Goal: Information Seeking & Learning: Learn about a topic

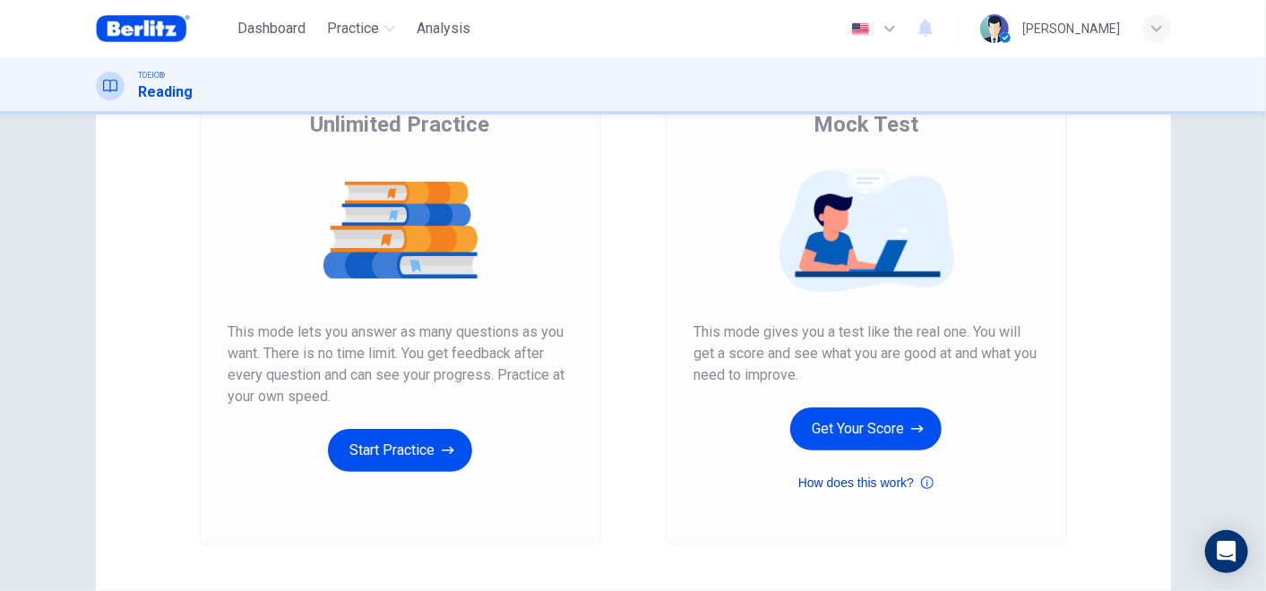
scroll to position [199, 0]
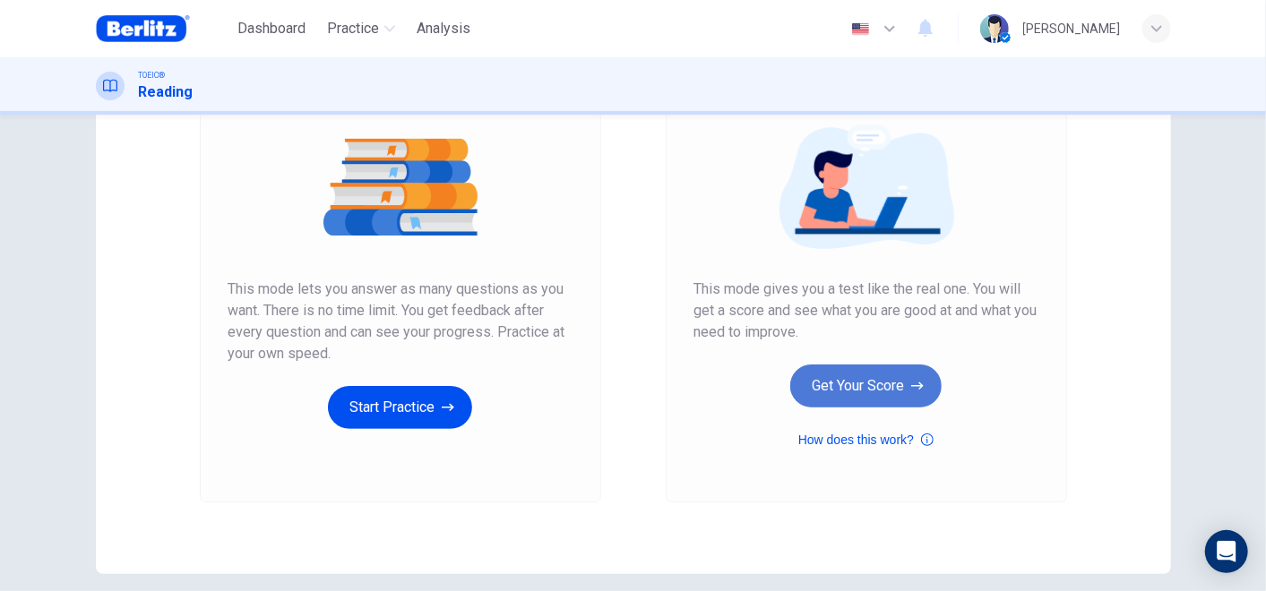
click at [860, 379] on button "Get Your Score" at bounding box center [865, 386] width 151 height 43
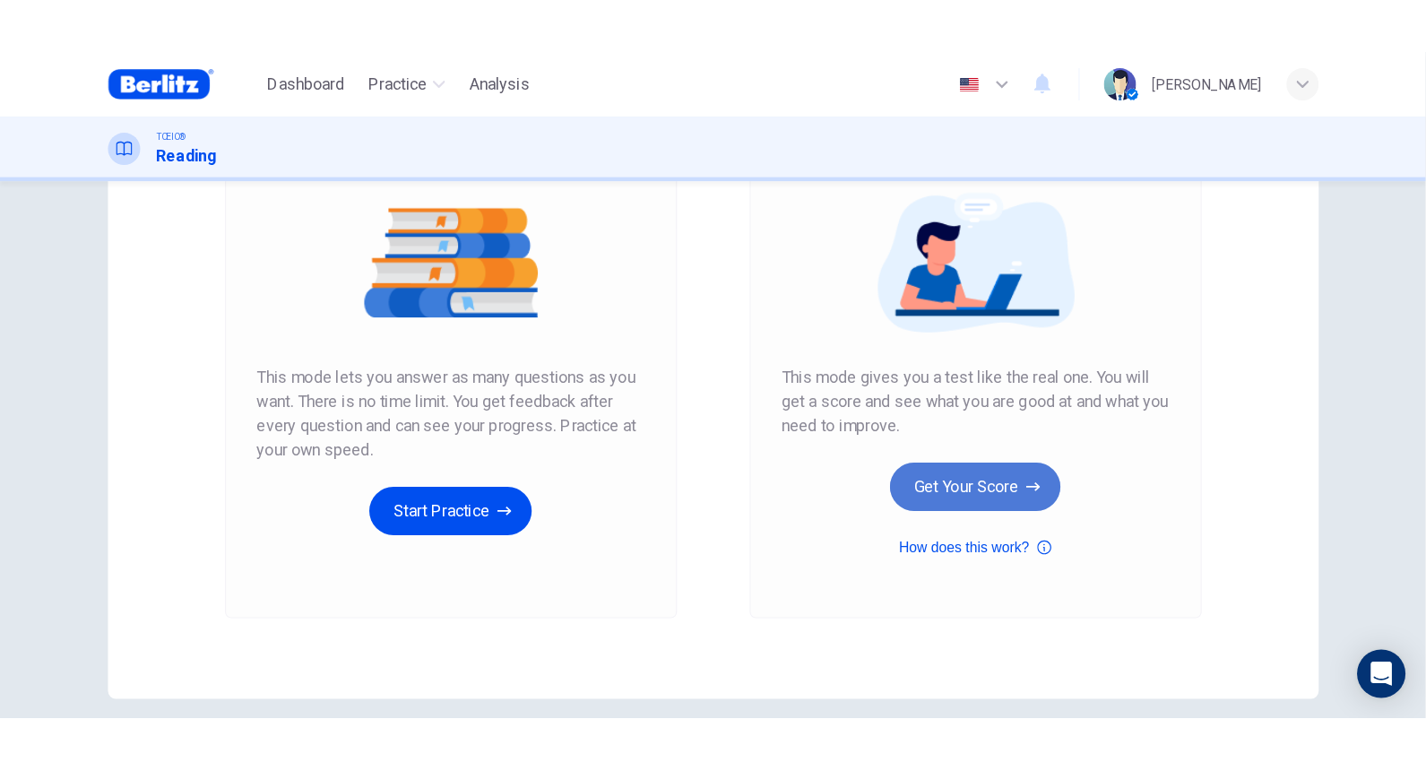
scroll to position [0, 0]
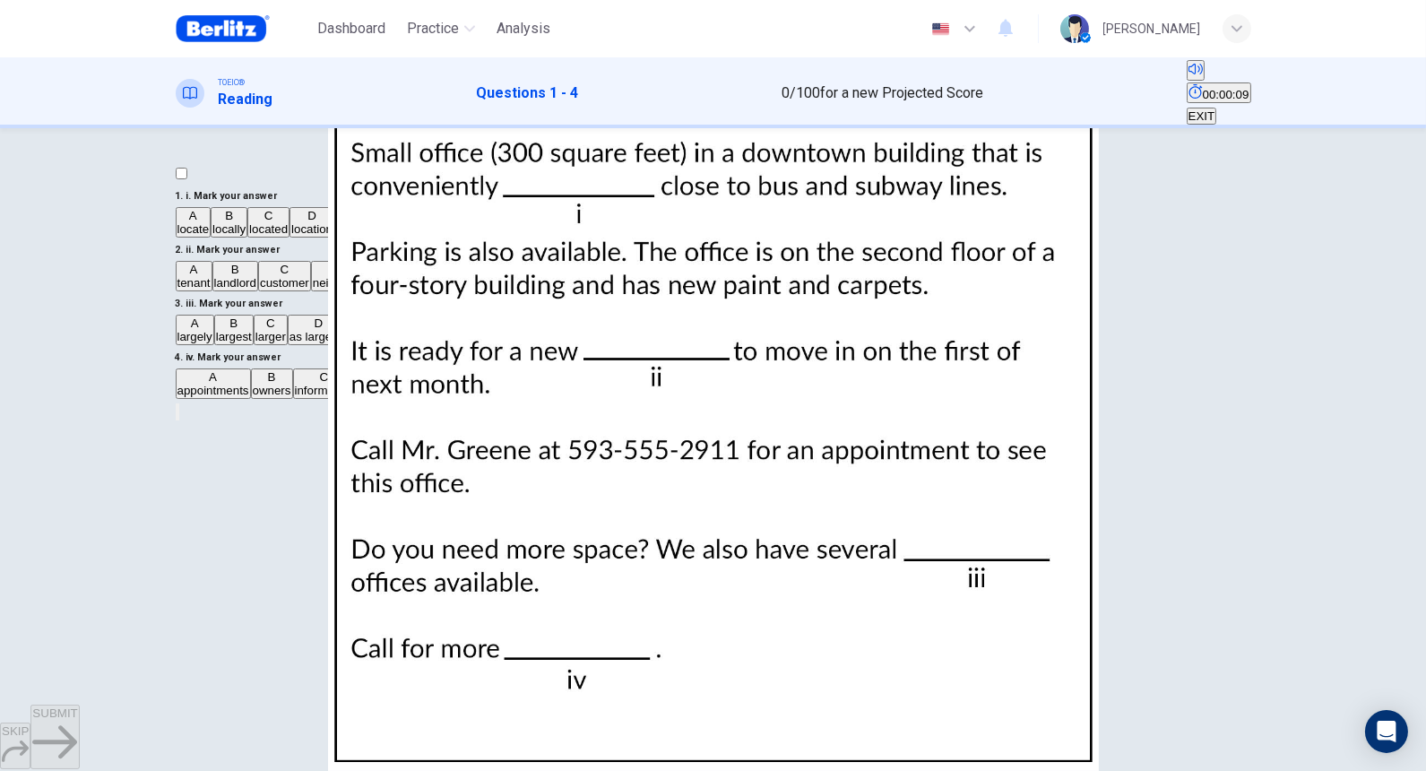
click at [179, 403] on button "EXPAND" at bounding box center [178, 411] width 4 height 17
click at [177, 416] on icon "MINIMIZE" at bounding box center [177, 416] width 0 height 0
click at [269, 236] on span "located" at bounding box center [268, 228] width 39 height 13
click at [211, 289] on span "tenant" at bounding box center [193, 282] width 33 height 13
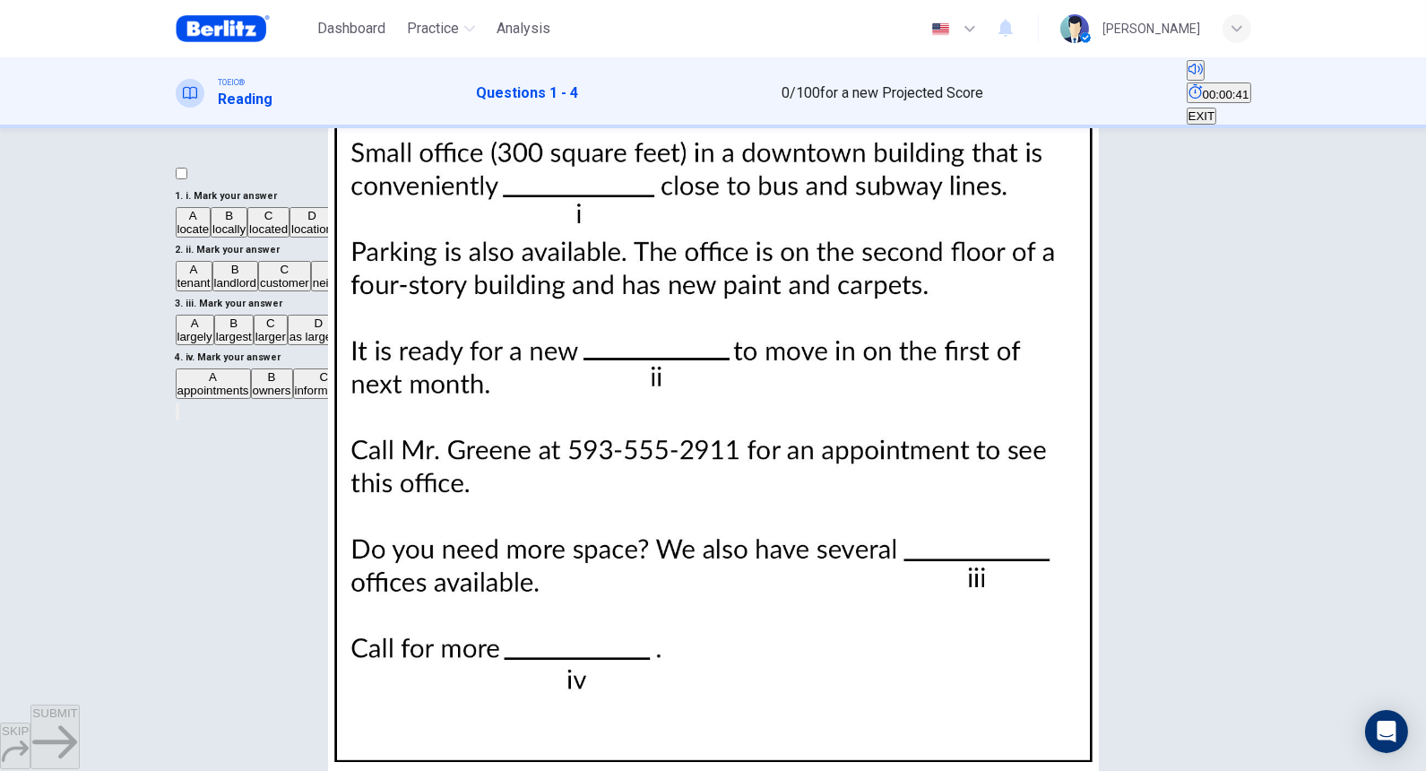
scroll to position [298, 0]
click at [263, 343] on span "larger" at bounding box center [270, 336] width 30 height 13
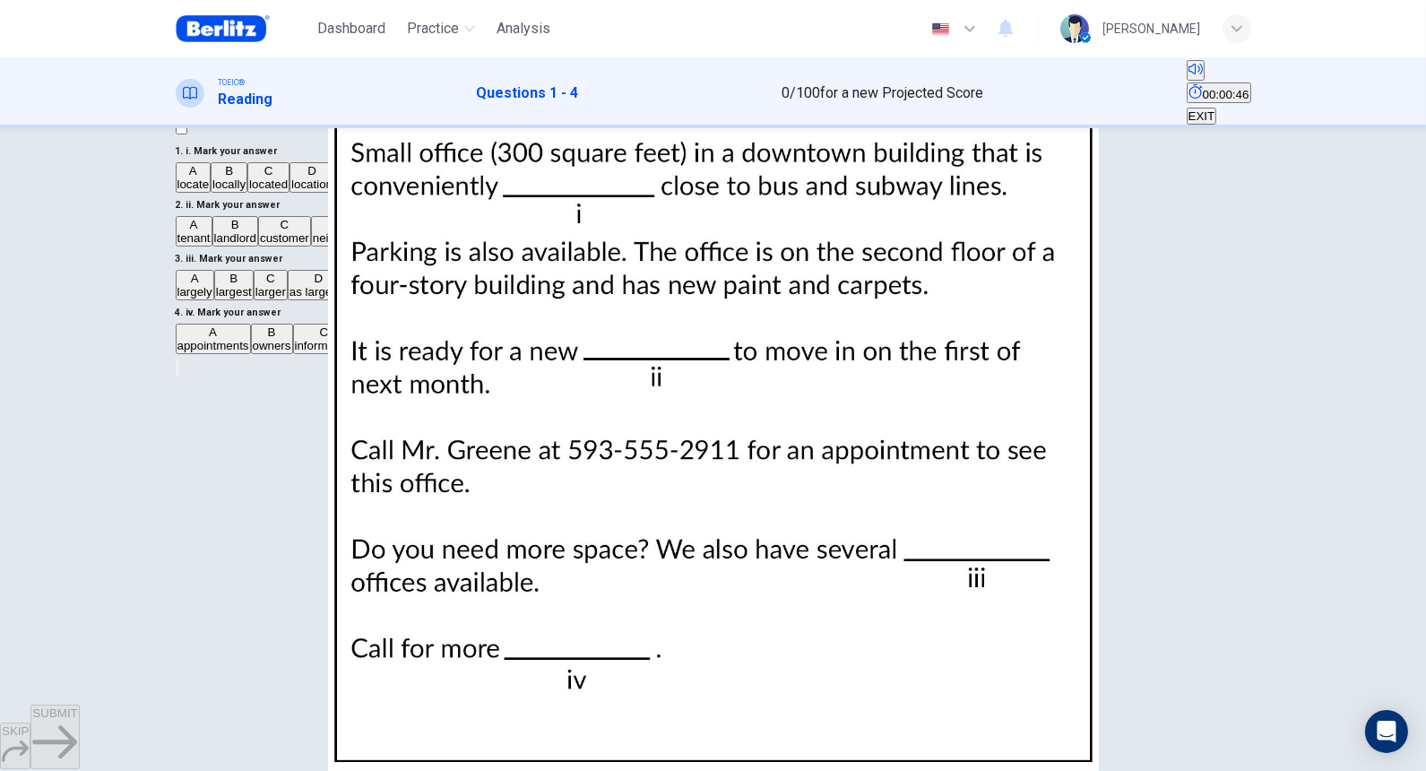
scroll to position [110, 0]
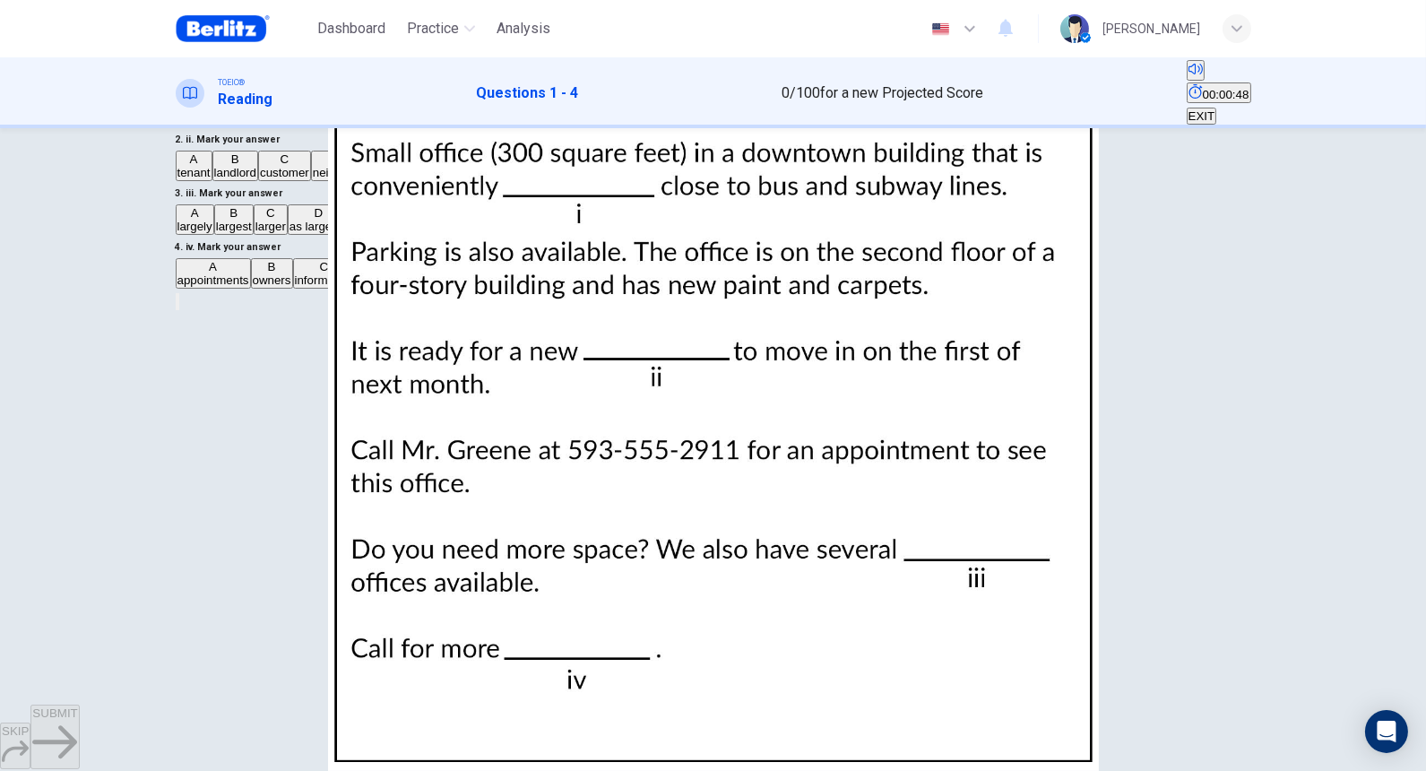
click at [295, 287] on span "information" at bounding box center [324, 279] width 59 height 13
click at [79, 590] on button "SUBMIT" at bounding box center [54, 736] width 48 height 65
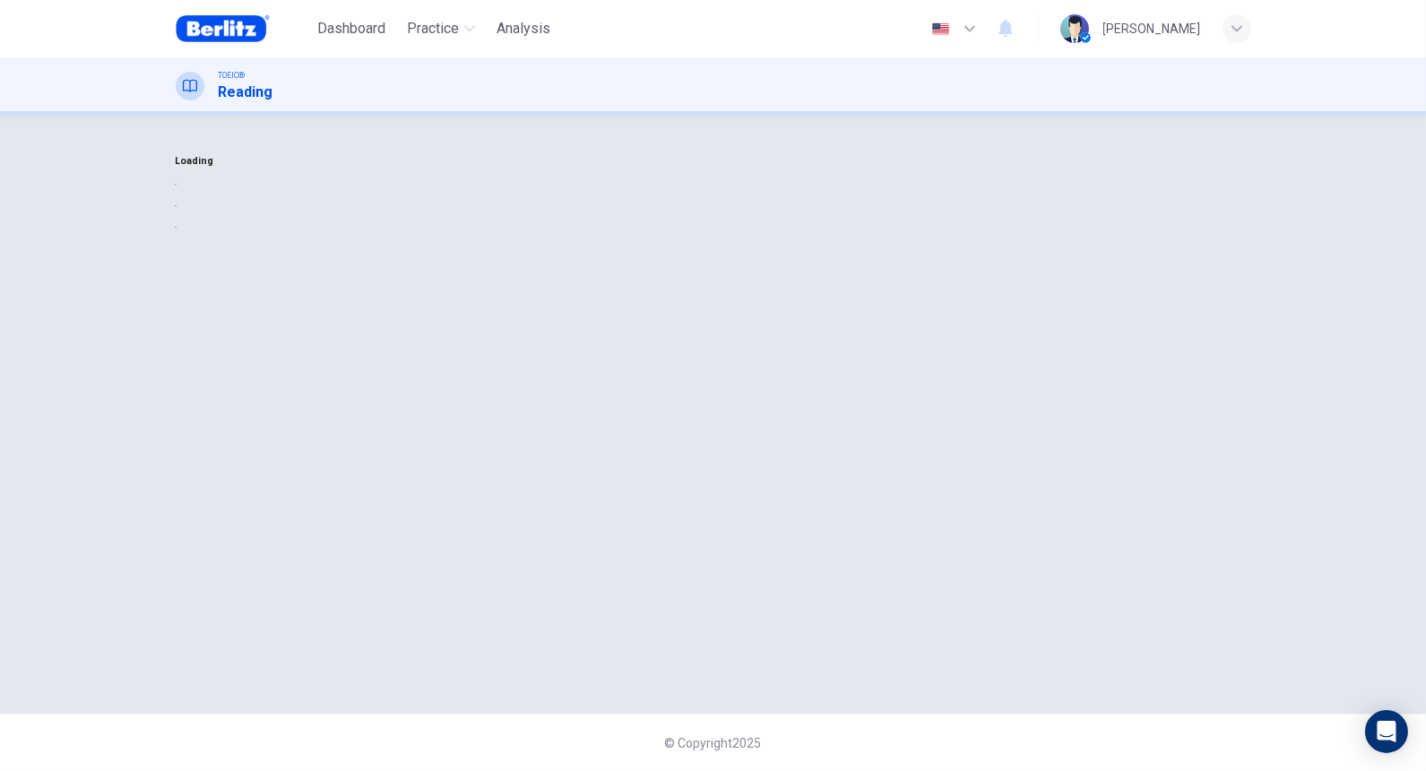
scroll to position [0, 0]
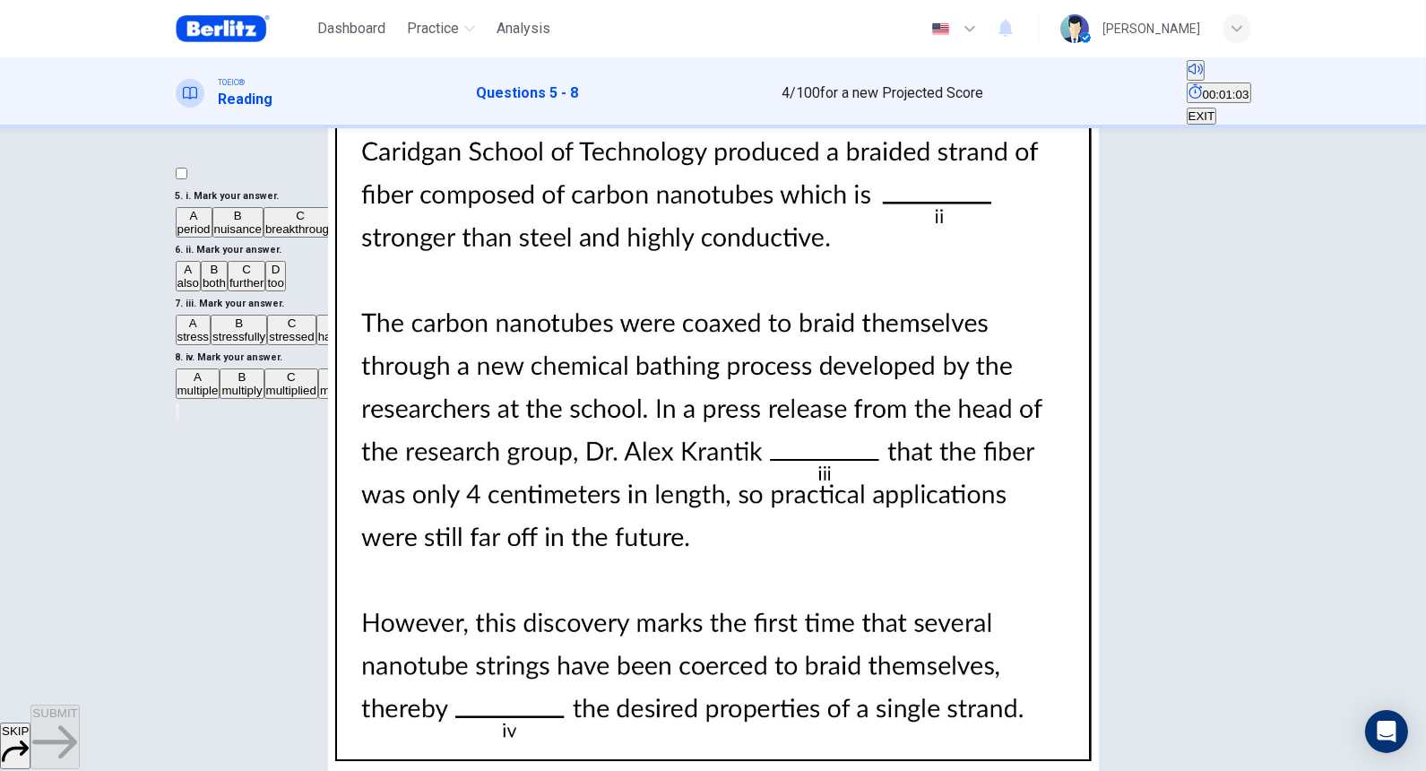
click at [300, 236] on span "breakthrough" at bounding box center [300, 228] width 71 height 13
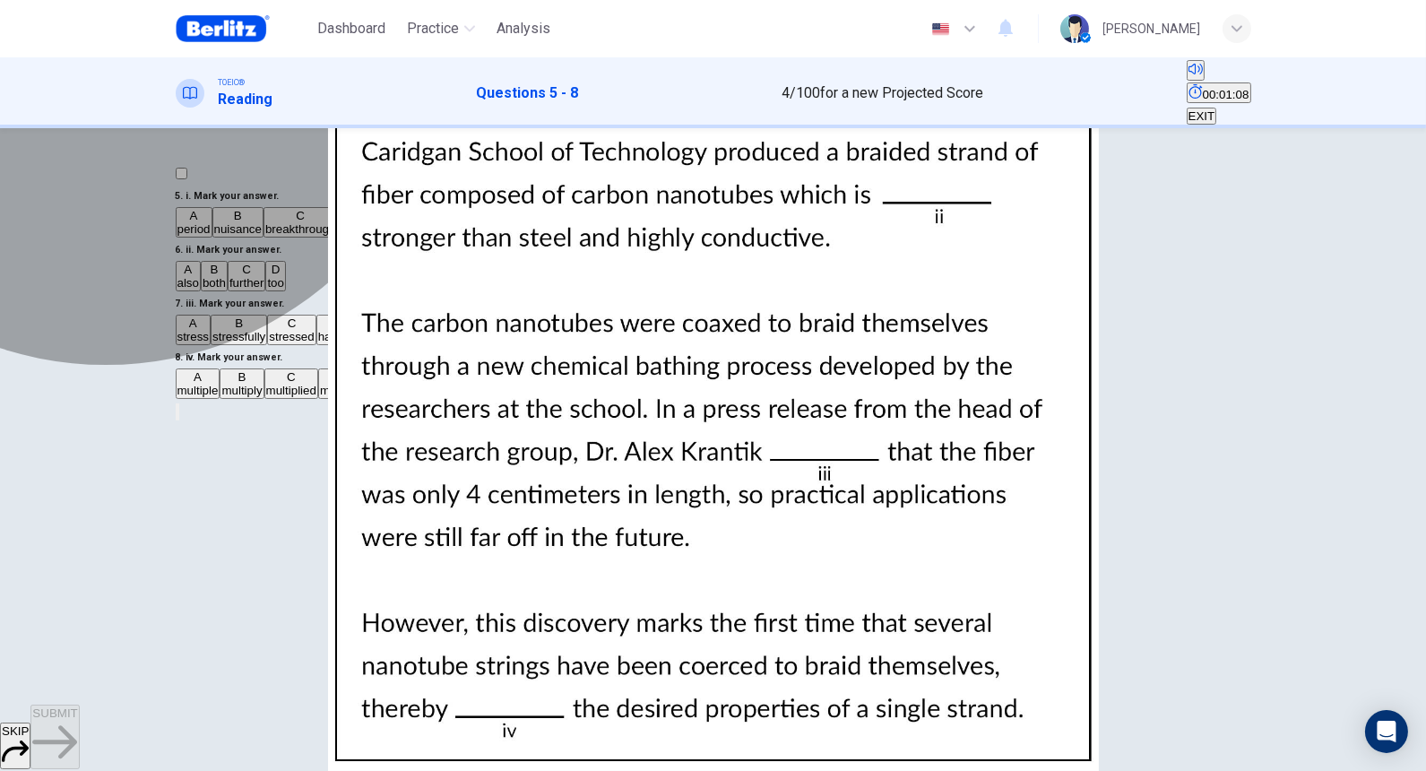
drag, startPoint x: 306, startPoint y: 297, endPoint x: 246, endPoint y: 293, distance: 59.3
click at [246, 237] on button "B nuisance" at bounding box center [237, 222] width 51 height 30
click at [338, 237] on button "C breakthrough" at bounding box center [300, 222] width 74 height 30
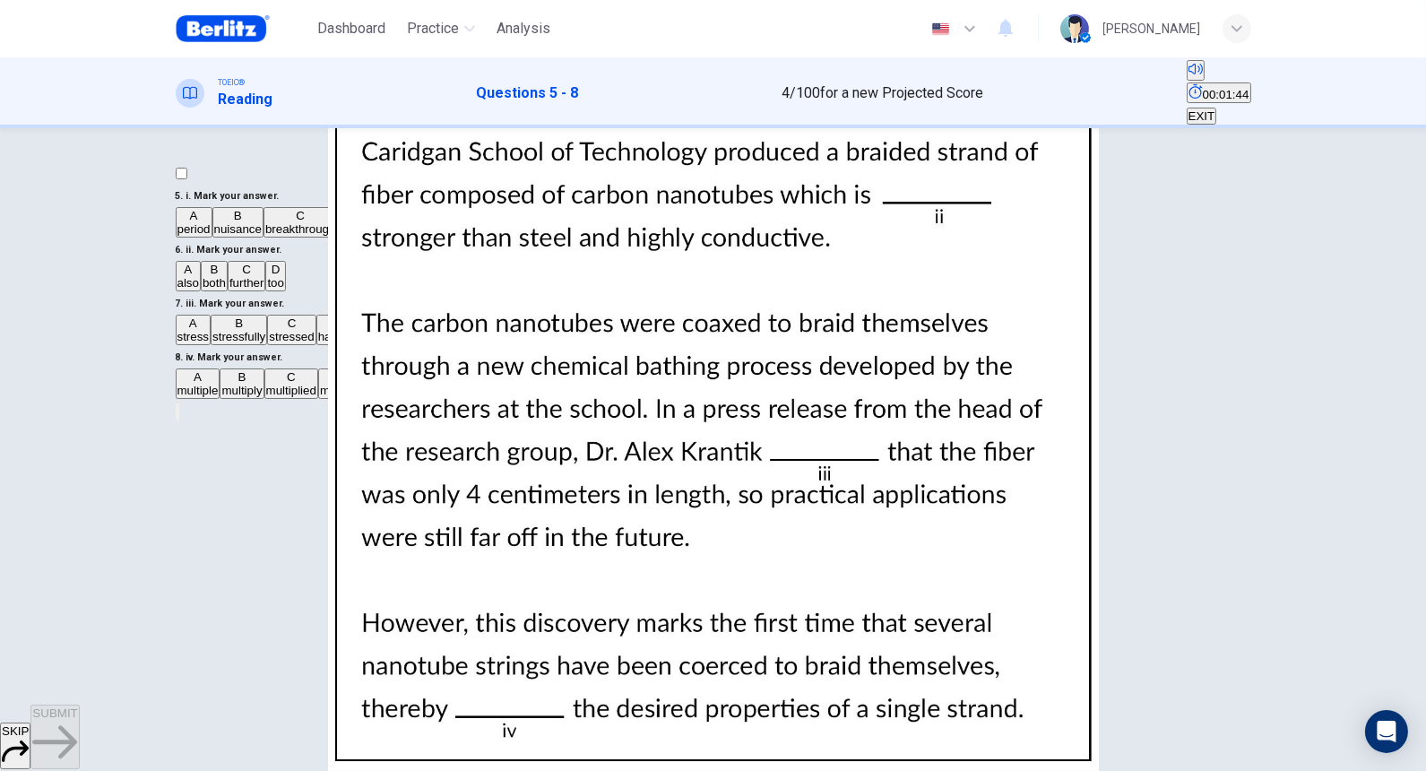
scroll to position [99, 0]
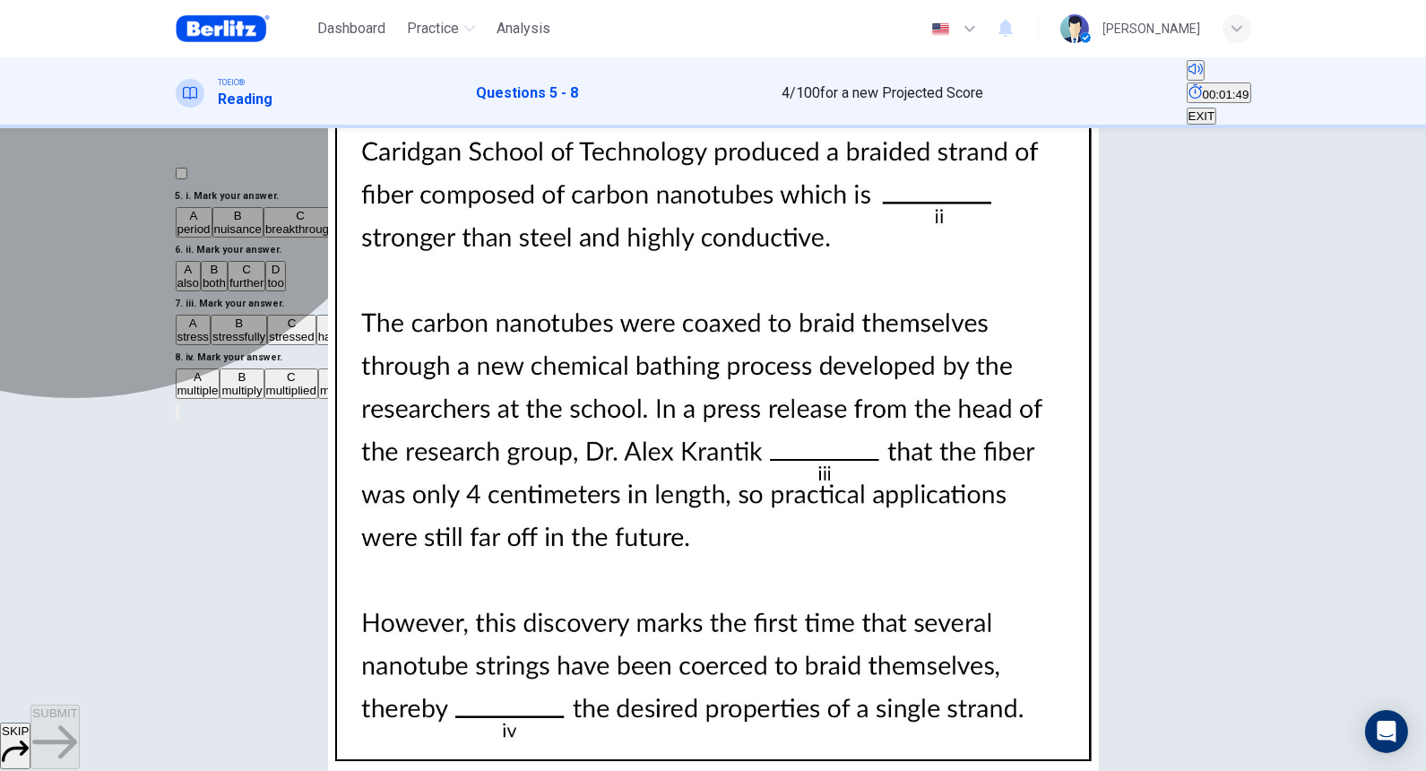
click at [264, 289] on span "further" at bounding box center [246, 282] width 35 height 13
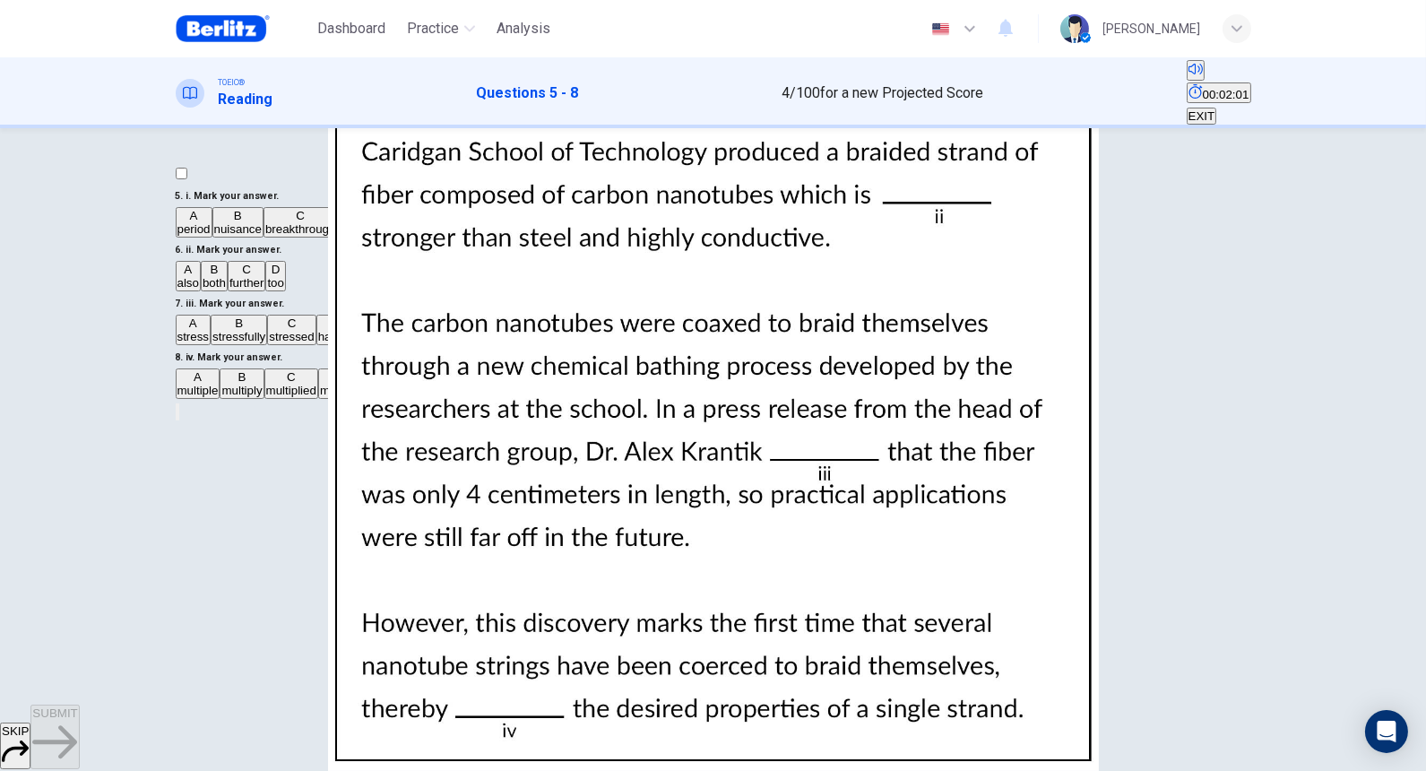
scroll to position [398, 0]
click at [271, 343] on span "stressed" at bounding box center [291, 336] width 45 height 13
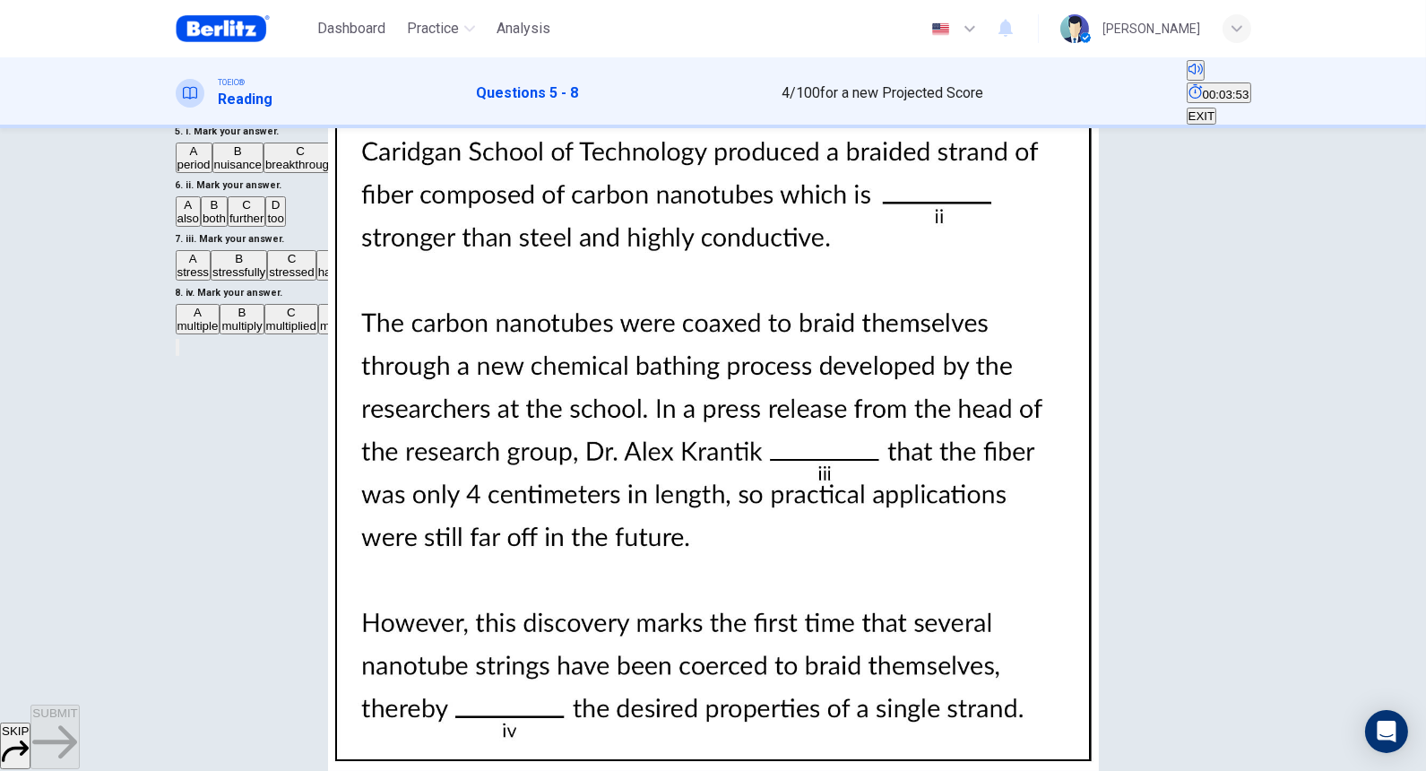
scroll to position [99, 0]
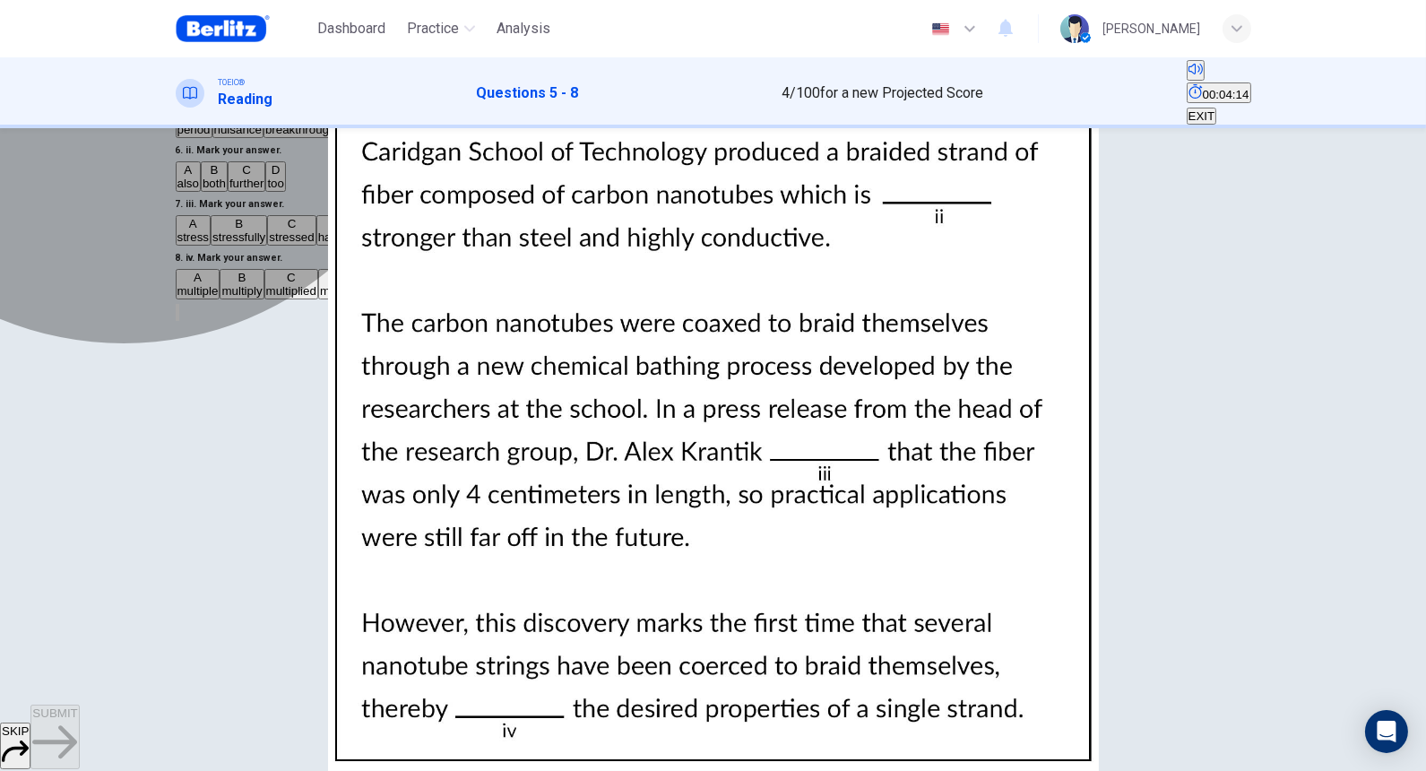
click at [323, 299] on button "D multiplying" at bounding box center [348, 284] width 60 height 30
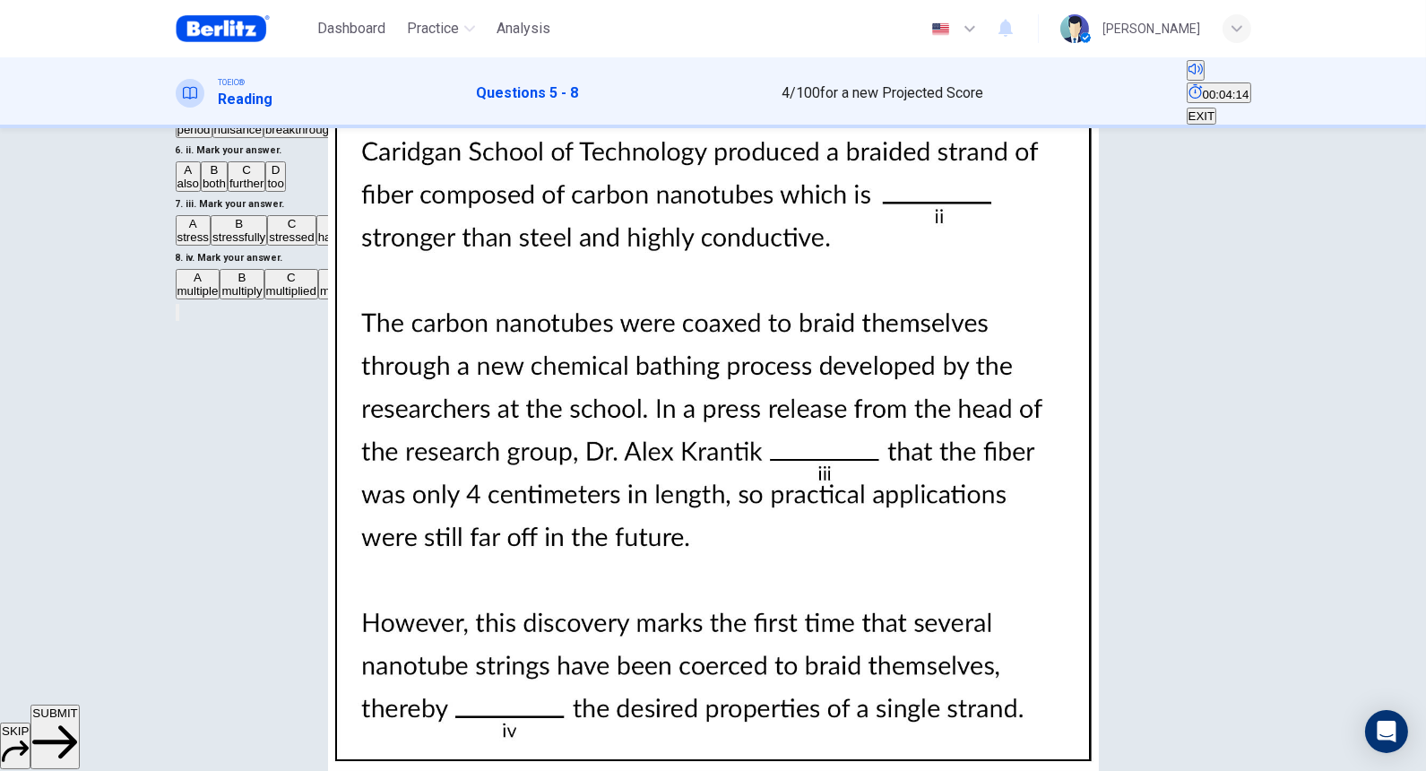
click at [77, 590] on span "SUBMIT" at bounding box center [54, 712] width 45 height 13
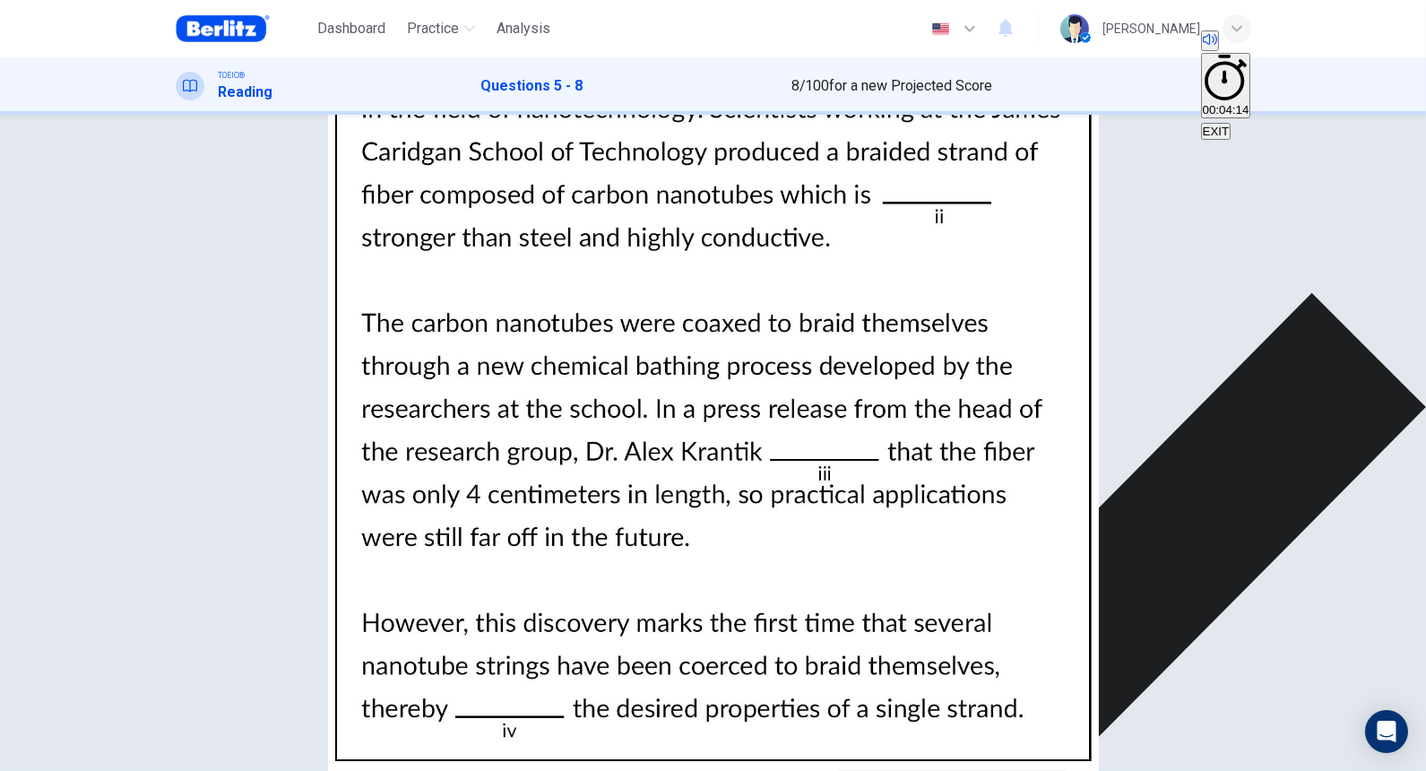
scroll to position [0, 0]
click at [333, 180] on div "A also B both C further D too" at bounding box center [713, 164] width 1075 height 32
click at [299, 180] on div "A also B both C further D too" at bounding box center [713, 164] width 1075 height 32
click at [917, 353] on img at bounding box center [713, 385] width 1426 height 771
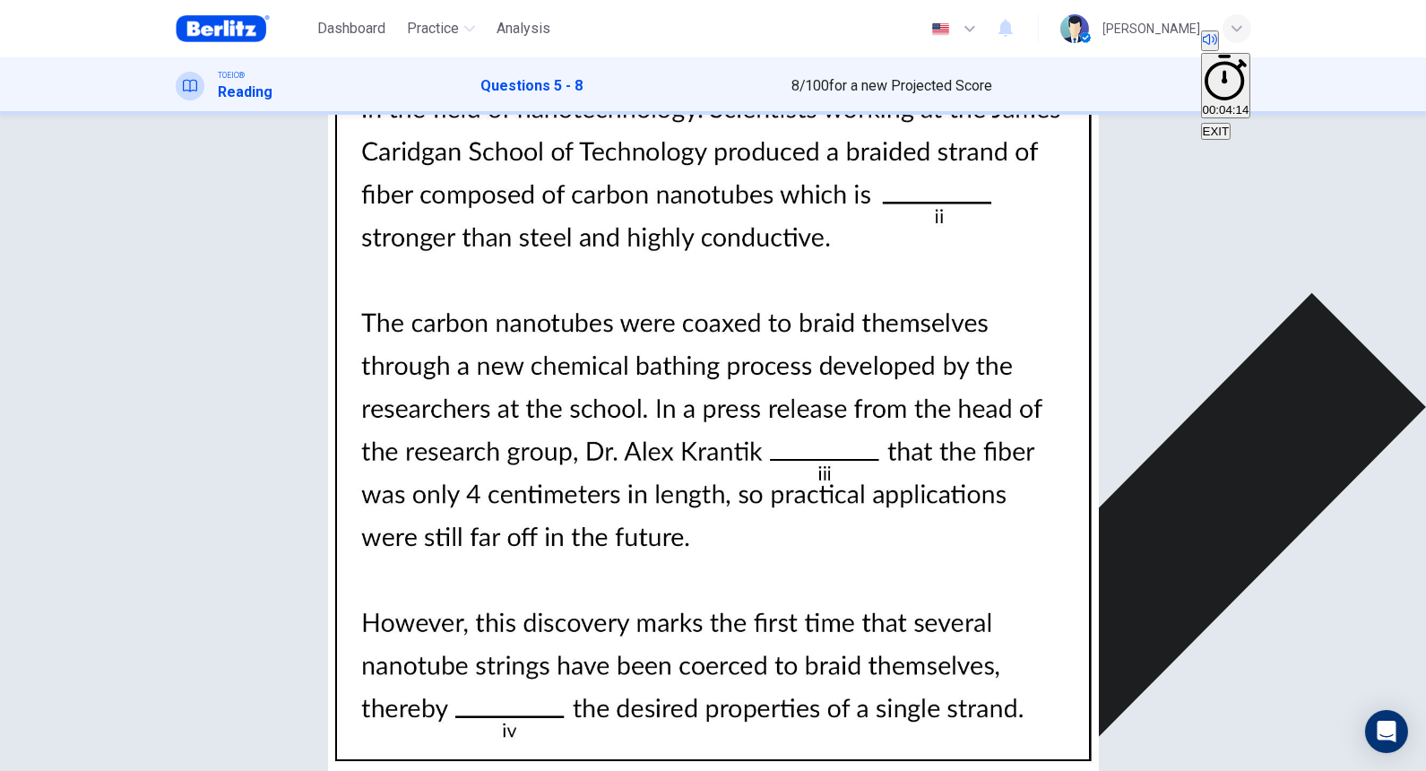
drag, startPoint x: 418, startPoint y: 81, endPoint x: 748, endPoint y: 416, distance: 470.7
click at [686, 437] on img at bounding box center [713, 385] width 1426 height 771
click at [1265, 194] on img at bounding box center [713, 385] width 1426 height 771
click at [1027, 327] on img at bounding box center [713, 385] width 1426 height 771
click at [235, 172] on img at bounding box center [713, 385] width 1426 height 771
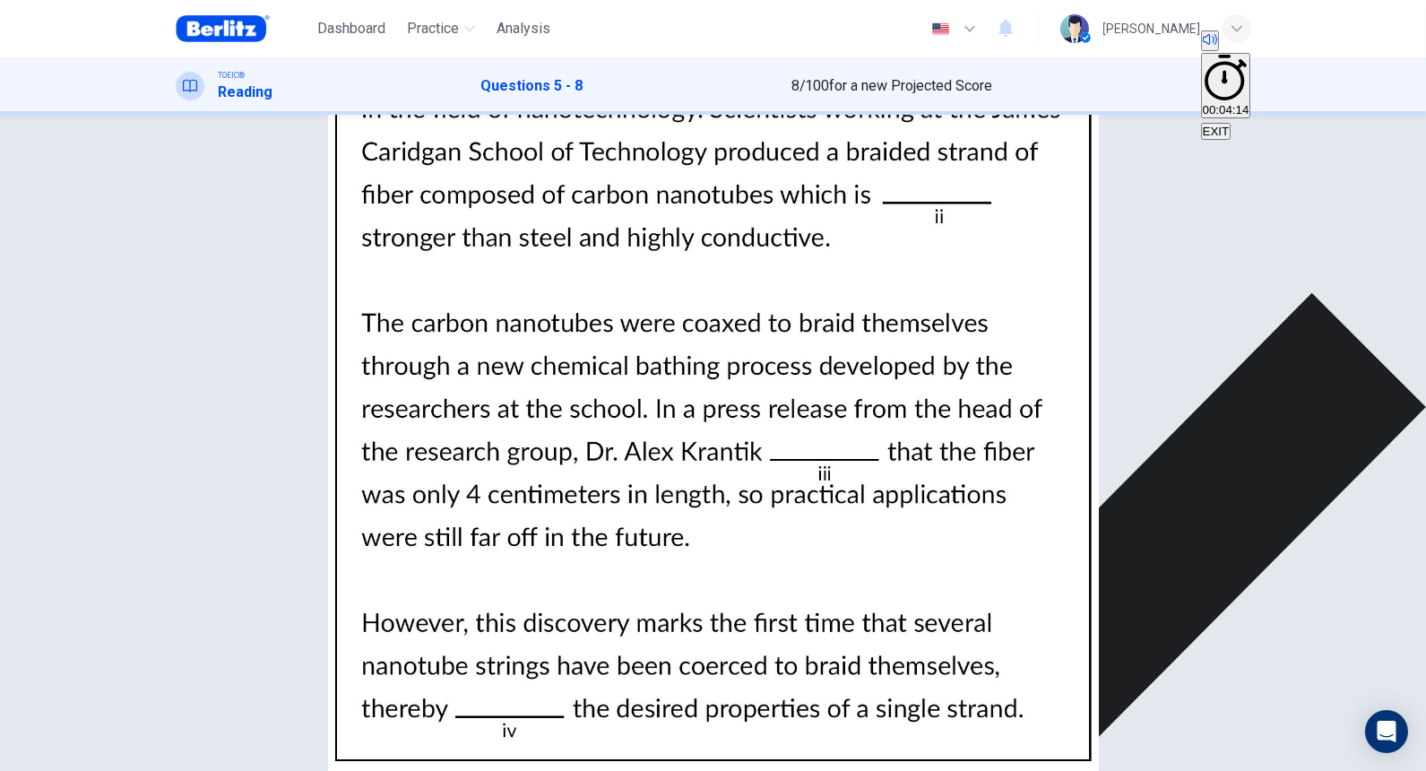
click at [39, 590] on div at bounding box center [713, 771] width 1426 height 0
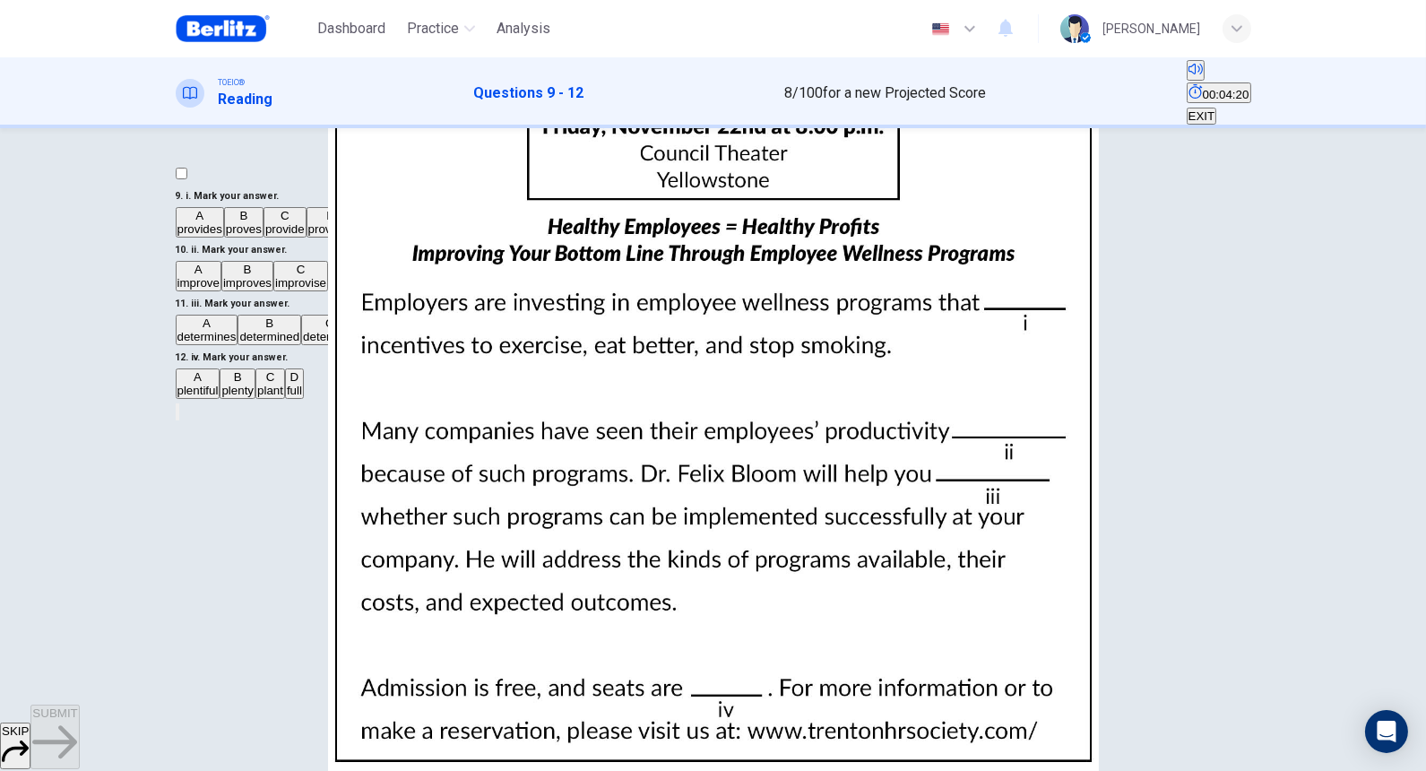
click at [935, 390] on img at bounding box center [713, 385] width 1426 height 771
click at [6, 590] on div at bounding box center [713, 771] width 1426 height 0
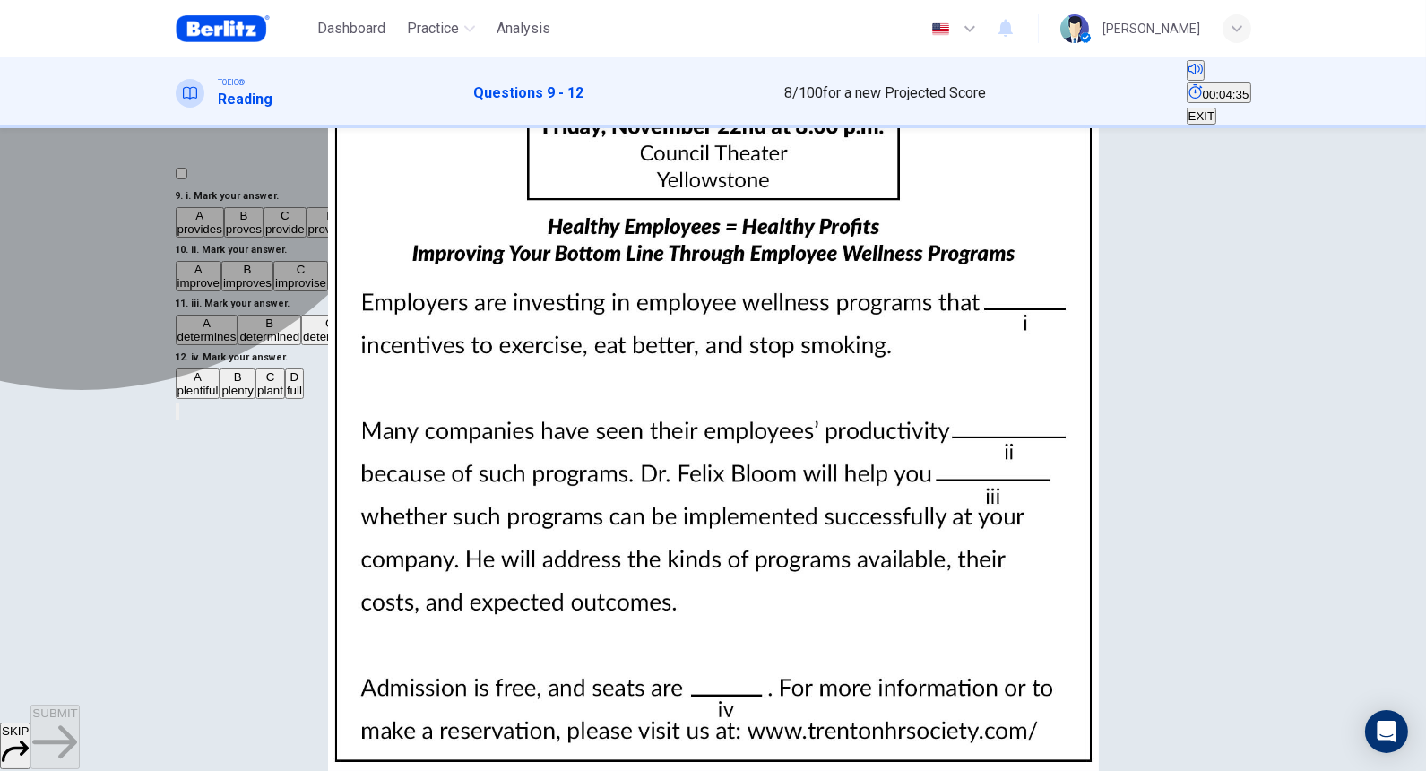
click at [222, 236] on span "provides" at bounding box center [199, 228] width 45 height 13
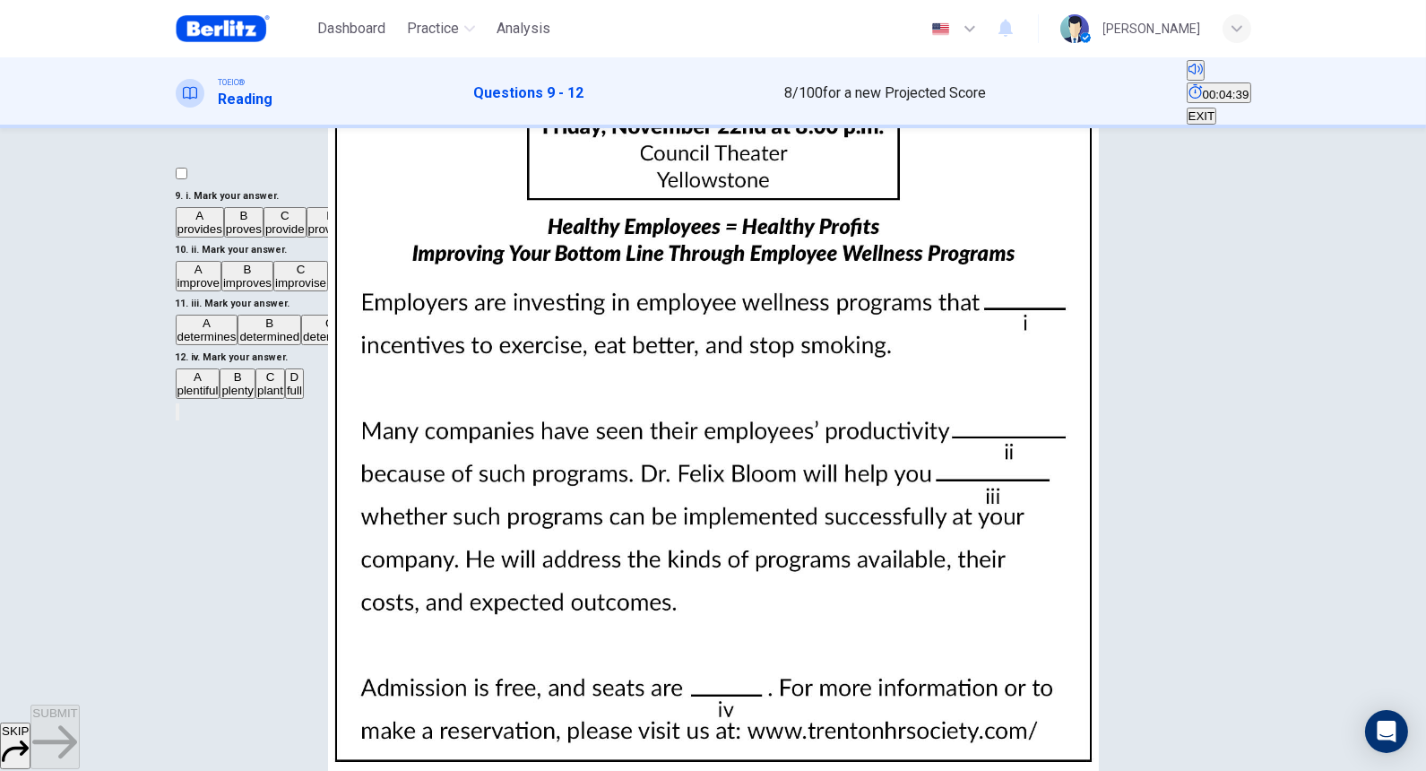
scroll to position [199, 0]
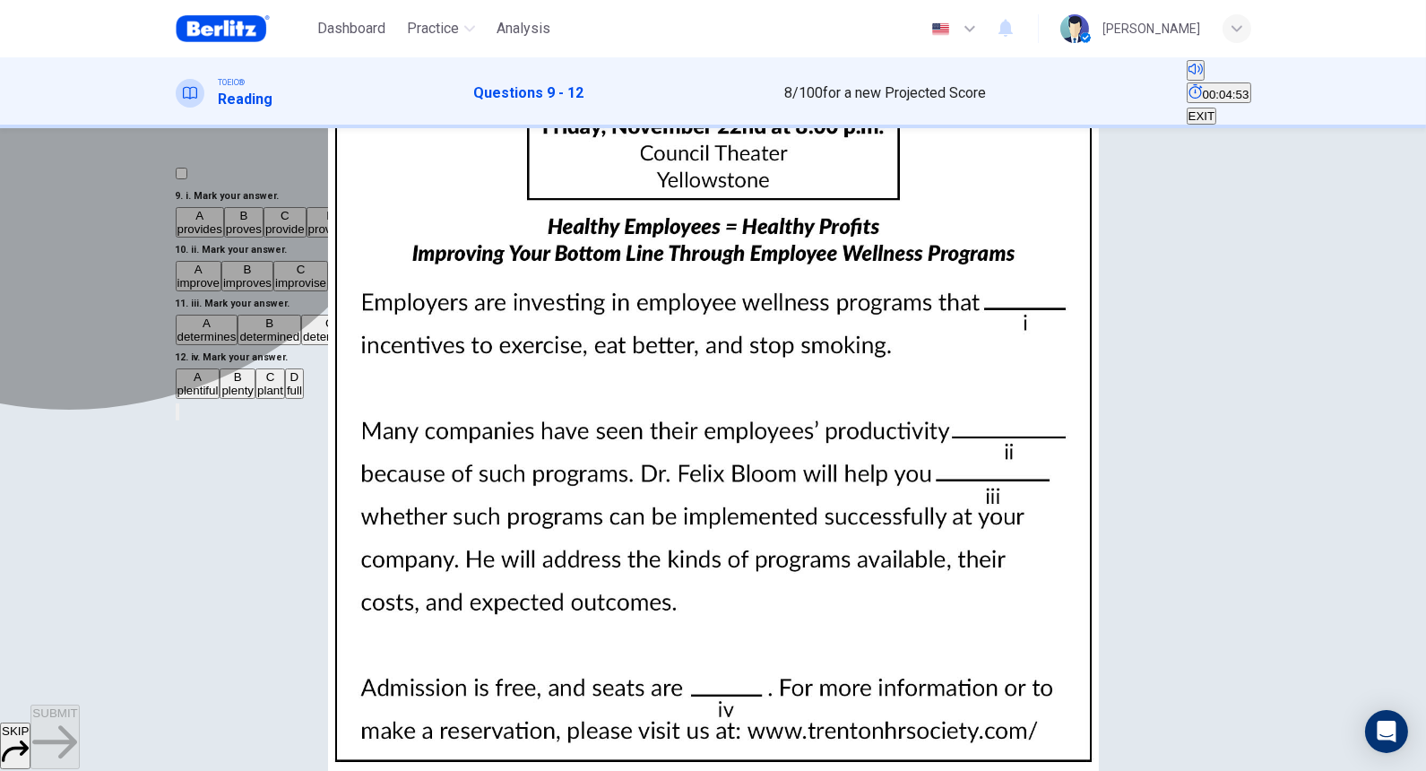
click at [220, 289] on span "improve" at bounding box center [198, 282] width 42 height 13
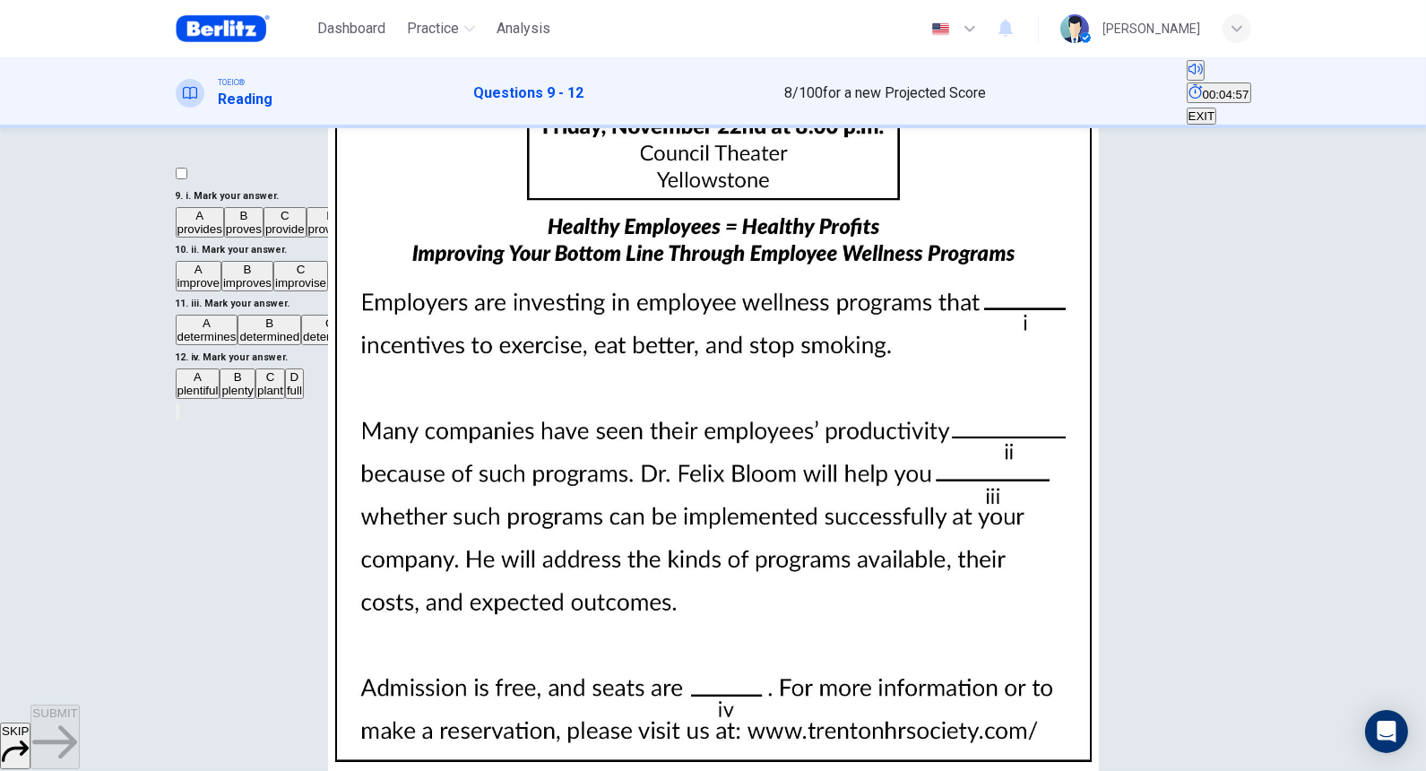
scroll to position [398, 0]
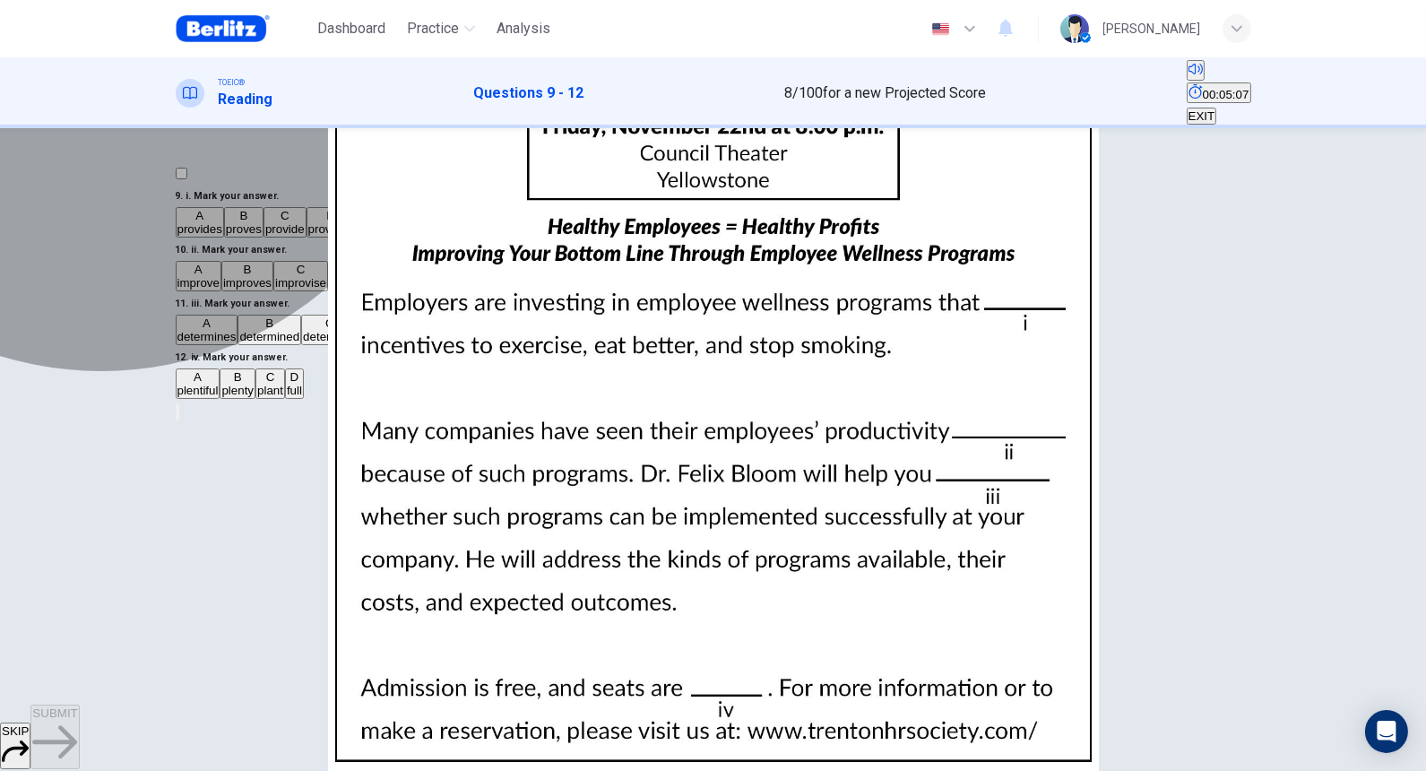
click at [237, 343] on span "determines" at bounding box center [206, 336] width 59 height 13
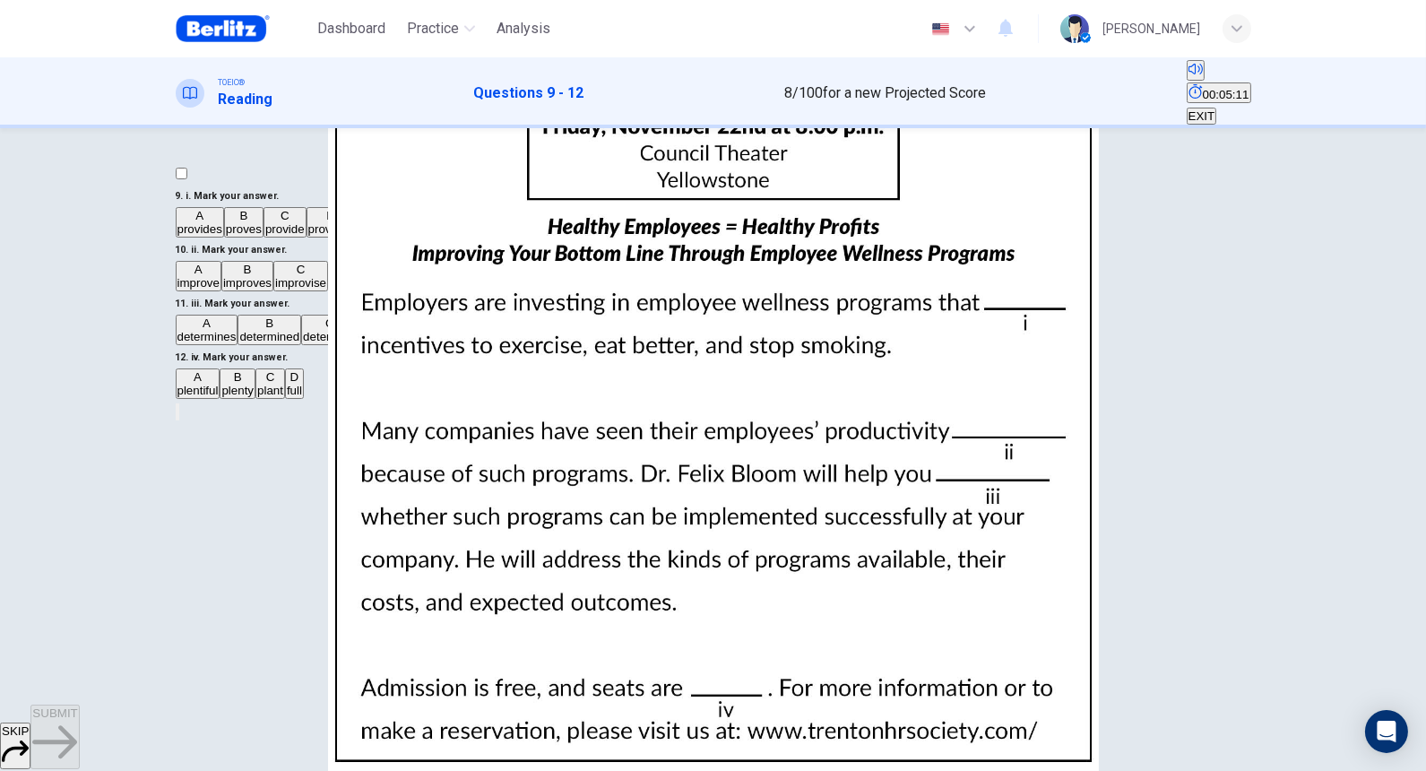
click at [308, 345] on button "C determine" at bounding box center [329, 329] width 56 height 30
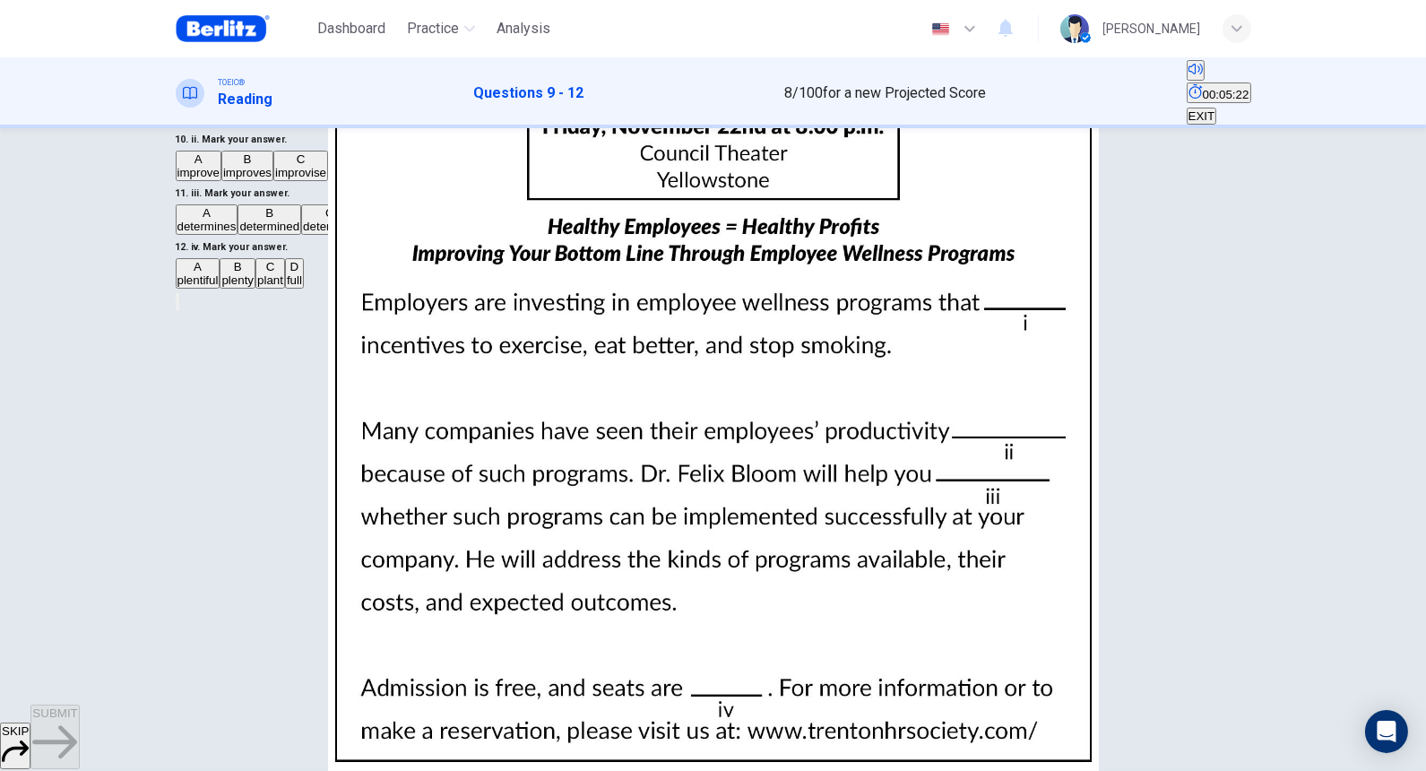
click at [254, 287] on span "plenty" at bounding box center [237, 279] width 32 height 13
click at [77, 590] on span "SUBMIT" at bounding box center [54, 712] width 45 height 13
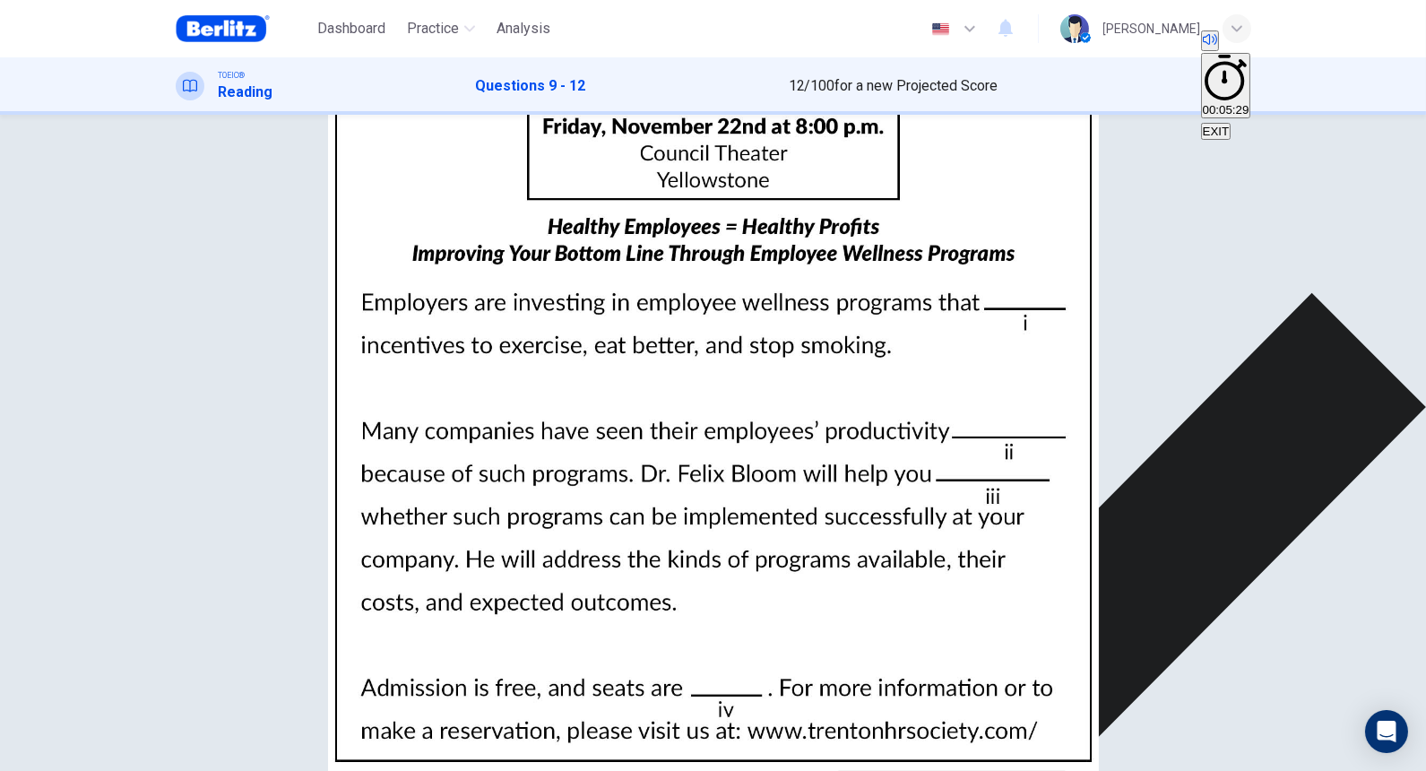
scroll to position [0, 0]
click at [920, 303] on img at bounding box center [713, 385] width 1426 height 771
click at [1265, 423] on img at bounding box center [713, 385] width 1426 height 771
click at [166, 97] on img at bounding box center [713, 385] width 1426 height 771
click at [40, 590] on div at bounding box center [713, 771] width 1426 height 0
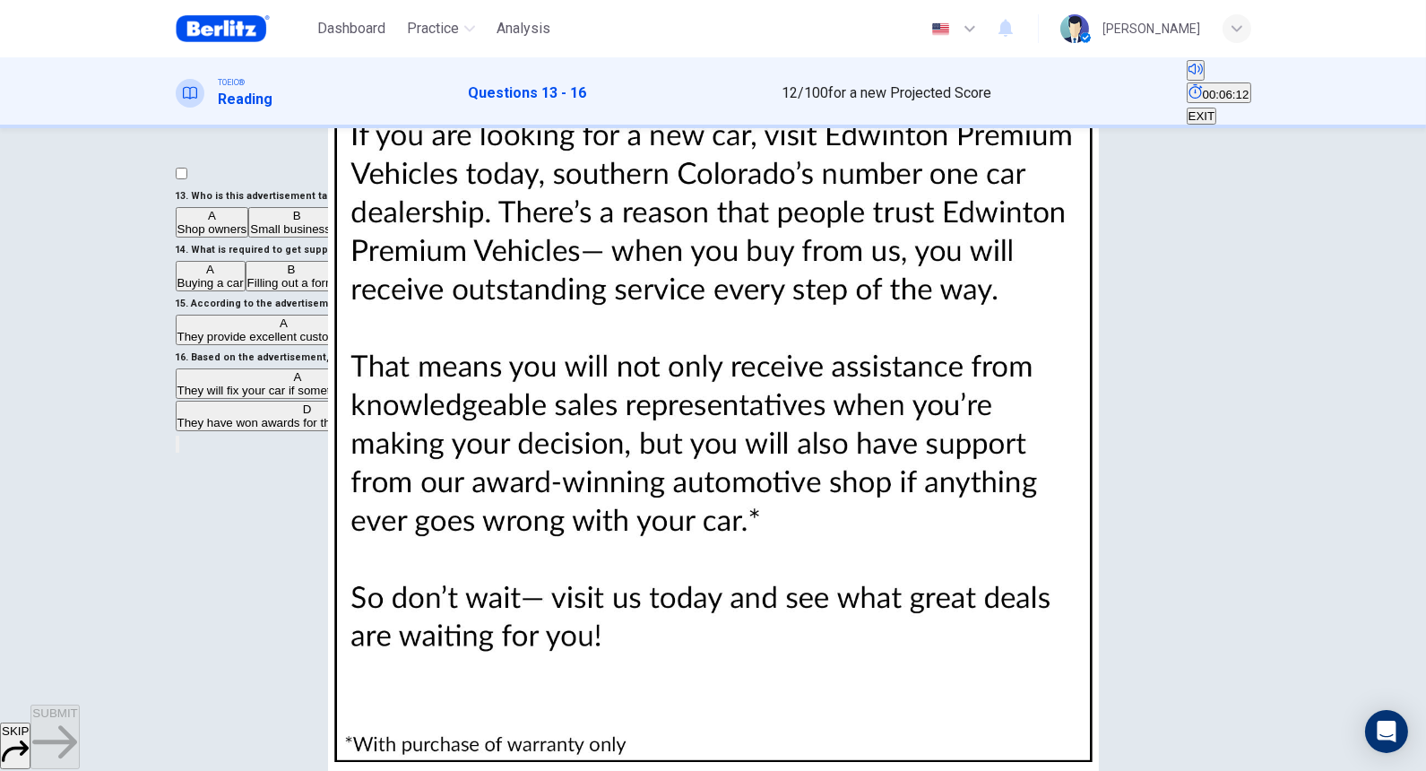
click at [347, 236] on span "Individual car owners" at bounding box center [403, 228] width 112 height 13
click at [482, 289] on span "Buying a warranty" at bounding box center [530, 282] width 96 height 13
click at [391, 343] on span "They provide excellent customer service" at bounding box center [283, 336] width 213 height 13
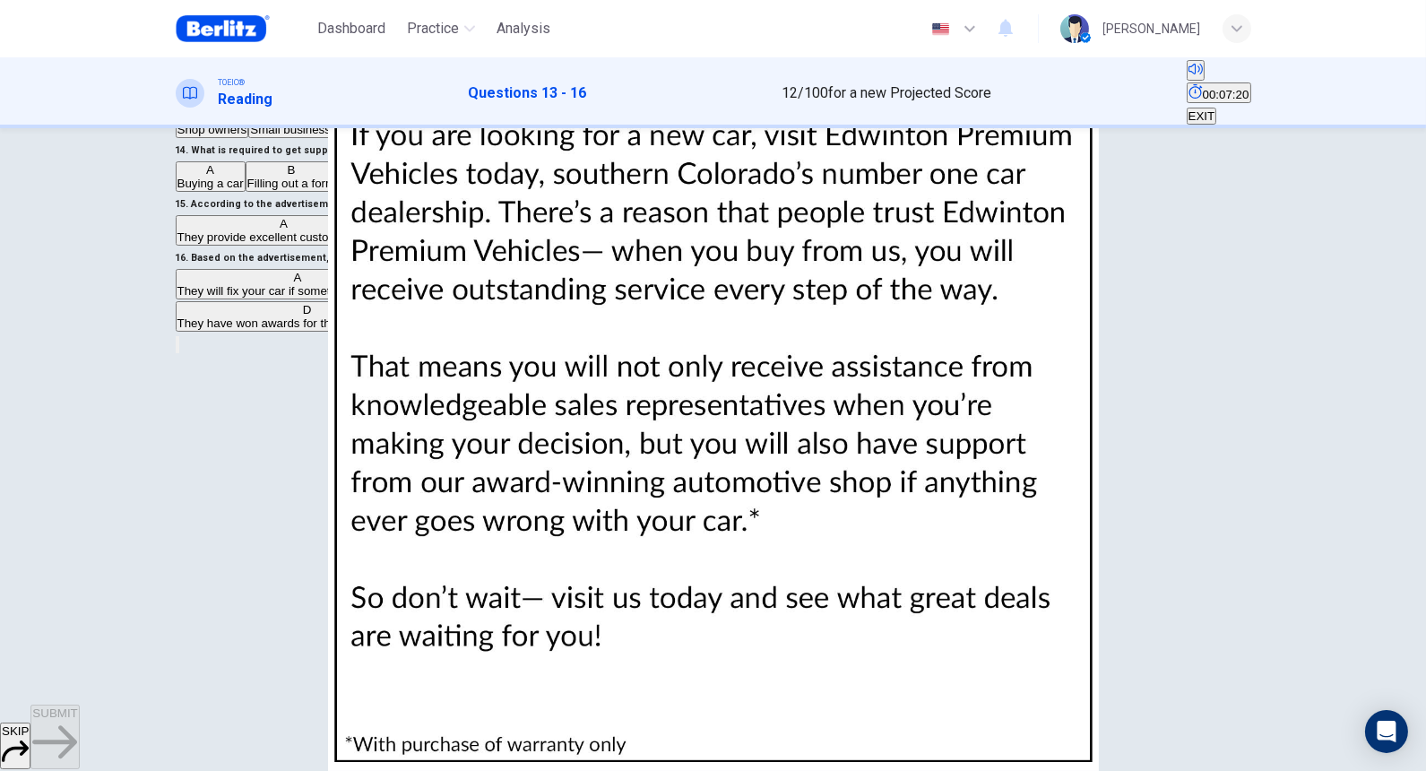
scroll to position [110, 0]
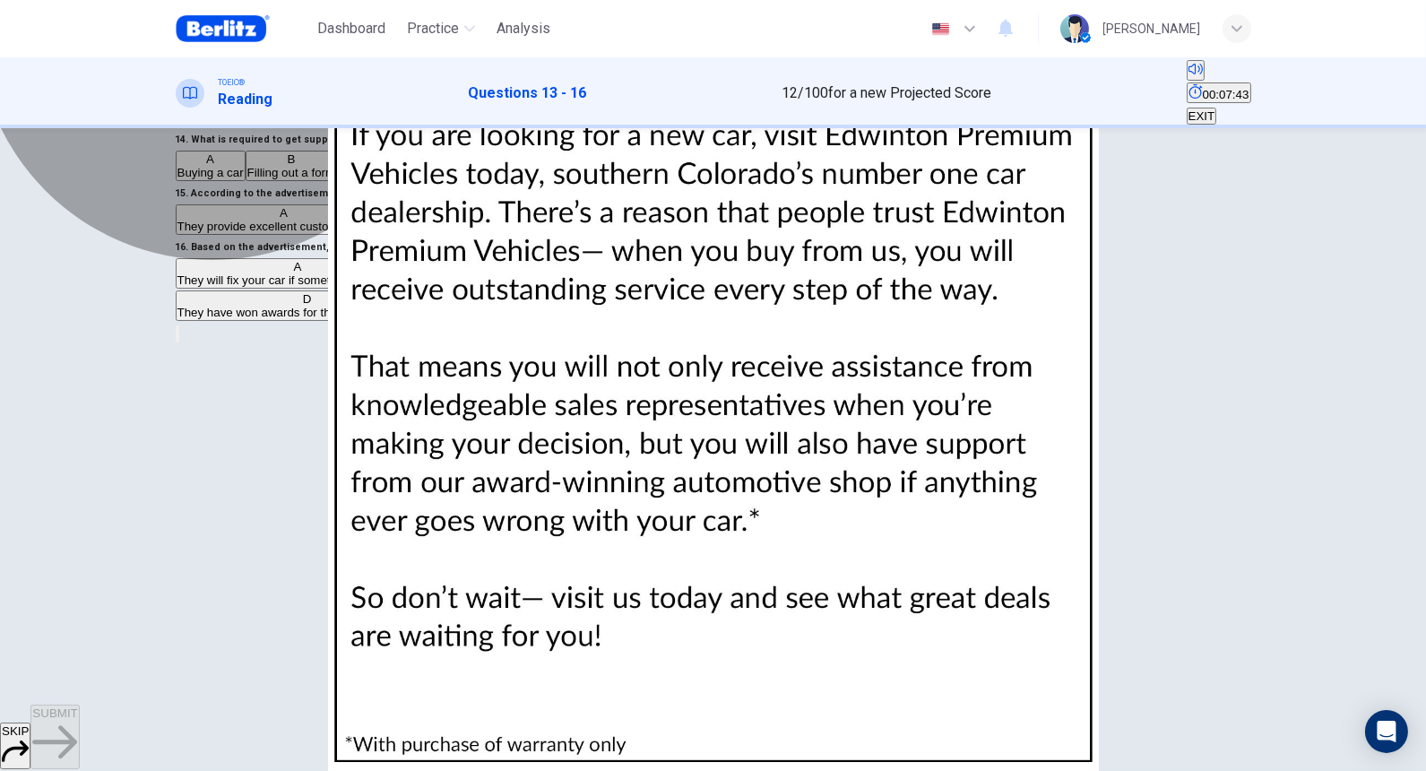
click at [412, 319] on span "They have won awards for their customer service" at bounding box center [307, 312] width 260 height 13
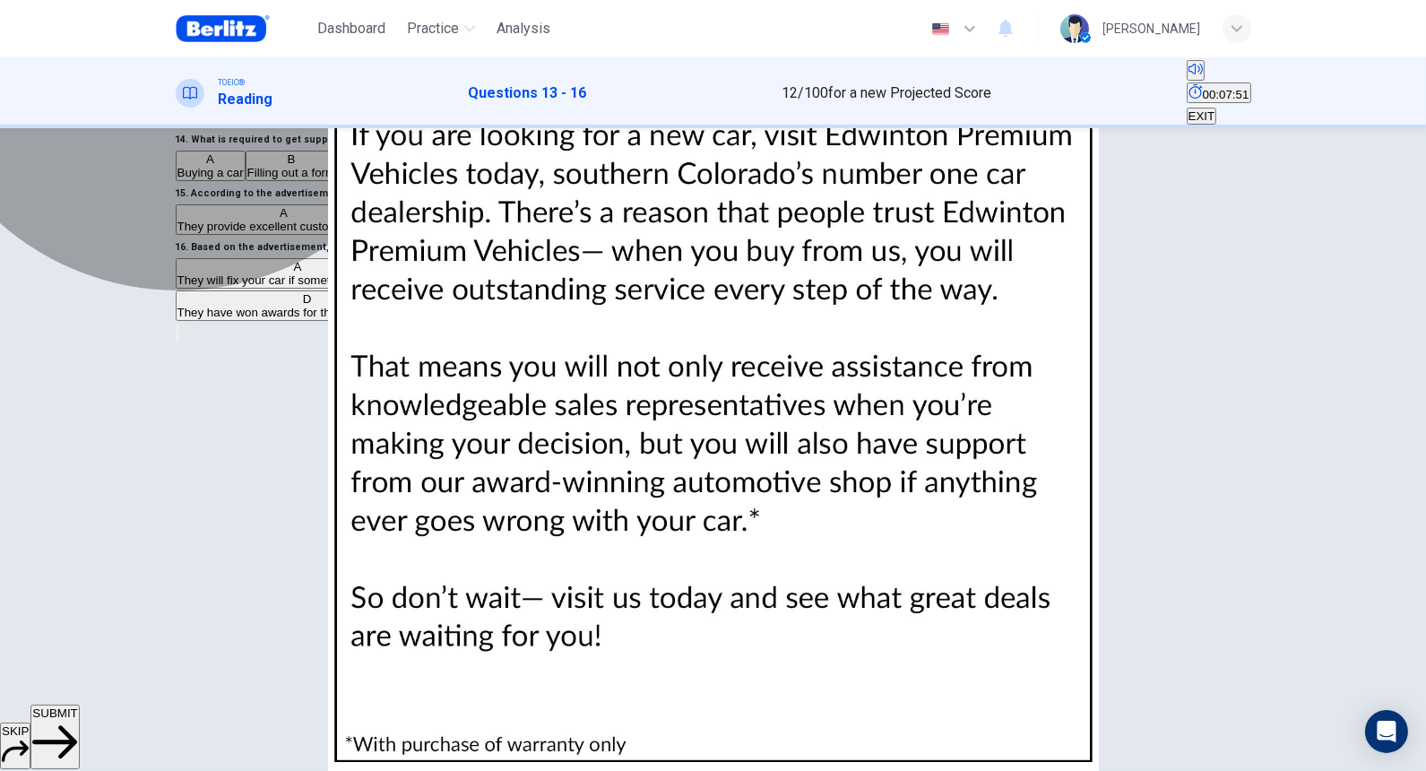
click at [378, 287] on span "They will fix your car if something goes wrong" at bounding box center [297, 279] width 241 height 13
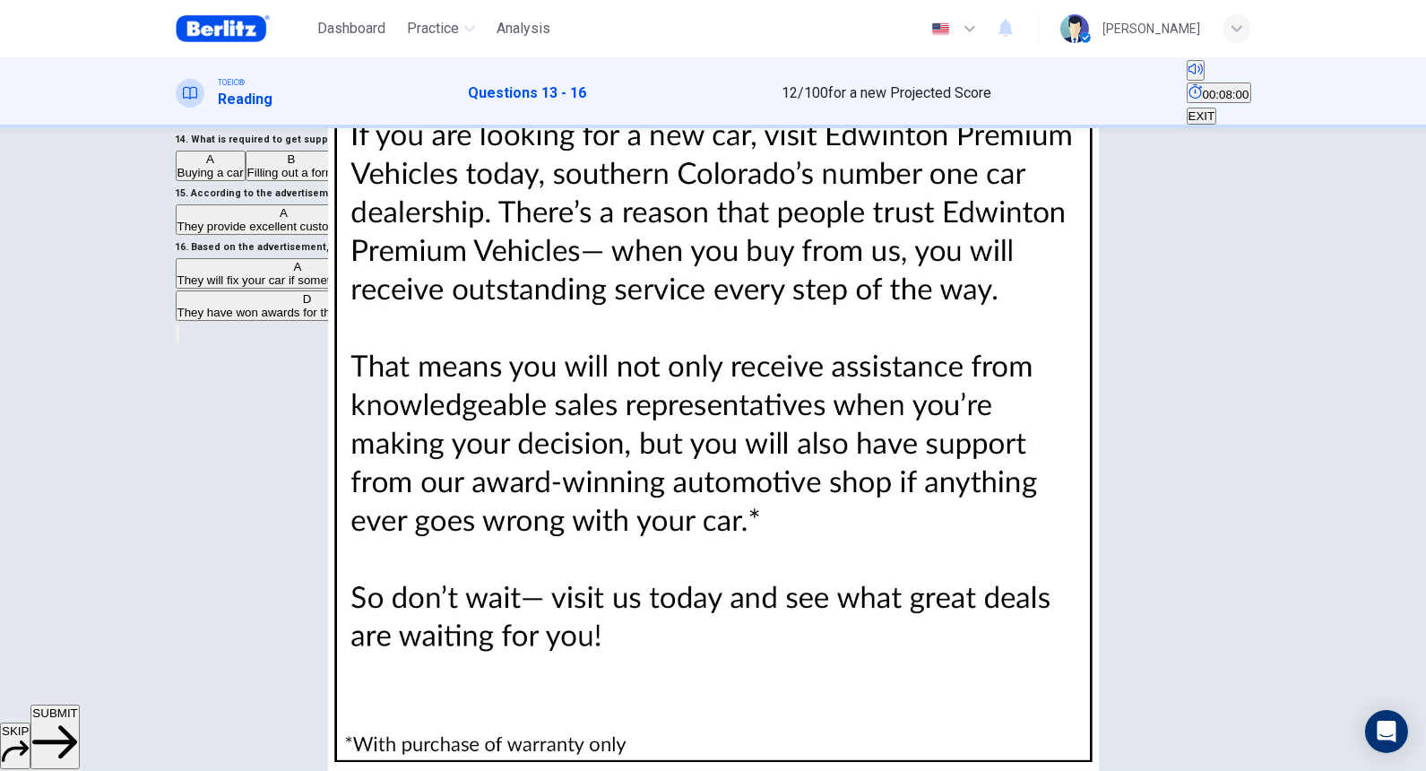
drag, startPoint x: 292, startPoint y: 379, endPoint x: 477, endPoint y: 367, distance: 184.9
click at [477, 258] on h6 "16 . Based on the advertisement, which of the following is true about the sales…" at bounding box center [713, 248] width 1075 height 22
drag, startPoint x: 284, startPoint y: 381, endPoint x: 452, endPoint y: 378, distance: 167.6
click at [452, 253] on span "Based on the advertisement, which of the following is true about the salespeopl…" at bounding box center [466, 247] width 548 height 12
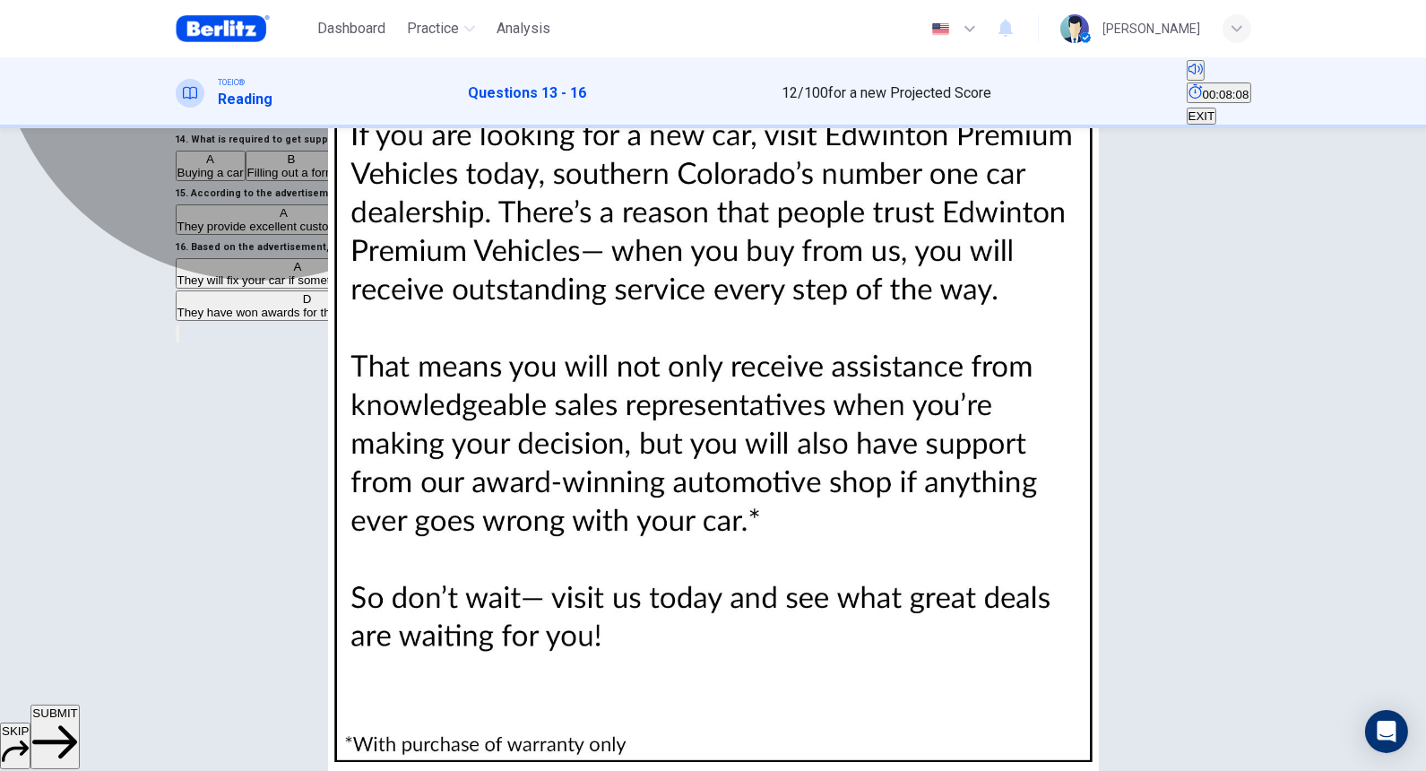
click at [459, 287] on span "They are very familiar about what car will suit each individual customer" at bounding box center [607, 279] width 373 height 13
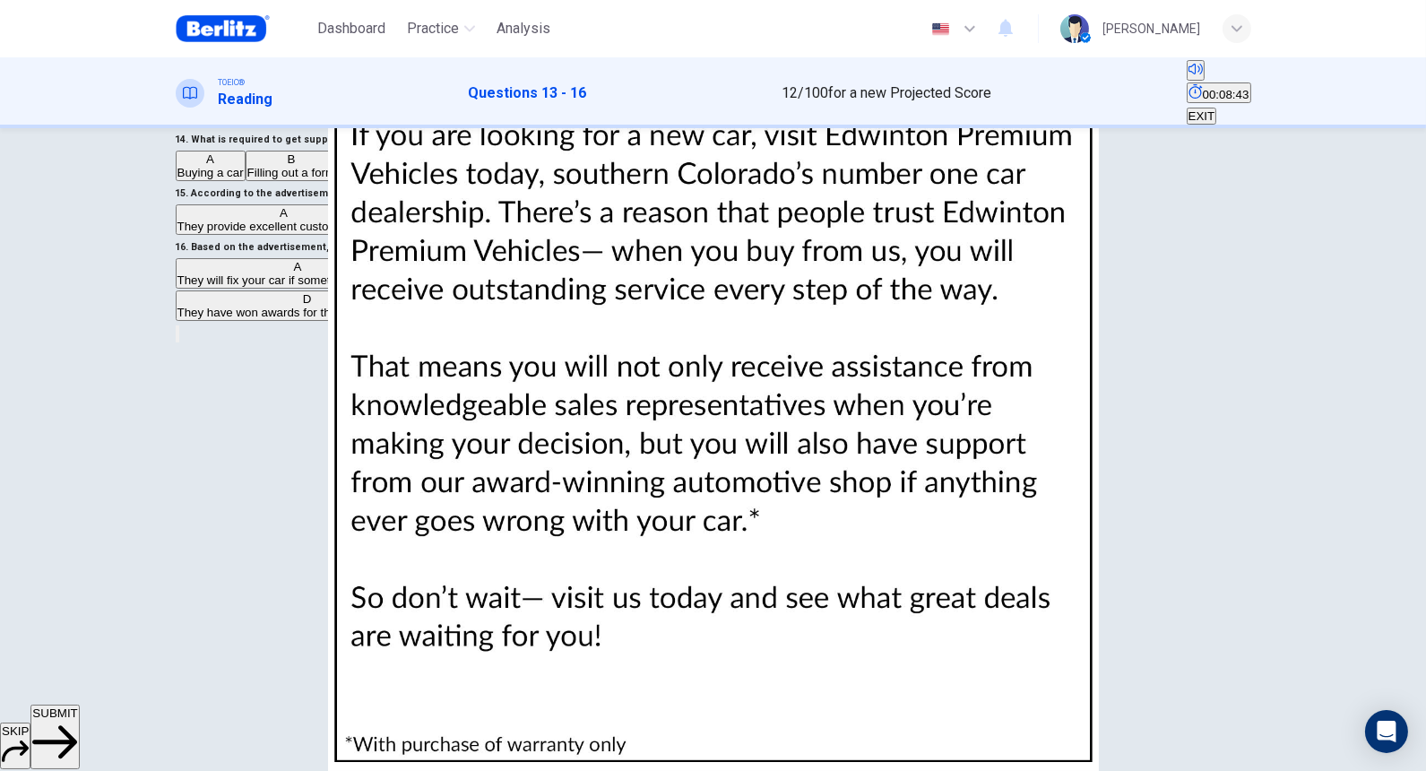
drag, startPoint x: 279, startPoint y: 359, endPoint x: 385, endPoint y: 361, distance: 106.6
click at [385, 253] on span "Based on the advertisement, which of the following is true about the salespeopl…" at bounding box center [466, 247] width 548 height 12
click at [398, 253] on span "Based on the advertisement, which of the following is true about the salespeopl…" at bounding box center [466, 247] width 548 height 12
click at [79, 590] on button "SUBMIT" at bounding box center [54, 736] width 48 height 65
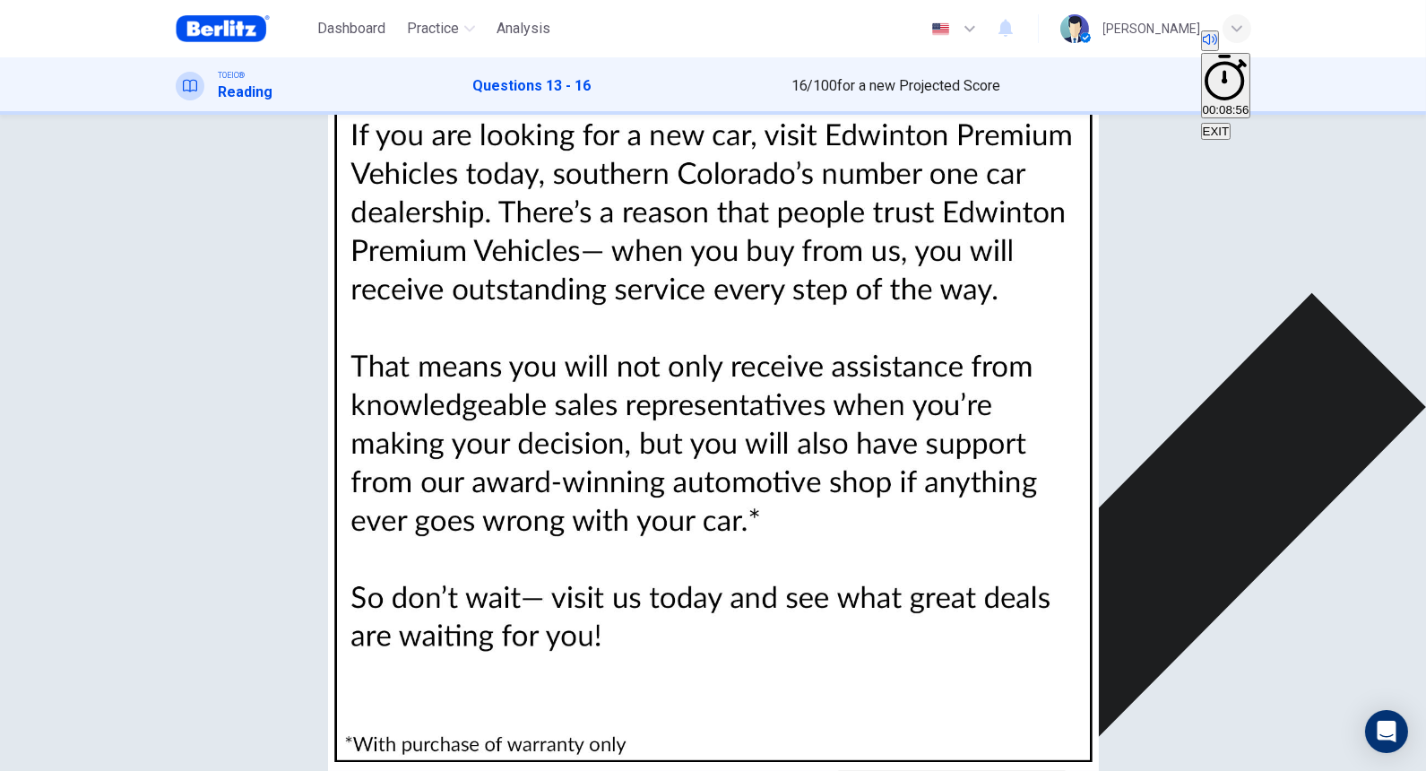
scroll to position [0, 0]
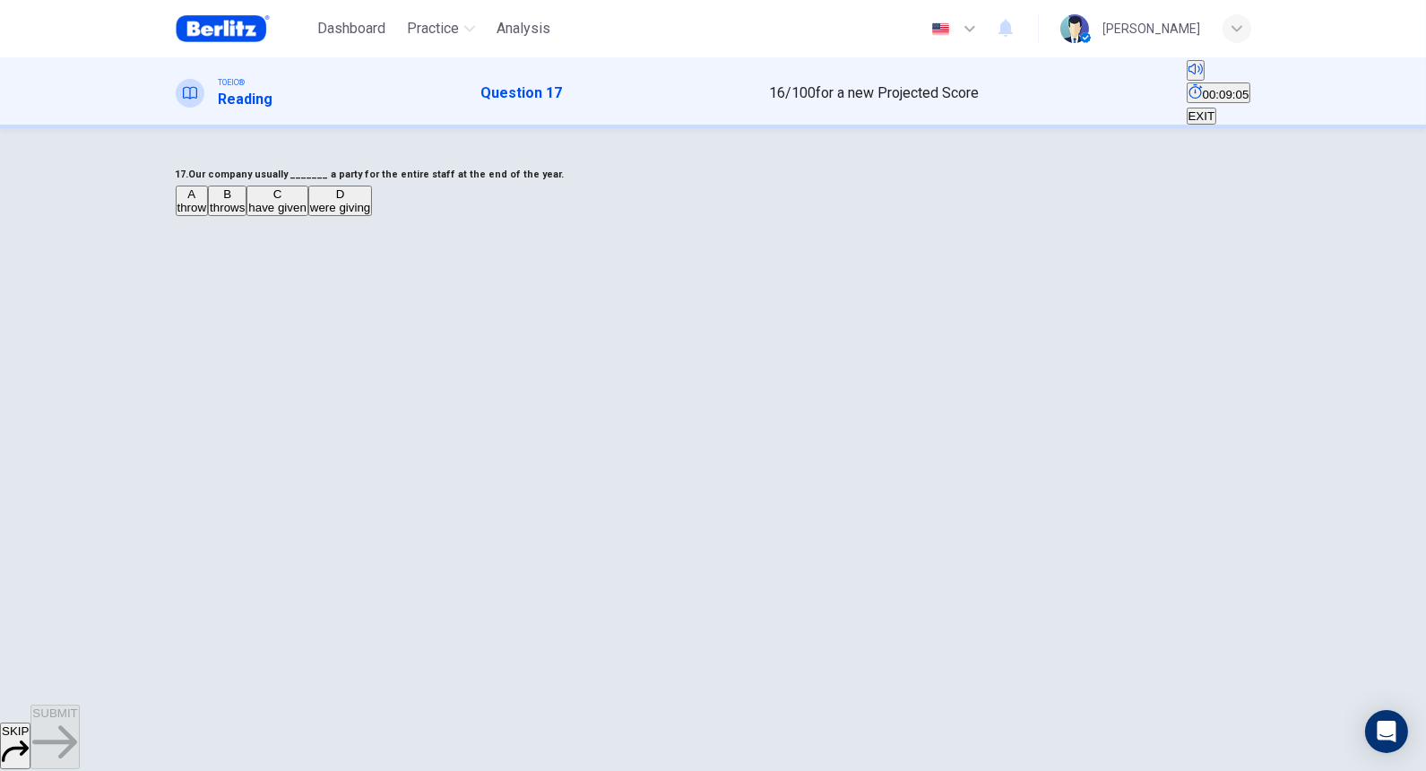
click at [245, 214] on span "throws" at bounding box center [227, 207] width 35 height 13
click at [77, 590] on span "SUBMIT" at bounding box center [54, 712] width 45 height 13
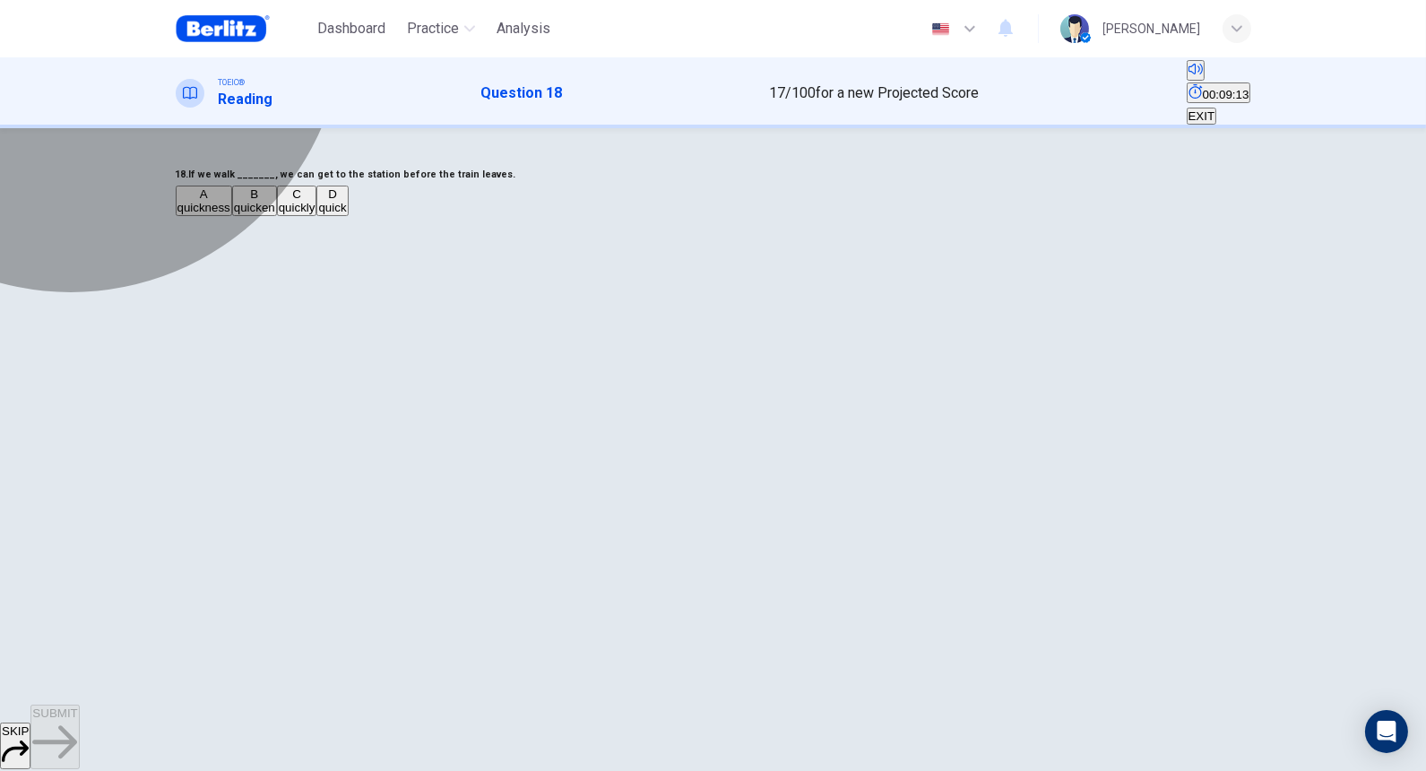
click at [315, 214] on span "quickly" at bounding box center [297, 207] width 37 height 13
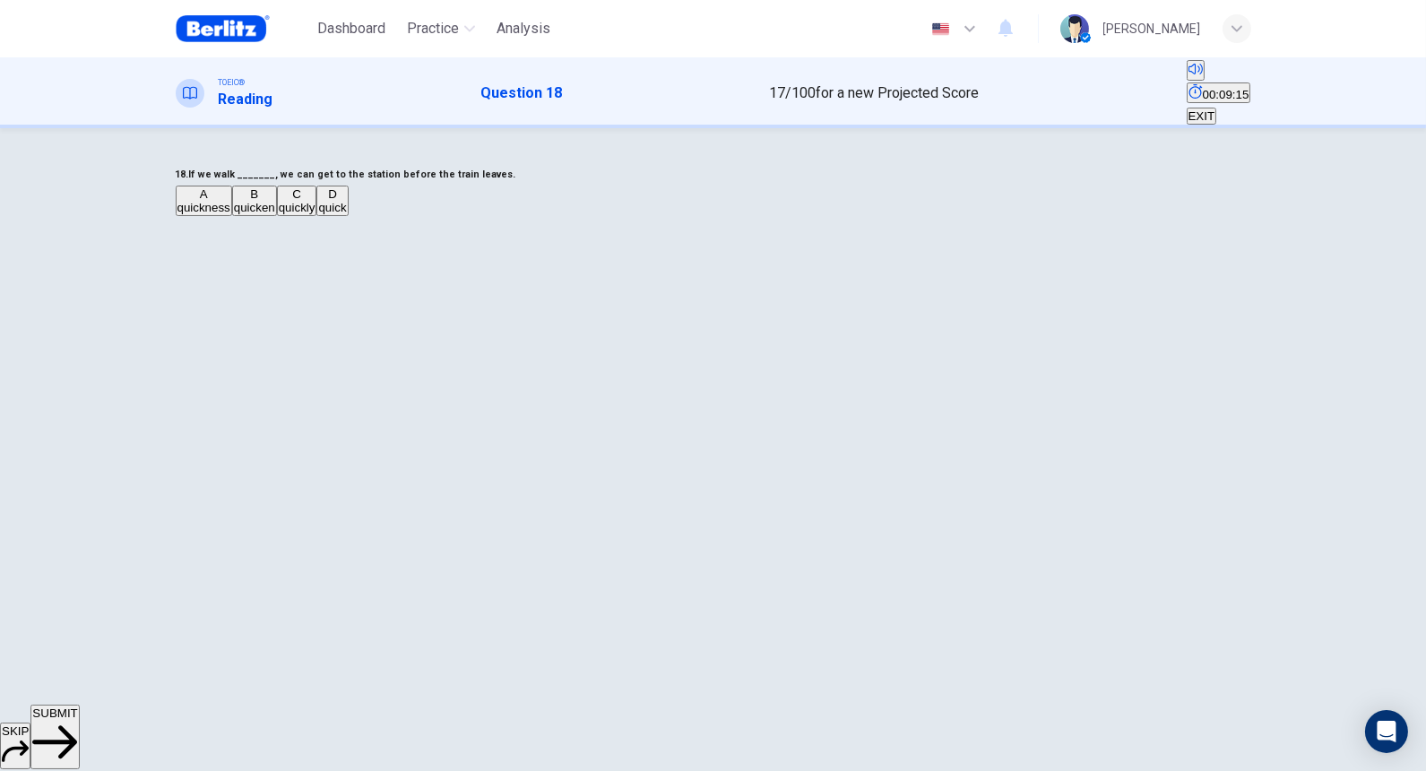
click at [79, 590] on button "SUBMIT" at bounding box center [54, 736] width 48 height 65
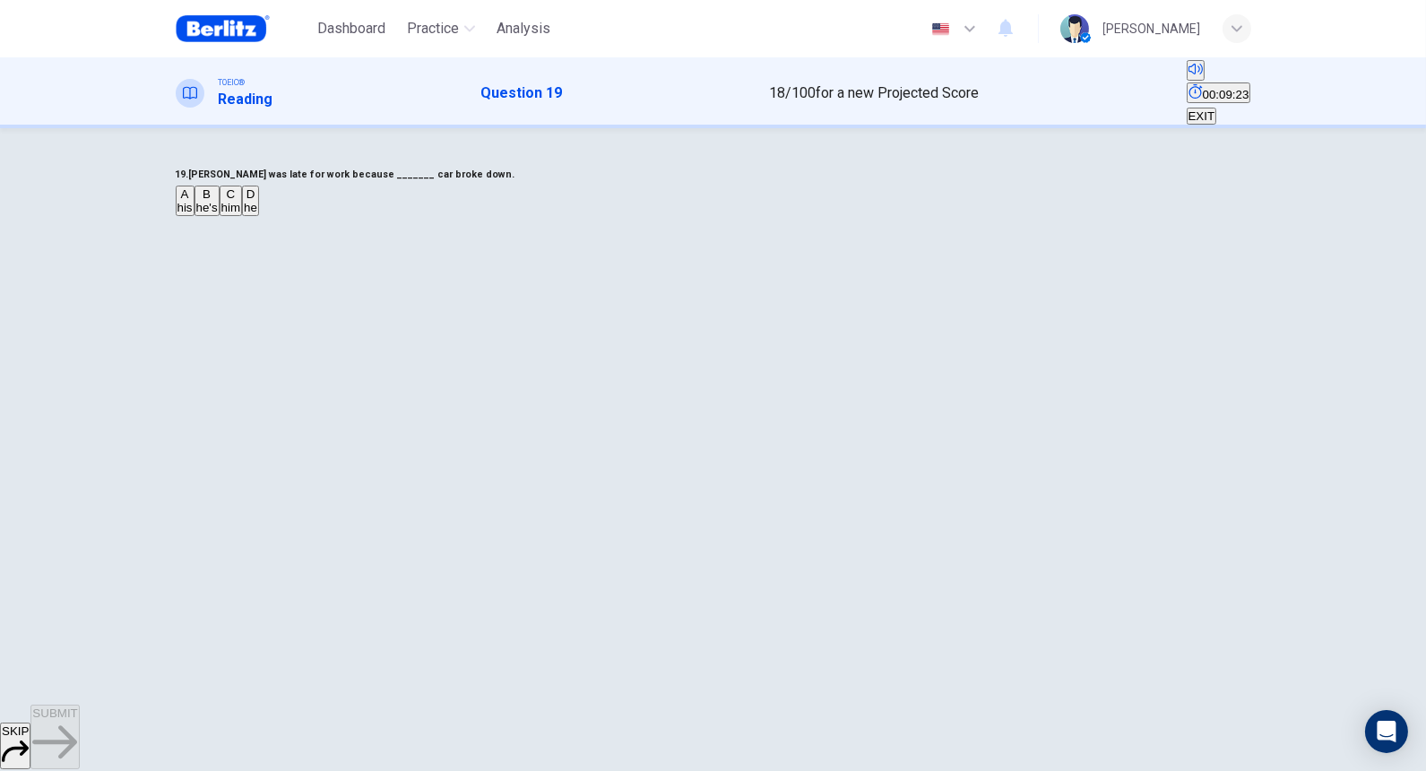
click at [193, 214] on span "his" at bounding box center [184, 207] width 15 height 13
click at [79, 590] on button "SUBMIT" at bounding box center [54, 736] width 48 height 65
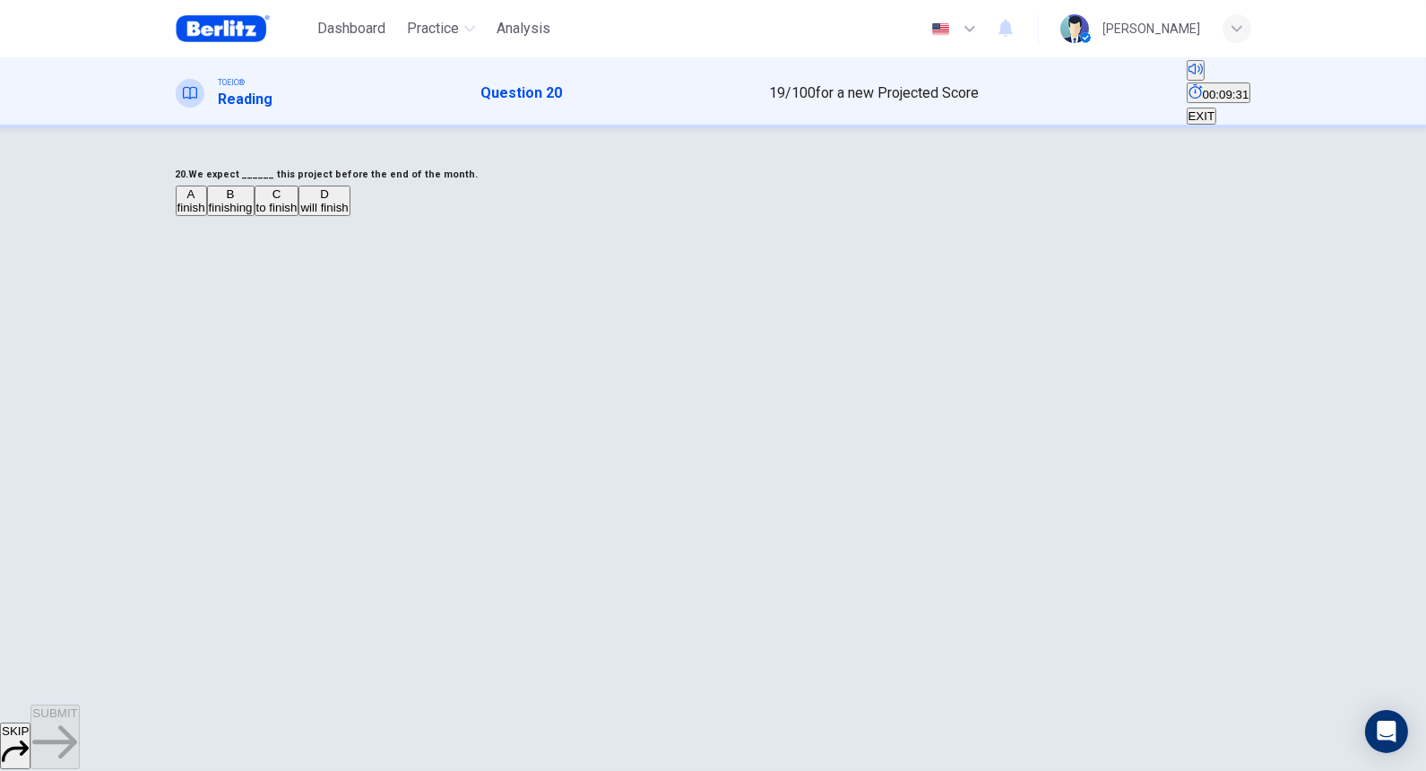
click at [253, 201] on div "B" at bounding box center [231, 193] width 44 height 13
drag, startPoint x: 563, startPoint y: 236, endPoint x: 613, endPoint y: 238, distance: 50.2
click at [613, 185] on h6 "20. We expect ______ this project before the end of the month." at bounding box center [713, 175] width 1075 height 22
click at [614, 185] on h6 "20. We expect ______ this project before the end of the month." at bounding box center [713, 175] width 1075 height 22
click at [297, 214] on span "to finish" at bounding box center [276, 207] width 41 height 13
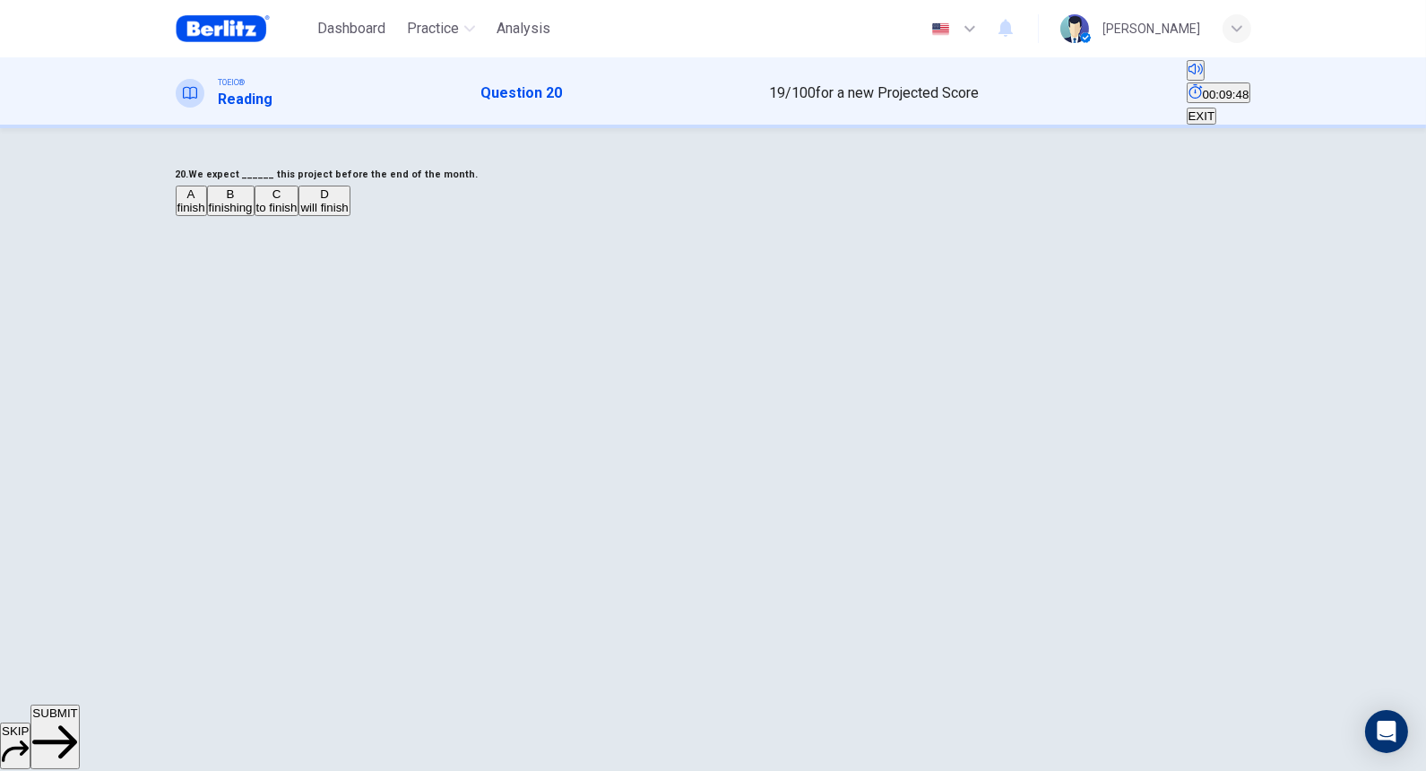
click at [77, 590] on span "SUBMIT" at bounding box center [54, 712] width 45 height 13
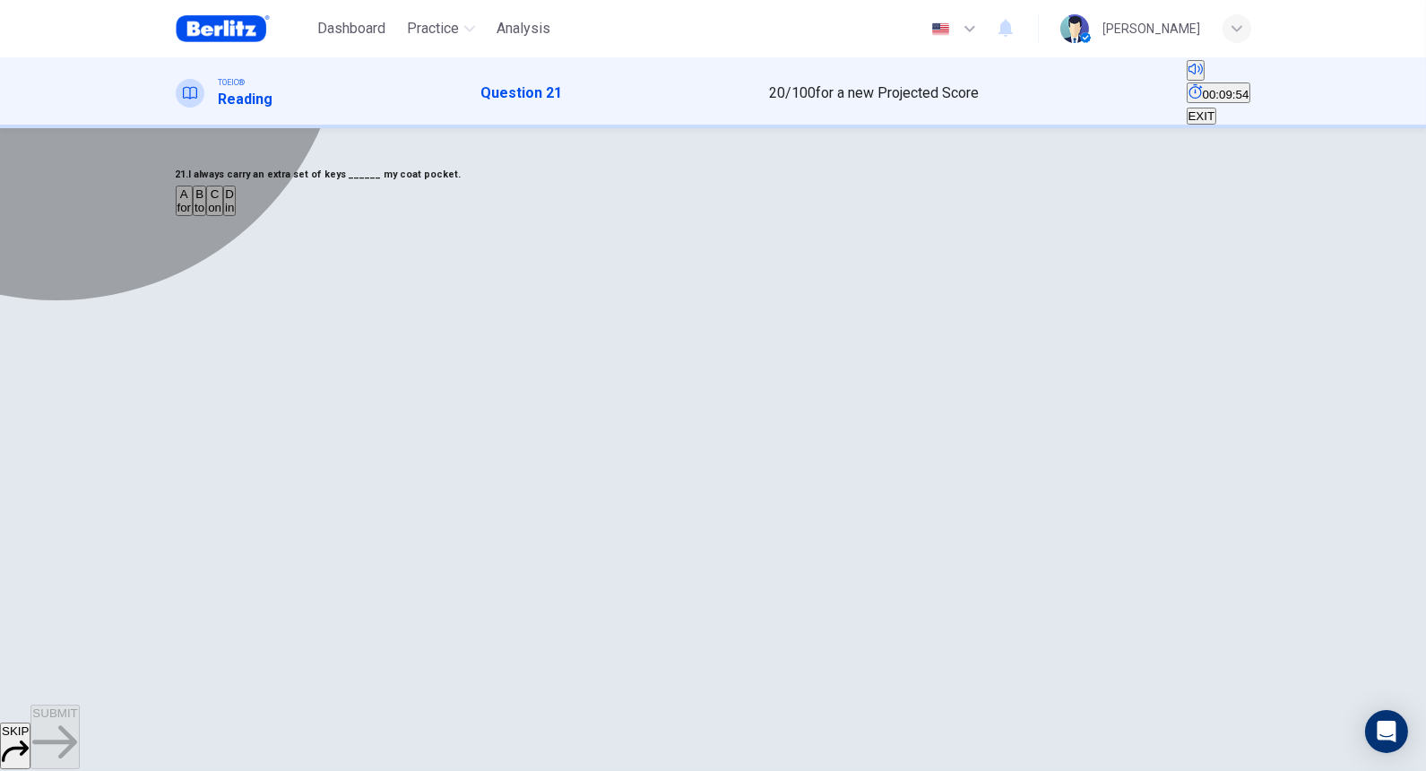
click at [236, 216] on button "D in" at bounding box center [229, 200] width 13 height 30
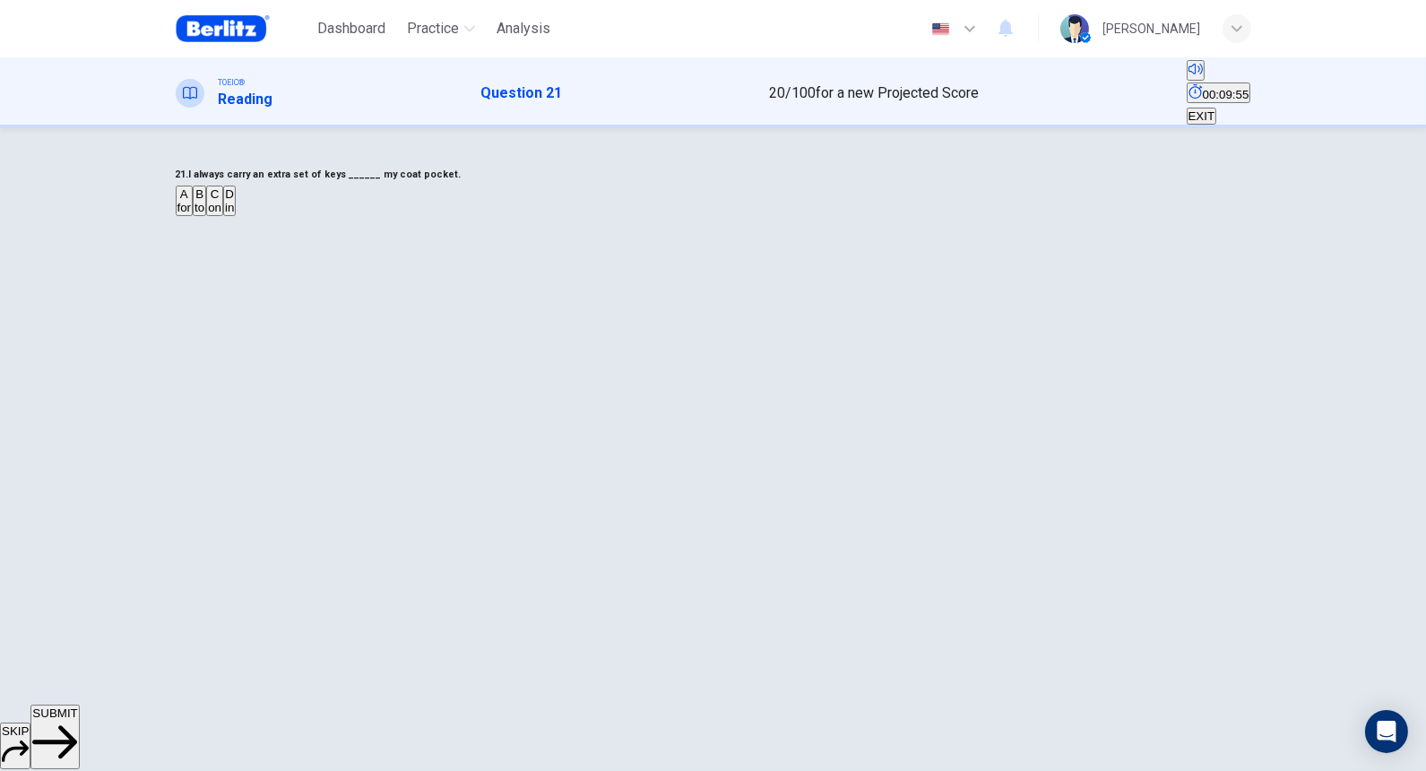
click at [79, 590] on button "SUBMIT" at bounding box center [54, 736] width 48 height 65
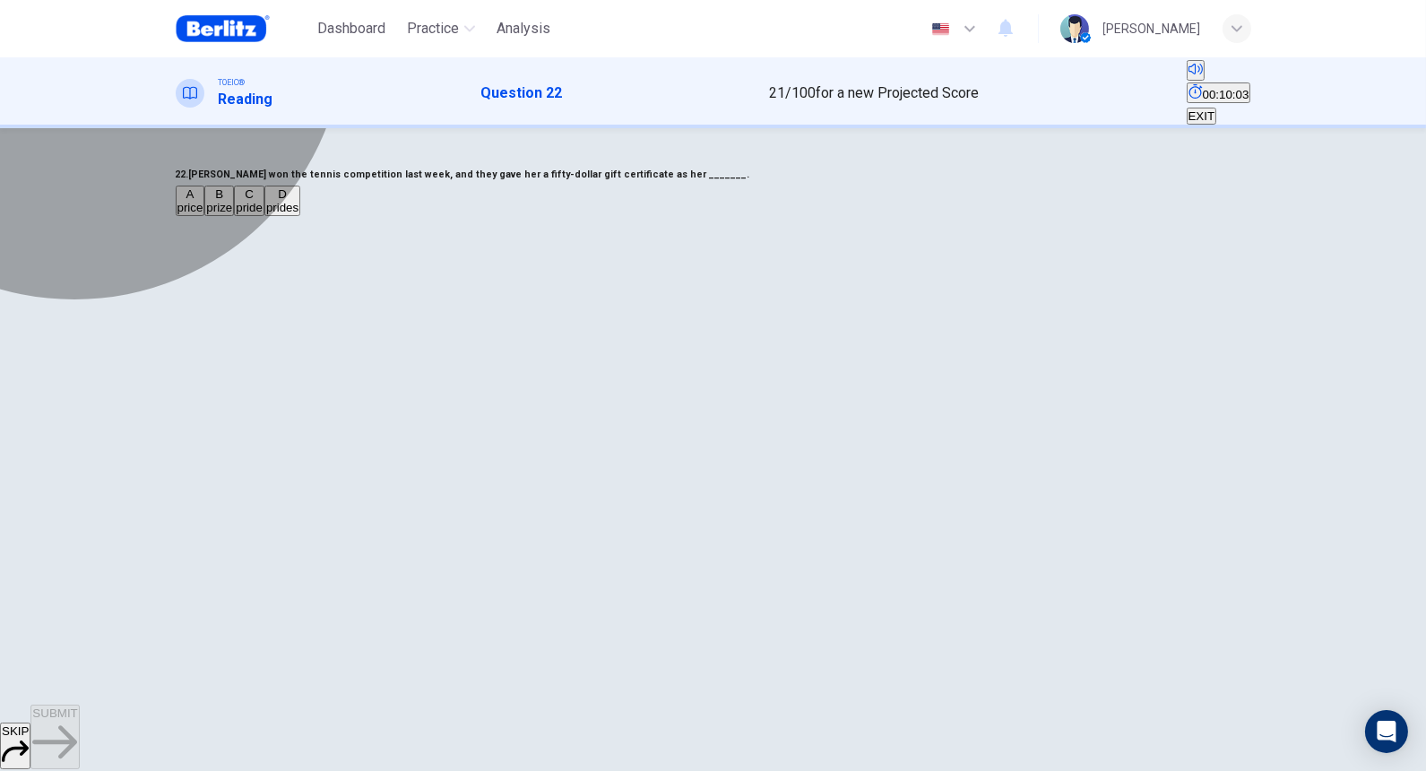
click at [203, 214] on span "price" at bounding box center [190, 207] width 26 height 13
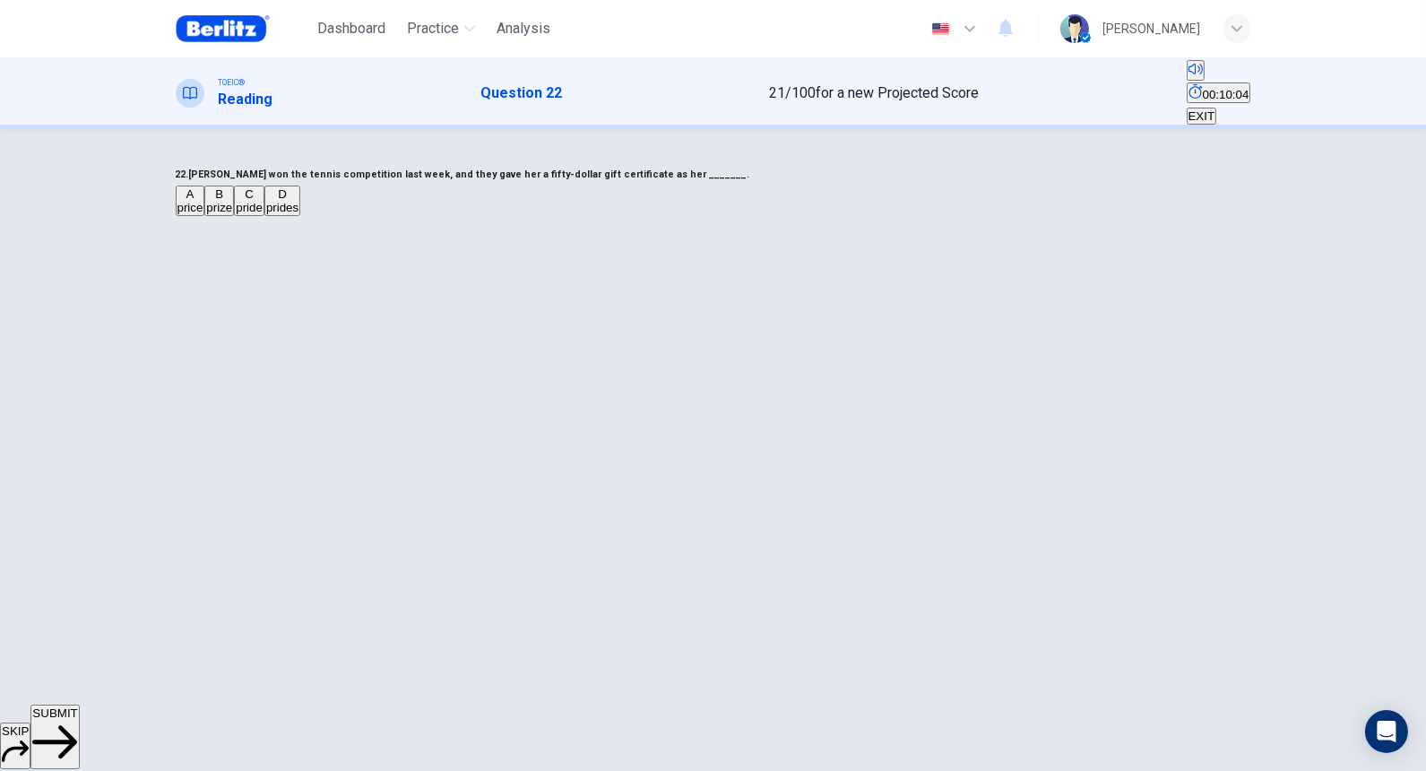
click at [79, 590] on button "SUBMIT" at bounding box center [54, 736] width 48 height 65
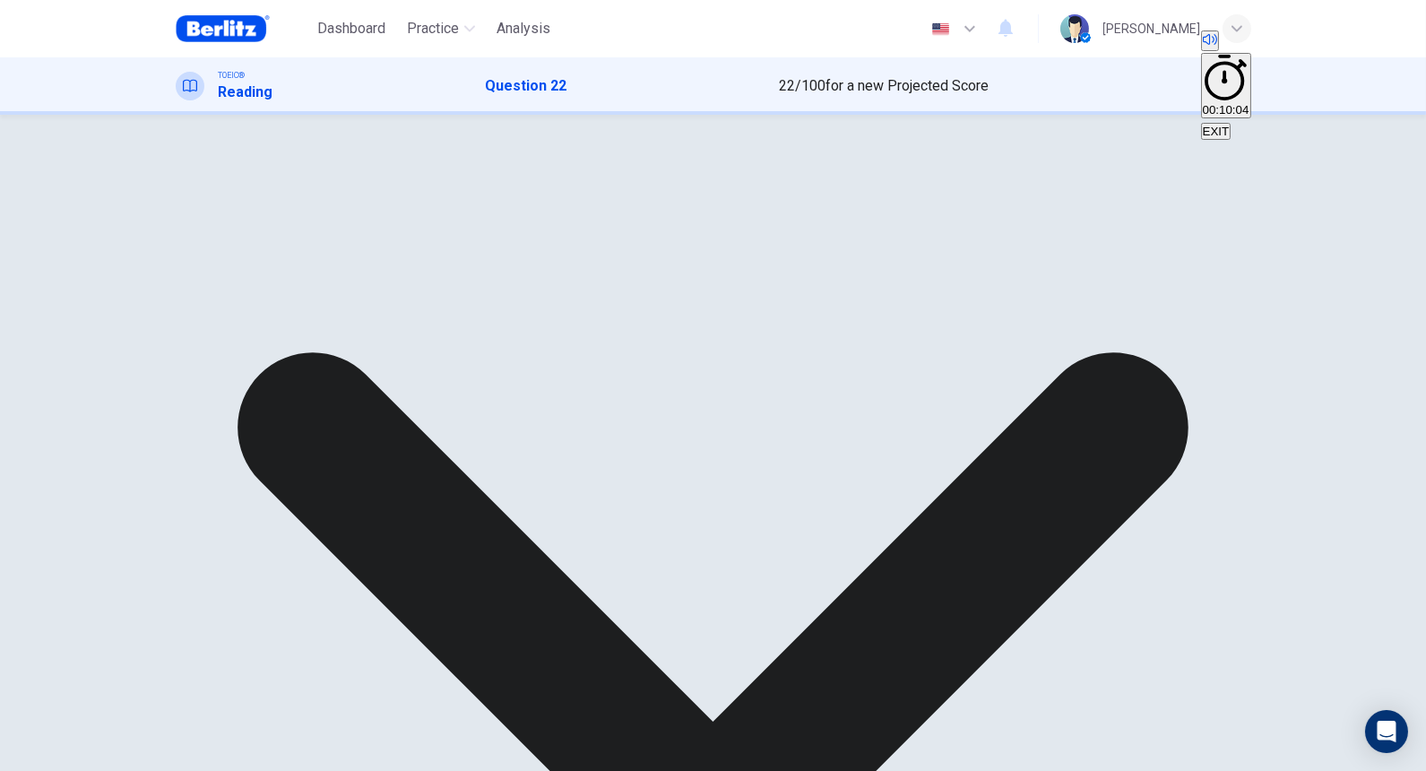
click at [607, 204] on div "A price B prize C pride D prides" at bounding box center [713, 188] width 1075 height 32
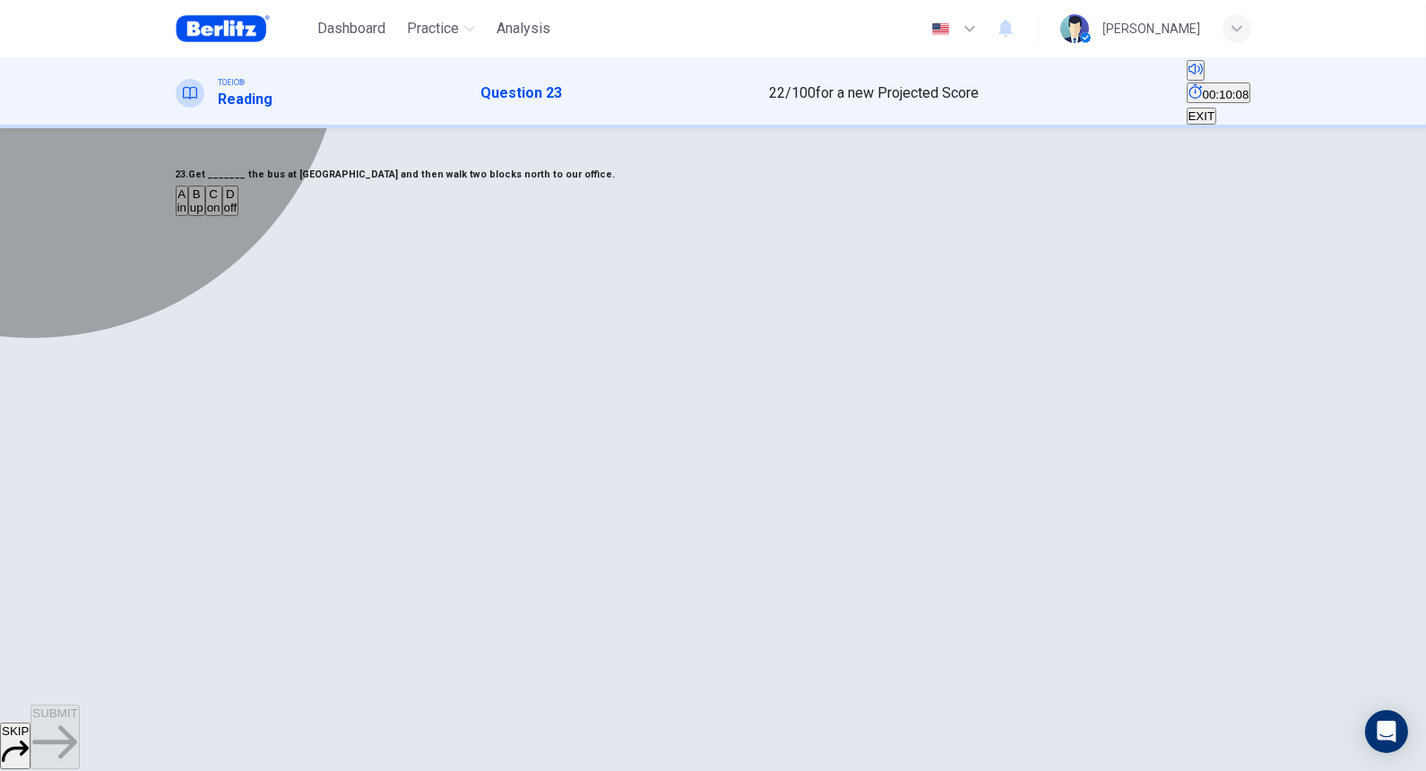
click at [220, 201] on div "C" at bounding box center [213, 193] width 13 height 13
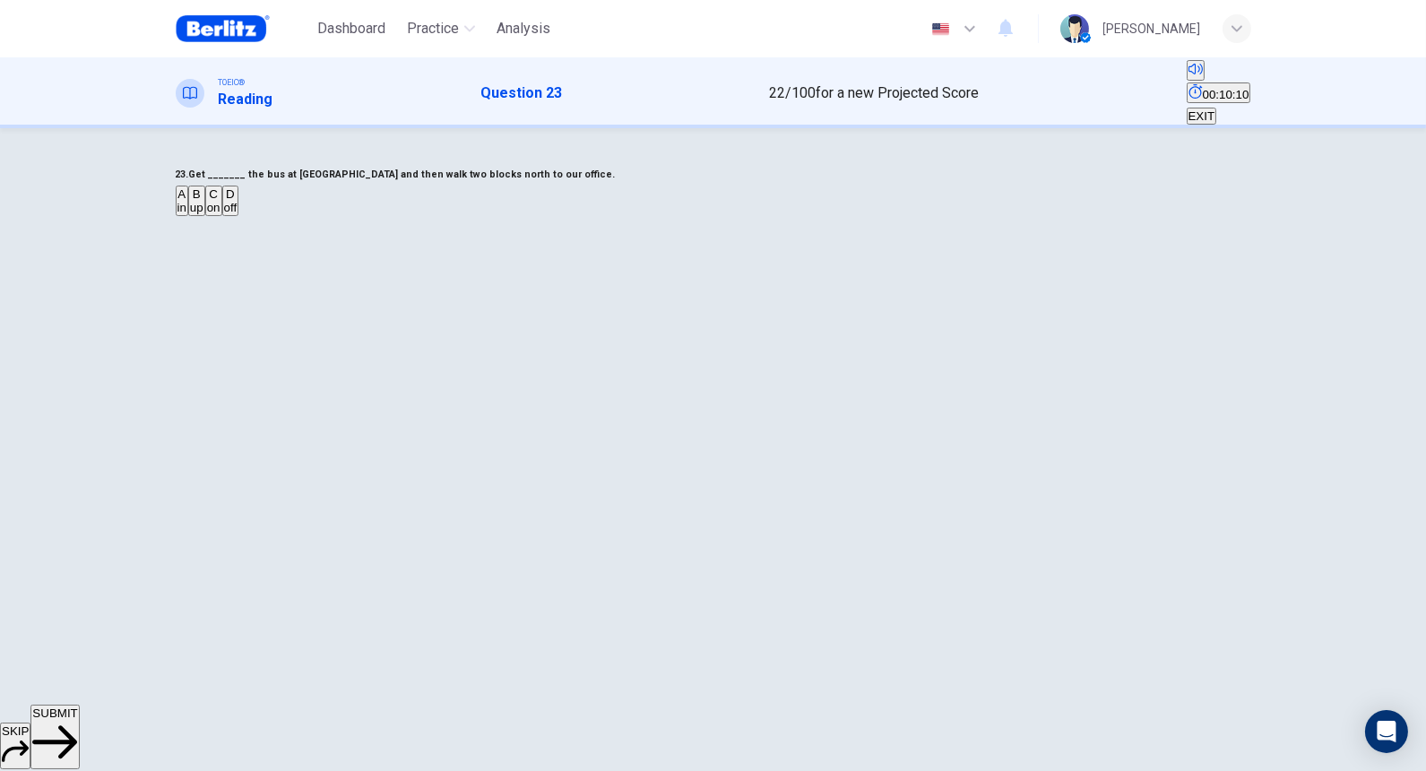
click at [239, 216] on button "D off" at bounding box center [230, 200] width 17 height 30
click at [77, 590] on span "SUBMIT" at bounding box center [54, 712] width 45 height 13
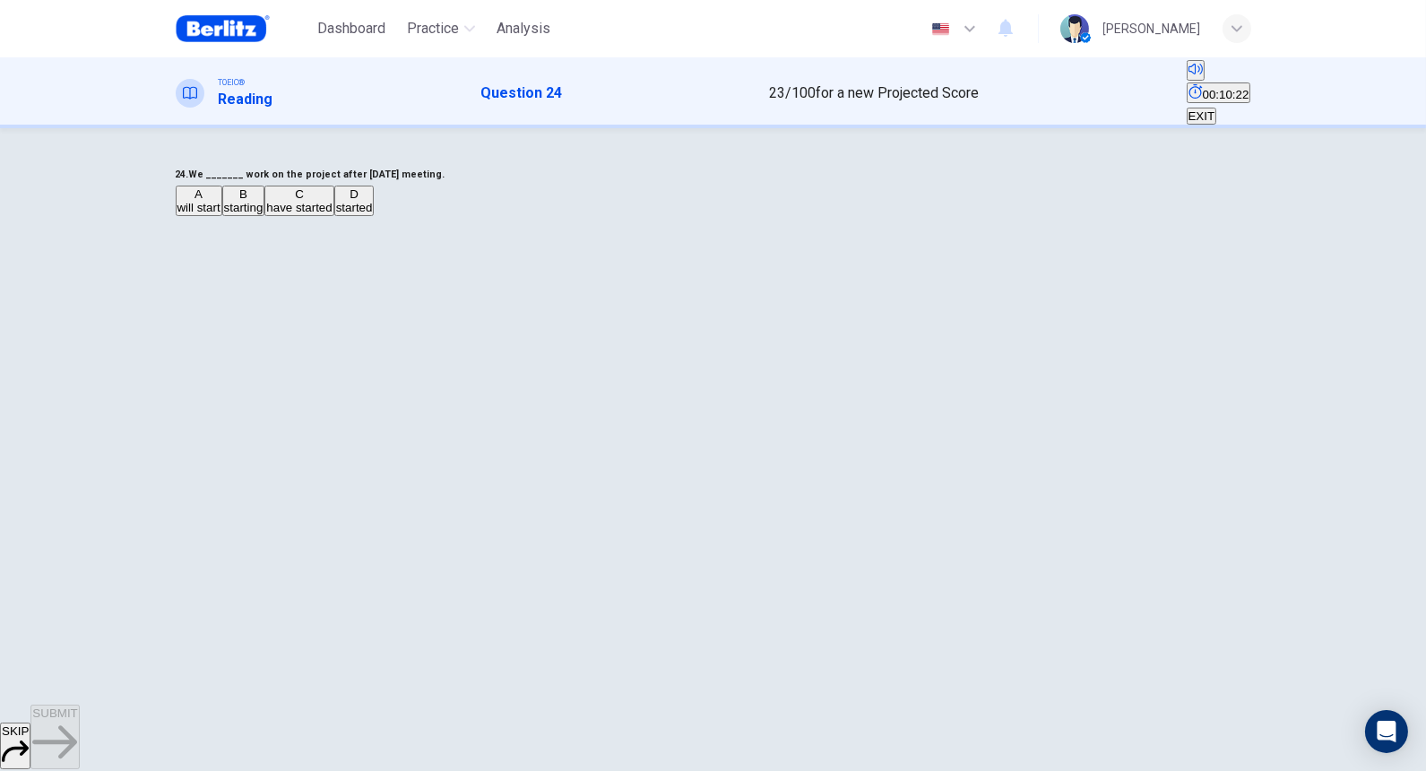
click at [220, 214] on span "will start" at bounding box center [198, 207] width 43 height 13
drag, startPoint x: 589, startPoint y: 227, endPoint x: 673, endPoint y: 229, distance: 84.3
click at [673, 185] on h6 "24. We _______ work on the project after [DATE] meeting." at bounding box center [713, 175] width 1075 height 22
click at [77, 590] on span "SUBMIT" at bounding box center [54, 712] width 45 height 13
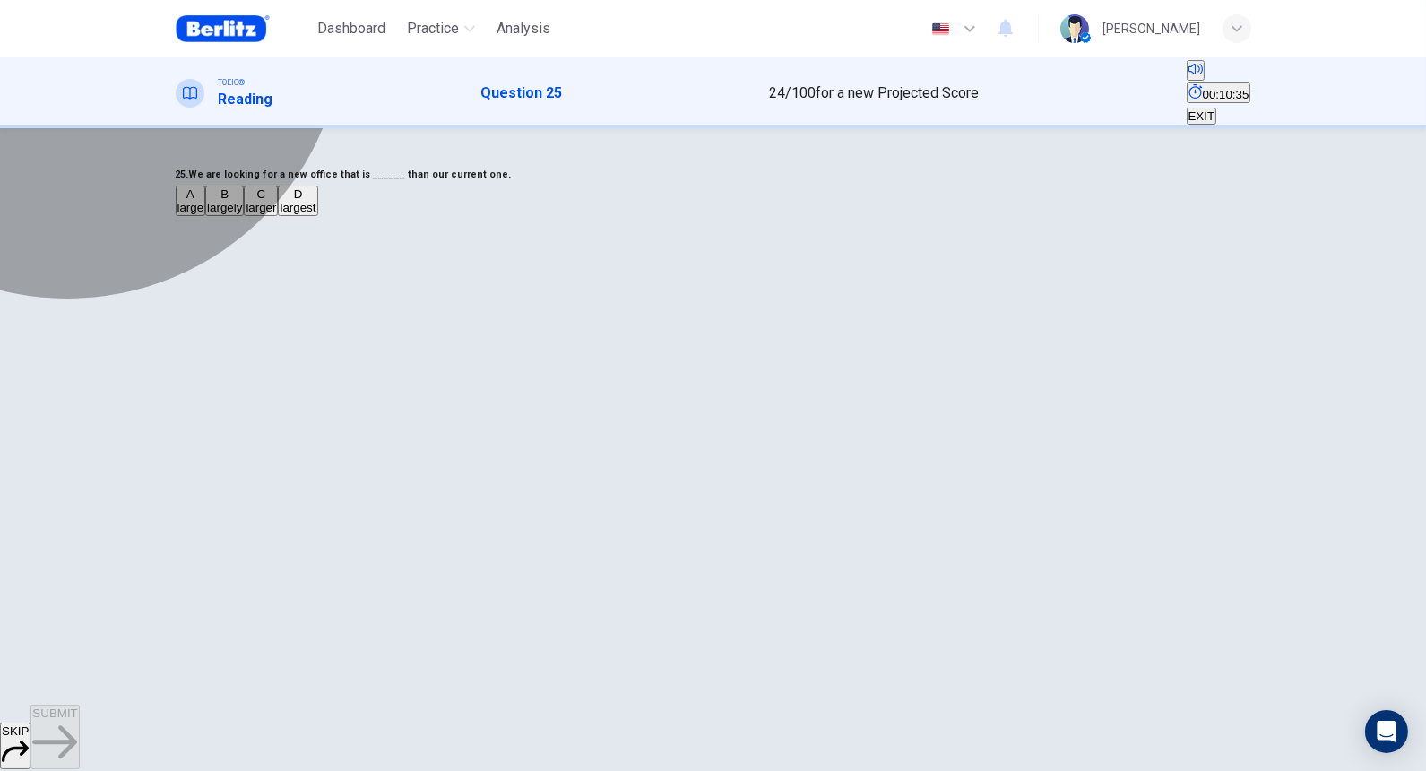
click at [276, 214] on span "larger" at bounding box center [261, 207] width 30 height 13
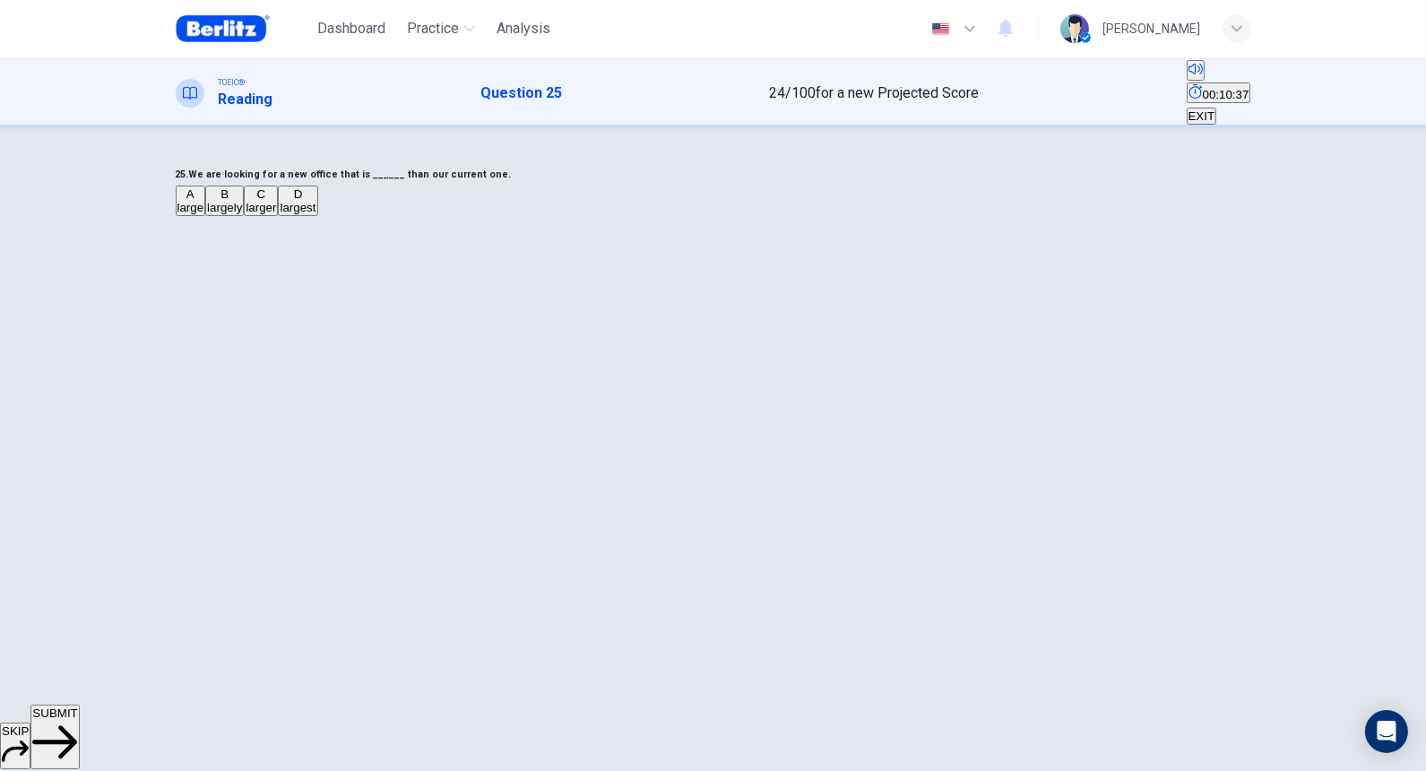
click at [79, 590] on button "SUBMIT" at bounding box center [54, 736] width 48 height 65
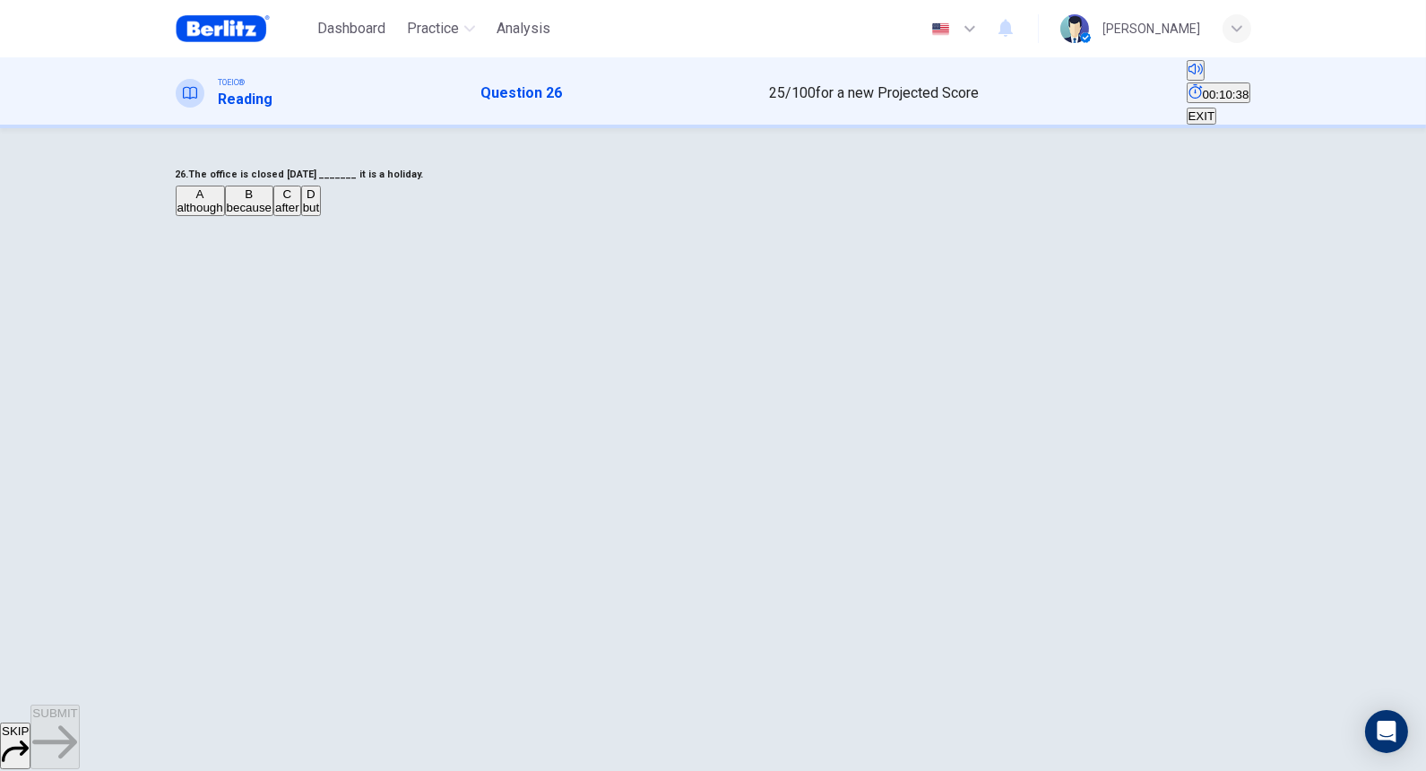
drag, startPoint x: 602, startPoint y: 235, endPoint x: 696, endPoint y: 237, distance: 94.1
click at [696, 185] on h6 "26. The office is closed [DATE] _______ it is a holiday." at bounding box center [713, 175] width 1075 height 22
click at [271, 214] on span "because" at bounding box center [249, 207] width 45 height 13
click at [79, 590] on button "SUBMIT" at bounding box center [54, 736] width 48 height 65
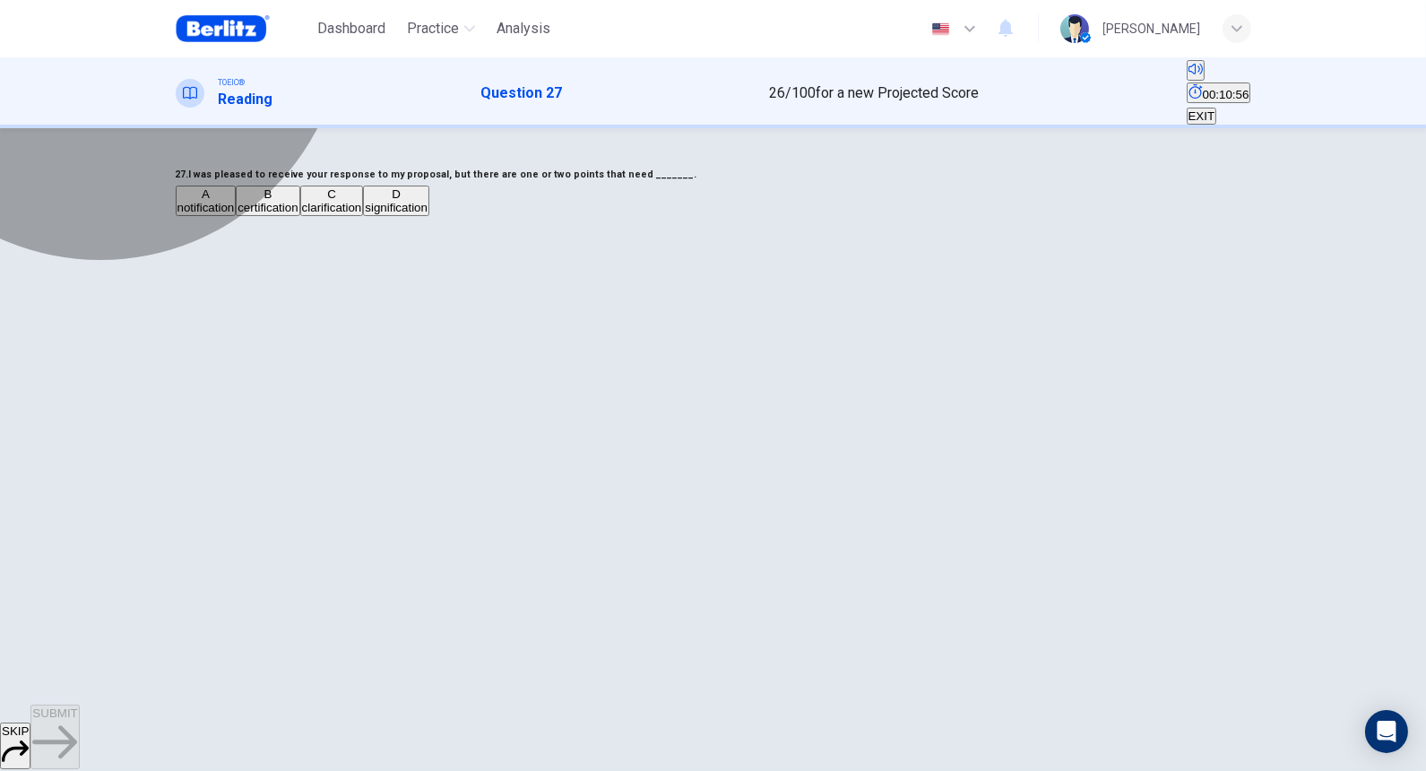
click at [362, 214] on span "clarification" at bounding box center [332, 207] width 60 height 13
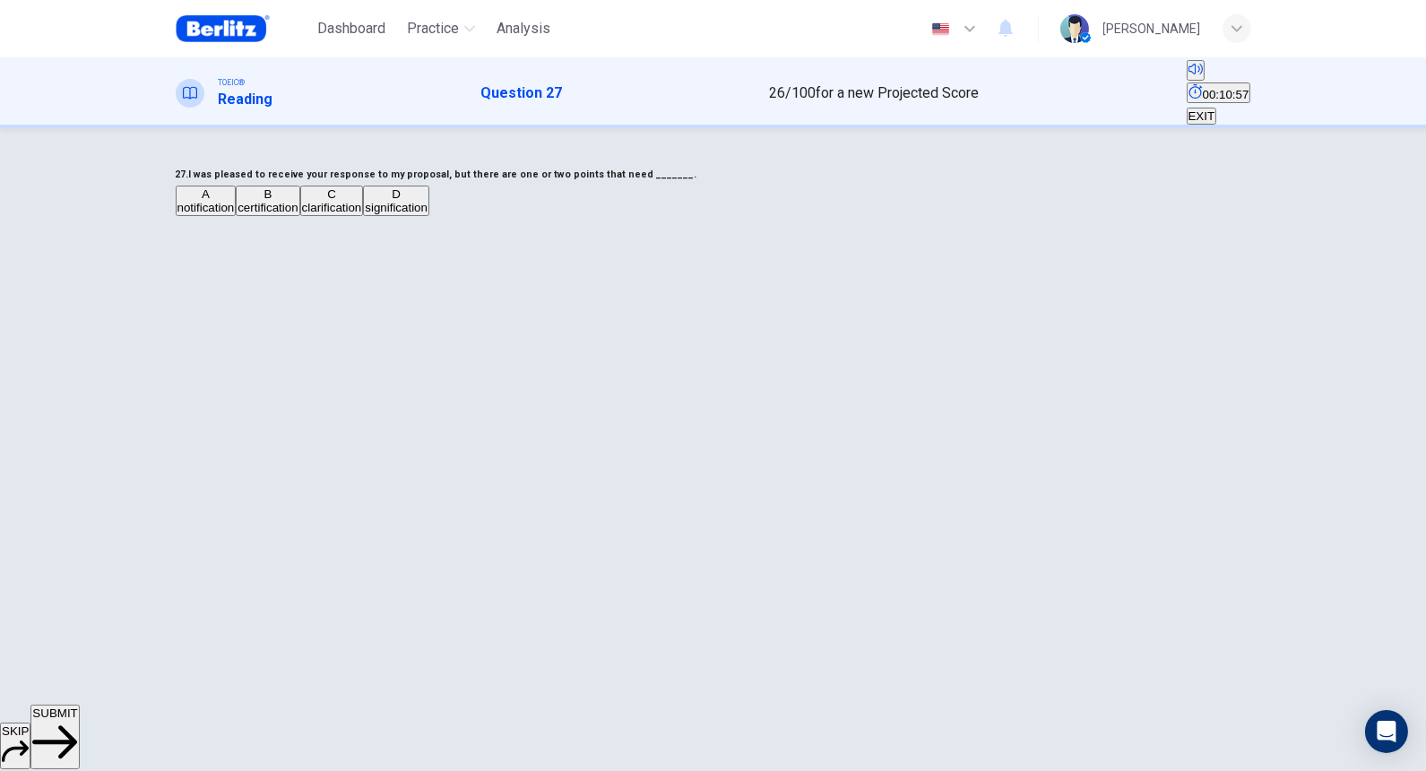
click at [77, 590] on span "SUBMIT" at bounding box center [54, 712] width 45 height 13
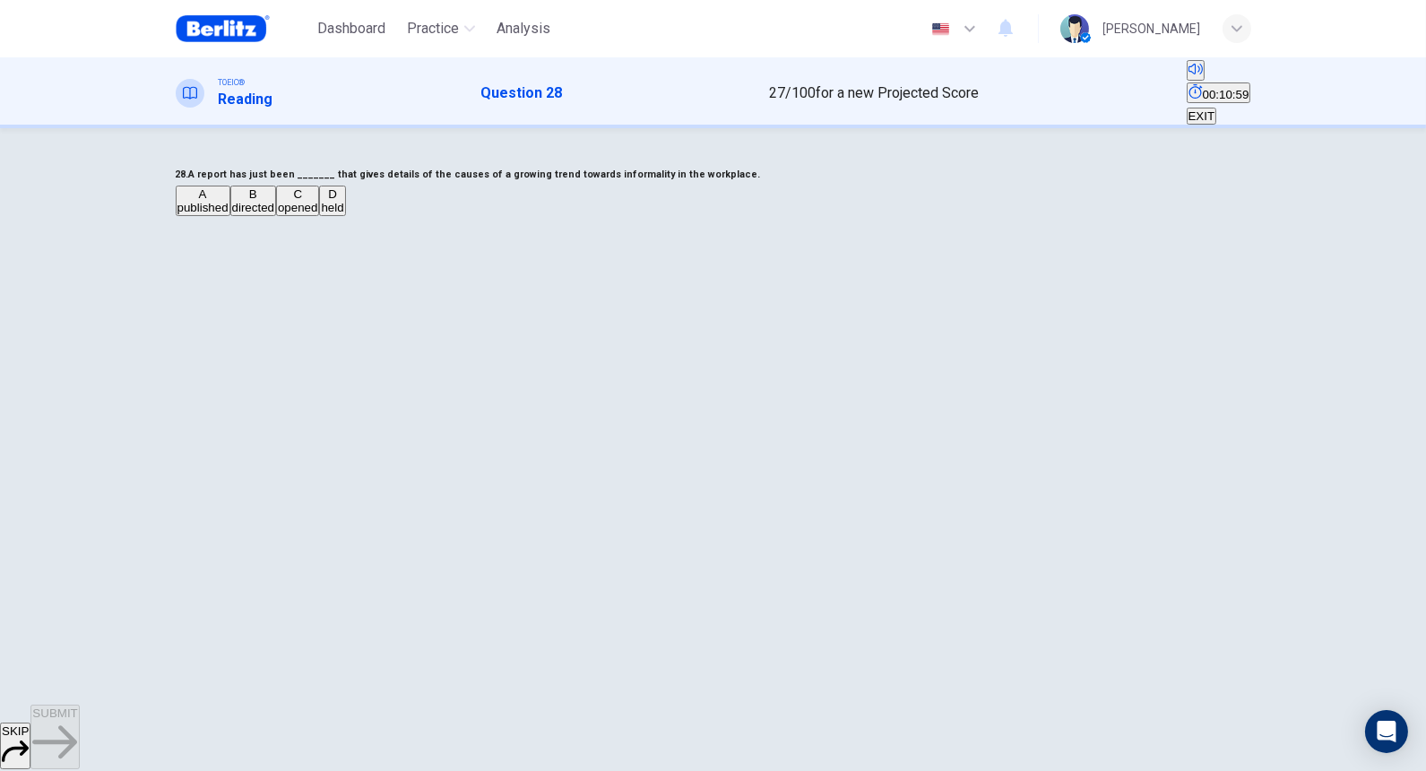
drag, startPoint x: 744, startPoint y: 228, endPoint x: 682, endPoint y: 251, distance: 66.1
click at [228, 214] on span "published" at bounding box center [202, 207] width 51 height 13
click at [79, 590] on button "SUBMIT" at bounding box center [54, 736] width 48 height 65
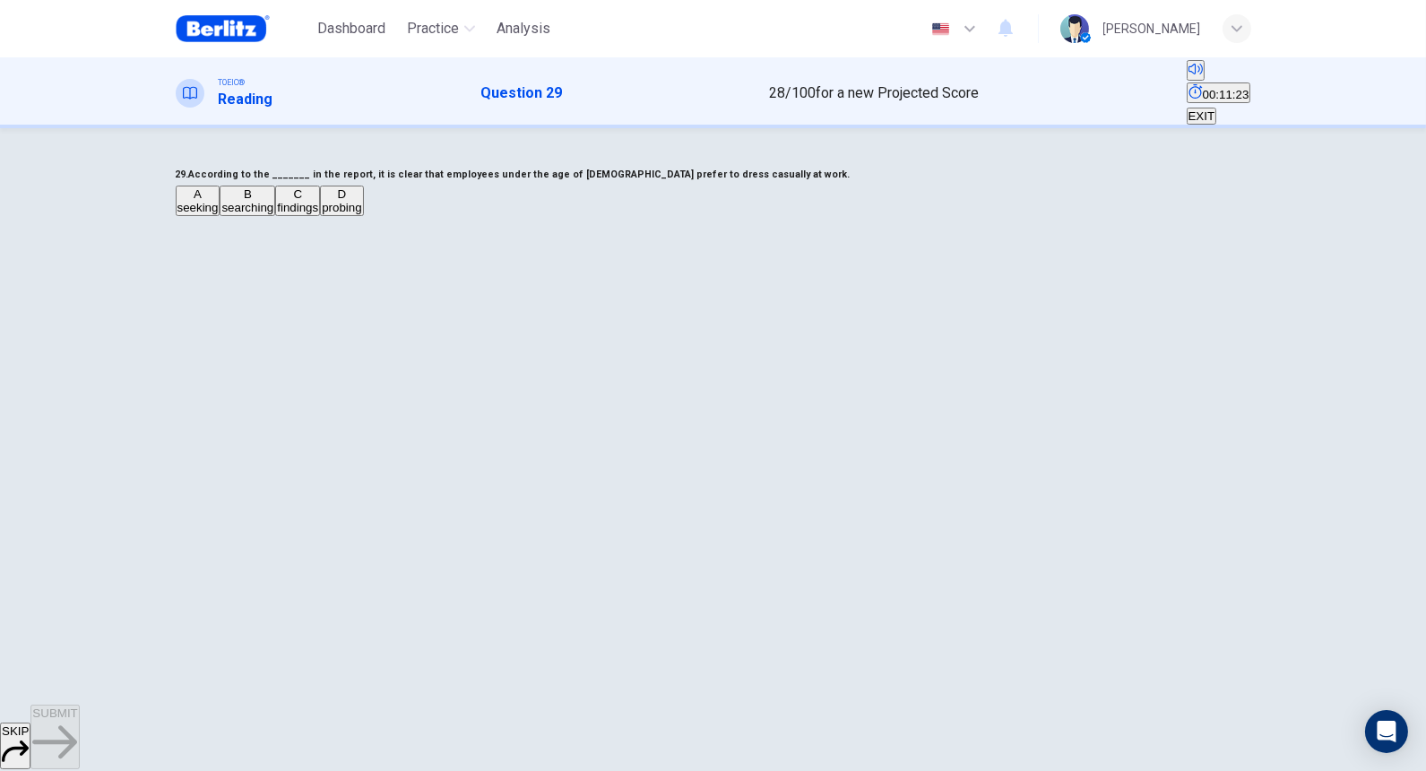
click at [318, 214] on span "findings" at bounding box center [297, 207] width 41 height 13
click at [79, 590] on button "SUBMIT" at bounding box center [54, 736] width 48 height 65
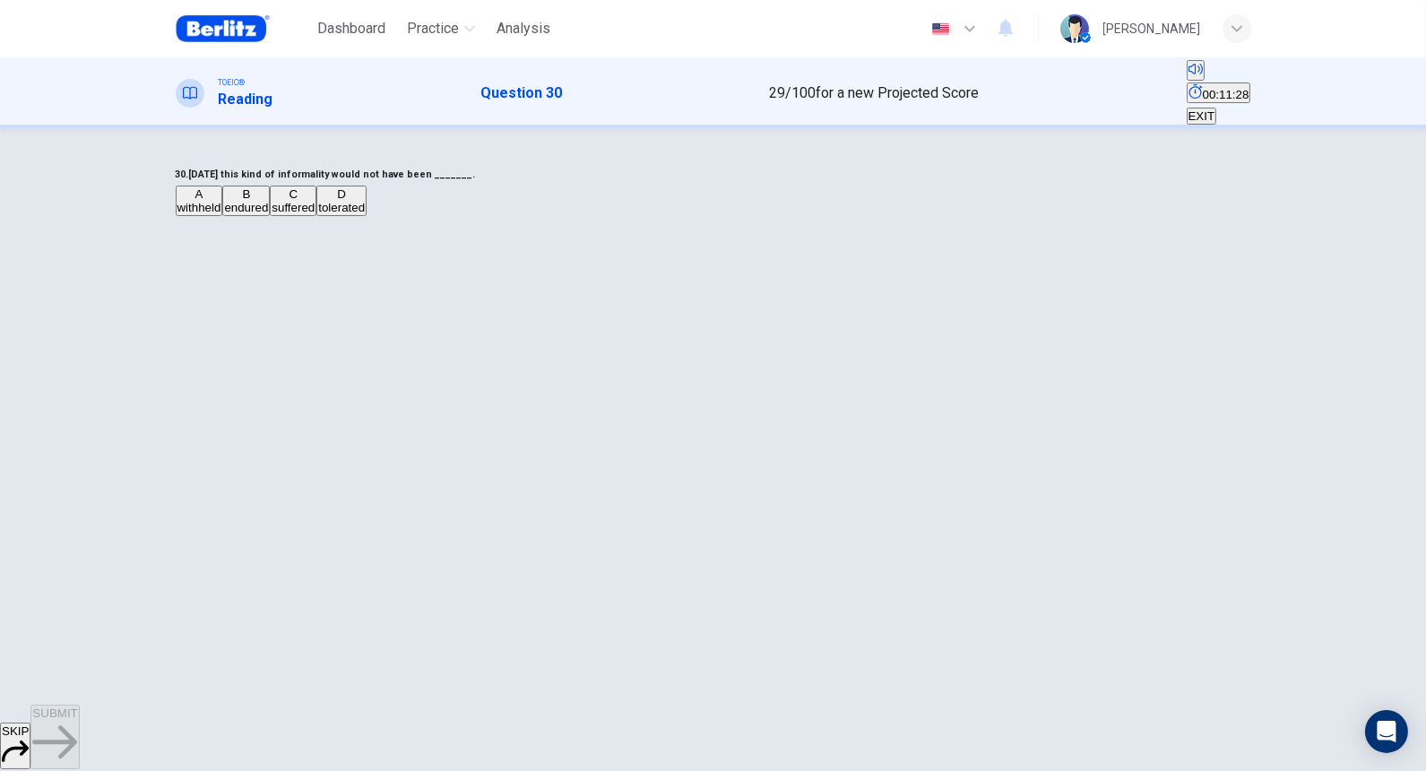
drag, startPoint x: 572, startPoint y: 236, endPoint x: 643, endPoint y: 235, distance: 71.7
click at [643, 185] on h6 "30. [DATE] this kind of informality would not have been _______." at bounding box center [713, 175] width 1075 height 22
click at [365, 214] on span "tolerated" at bounding box center [341, 207] width 47 height 13
click at [221, 214] on span "withheld" at bounding box center [199, 207] width 44 height 13
click at [79, 590] on button "SUBMIT" at bounding box center [54, 736] width 48 height 65
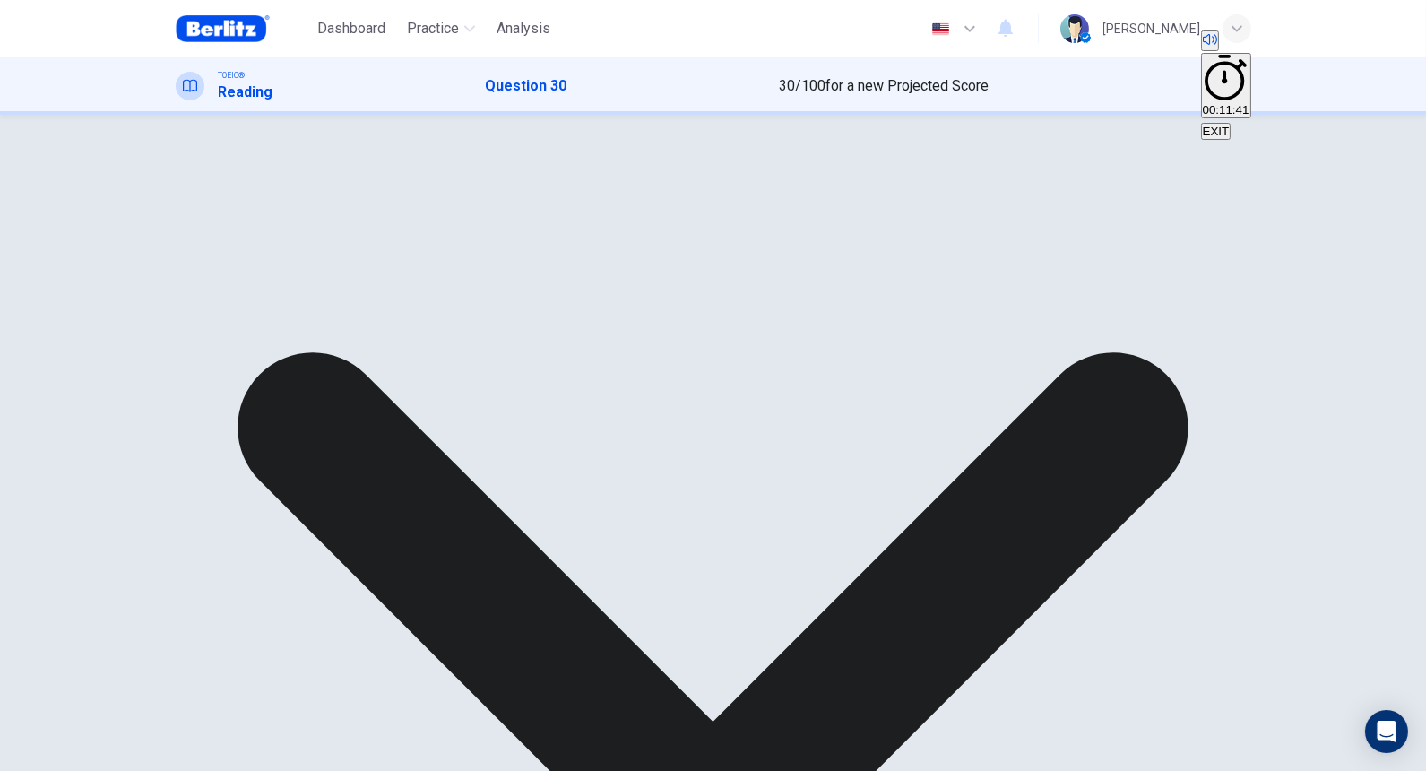
click at [645, 204] on div "A withheld B endured C suffered D tolerated" at bounding box center [713, 188] width 1075 height 32
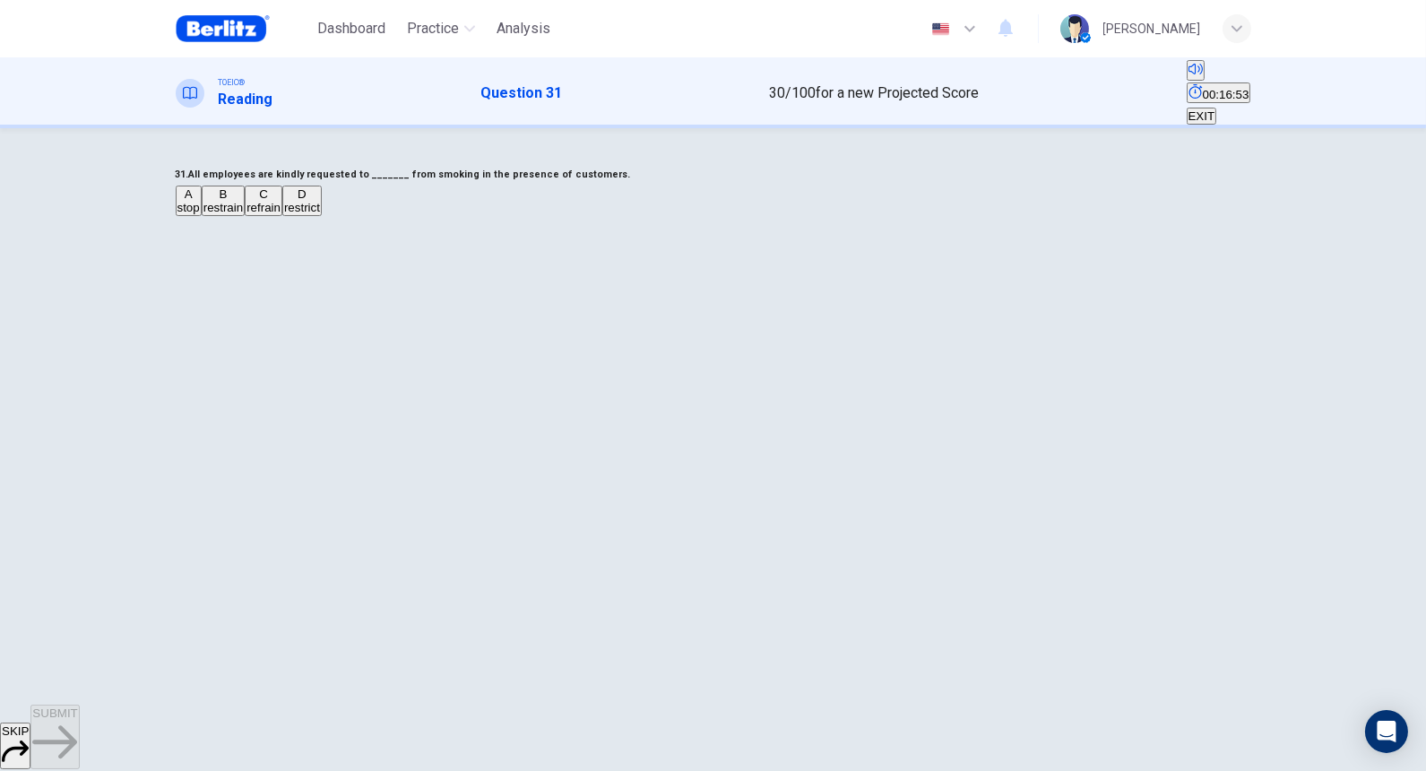
click at [243, 214] on span "restrain" at bounding box center [222, 207] width 39 height 13
click at [79, 590] on button "SUBMIT" at bounding box center [54, 736] width 48 height 65
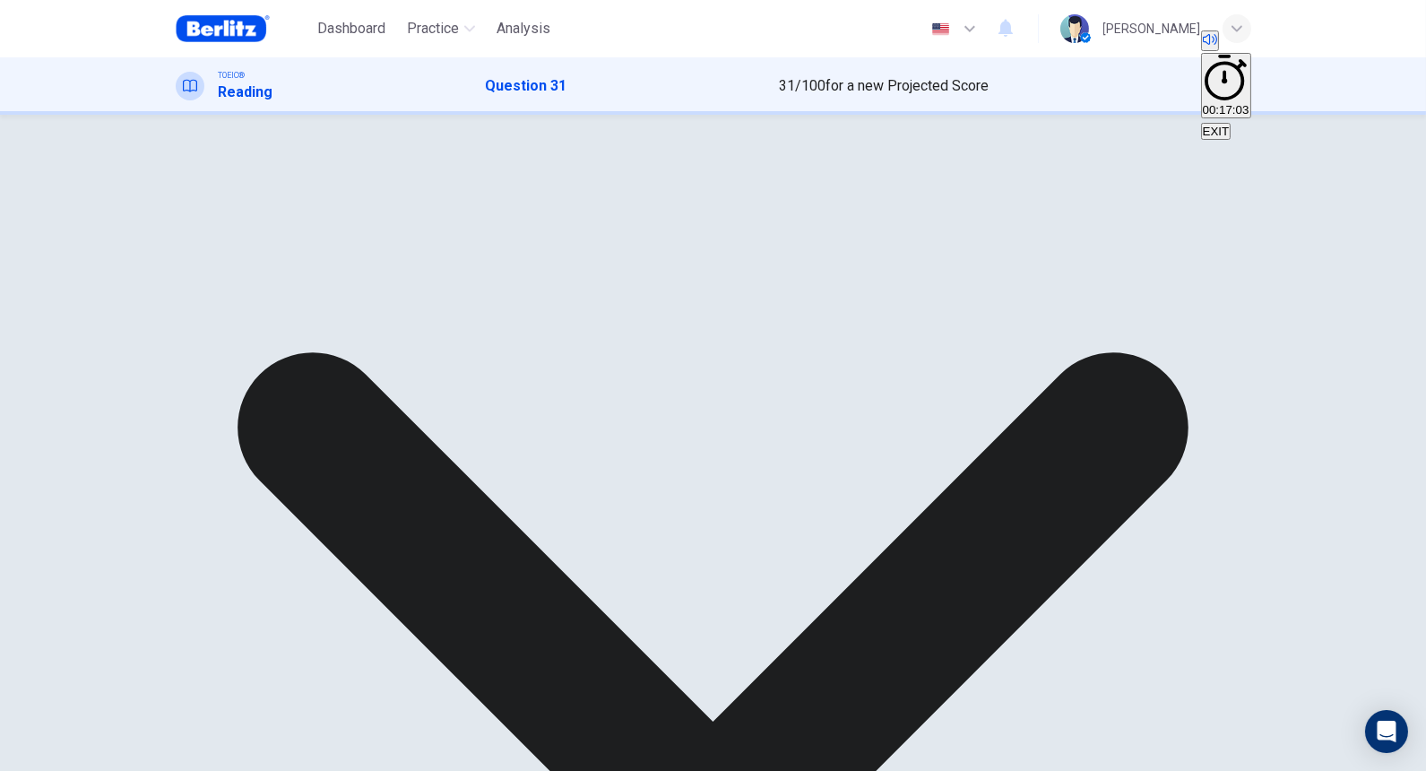
click at [647, 204] on div "A stop B restrain C refrain D restrict" at bounding box center [713, 188] width 1075 height 32
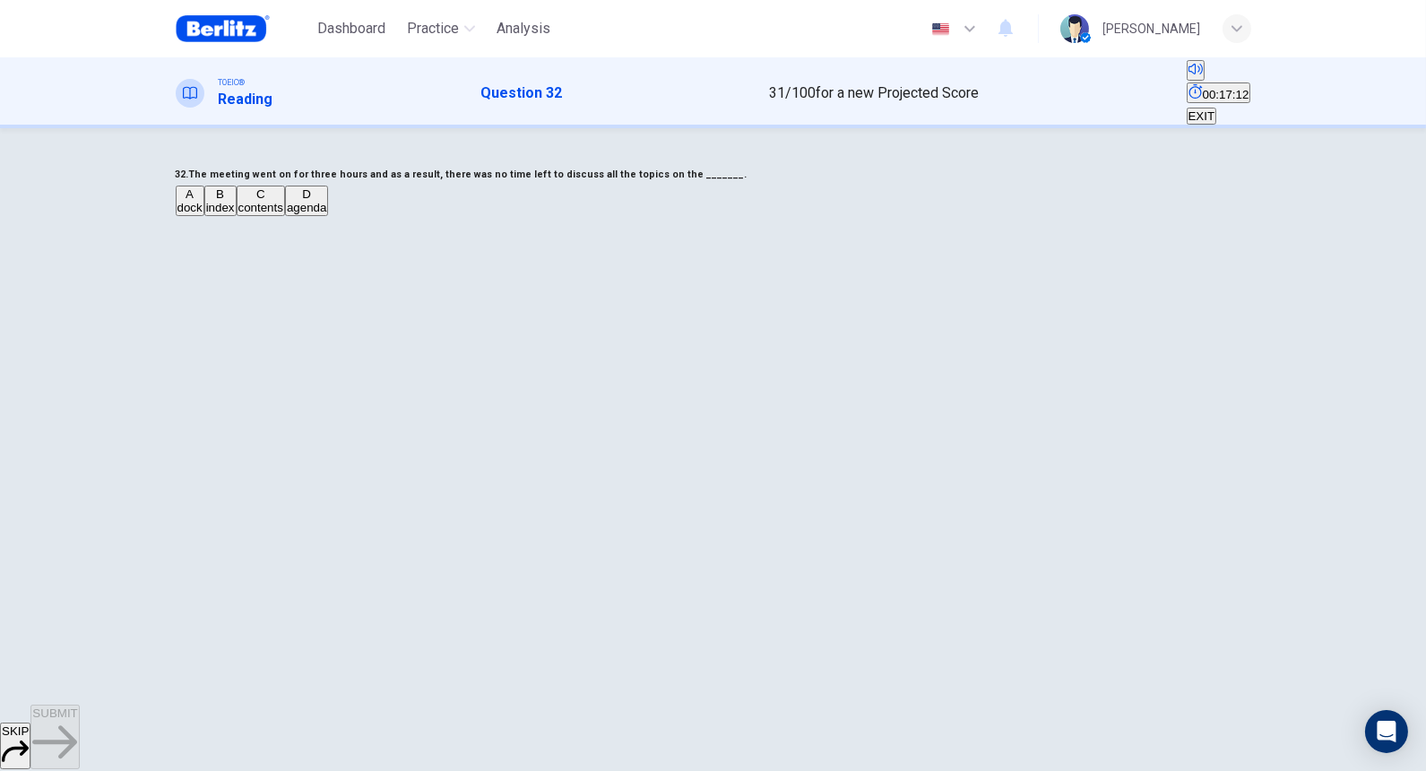
click at [326, 214] on span "agenda" at bounding box center [306, 207] width 39 height 13
click at [79, 590] on button "SUBMIT" at bounding box center [54, 736] width 48 height 65
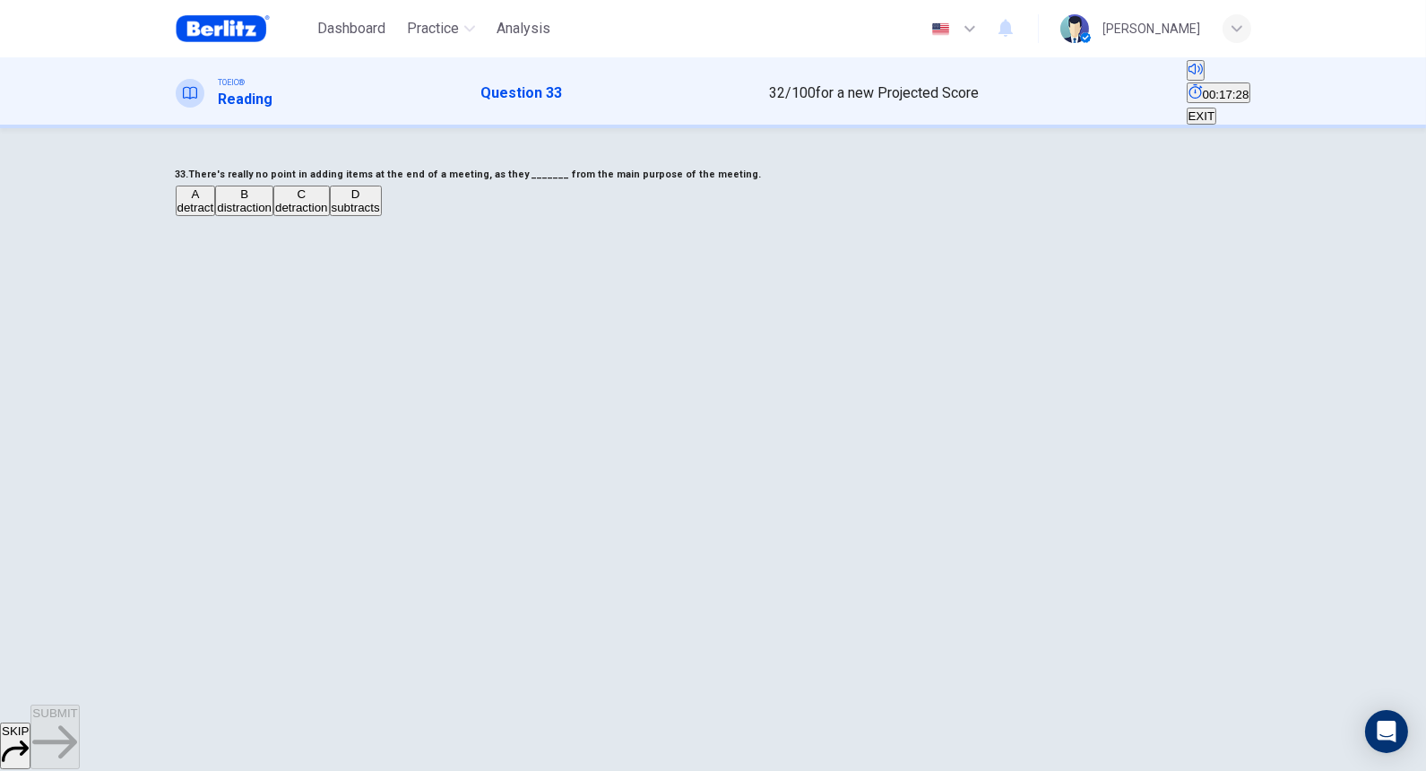
click at [271, 214] on span "distraction" at bounding box center [244, 207] width 55 height 13
click at [214, 214] on span "detract" at bounding box center [195, 207] width 37 height 13
click at [77, 590] on span "SUBMIT" at bounding box center [54, 712] width 45 height 13
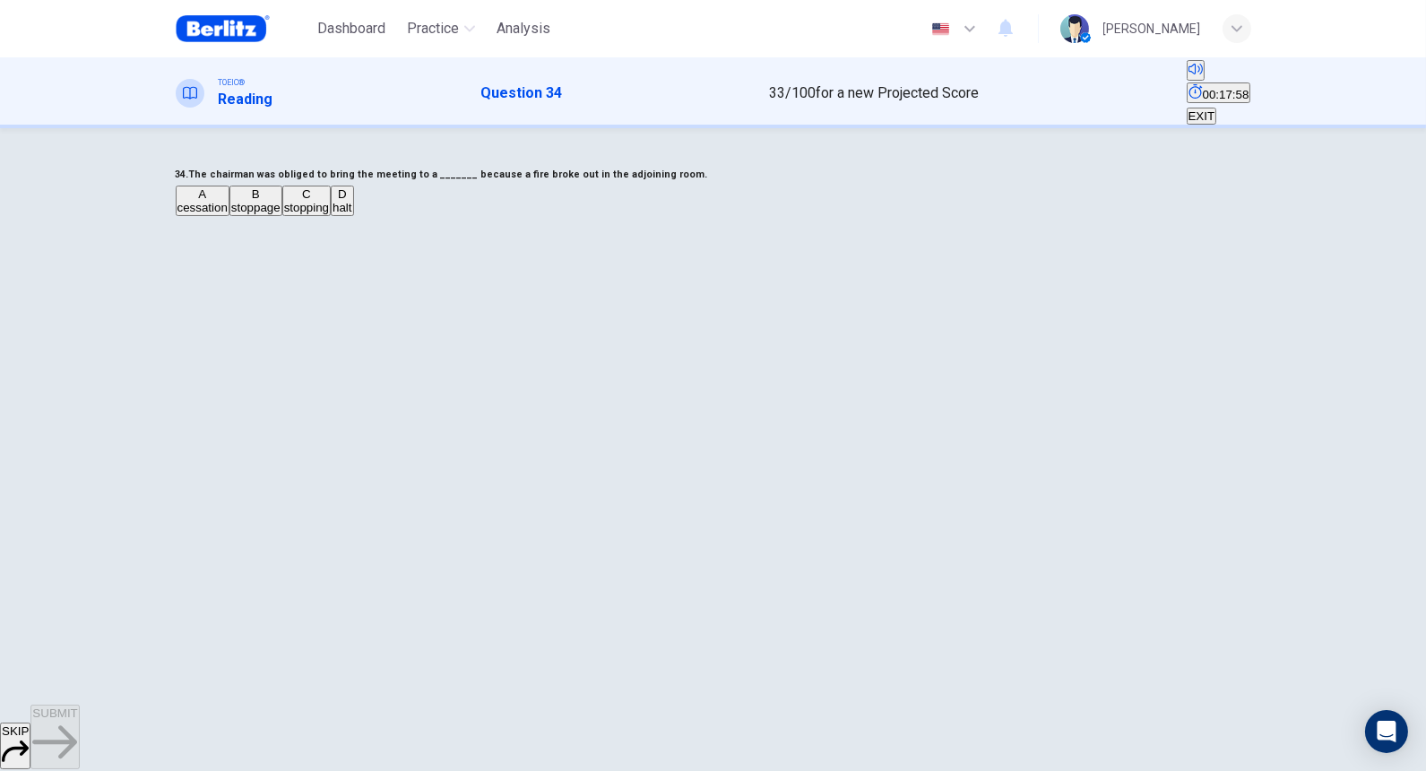
click at [354, 216] on button "D halt" at bounding box center [342, 200] width 23 height 30
click at [79, 590] on button "SUBMIT" at bounding box center [54, 736] width 48 height 65
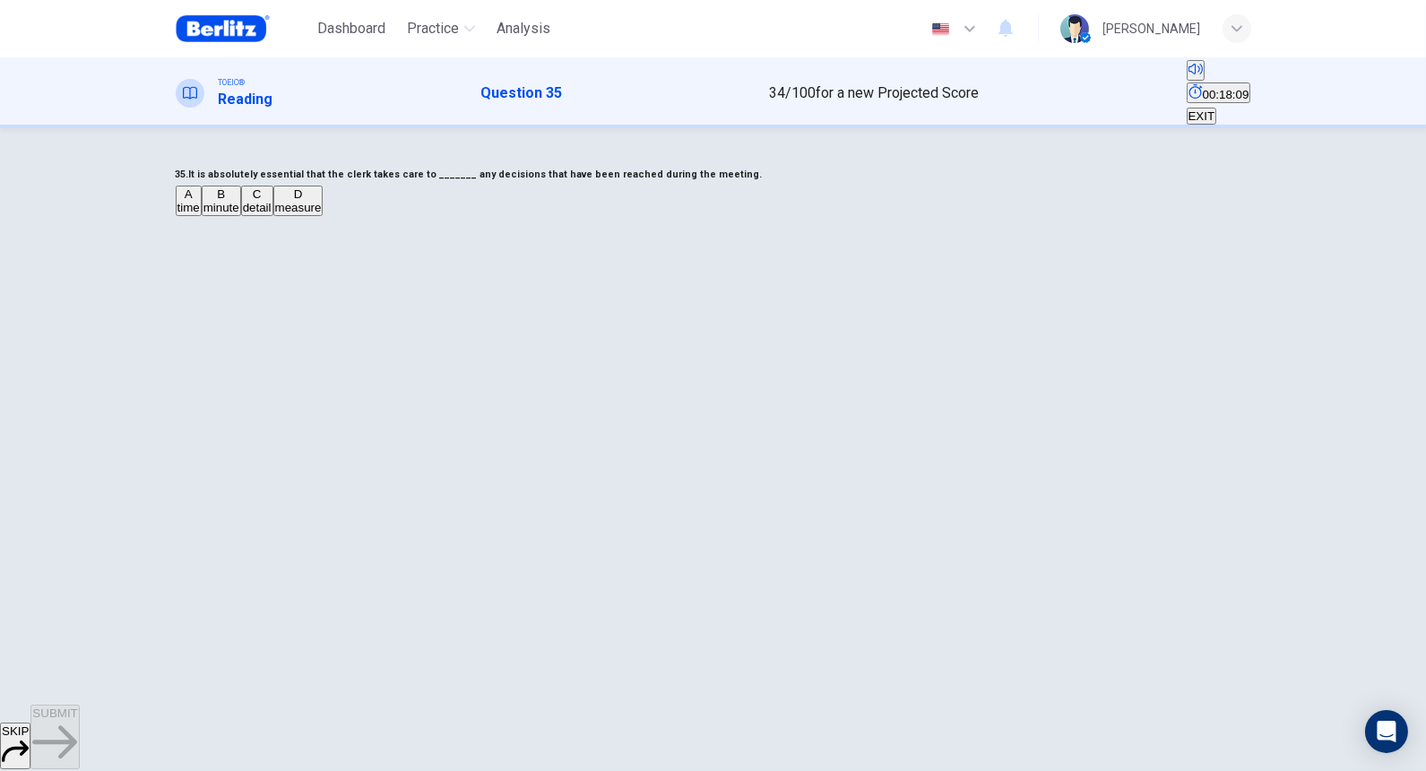
click at [633, 185] on h6 "35. It is absolutely essential that the clerk takes care to _______ any decisio…" at bounding box center [713, 175] width 1075 height 22
click at [271, 214] on span "detail" at bounding box center [257, 207] width 29 height 13
click at [77, 590] on span "SUBMIT" at bounding box center [54, 712] width 45 height 13
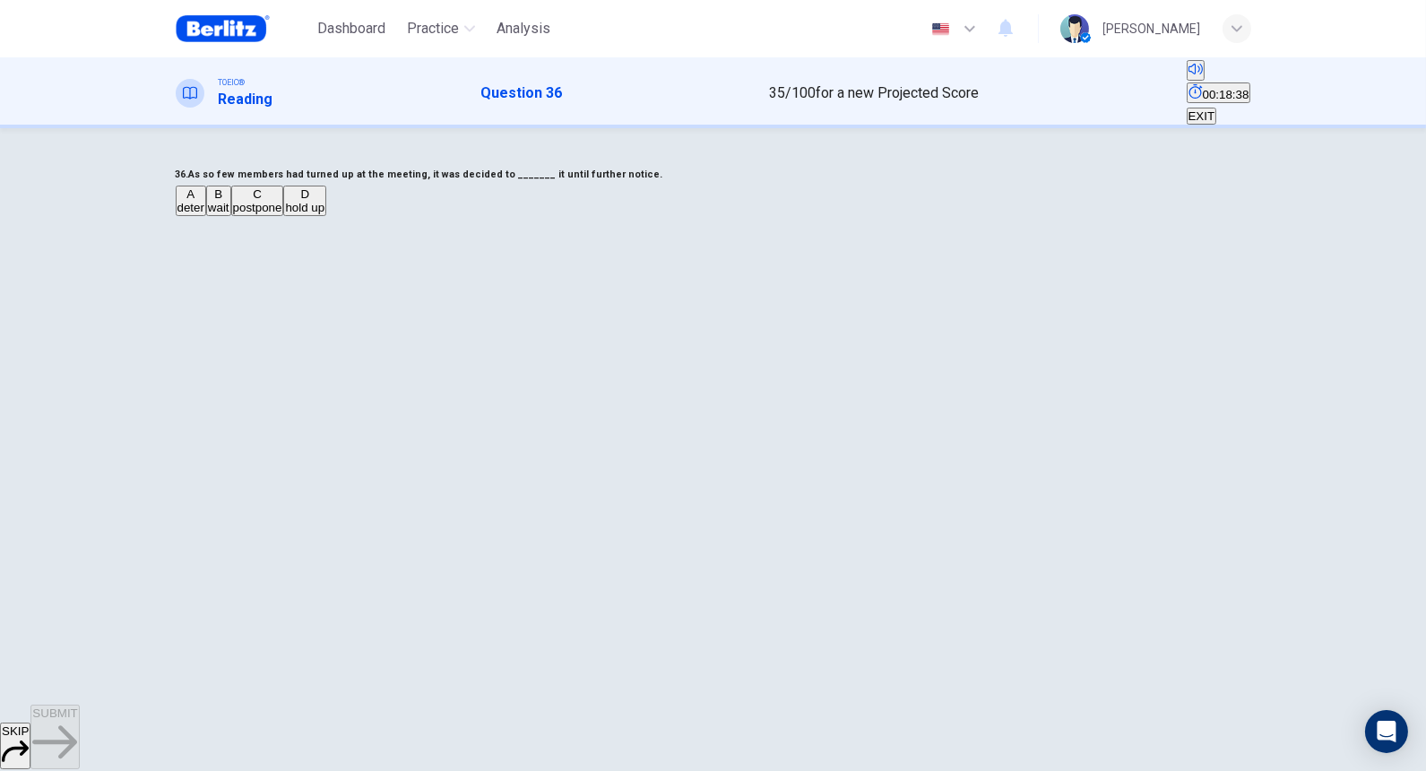
click at [284, 216] on button "C postpone" at bounding box center [257, 200] width 53 height 30
click at [77, 590] on icon "button" at bounding box center [54, 741] width 45 height 45
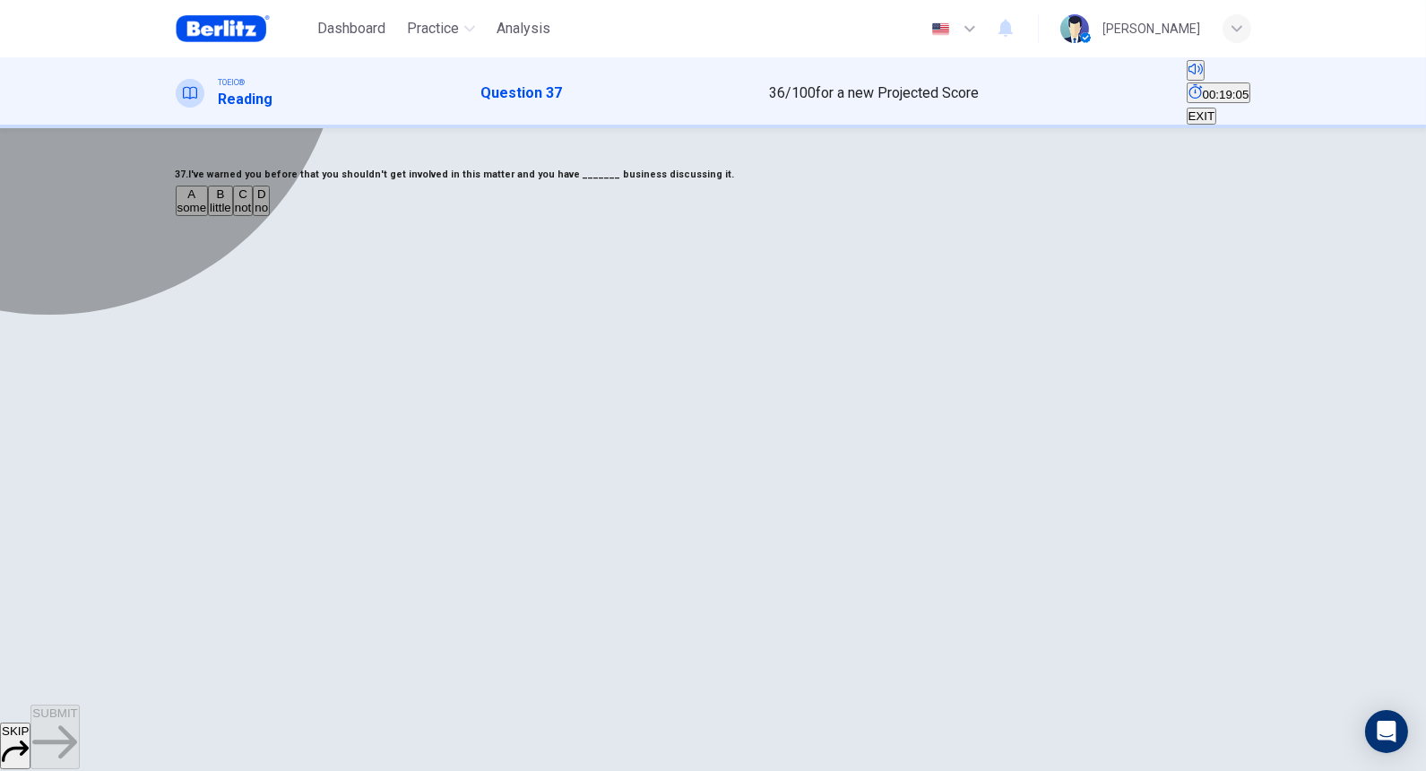
click at [268, 214] on span "no" at bounding box center [260, 207] width 13 height 13
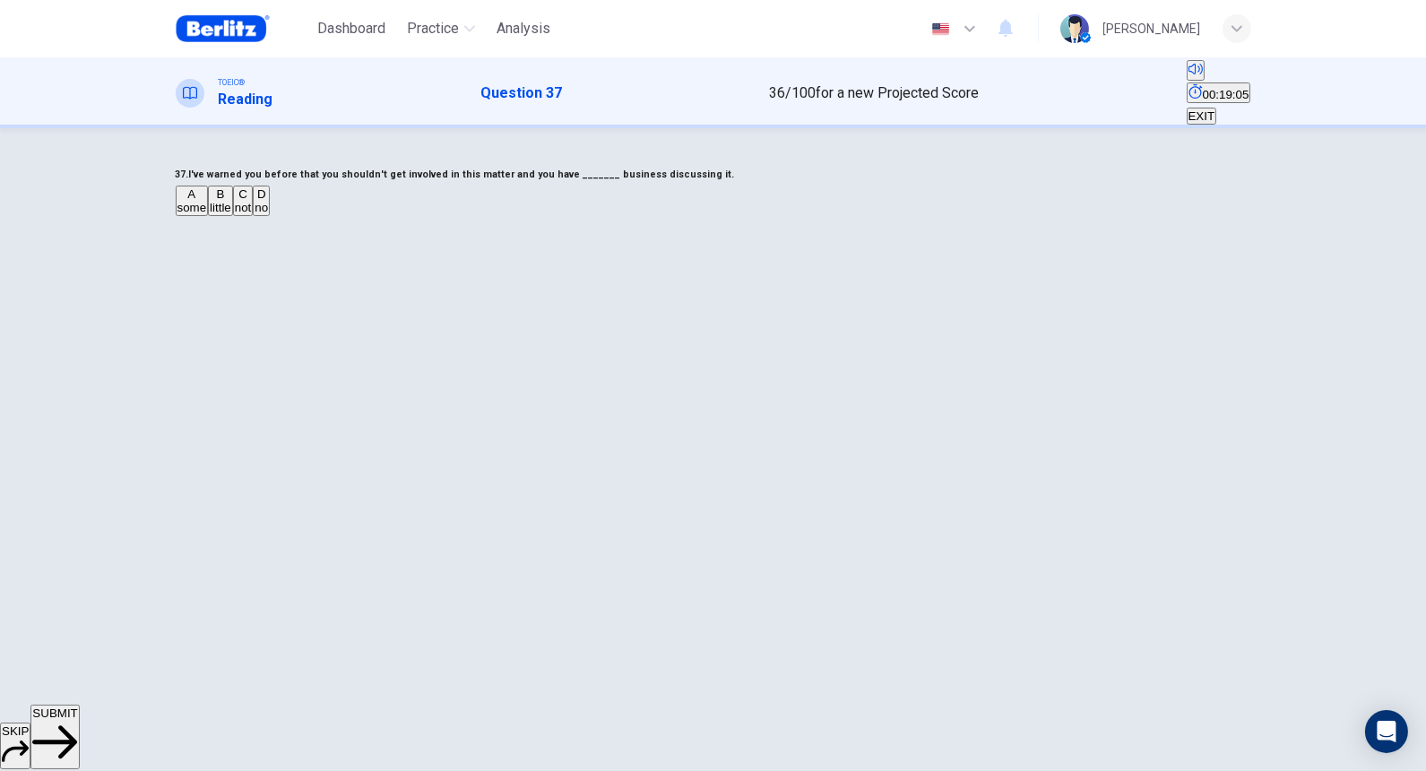
click at [77, 590] on icon "button" at bounding box center [54, 741] width 45 height 45
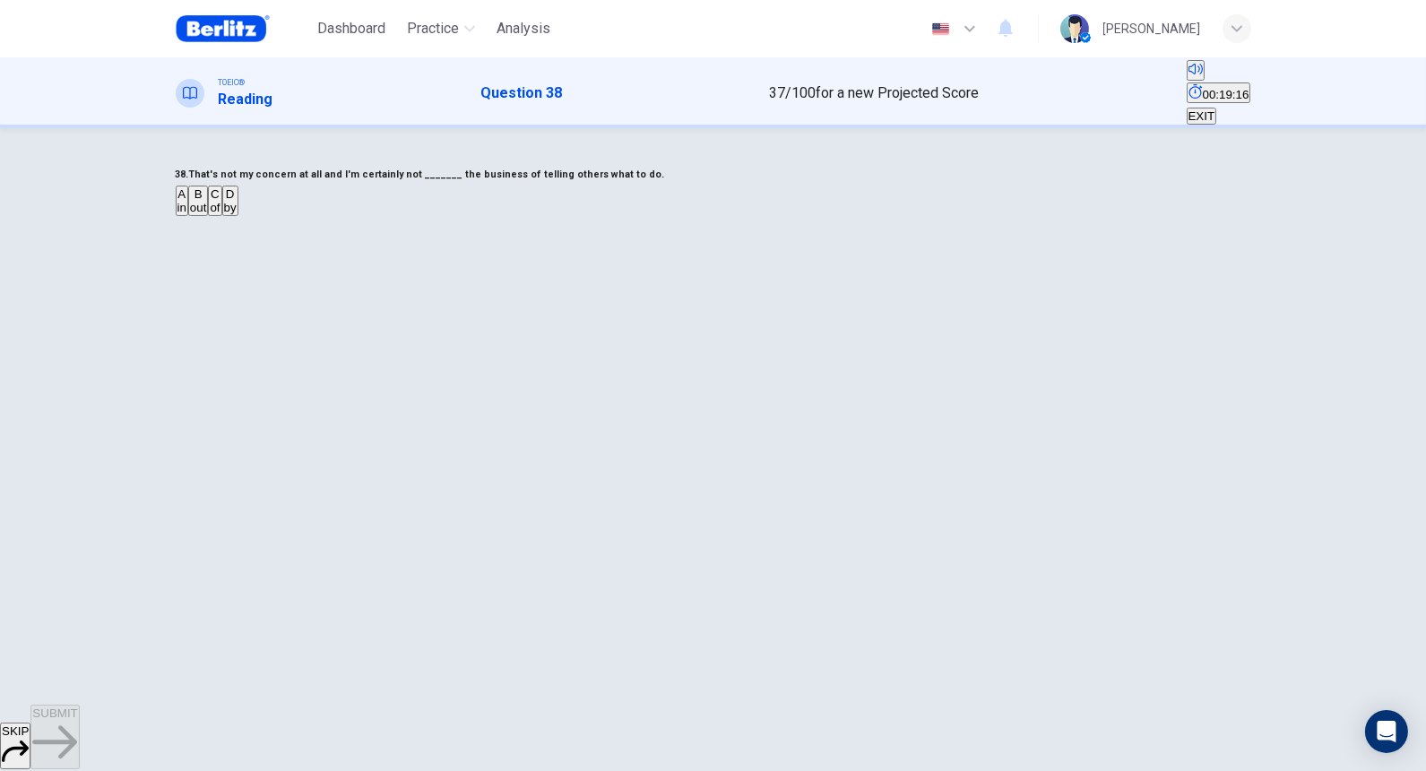
click at [188, 216] on button "A in" at bounding box center [182, 200] width 13 height 30
click at [77, 590] on span "SUBMIT" at bounding box center [54, 712] width 45 height 13
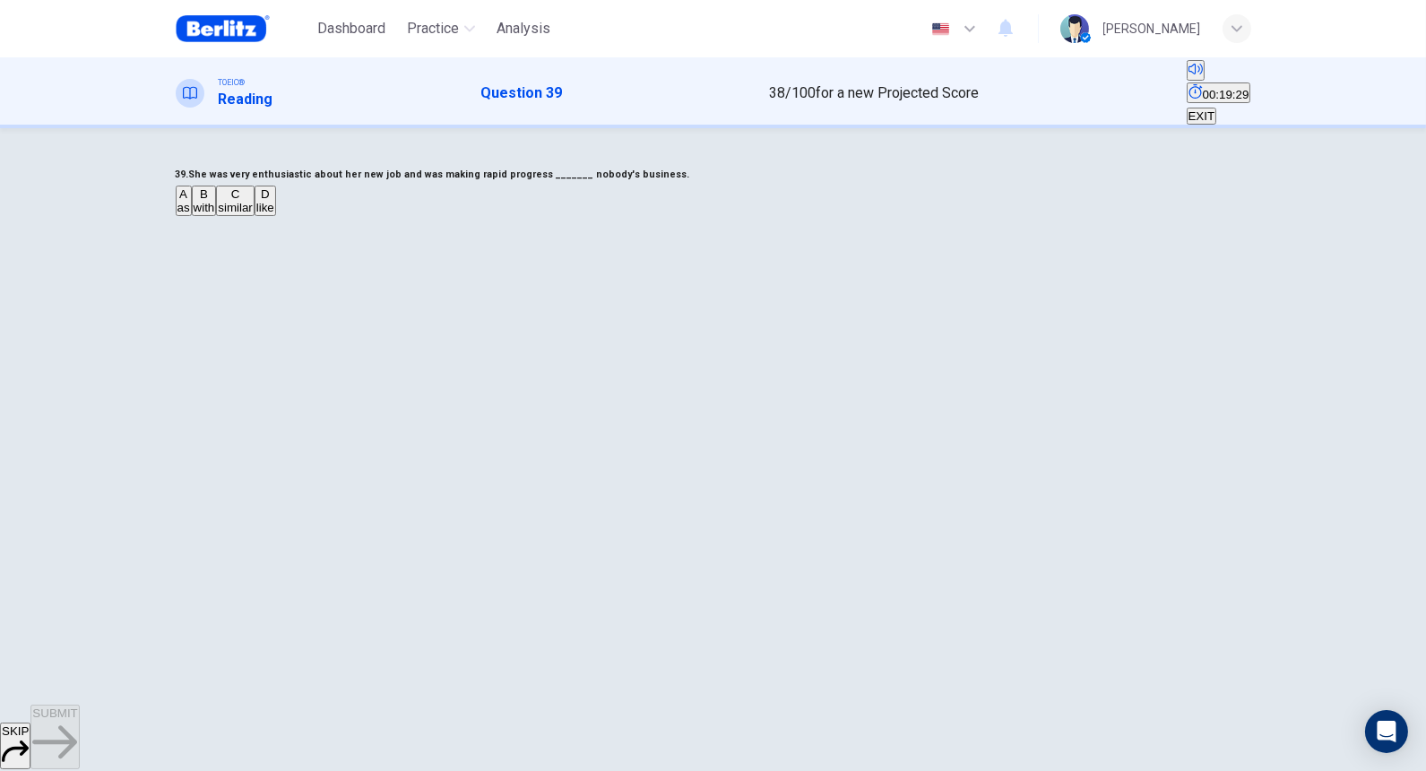
click at [215, 214] on span "with" at bounding box center [205, 207] width 22 height 13
drag, startPoint x: 640, startPoint y: 228, endPoint x: 688, endPoint y: 228, distance: 48.4
click at [688, 185] on h6 "39. She was very enthusiastic about her new job and was making rapid progress _…" at bounding box center [713, 175] width 1075 height 22
click at [77, 590] on span "SUBMIT" at bounding box center [54, 712] width 45 height 13
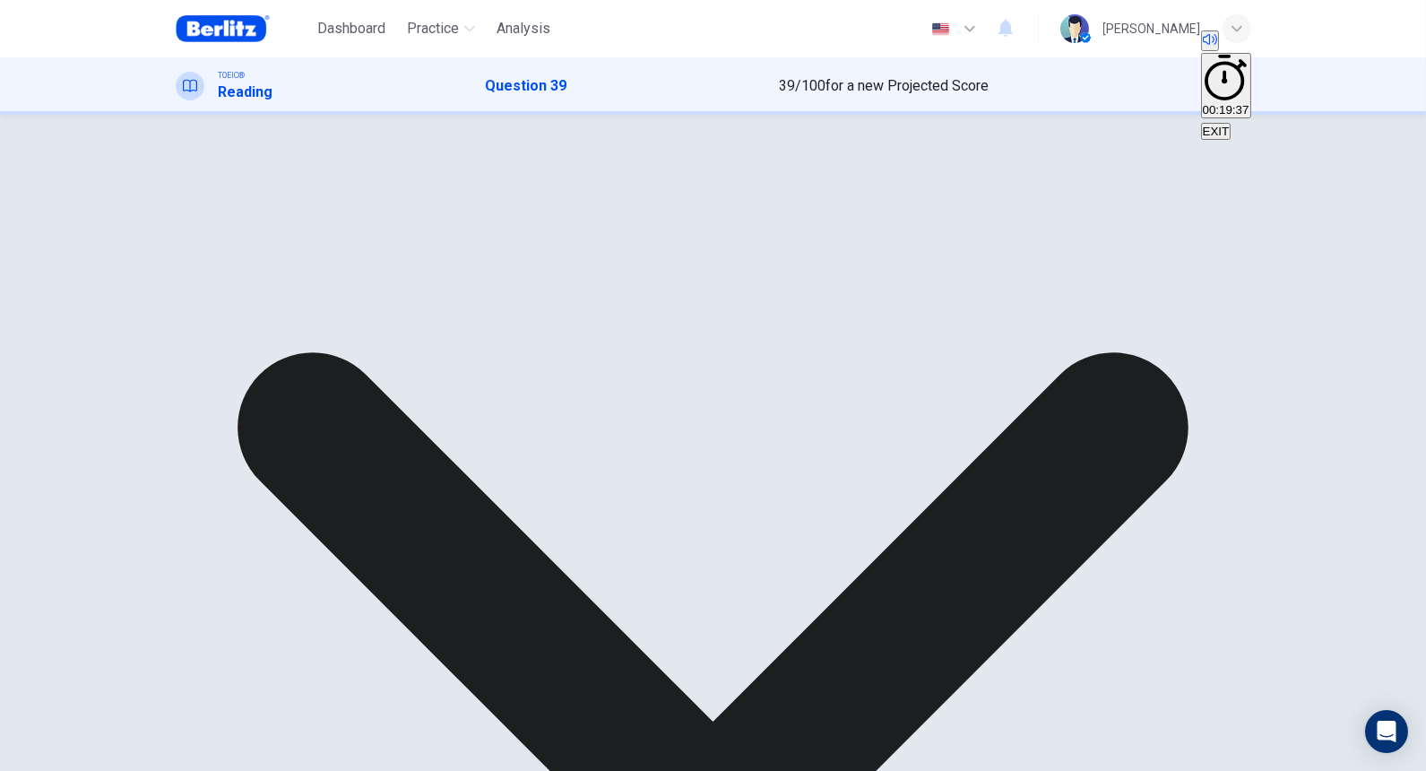
click at [666, 204] on div "A as B with C similar D like" at bounding box center [713, 188] width 1075 height 32
click at [762, 204] on div "39. She was very enthusiastic about her new job and was making rapid progress _…" at bounding box center [713, 178] width 1075 height 54
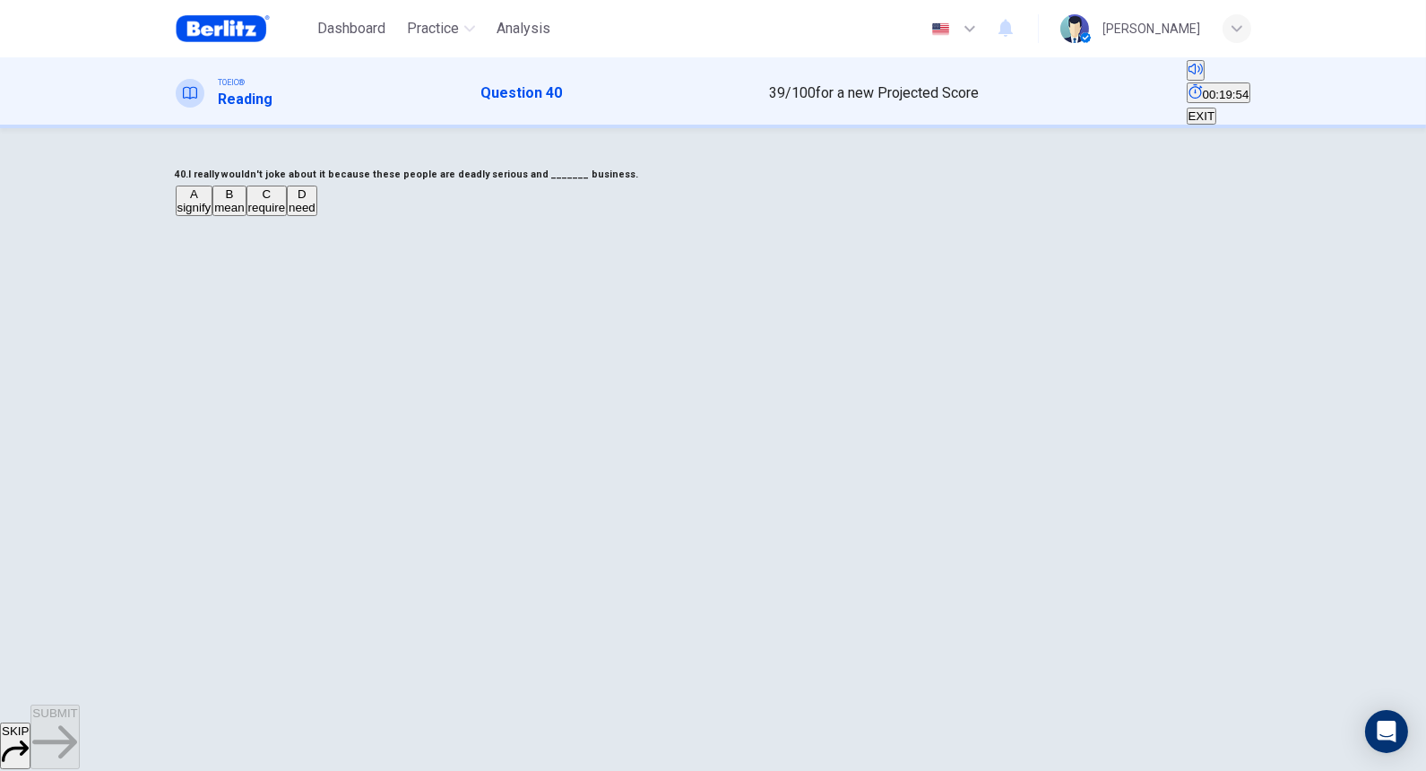
drag, startPoint x: 634, startPoint y: 237, endPoint x: 736, endPoint y: 231, distance: 101.4
click at [736, 185] on h6 "40. I really wouldn't joke about it because these people are deadly serious and…" at bounding box center [713, 175] width 1075 height 22
click at [286, 214] on span "require" at bounding box center [267, 207] width 38 height 13
click at [244, 214] on span "mean" at bounding box center [229, 207] width 30 height 13
click at [211, 214] on span "signify" at bounding box center [194, 207] width 34 height 13
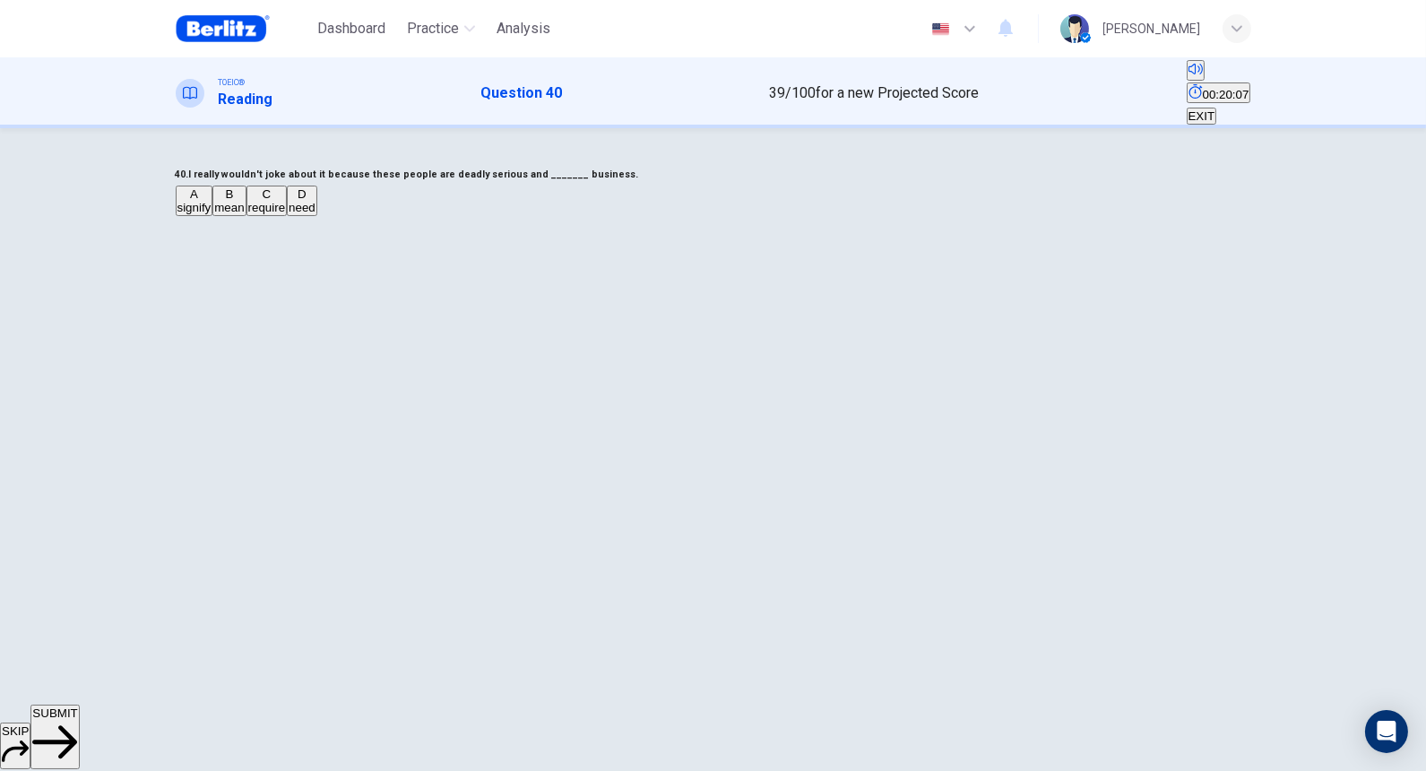
click at [286, 214] on span "require" at bounding box center [267, 207] width 38 height 13
click at [315, 214] on span "need" at bounding box center [302, 207] width 27 height 13
click at [286, 214] on span "require" at bounding box center [267, 207] width 38 height 13
click at [77, 590] on span "SUBMIT" at bounding box center [54, 712] width 45 height 13
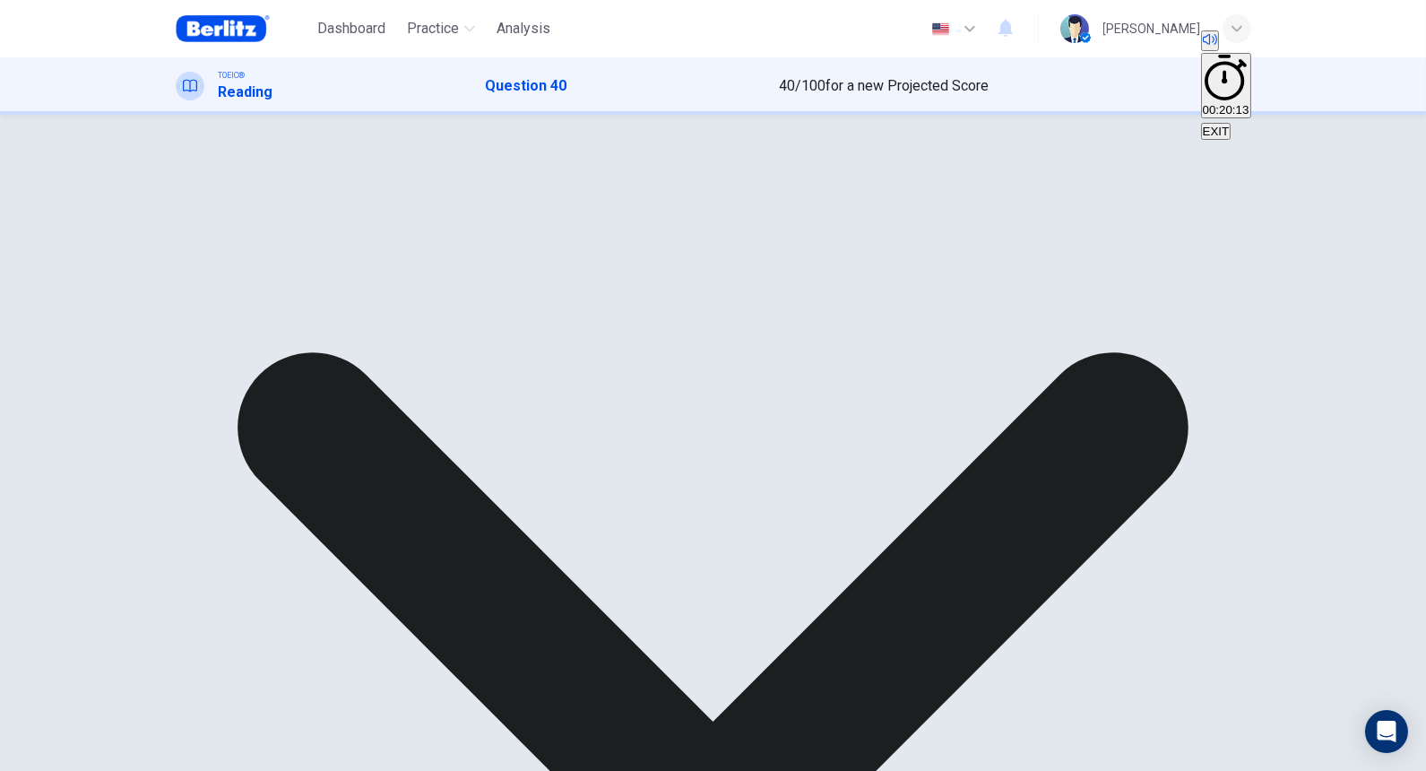
drag, startPoint x: 581, startPoint y: 230, endPoint x: 875, endPoint y: 265, distance: 296.8
click at [866, 172] on h6 "40. I really wouldn't joke about it because these people are deadly serious and…" at bounding box center [713, 162] width 1075 height 22
drag, startPoint x: 583, startPoint y: 371, endPoint x: 633, endPoint y: 379, distance: 49.9
click at [633, 204] on div "A signify B mean C require D need" at bounding box center [713, 188] width 1075 height 32
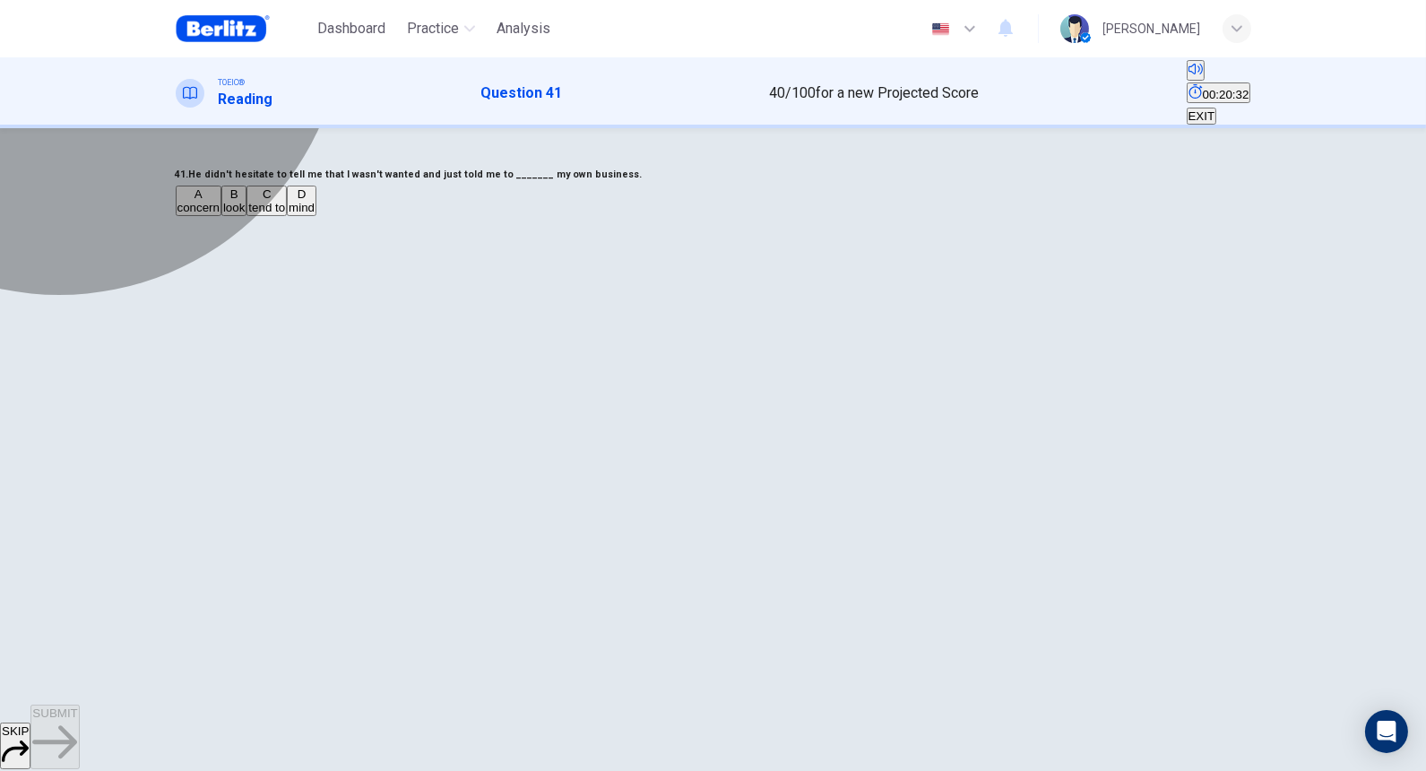
click at [314, 214] on span "mind" at bounding box center [302, 207] width 26 height 13
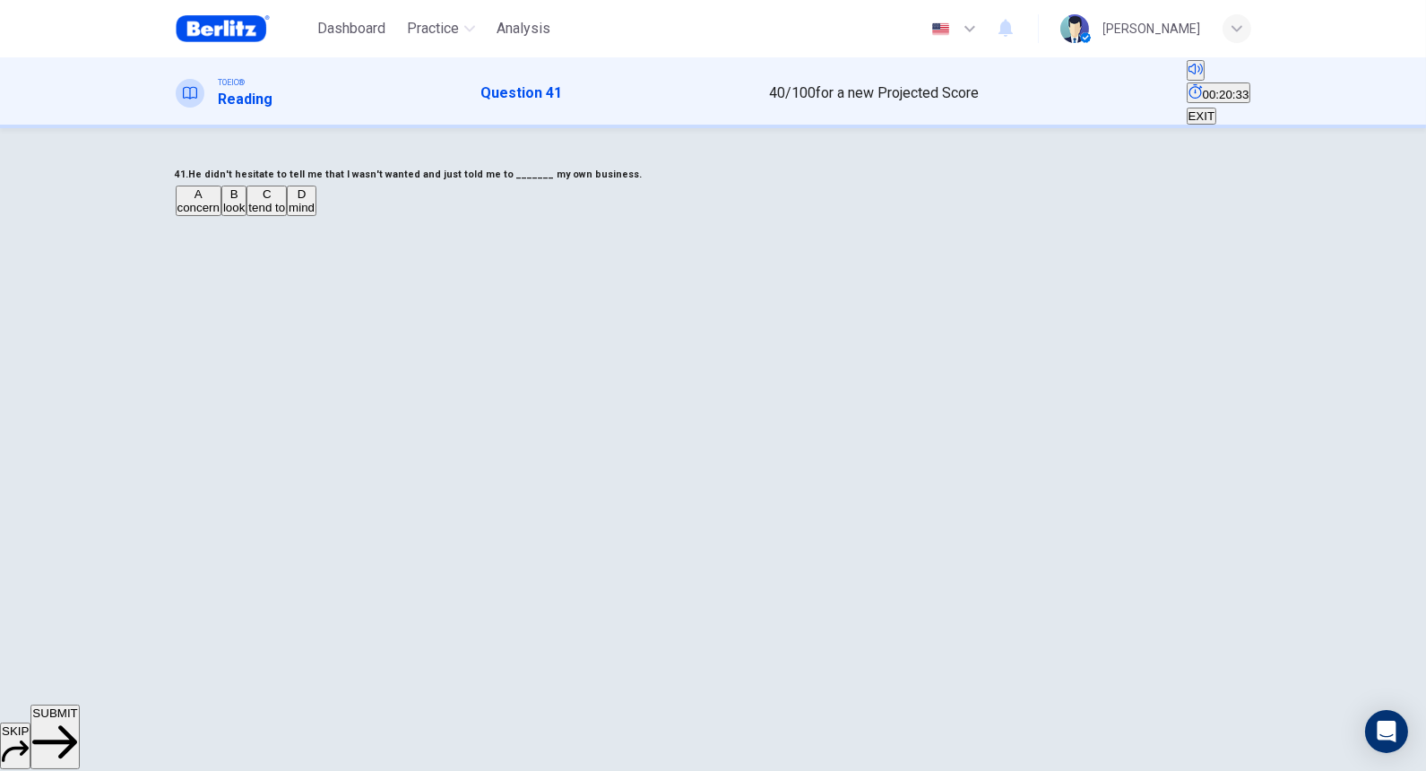
click at [77, 590] on span "SUBMIT" at bounding box center [54, 712] width 45 height 13
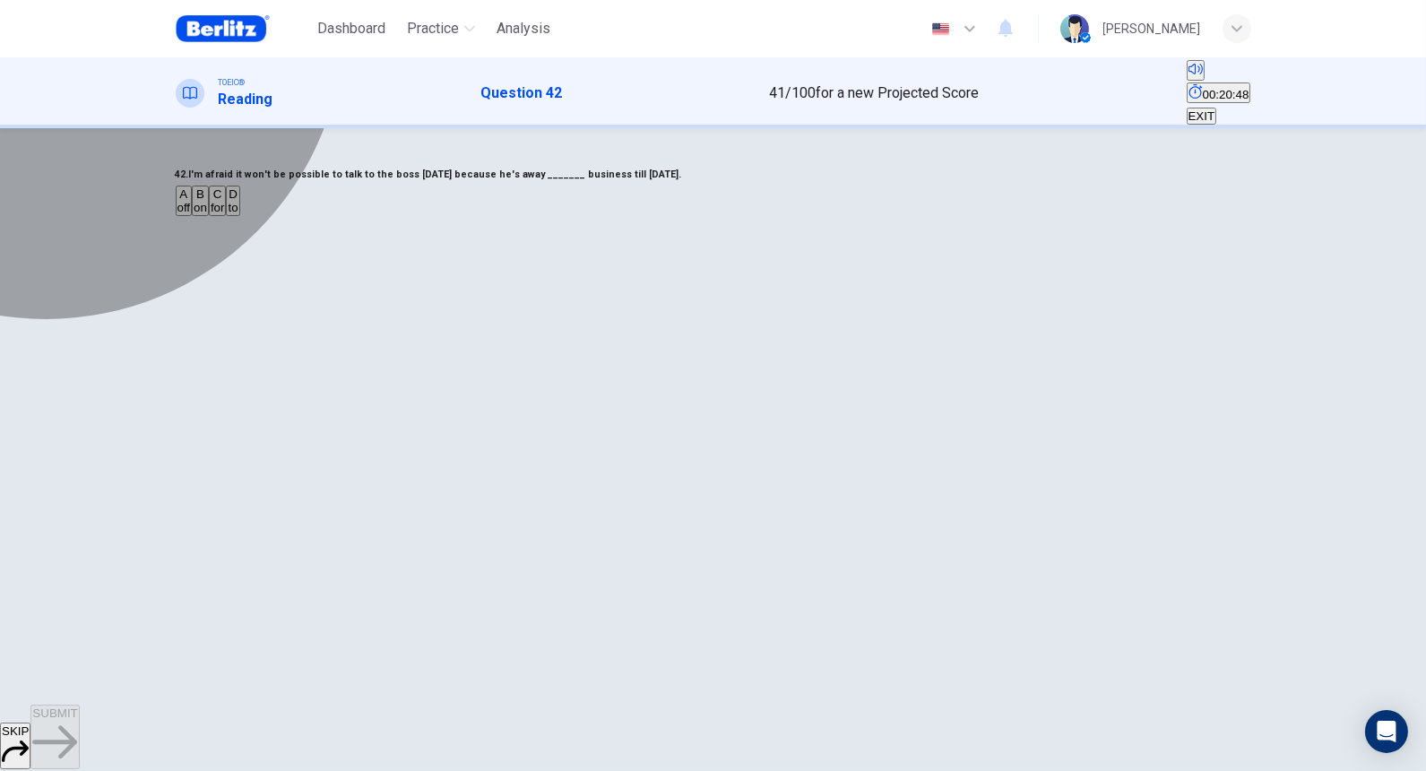
click at [191, 214] on span "off" at bounding box center [183, 207] width 13 height 13
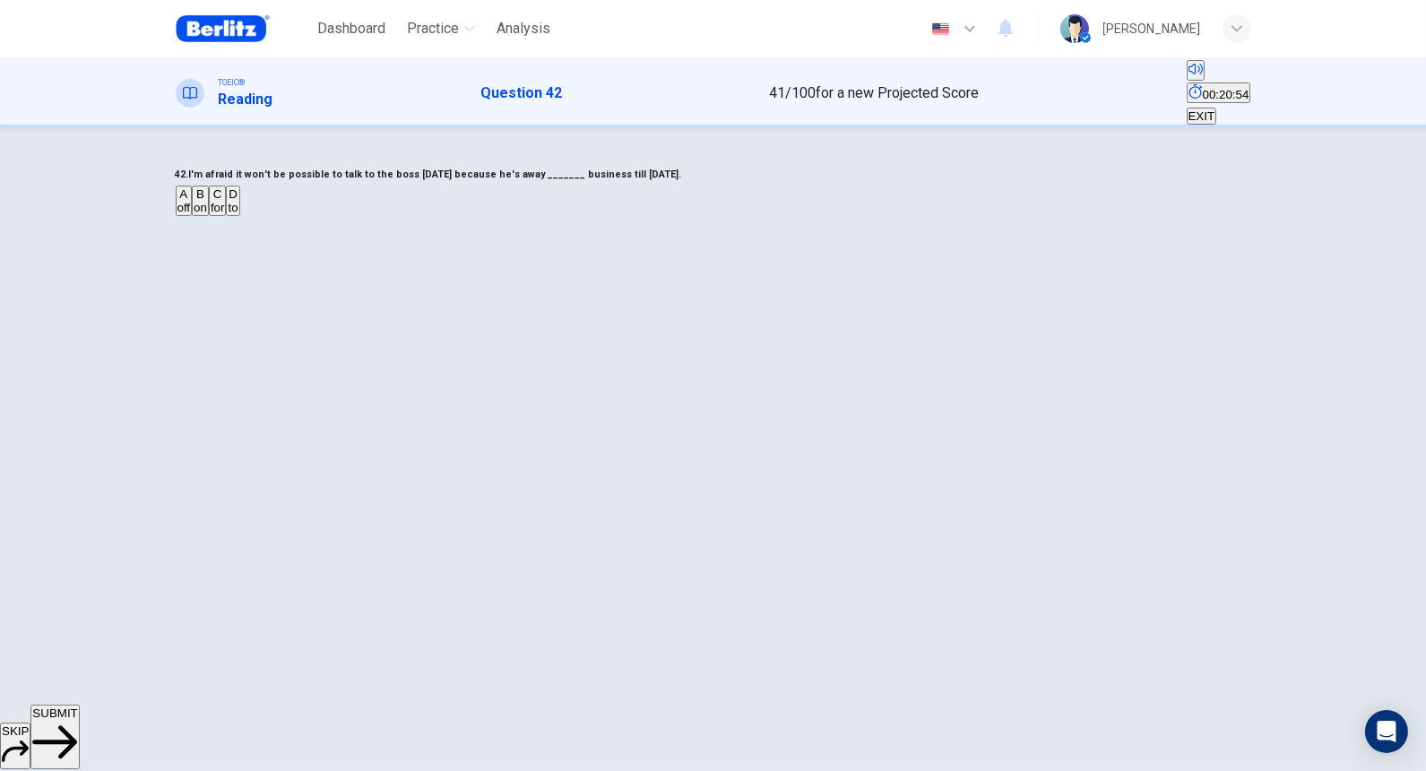
click at [77, 590] on icon "button" at bounding box center [54, 741] width 45 height 33
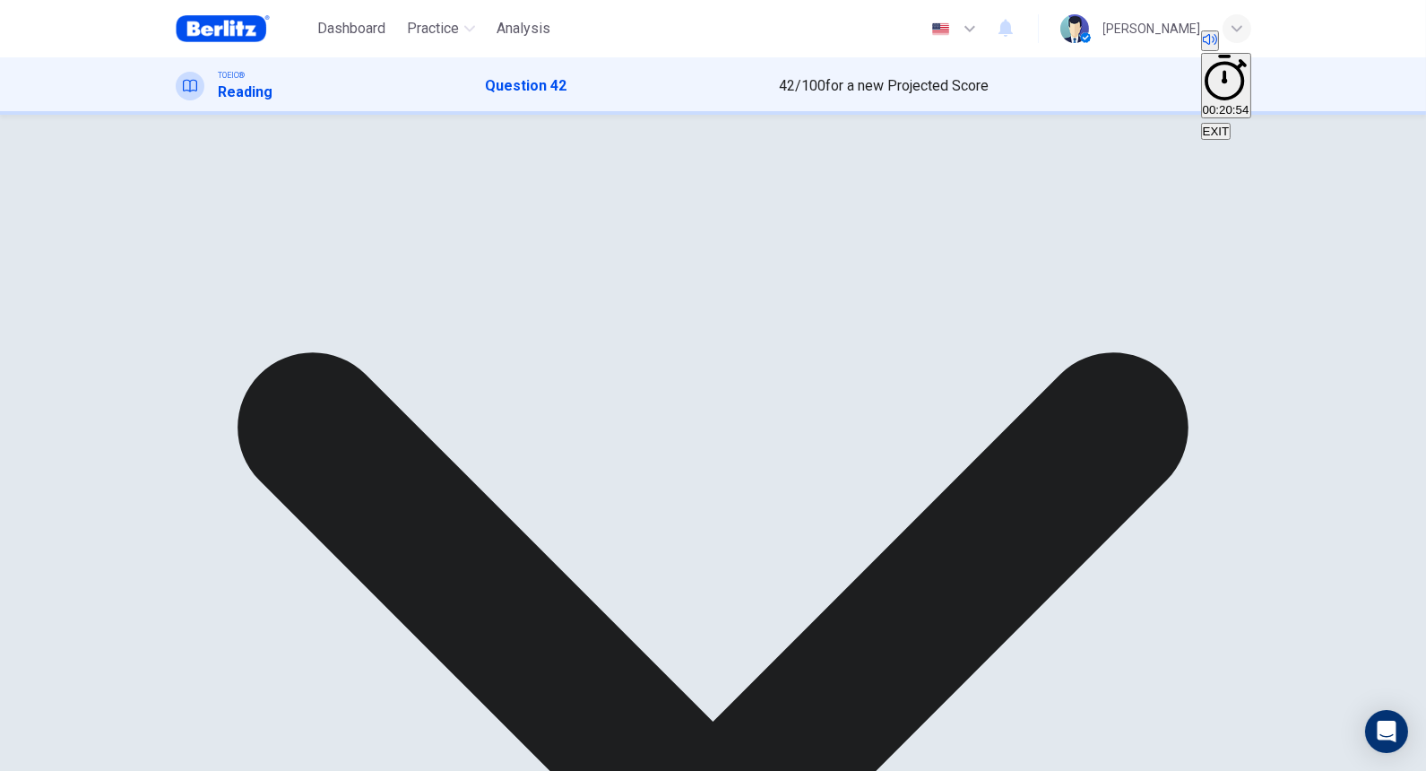
click at [571, 204] on div "A off B on C for D to" at bounding box center [713, 188] width 1075 height 32
drag, startPoint x: 583, startPoint y: 404, endPoint x: 612, endPoint y: 406, distance: 28.7
click at [612, 204] on div "A off B on C for D to" at bounding box center [713, 188] width 1075 height 32
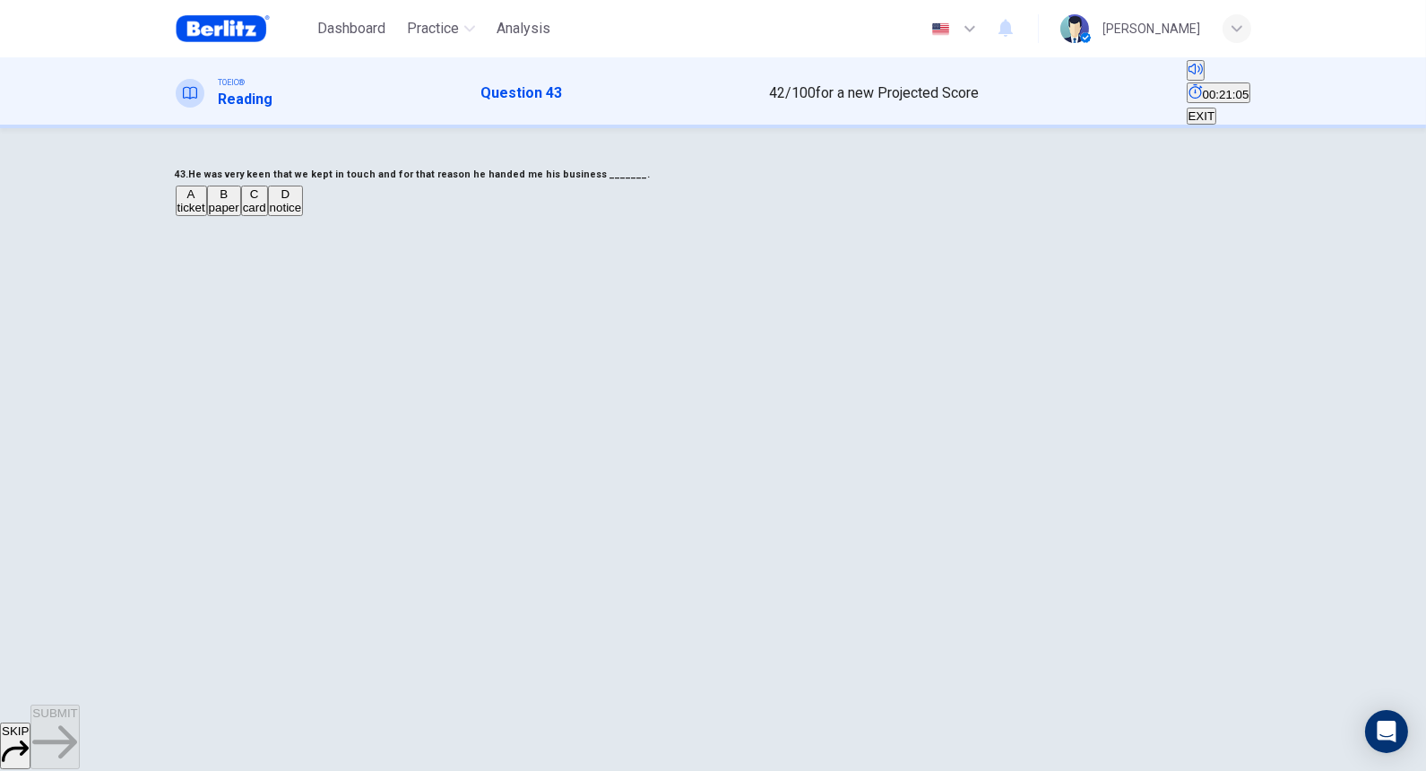
click at [266, 214] on span "card" at bounding box center [254, 207] width 23 height 13
click at [79, 590] on button "SUBMIT" at bounding box center [54, 736] width 48 height 65
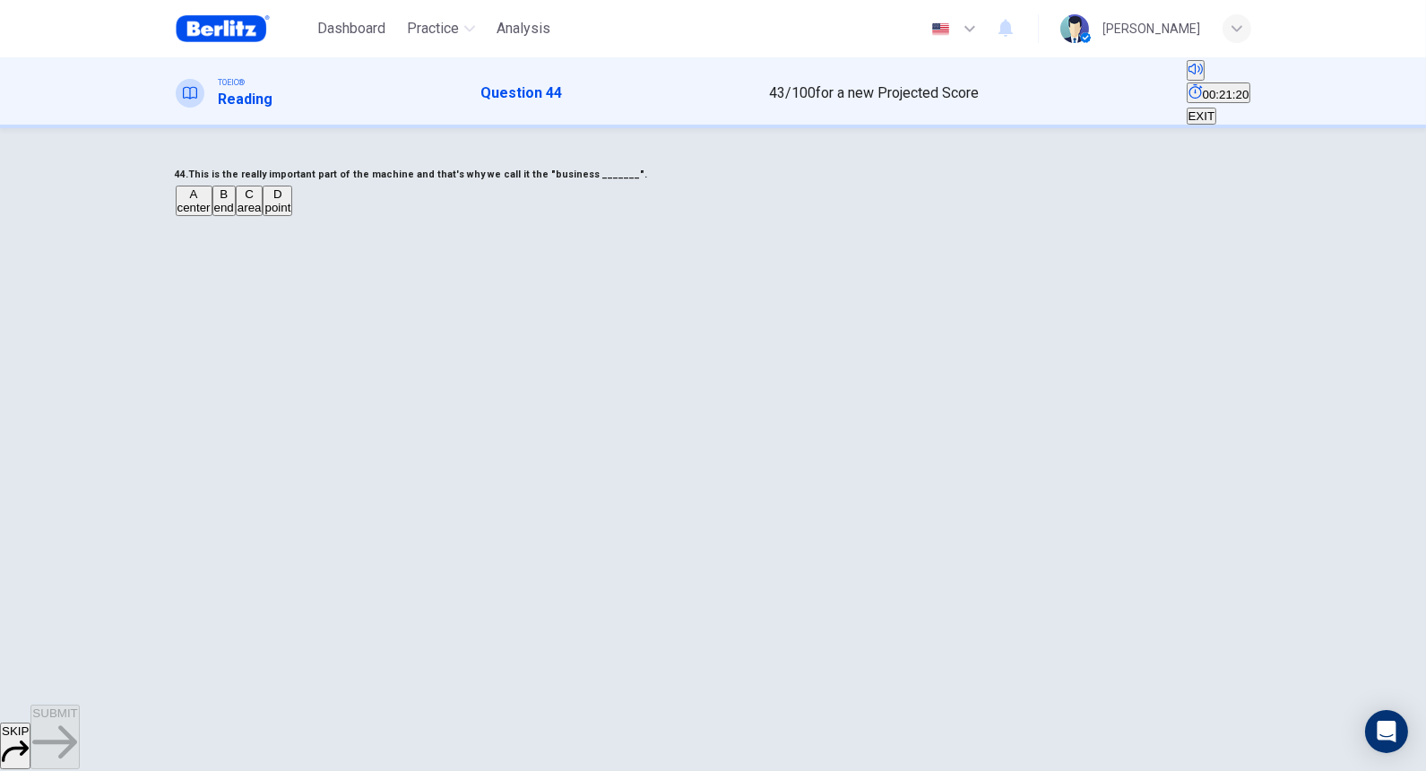
click at [211, 214] on span "center" at bounding box center [193, 207] width 33 height 13
click at [77, 590] on span "SUBMIT" at bounding box center [54, 712] width 45 height 13
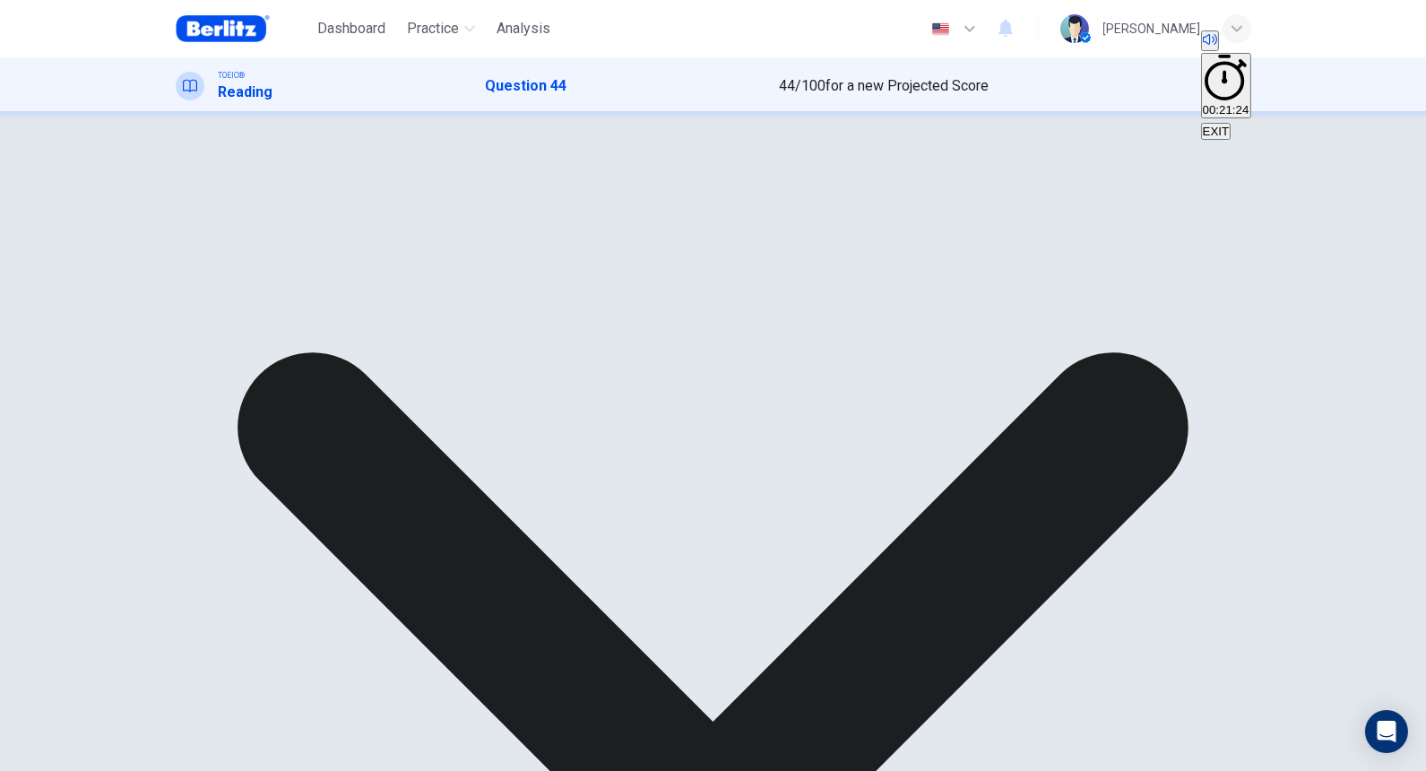
click at [595, 204] on div "A center B end C area D point" at bounding box center [713, 188] width 1075 height 32
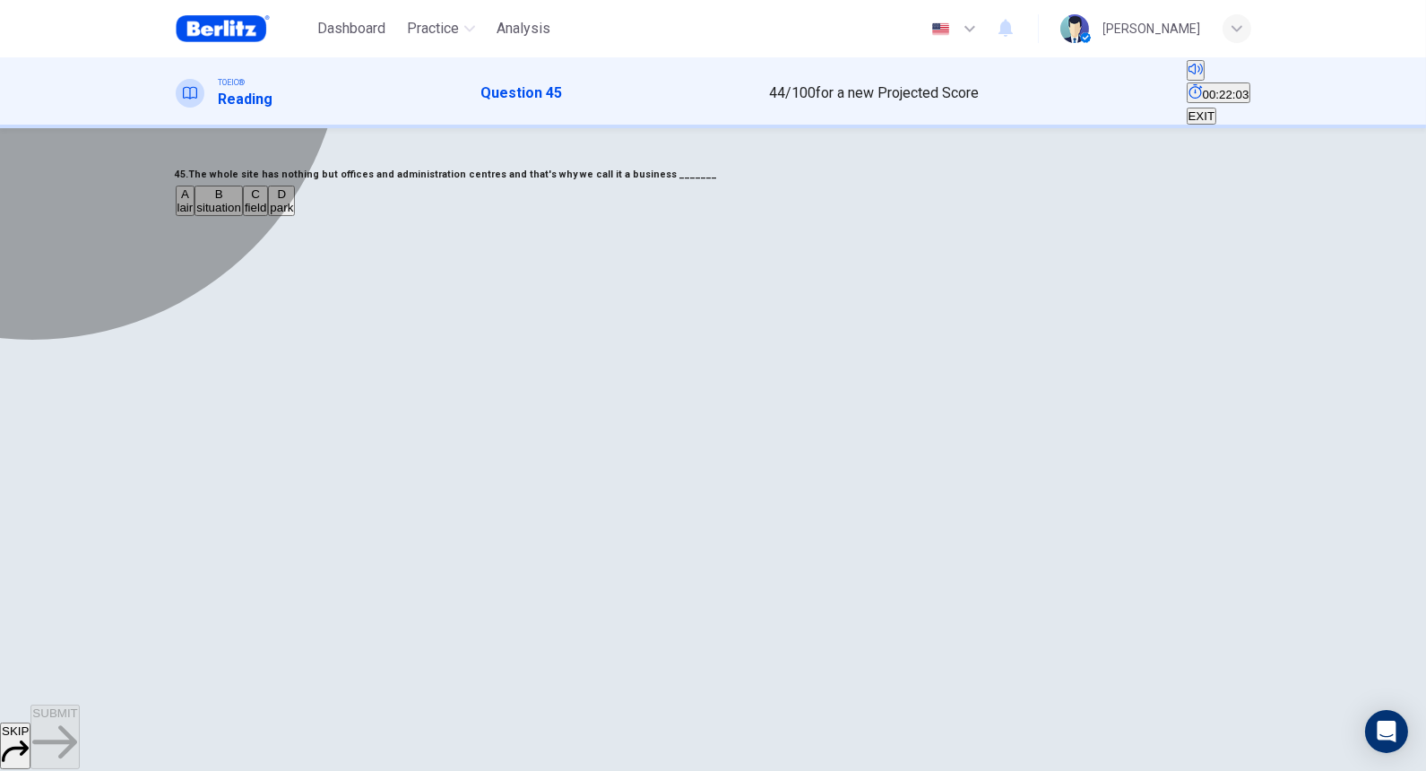
click at [293, 201] on div "D" at bounding box center [281, 193] width 23 height 13
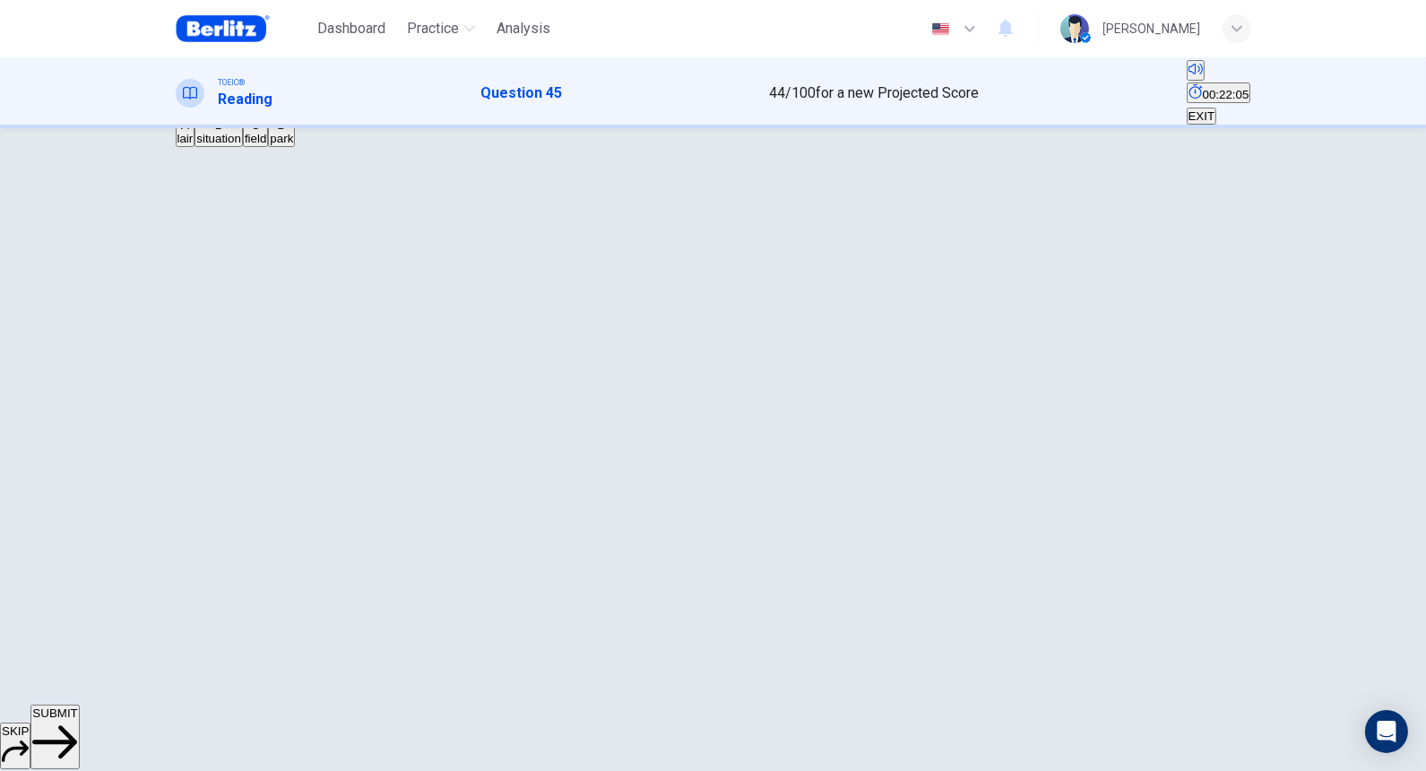
scroll to position [99, 0]
click at [79, 590] on button "SUBMIT" at bounding box center [54, 736] width 48 height 65
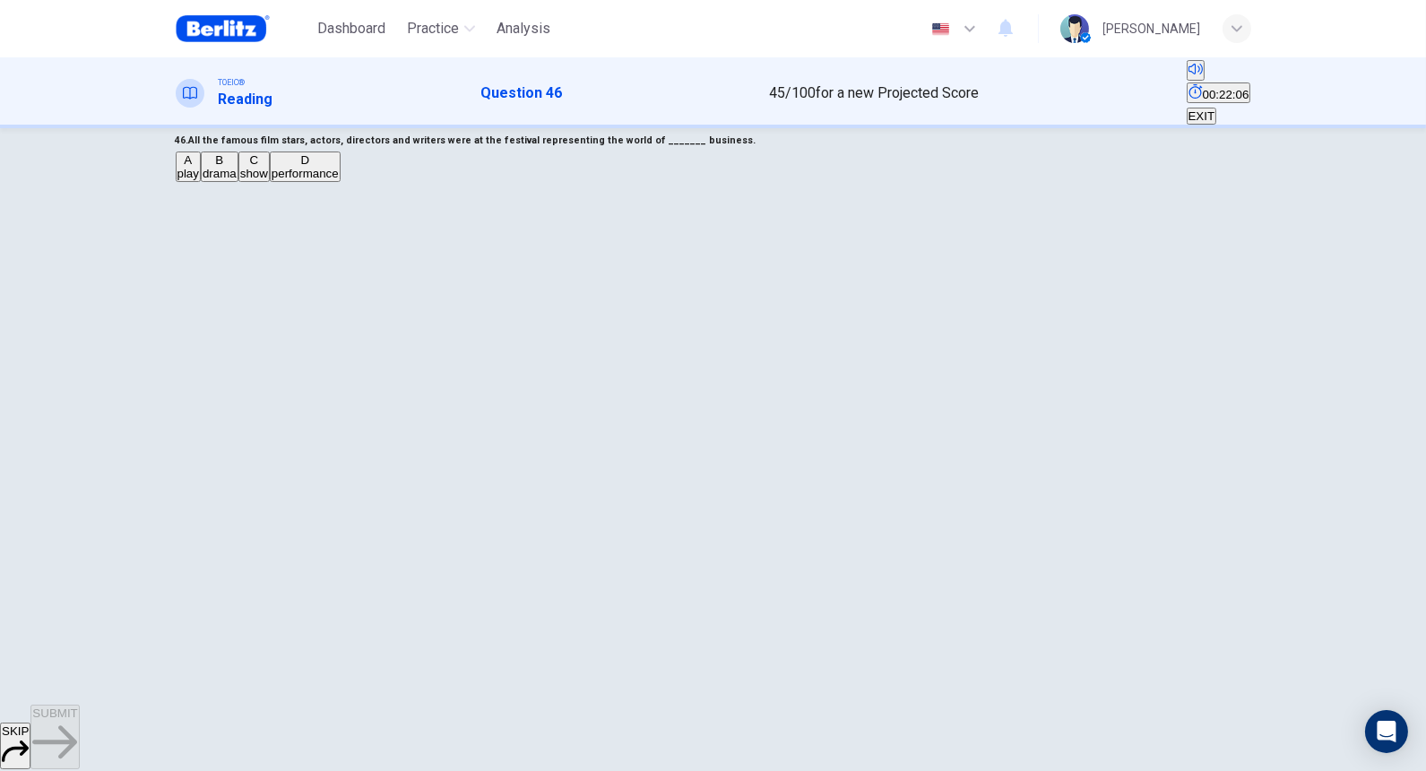
scroll to position [0, 0]
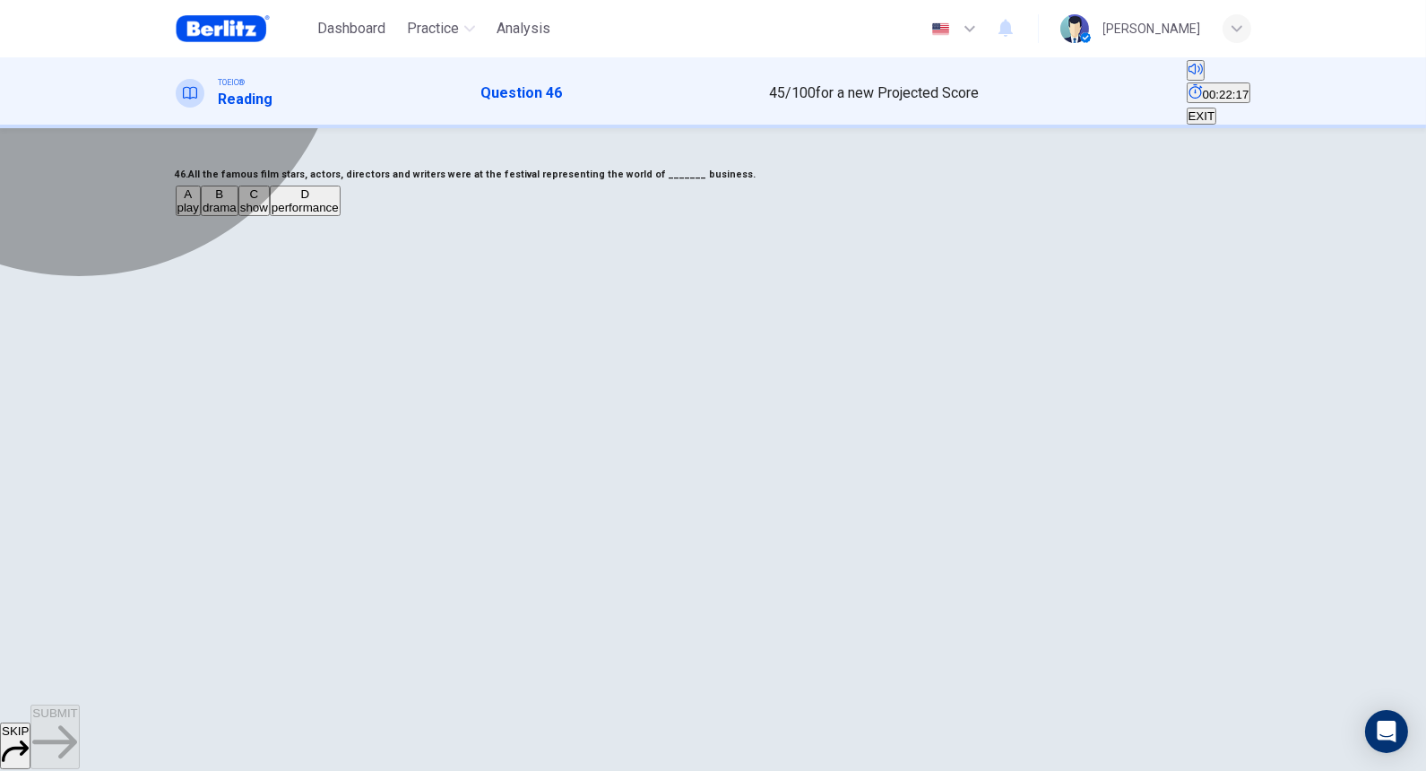
click at [270, 216] on button "C show" at bounding box center [253, 200] width 31 height 30
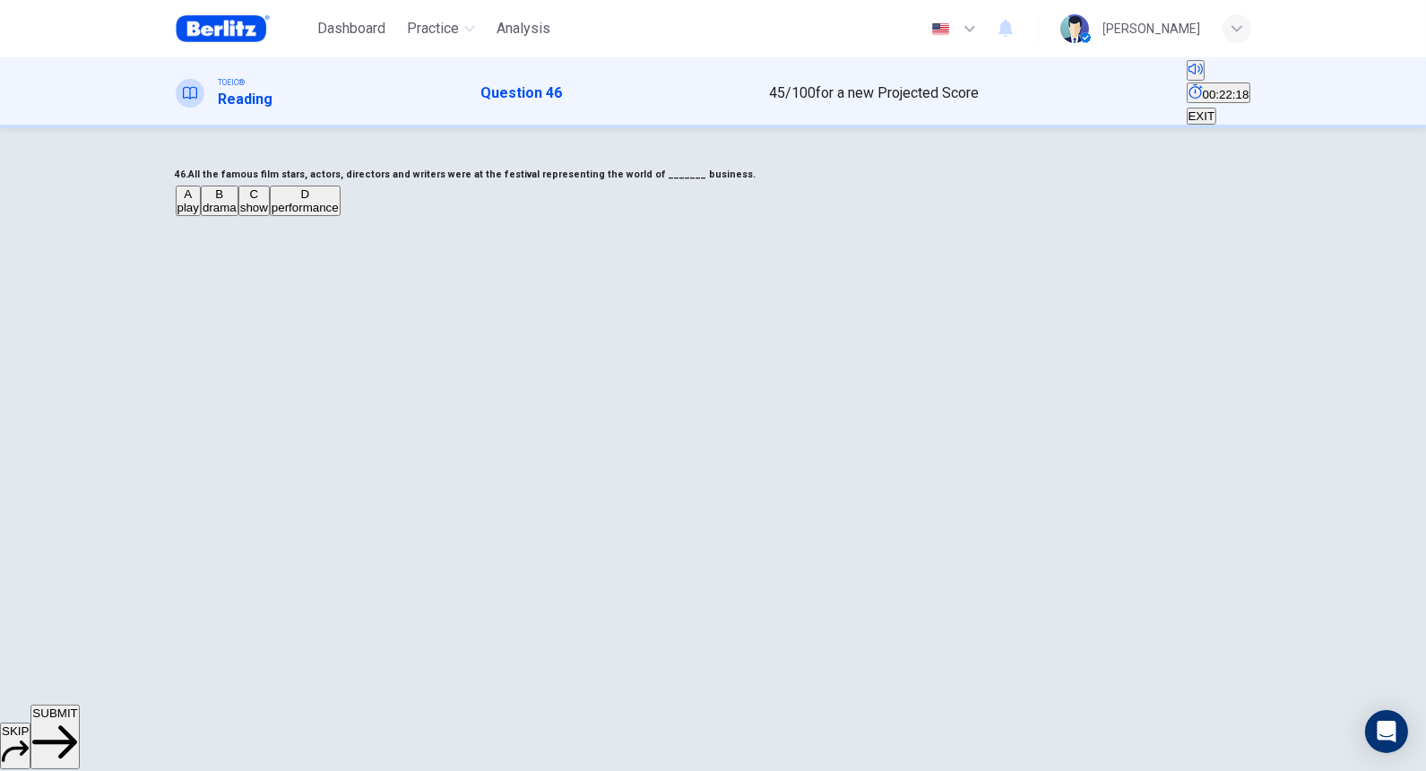
click at [79, 590] on button "SUBMIT" at bounding box center [54, 736] width 48 height 65
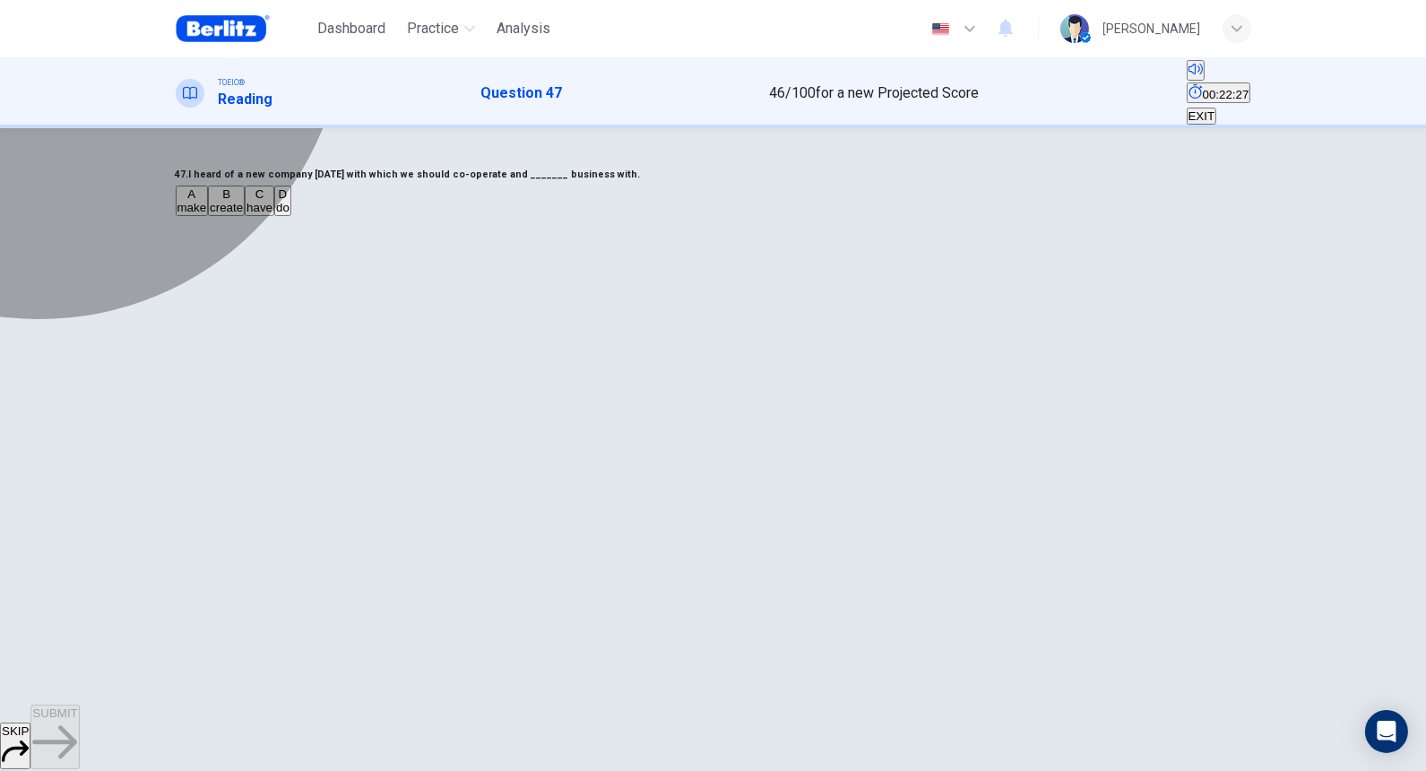
click at [291, 216] on button "D do" at bounding box center [282, 200] width 17 height 30
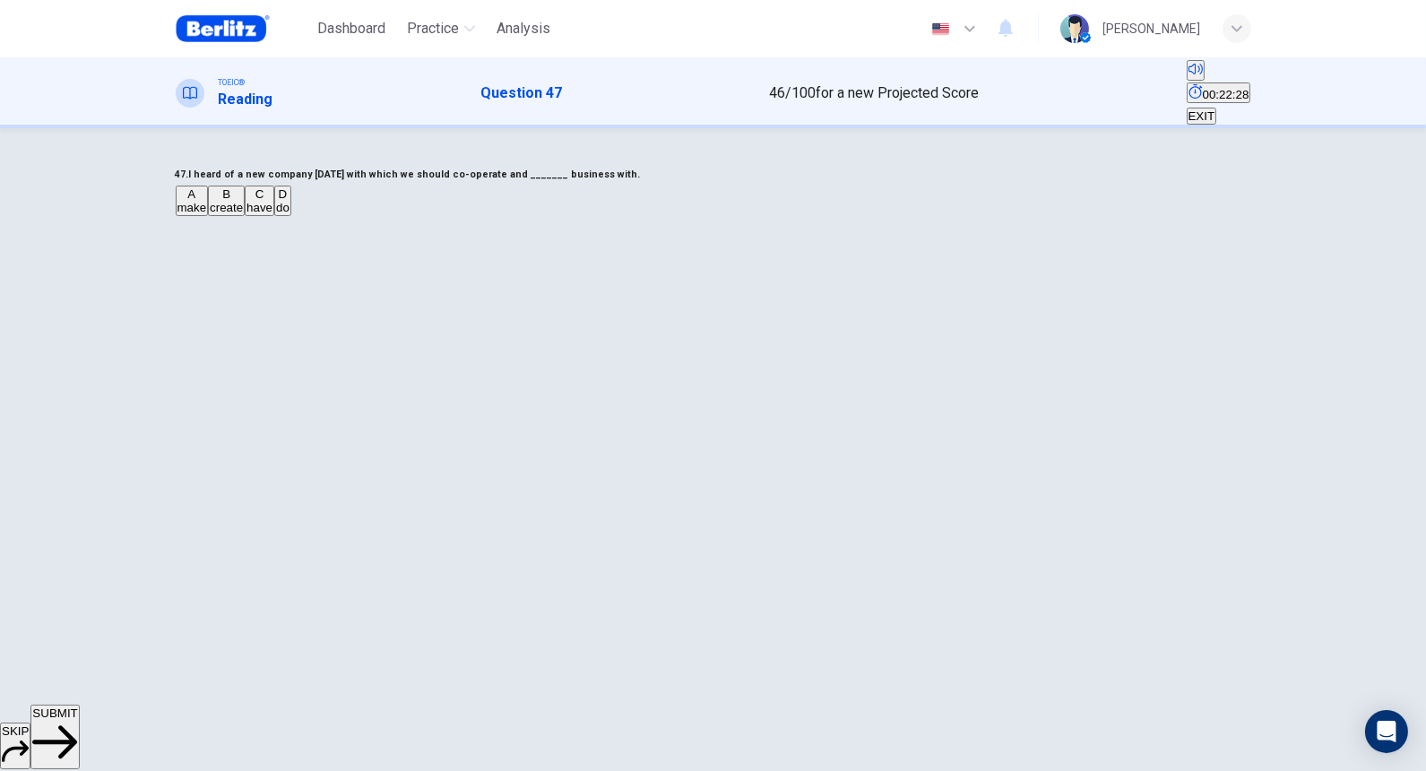
click at [79, 590] on button "SUBMIT" at bounding box center [54, 736] width 48 height 65
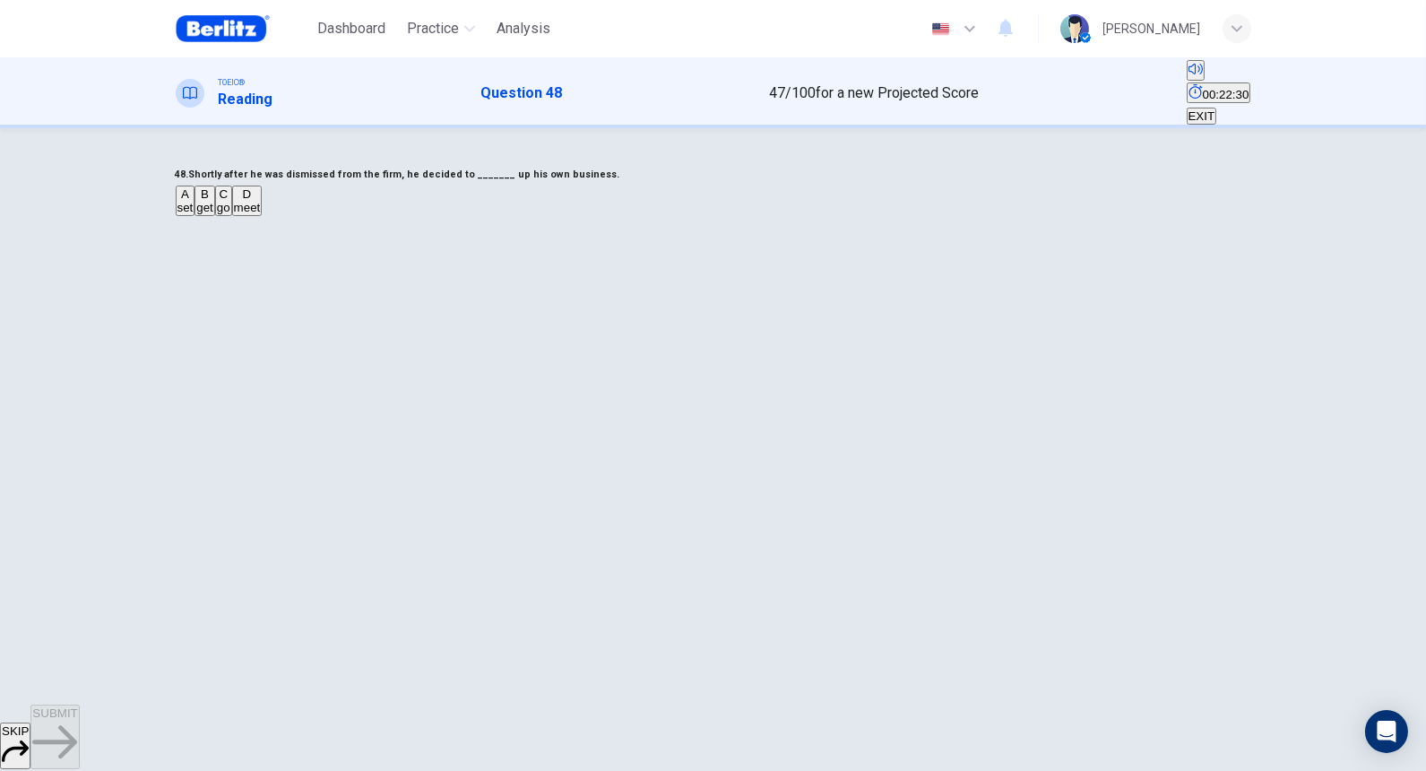
drag, startPoint x: 627, startPoint y: 229, endPoint x: 675, endPoint y: 236, distance: 47.9
click at [674, 185] on h6 "48. Shortly after he was dismissed from the firm, he decided to _______ up his …" at bounding box center [713, 175] width 1075 height 22
click at [213, 214] on span "get" at bounding box center [204, 207] width 17 height 13
click at [77, 590] on span "SUBMIT" at bounding box center [54, 712] width 45 height 13
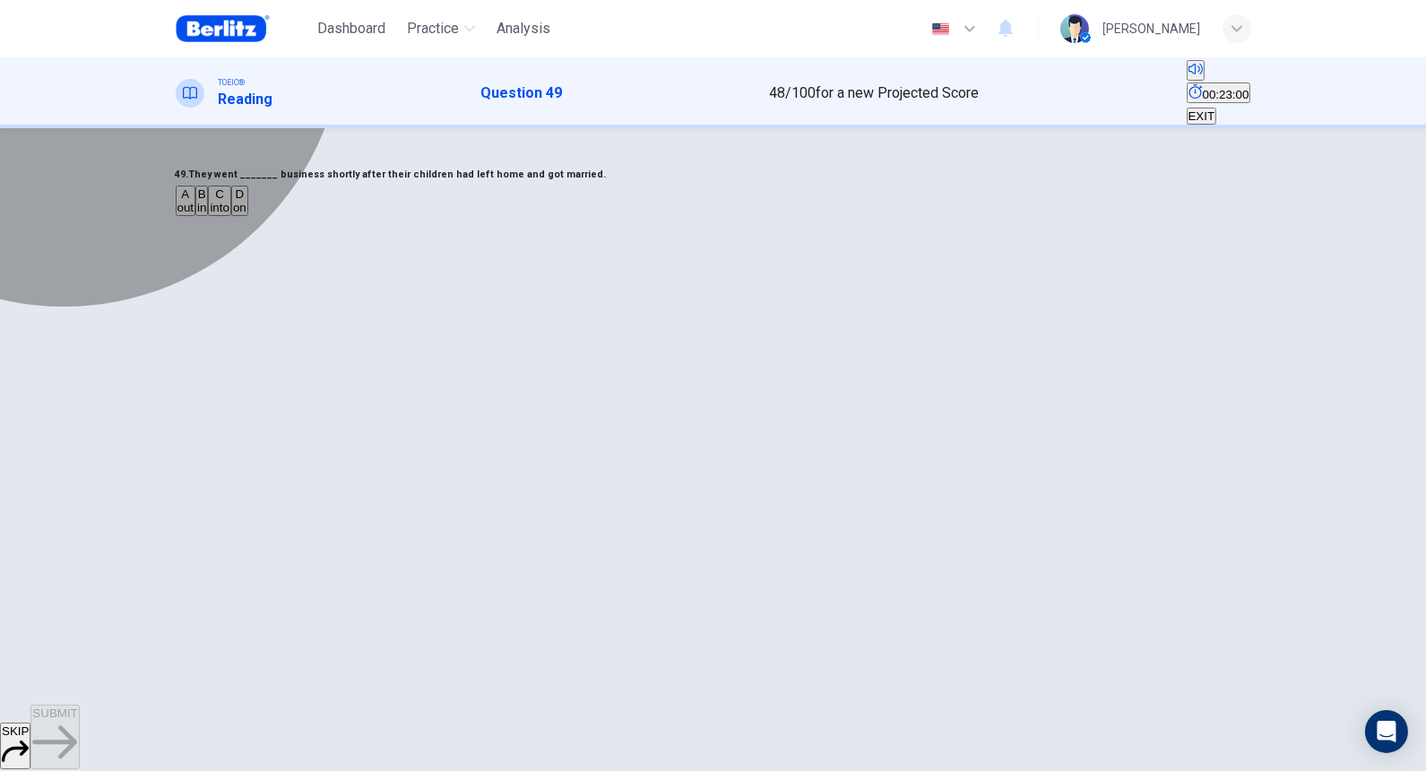
click at [229, 214] on span "into" at bounding box center [220, 207] width 20 height 13
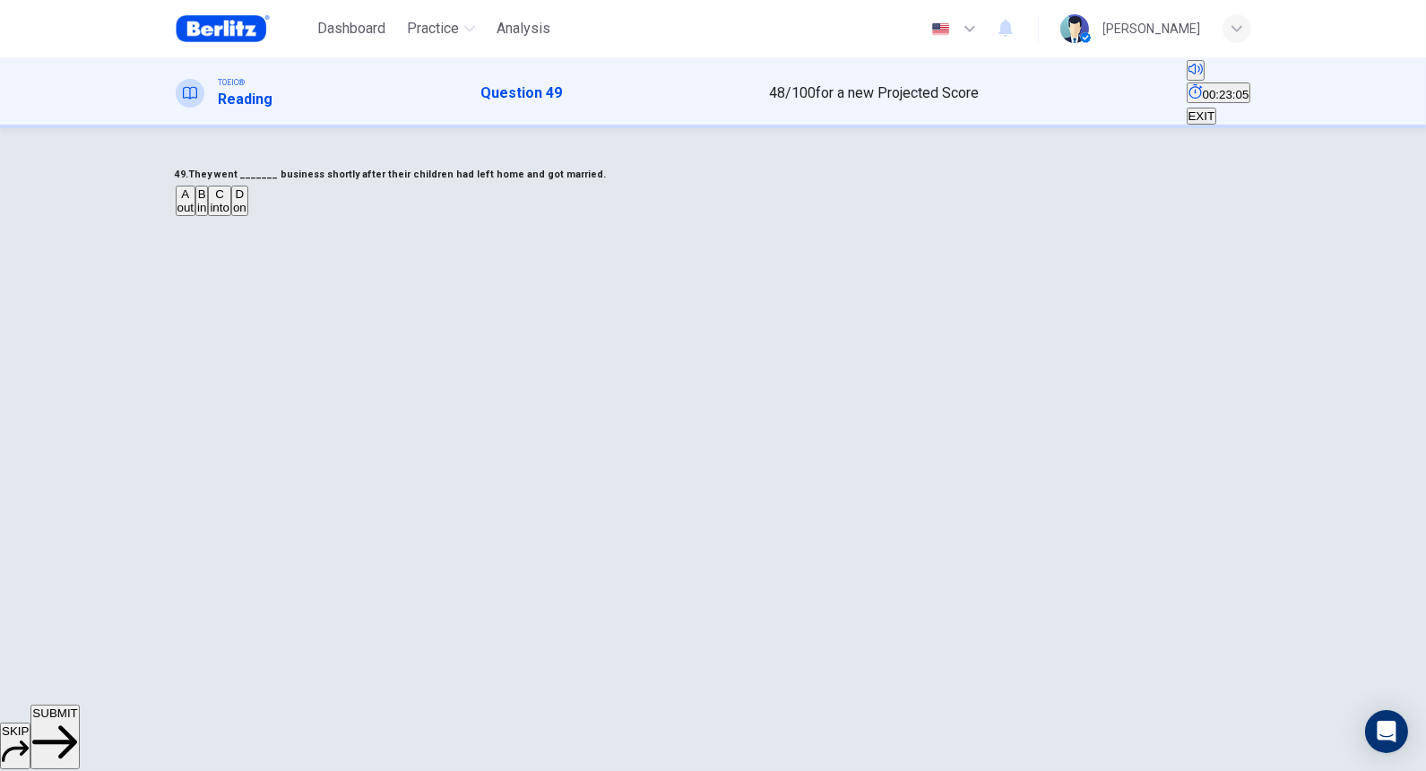
click at [79, 590] on button "SUBMIT" at bounding box center [54, 736] width 48 height 65
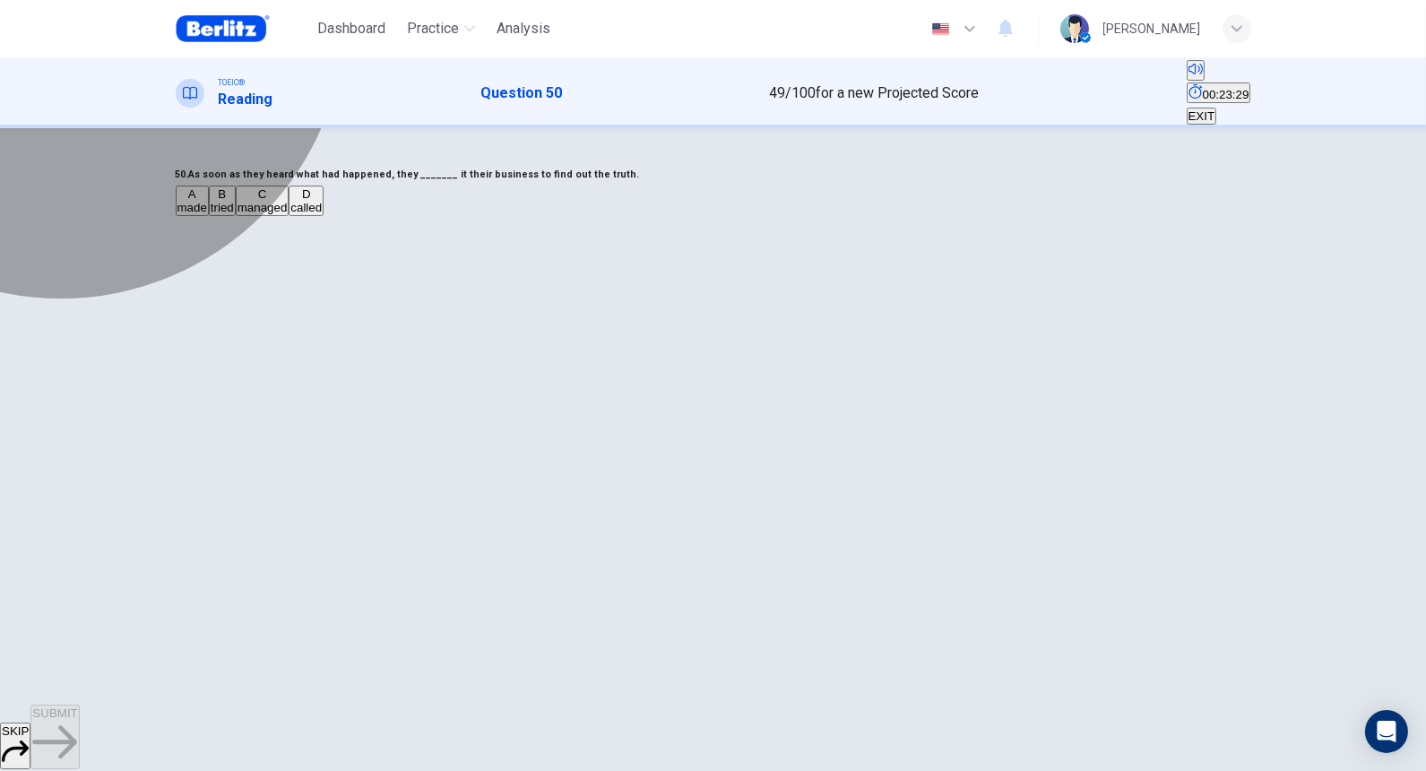
click at [207, 214] on span "made" at bounding box center [192, 207] width 30 height 13
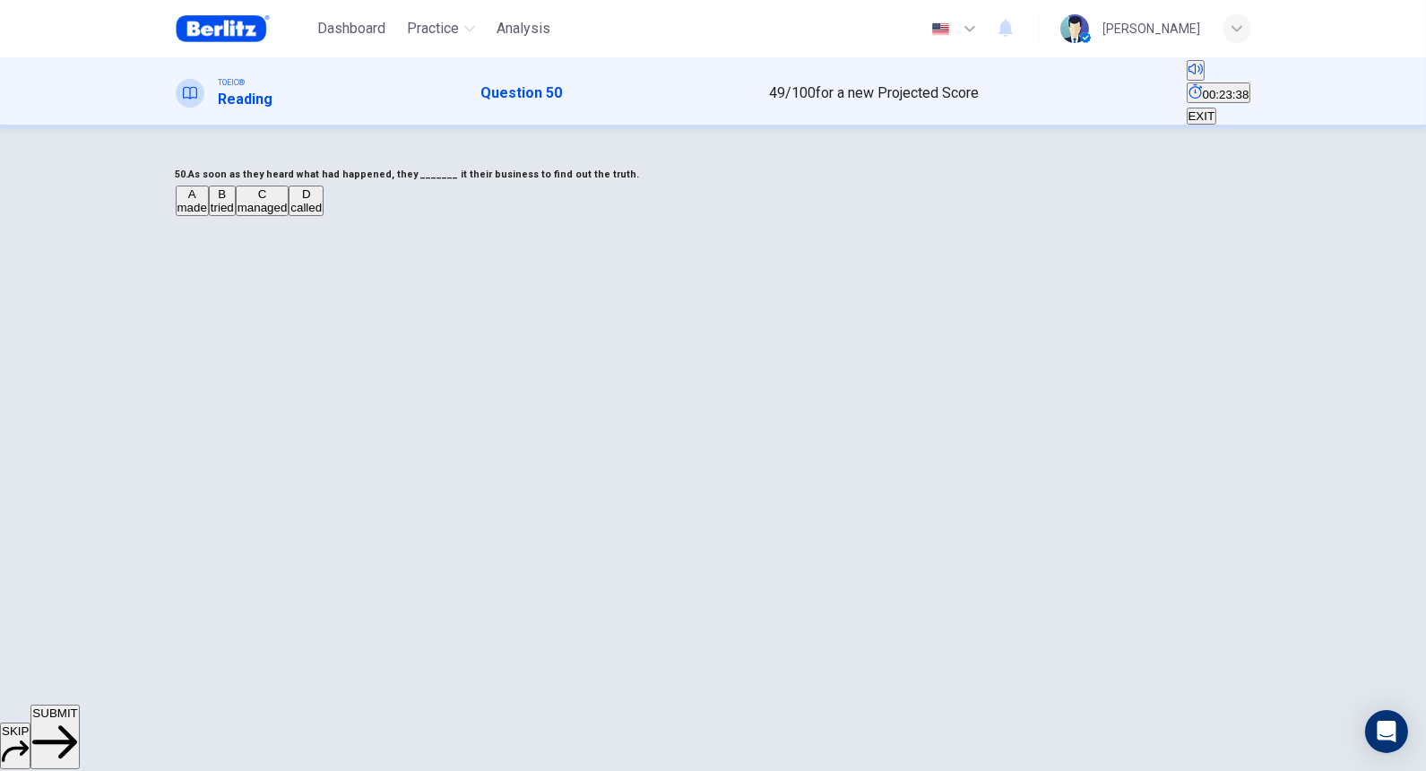
scroll to position [99, 0]
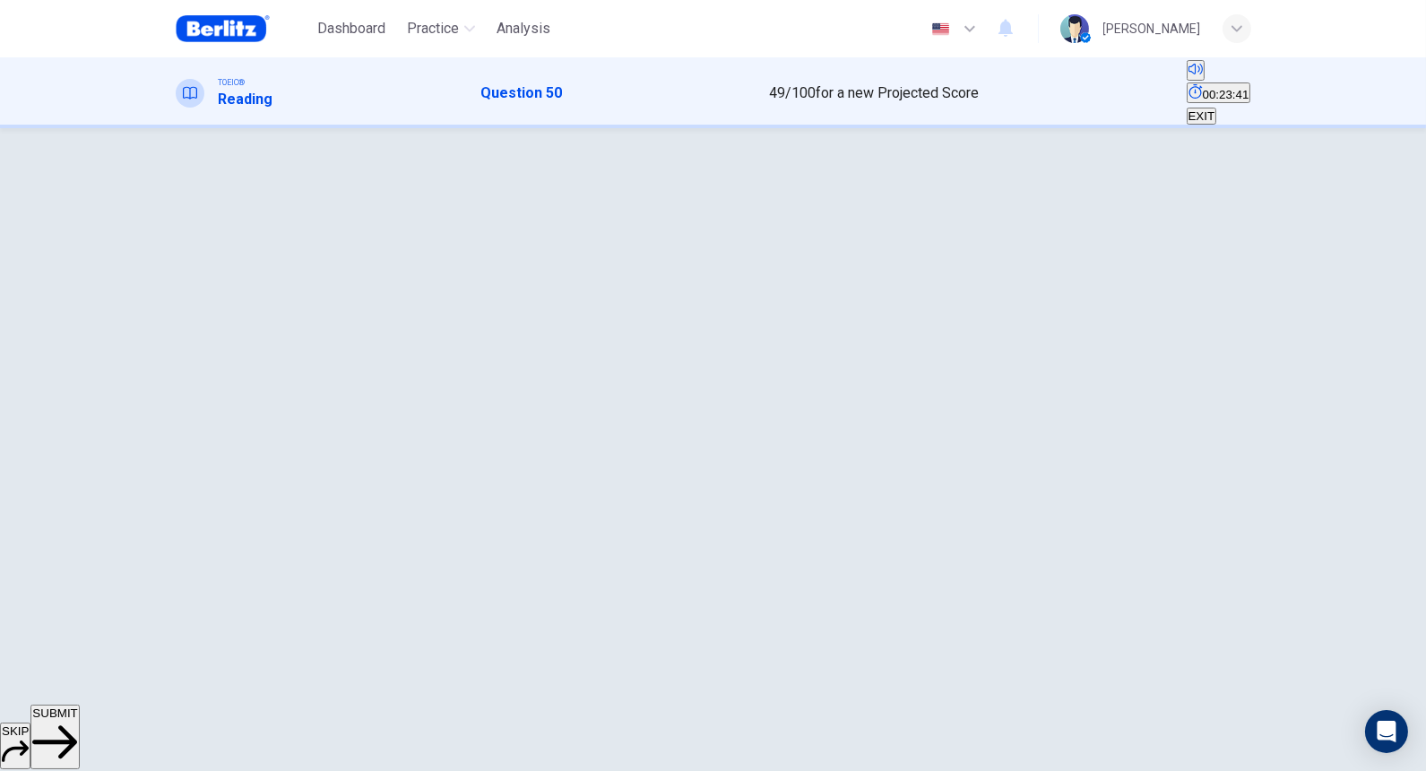
click at [77, 590] on icon "button" at bounding box center [54, 741] width 45 height 33
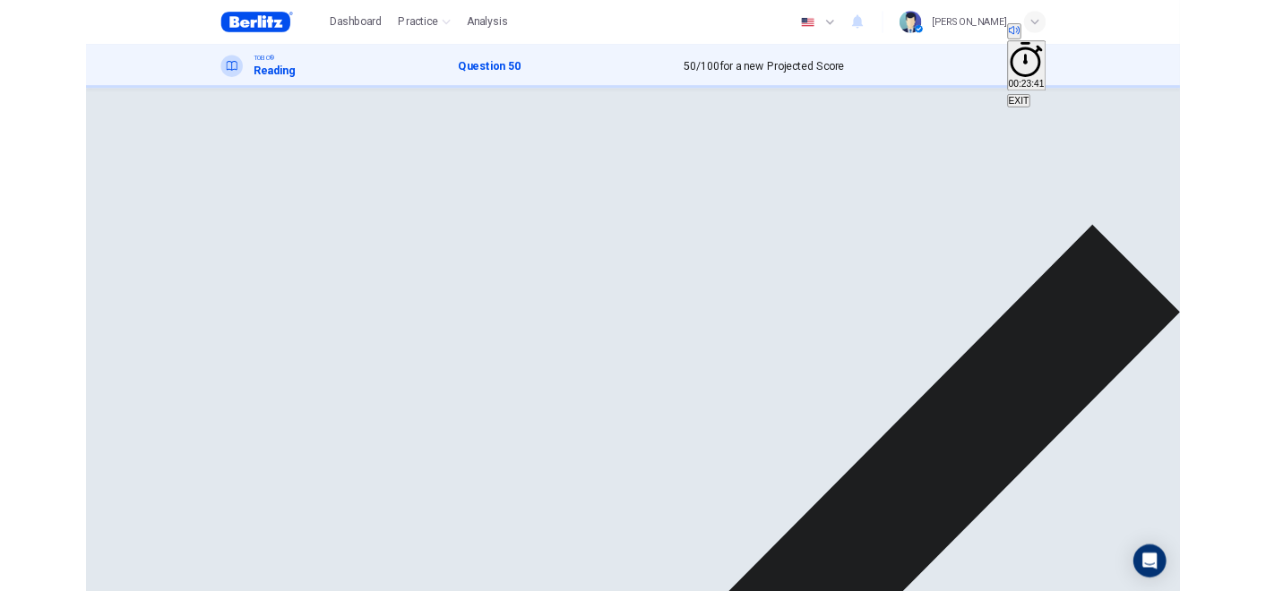
scroll to position [0, 0]
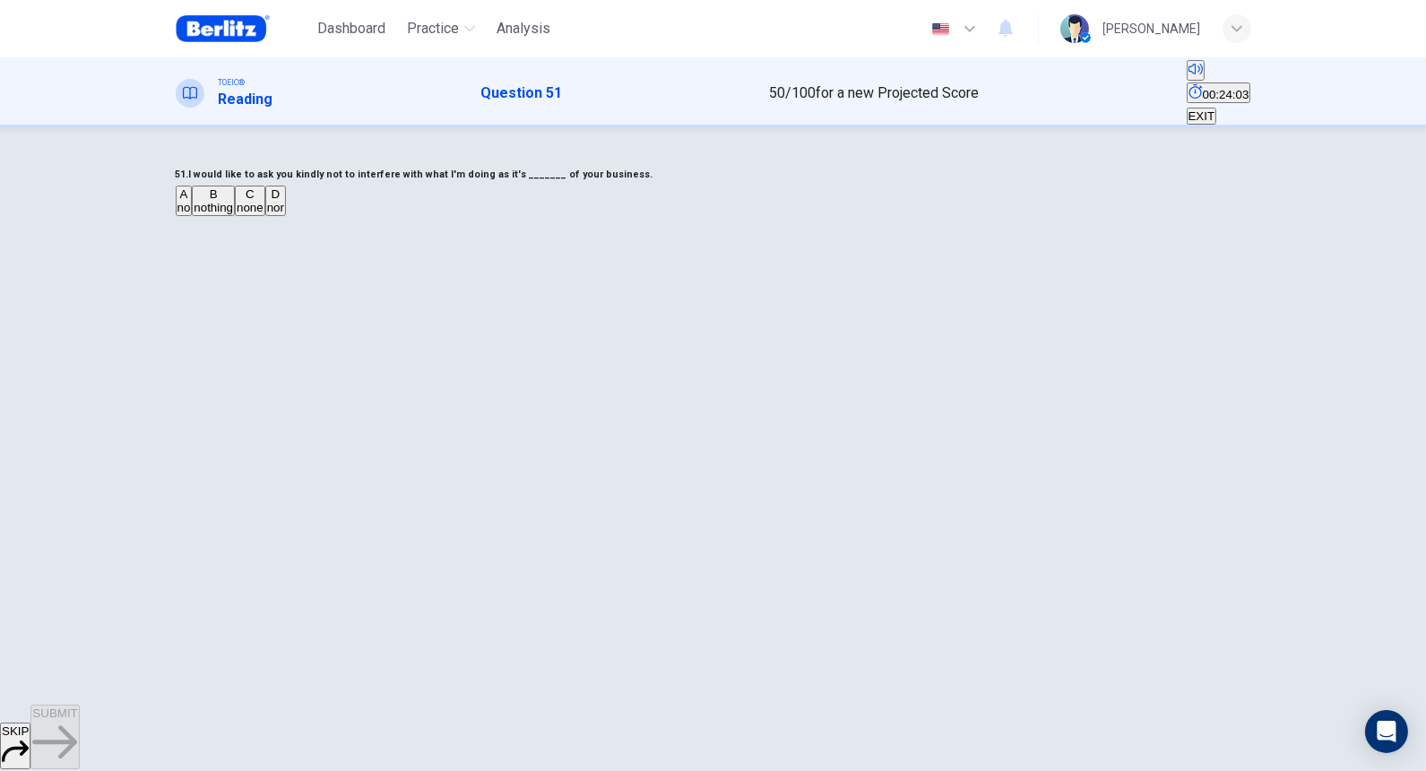
click at [263, 214] on span "none" at bounding box center [250, 207] width 27 height 13
click at [77, 590] on span "SUBMIT" at bounding box center [54, 712] width 45 height 13
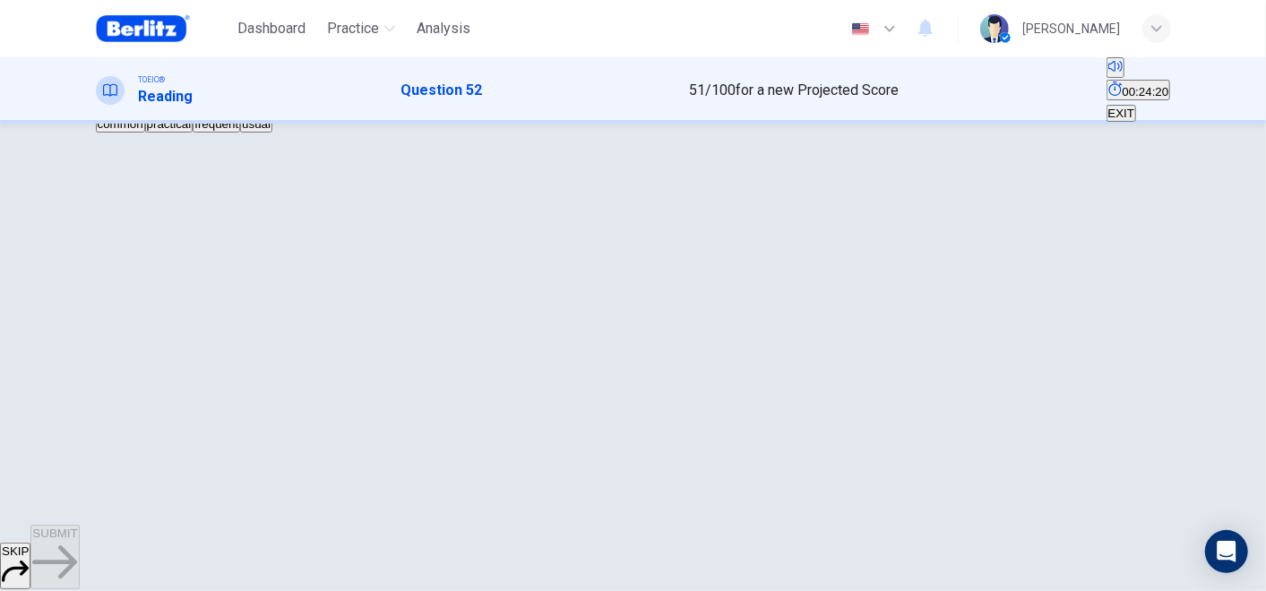
scroll to position [99, 0]
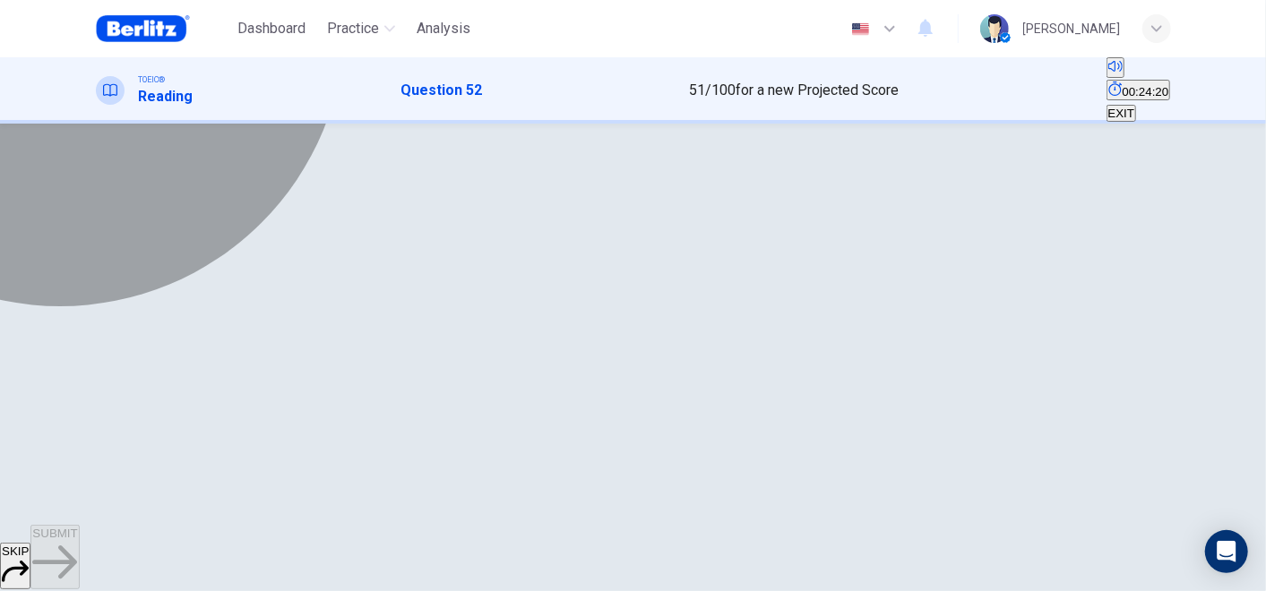
click at [271, 110] on span "usual" at bounding box center [256, 103] width 29 height 13
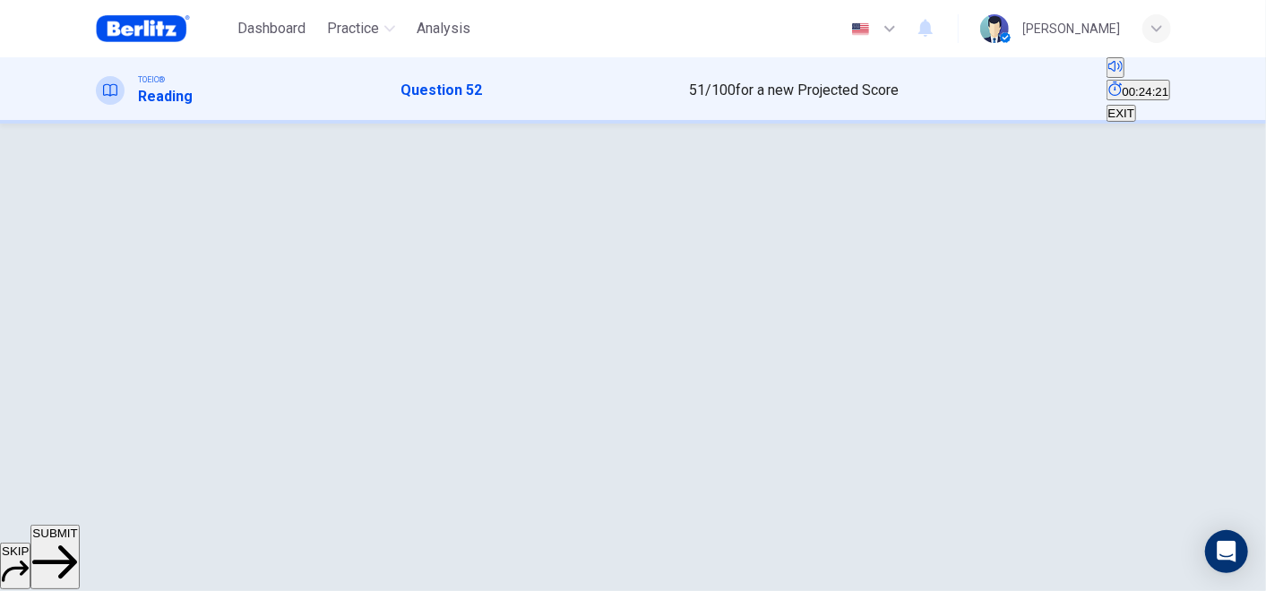
click at [79, 568] on button "SUBMIT" at bounding box center [54, 557] width 48 height 65
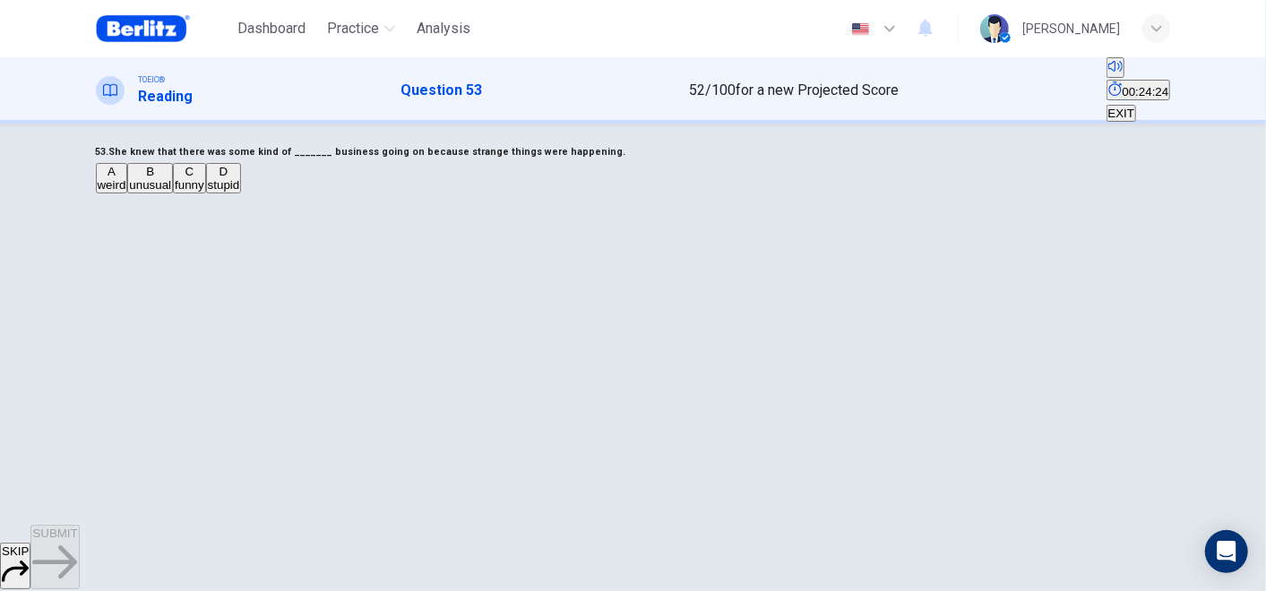
scroll to position [0, 0]
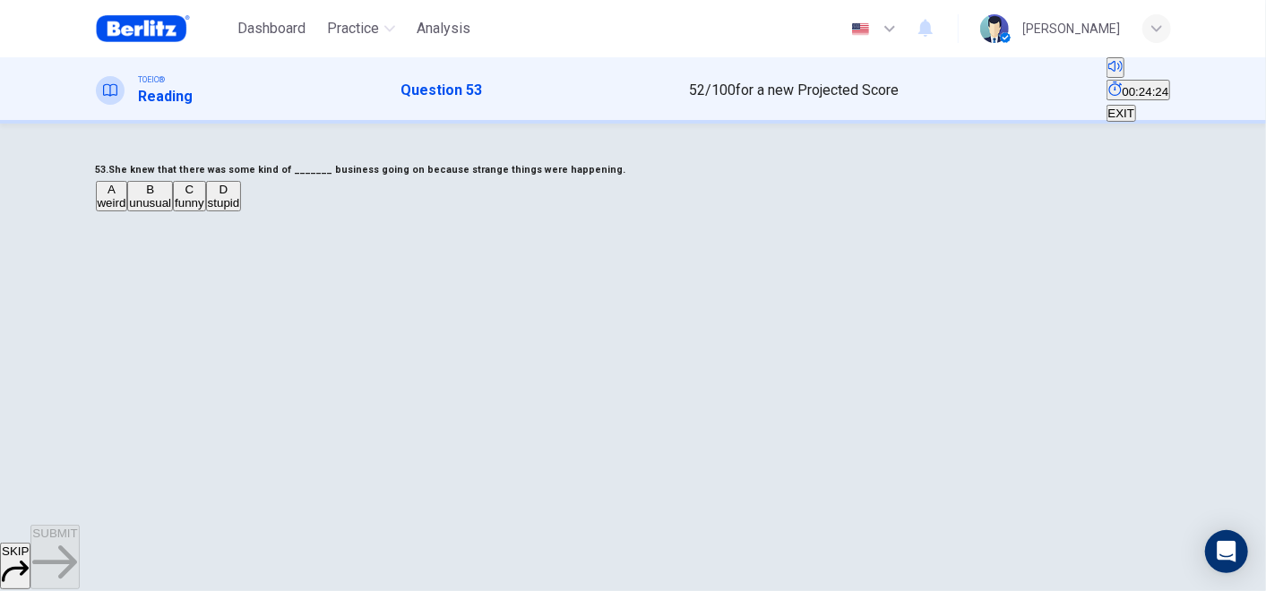
click at [644, 181] on h6 "53. She knew that there was some kind of _______ business going on because stra…" at bounding box center [633, 170] width 1075 height 22
click at [126, 210] on span "weird" at bounding box center [112, 202] width 29 height 13
click at [77, 540] on span "SUBMIT" at bounding box center [54, 533] width 45 height 13
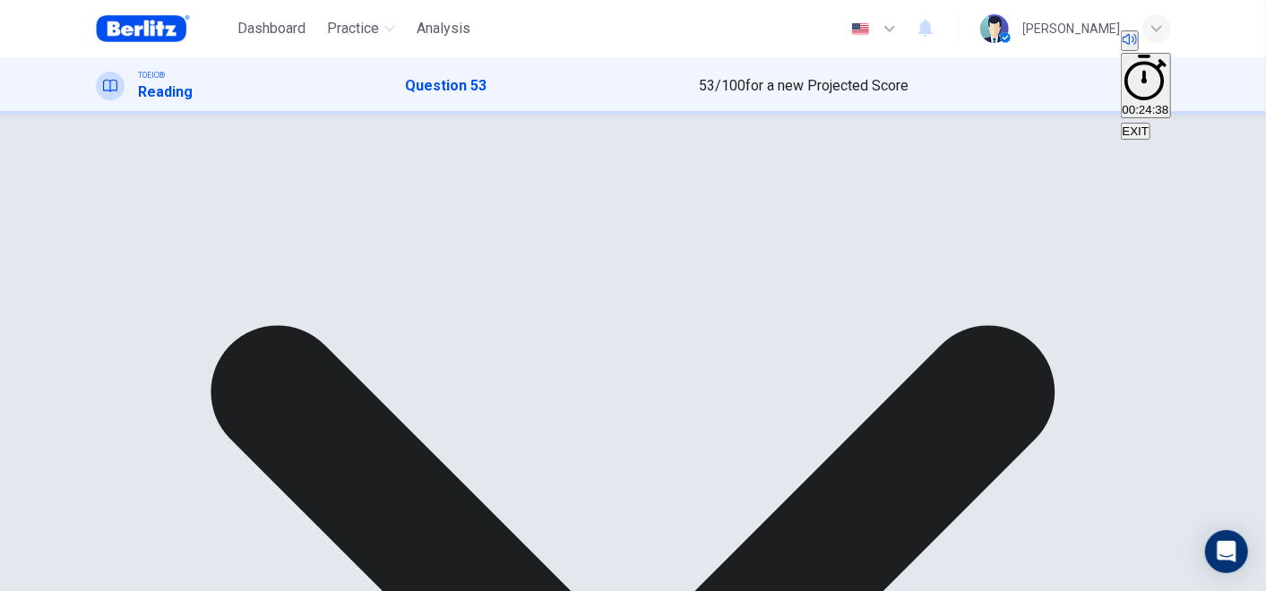
click at [496, 204] on div "A weird B unusual C funny D stupid" at bounding box center [633, 188] width 1075 height 32
drag, startPoint x: 496, startPoint y: 430, endPoint x: 527, endPoint y: 436, distance: 31.1
click at [527, 204] on div "A weird B unusual C funny D stupid" at bounding box center [633, 188] width 1075 height 32
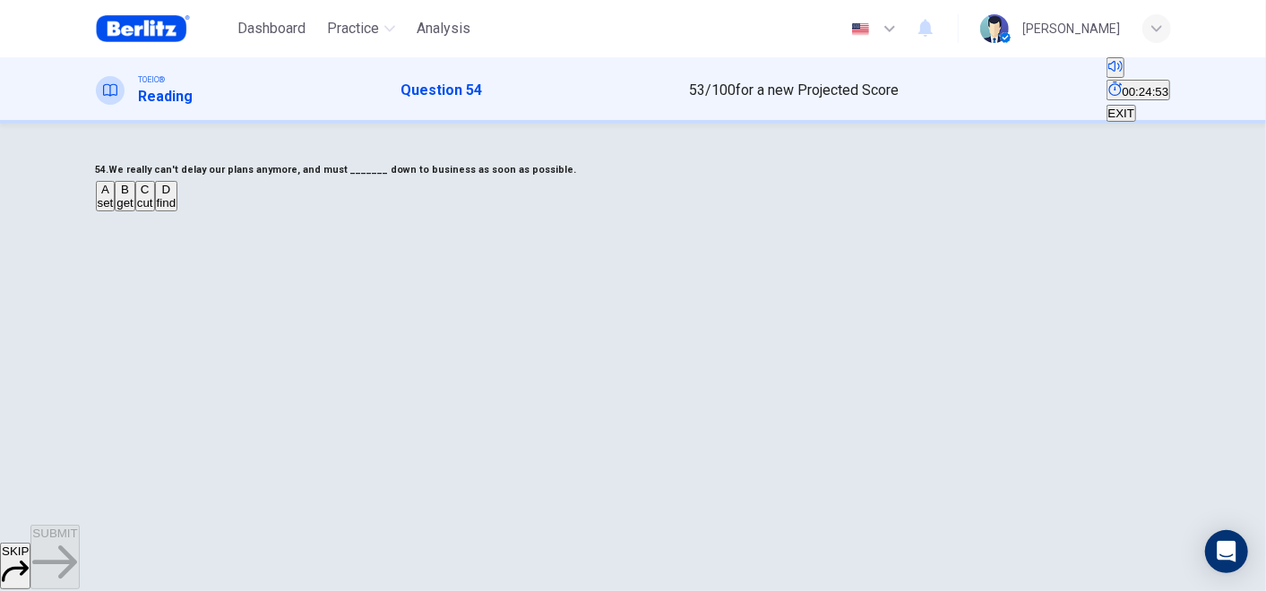
click at [153, 210] on span "cut" at bounding box center [145, 202] width 16 height 13
click at [79, 561] on button "SUBMIT" at bounding box center [54, 557] width 48 height 65
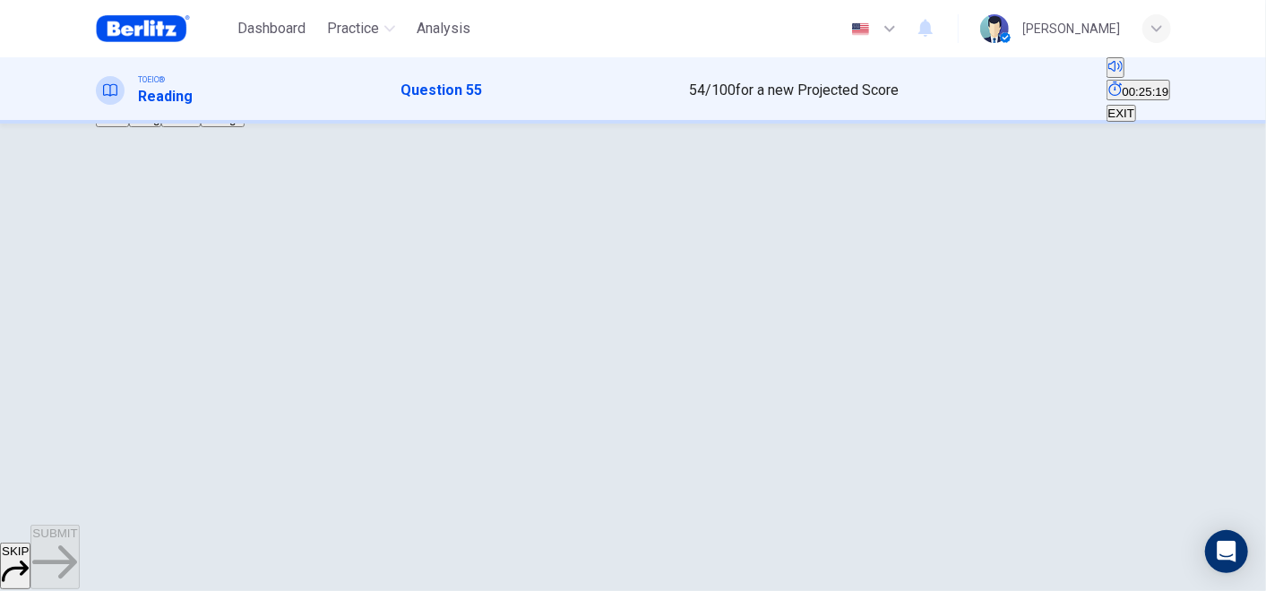
scroll to position [99, 0]
click at [243, 110] on span "through" at bounding box center [222, 103] width 40 height 13
click at [77, 540] on span "SUBMIT" at bounding box center [54, 533] width 45 height 13
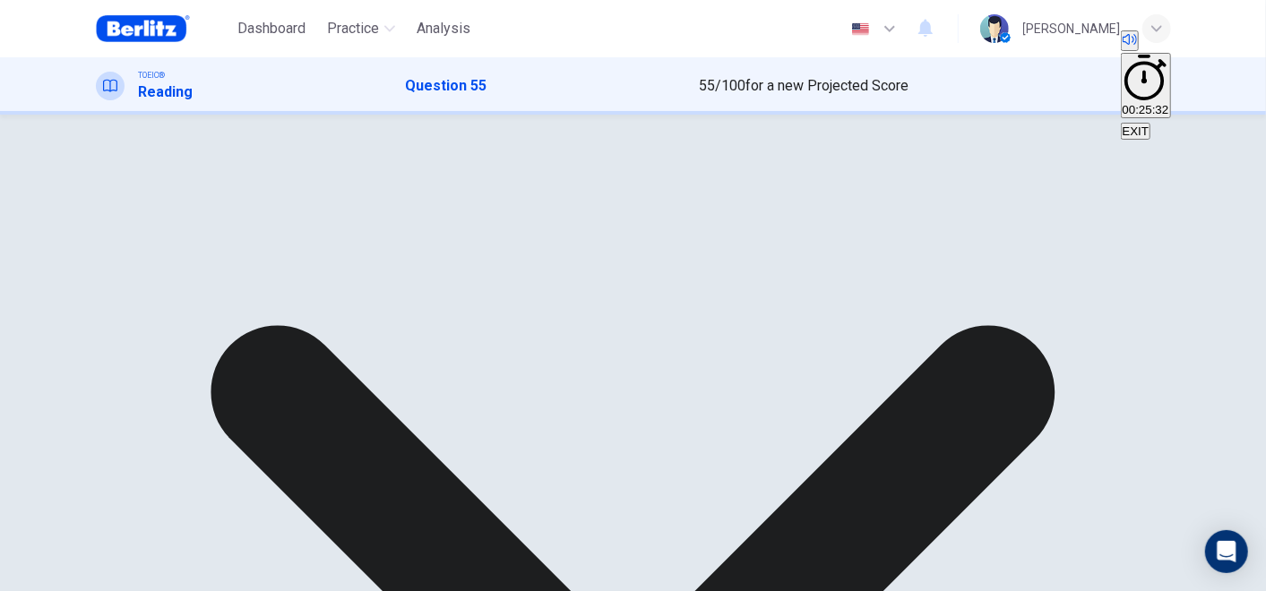
click at [498, 105] on div "A about B along C across D through" at bounding box center [633, 89] width 1075 height 32
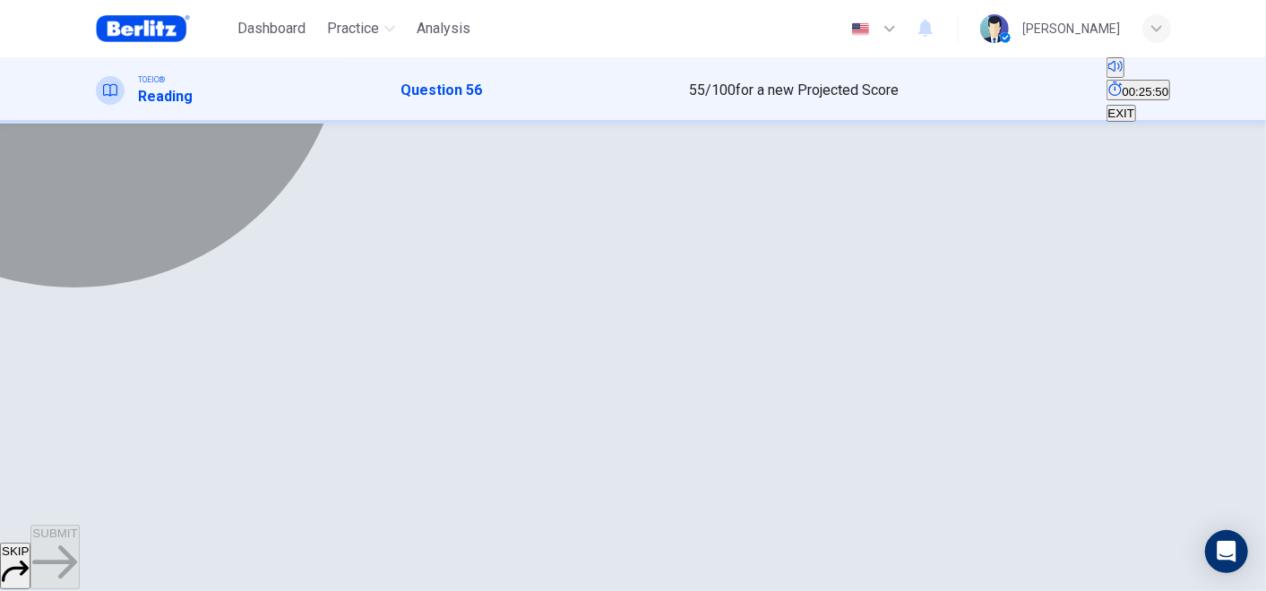
click at [164, 110] on span "came" at bounding box center [149, 103] width 30 height 13
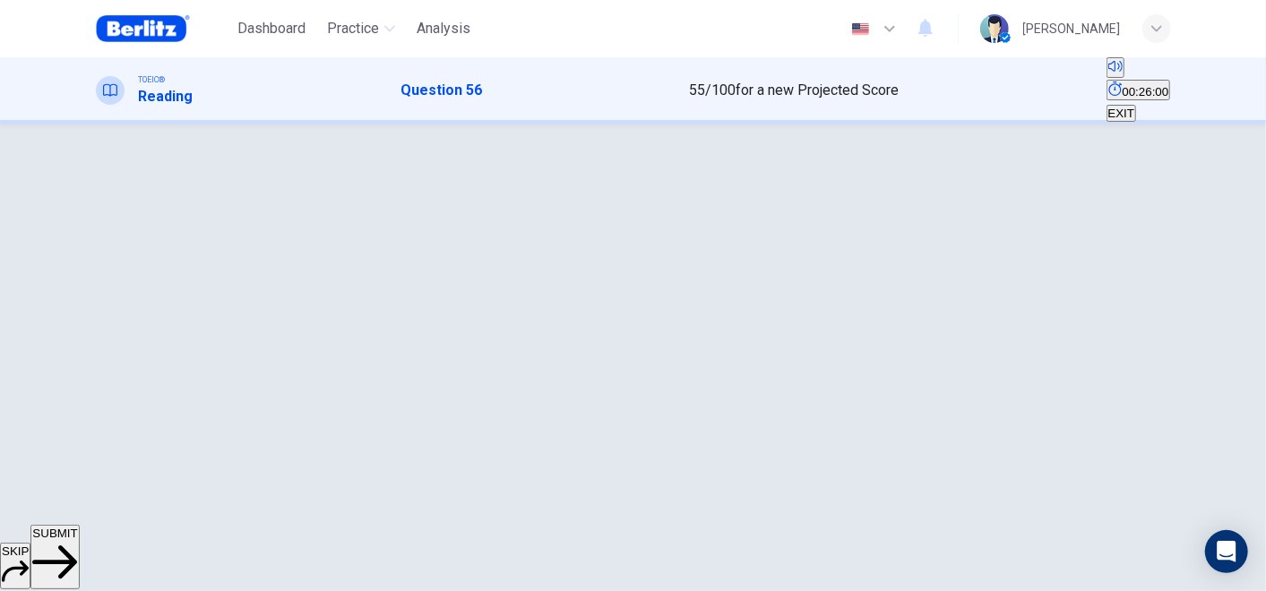
click at [77, 540] on span "SUBMIT" at bounding box center [54, 533] width 45 height 13
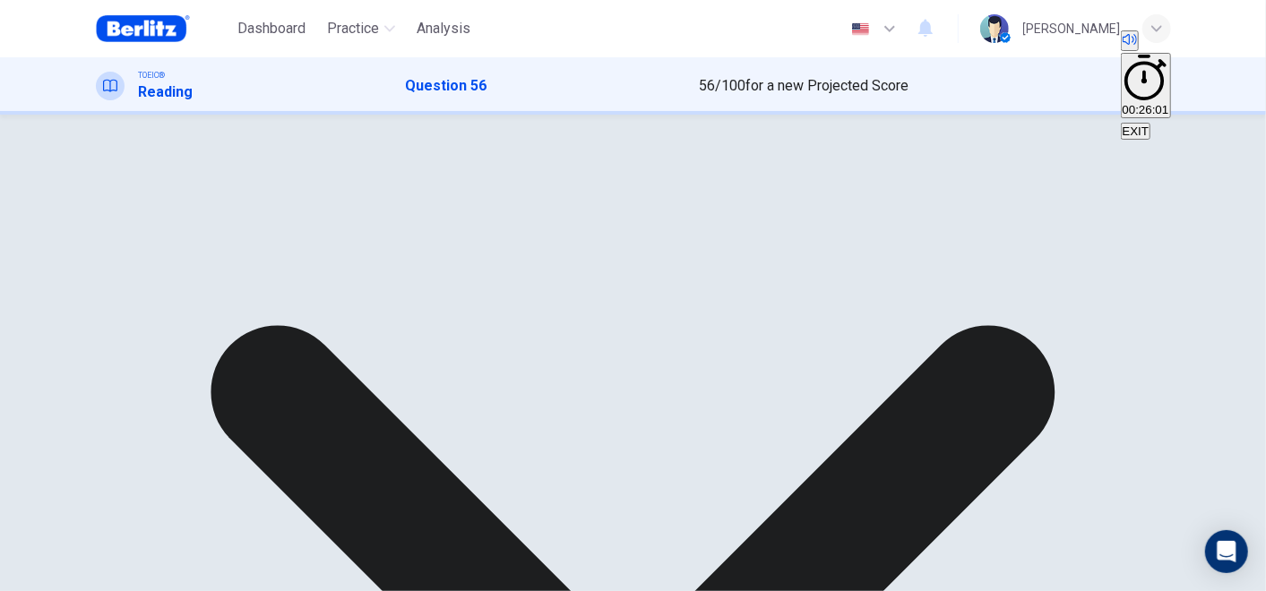
scroll to position [0, 0]
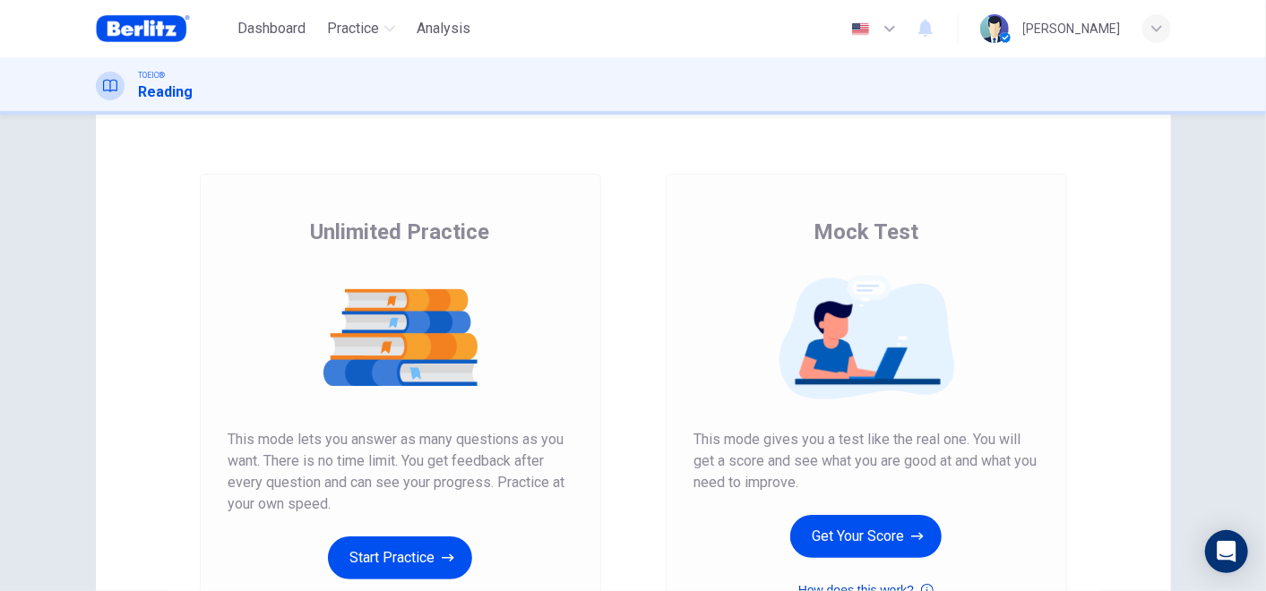
scroll to position [199, 0]
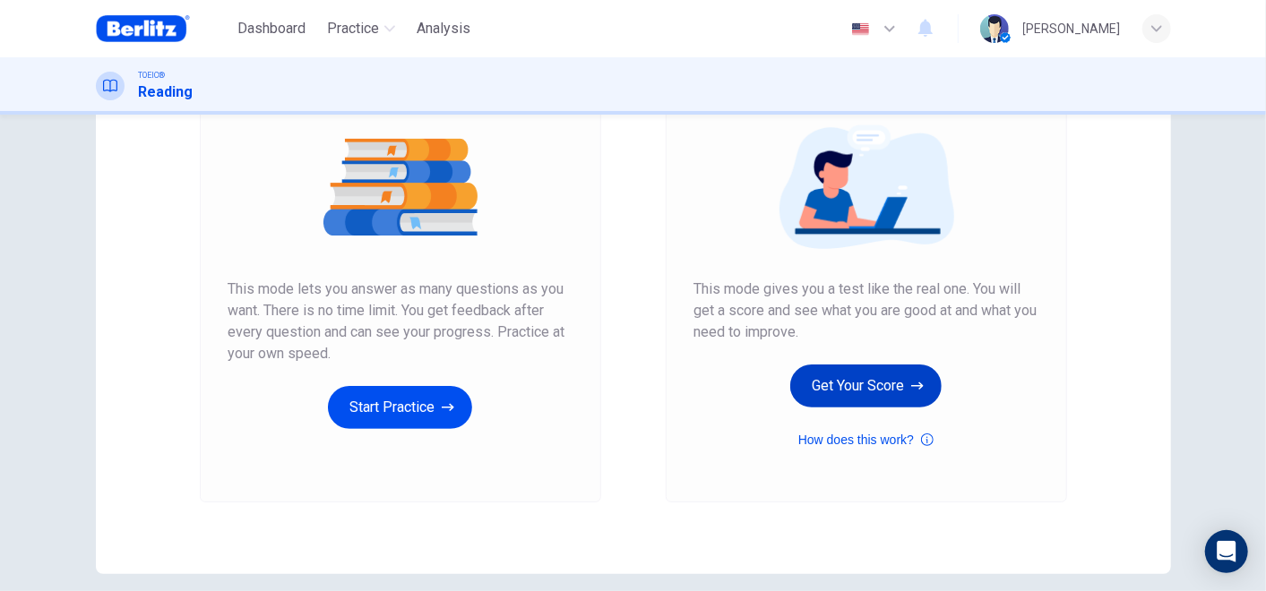
click at [857, 400] on button "Get Your Score" at bounding box center [865, 386] width 151 height 43
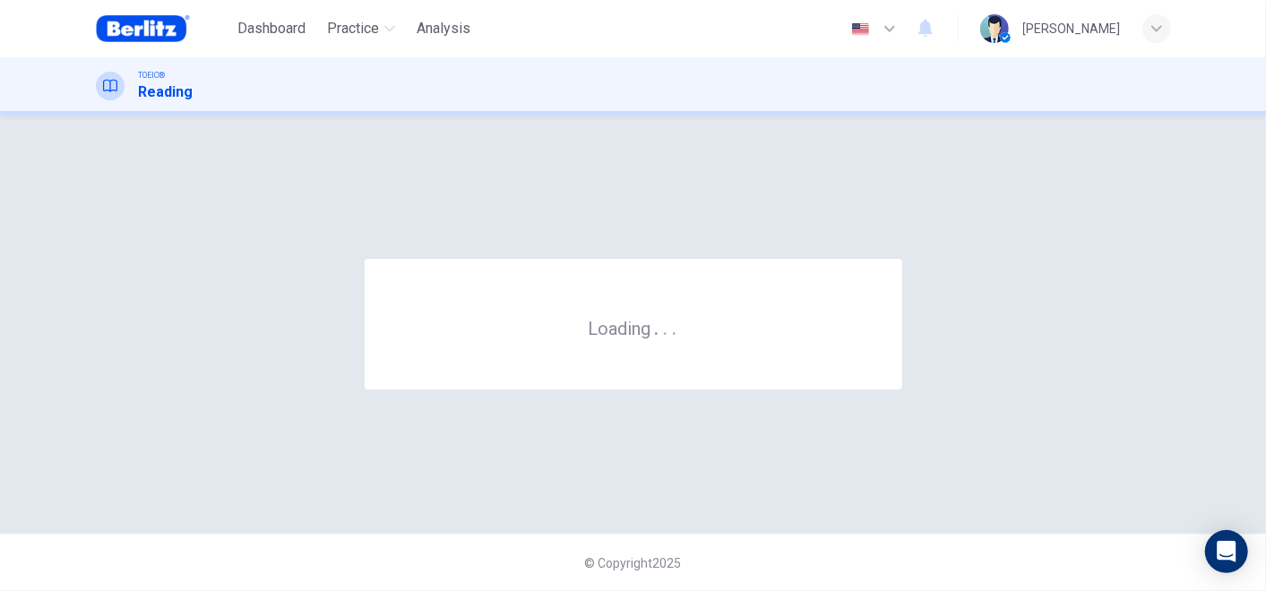
scroll to position [0, 0]
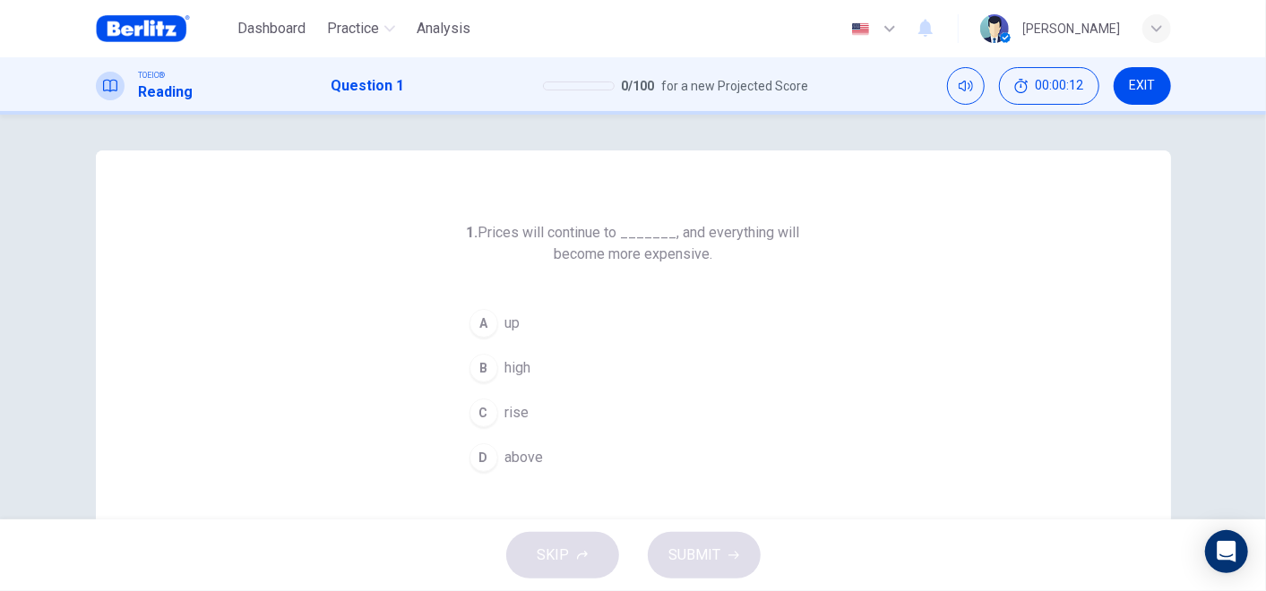
click at [642, 237] on h6 "1. Prices will continue to _______, and everything will become more expensive." at bounding box center [633, 243] width 344 height 43
click at [539, 227] on h6 "1. Prices will continue to _______, and everything will become more expensive." at bounding box center [633, 243] width 344 height 43
click at [497, 421] on button "C rise" at bounding box center [633, 413] width 344 height 45
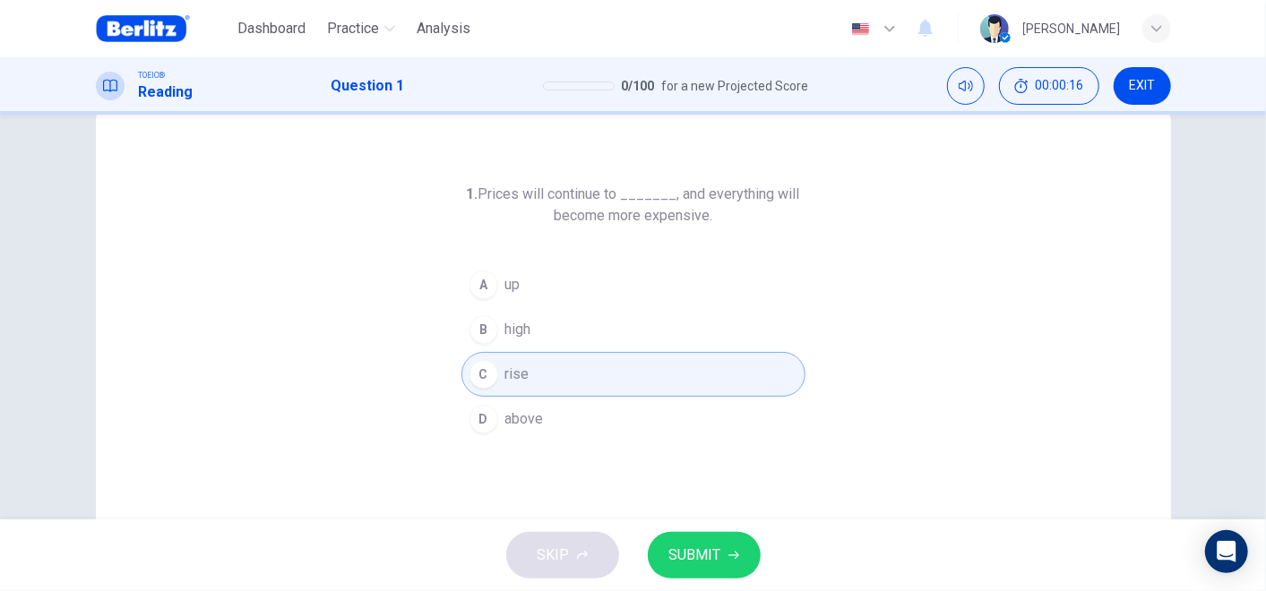
scroll to position [99, 0]
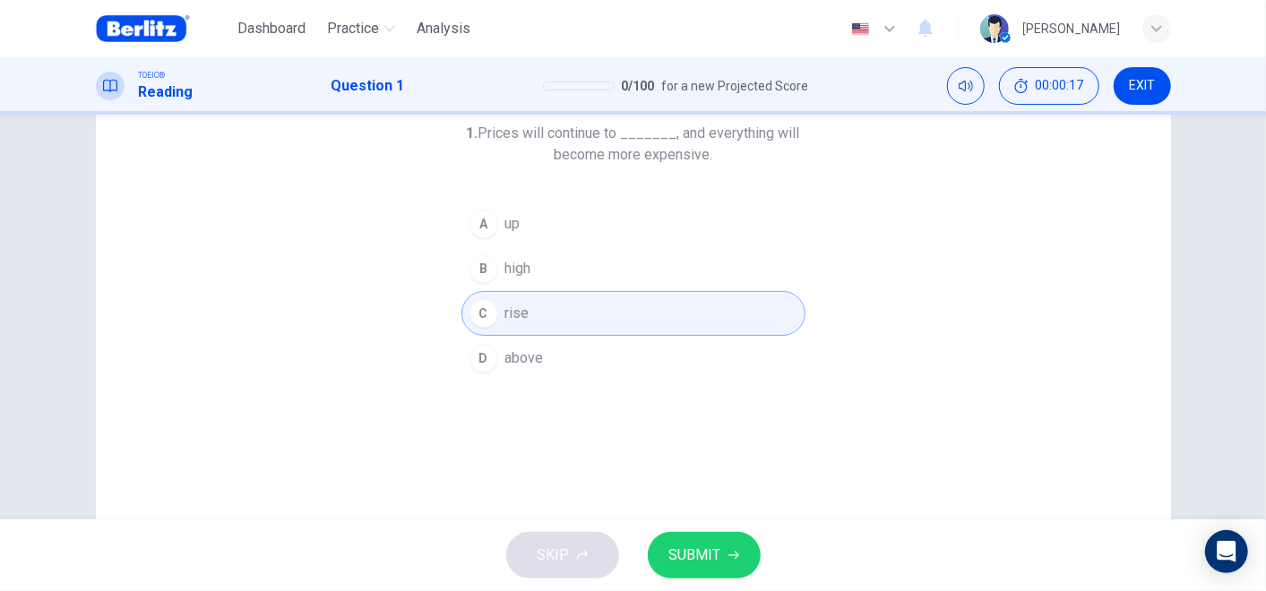
click at [708, 554] on span "SUBMIT" at bounding box center [695, 555] width 52 height 25
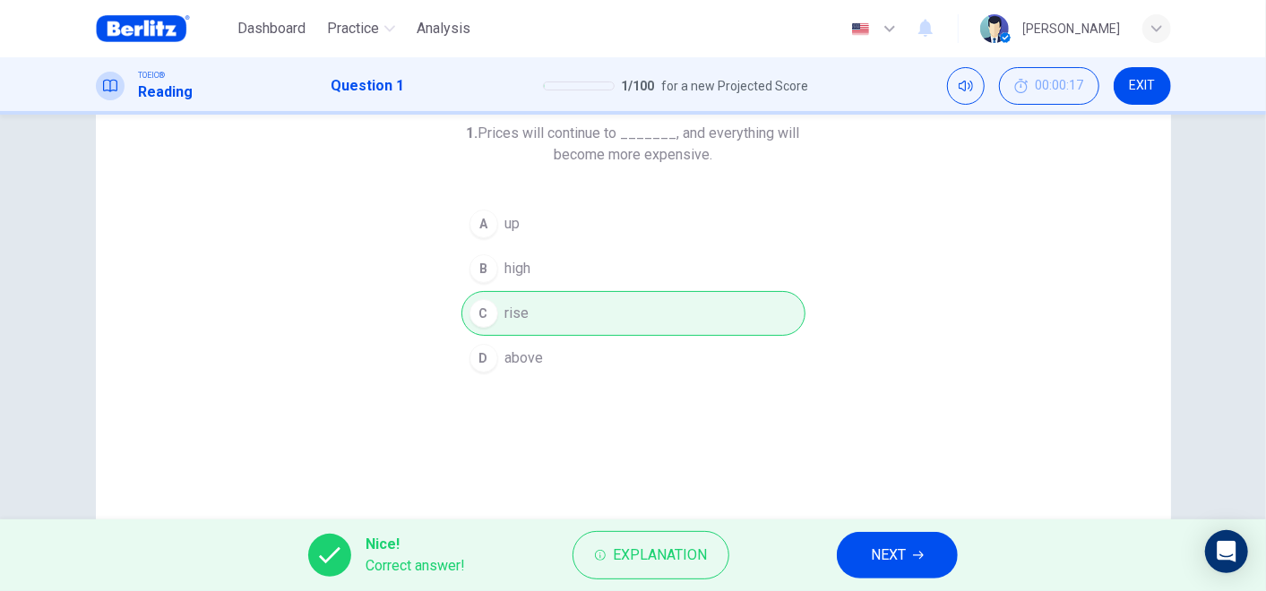
click at [909, 573] on button "NEXT" at bounding box center [897, 555] width 121 height 47
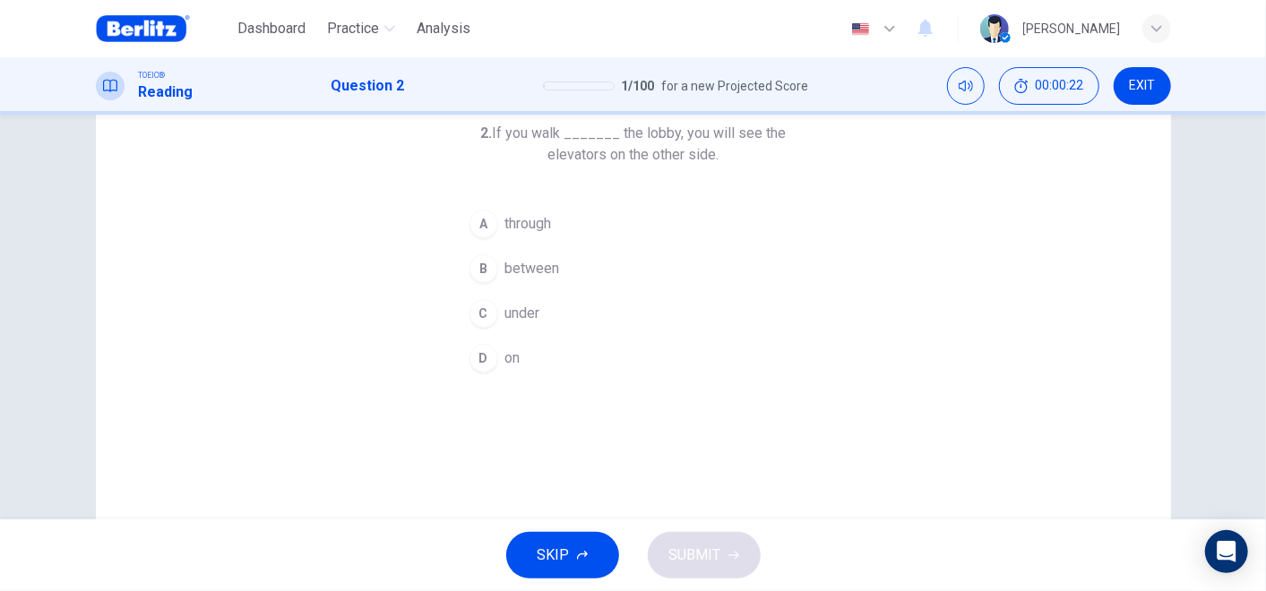
click at [534, 220] on span "through" at bounding box center [528, 224] width 47 height 22
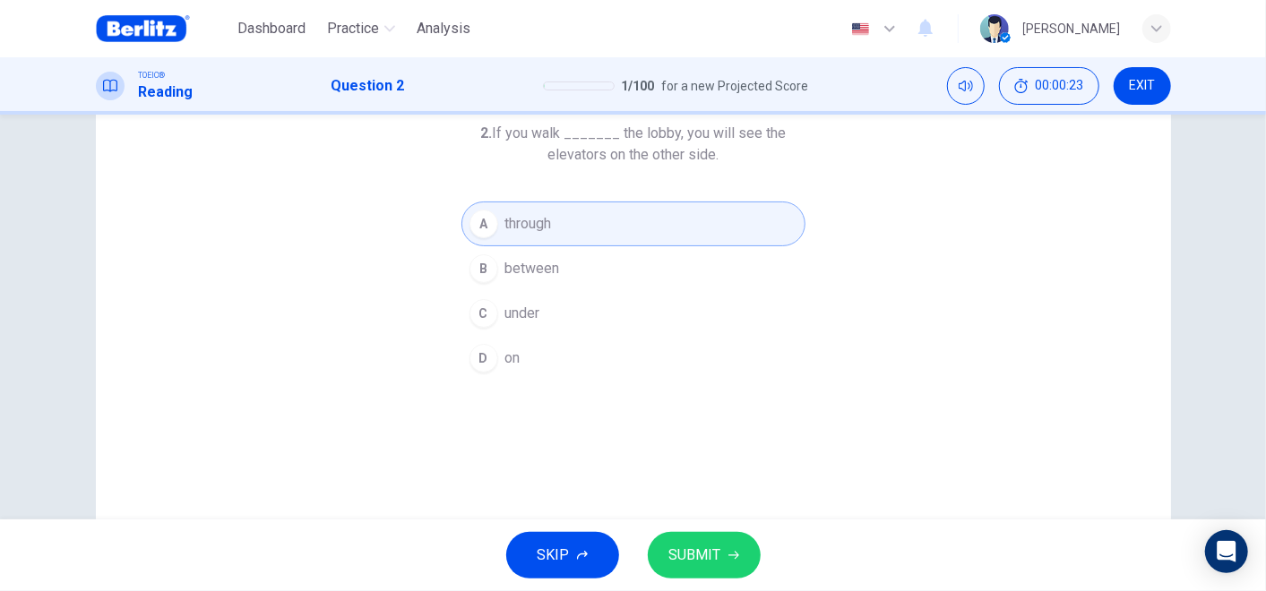
click at [693, 556] on span "SUBMIT" at bounding box center [695, 555] width 52 height 25
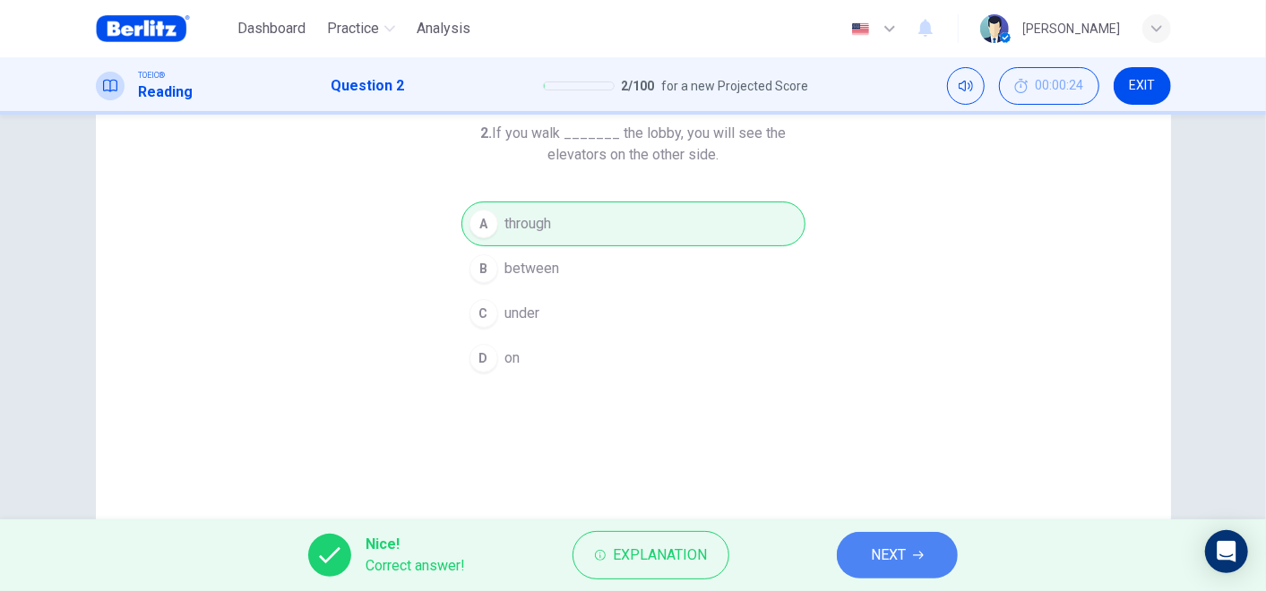
click at [900, 554] on span "NEXT" at bounding box center [888, 555] width 35 height 25
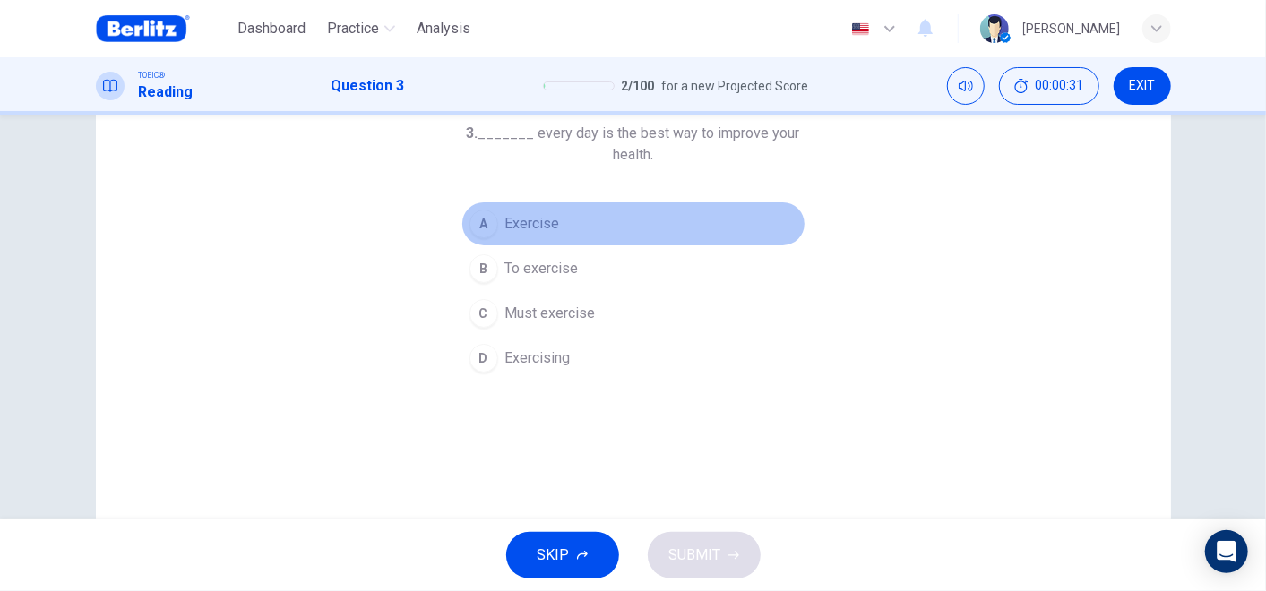
click at [530, 214] on span "Exercise" at bounding box center [532, 224] width 55 height 22
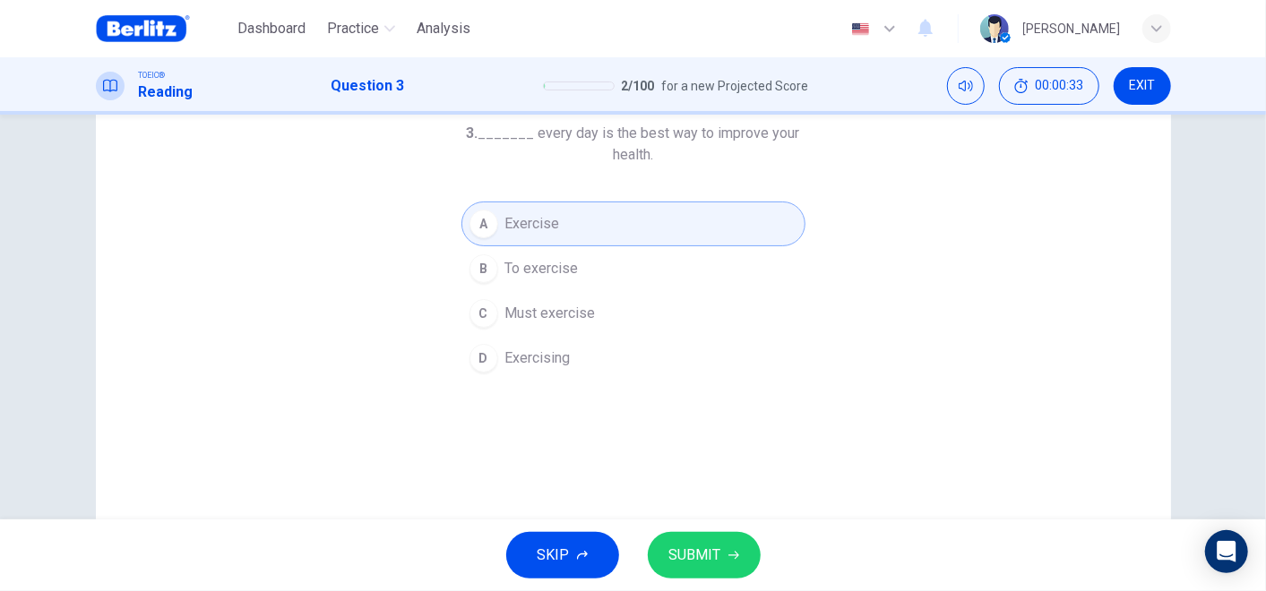
click at [731, 543] on button "SUBMIT" at bounding box center [704, 555] width 113 height 47
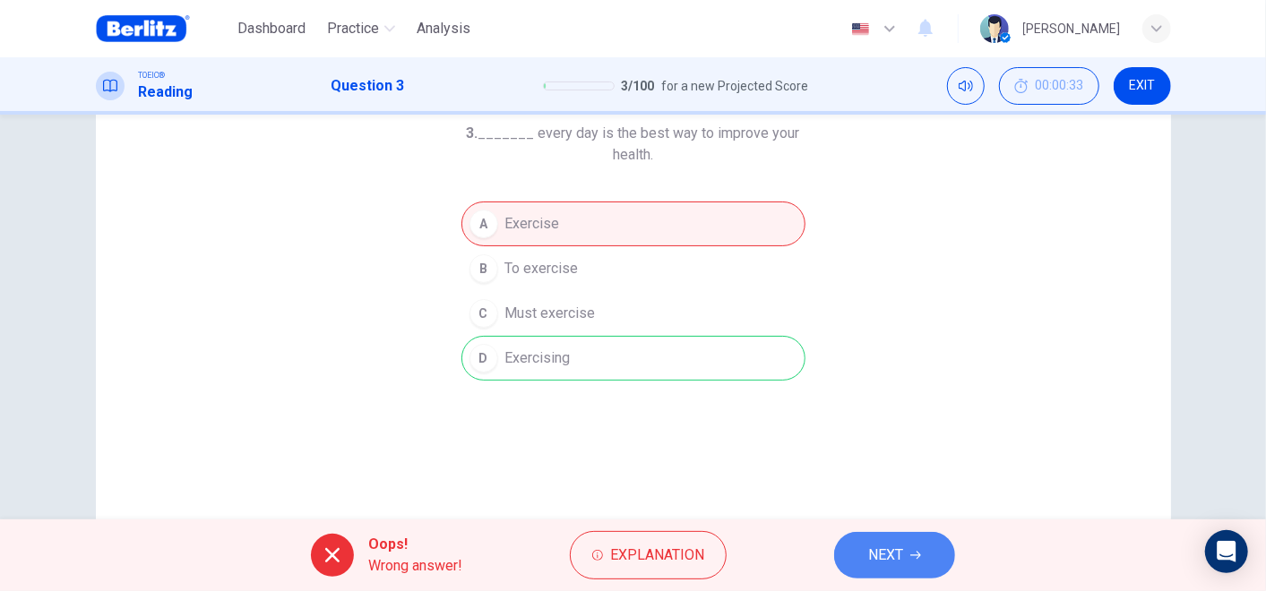
click at [892, 540] on button "NEXT" at bounding box center [894, 555] width 121 height 47
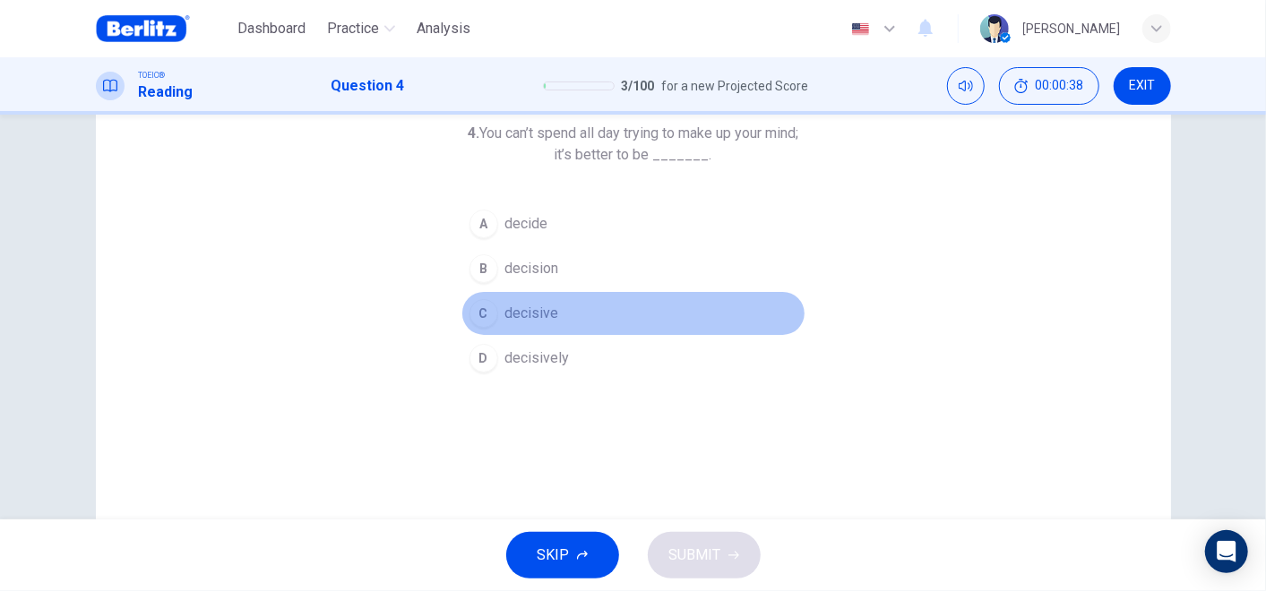
click at [530, 308] on span "decisive" at bounding box center [532, 314] width 54 height 22
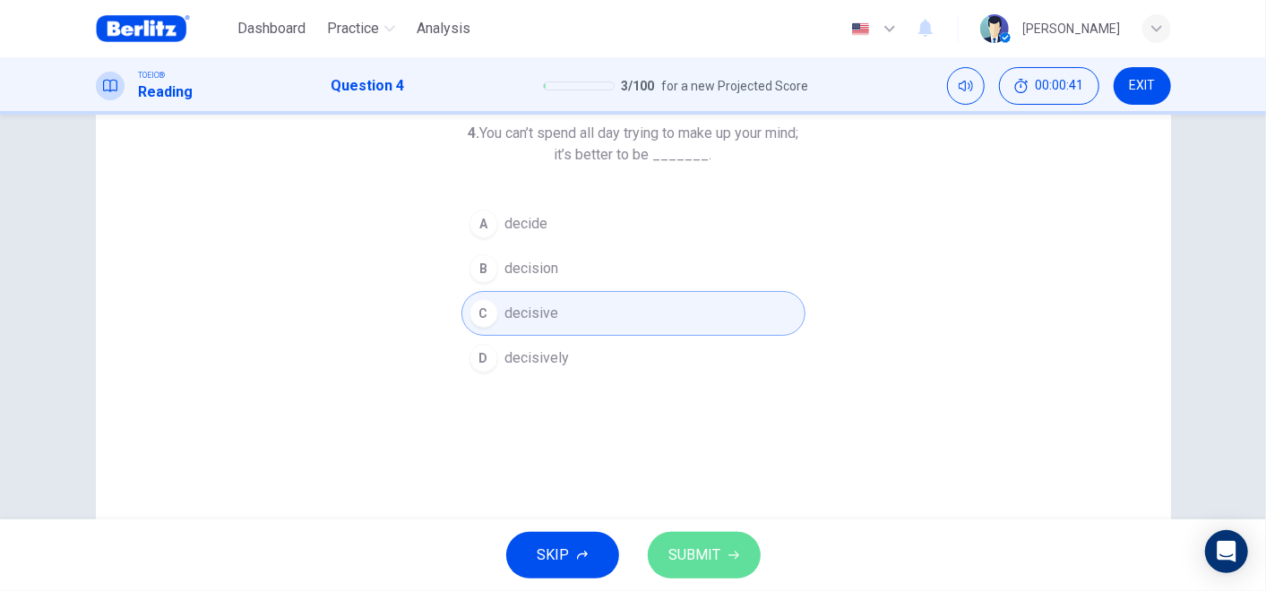
click at [713, 557] on span "SUBMIT" at bounding box center [695, 555] width 52 height 25
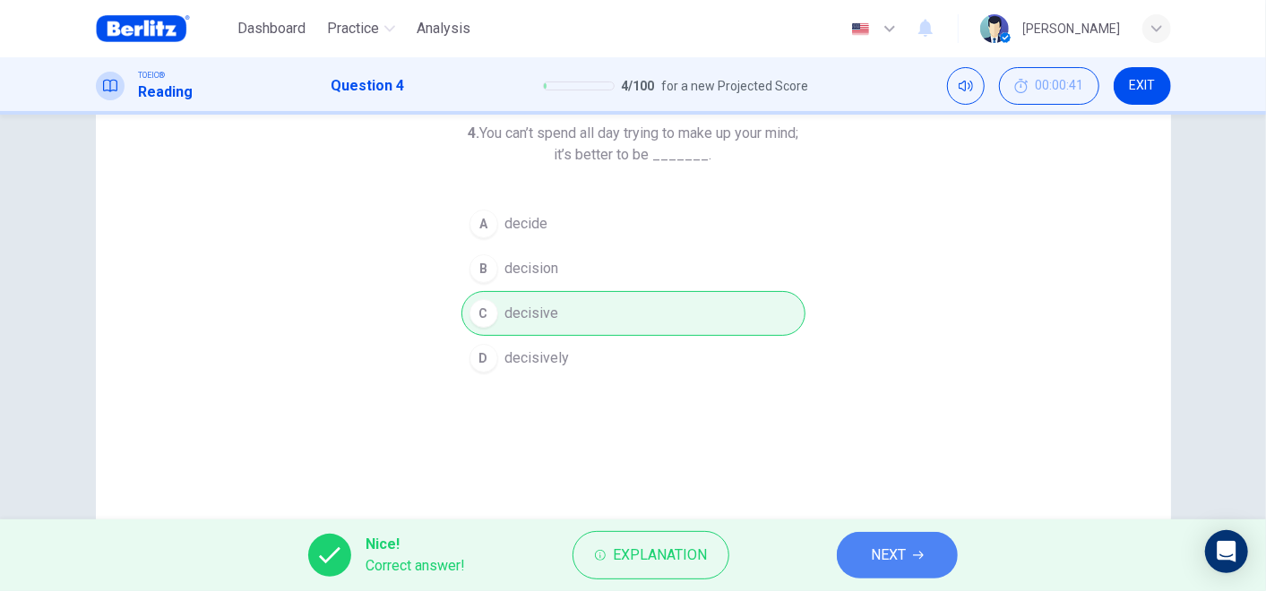
click at [885, 553] on span "NEXT" at bounding box center [888, 555] width 35 height 25
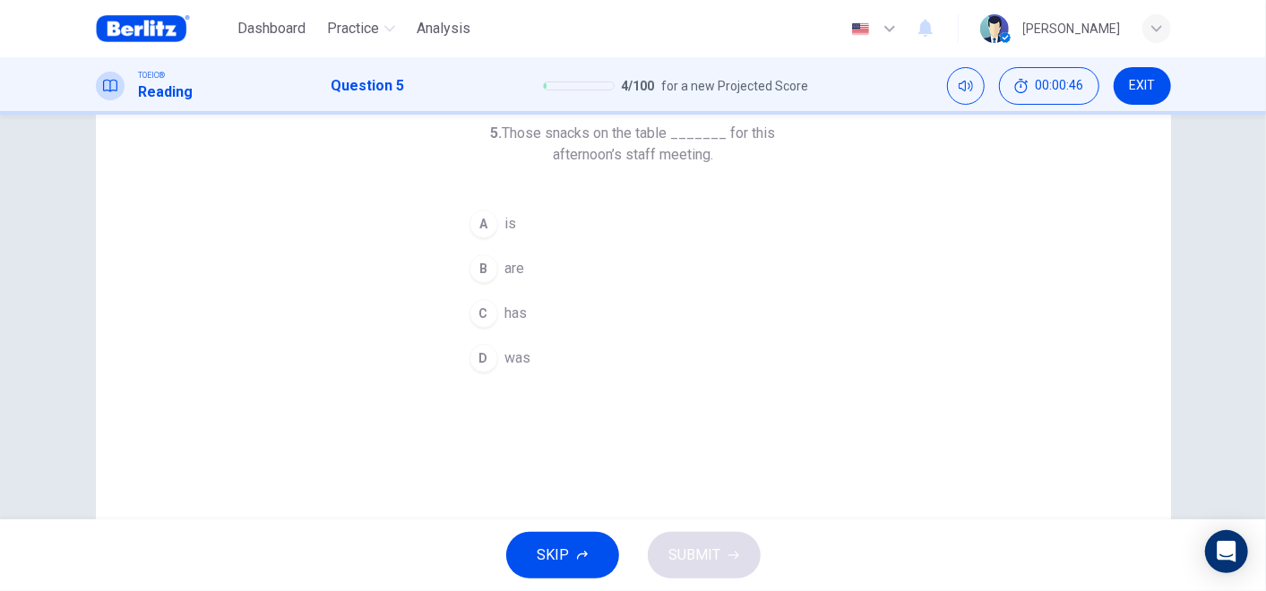
click at [505, 272] on span "are" at bounding box center [515, 269] width 20 height 22
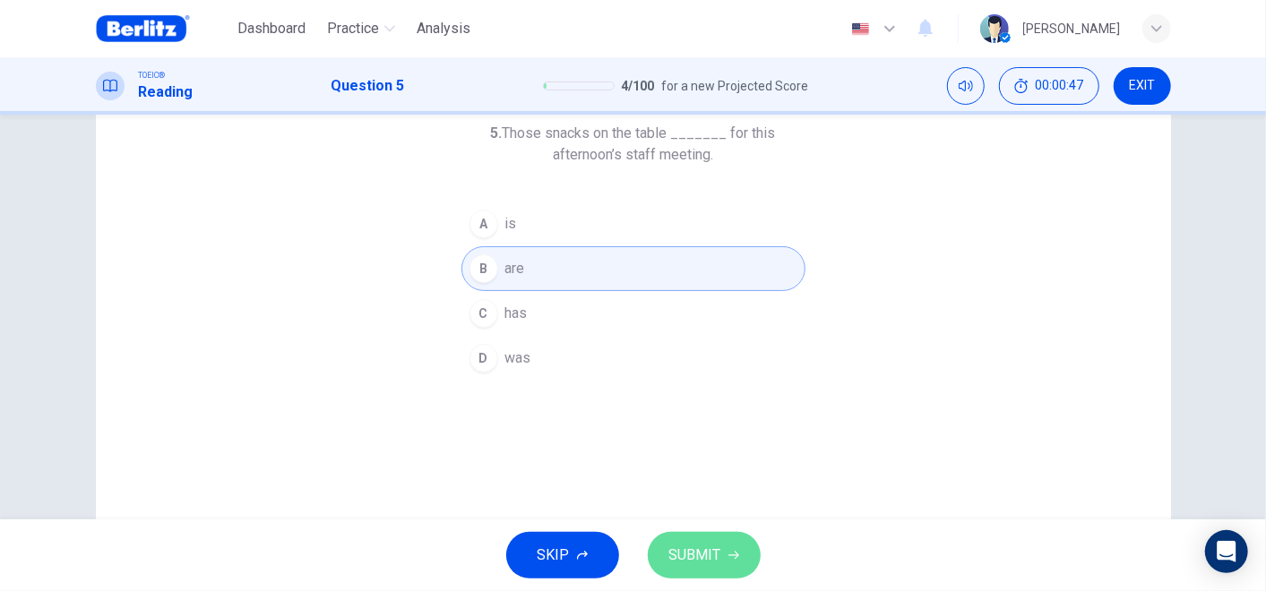
click at [701, 544] on span "SUBMIT" at bounding box center [695, 555] width 52 height 25
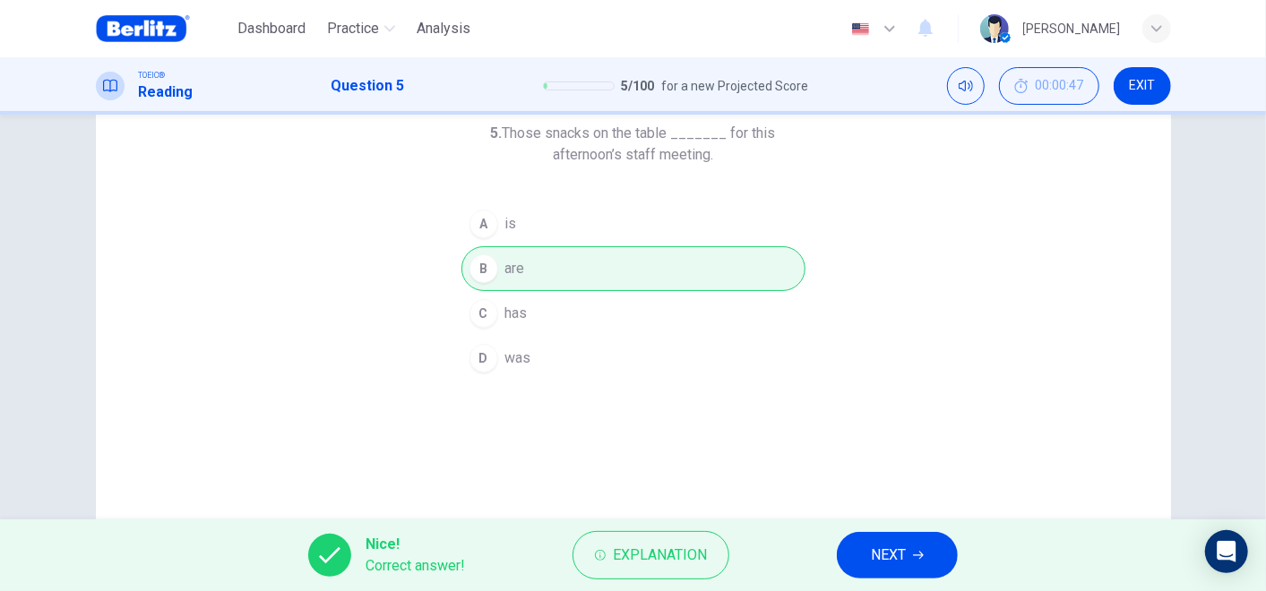
click at [876, 550] on span "NEXT" at bounding box center [888, 555] width 35 height 25
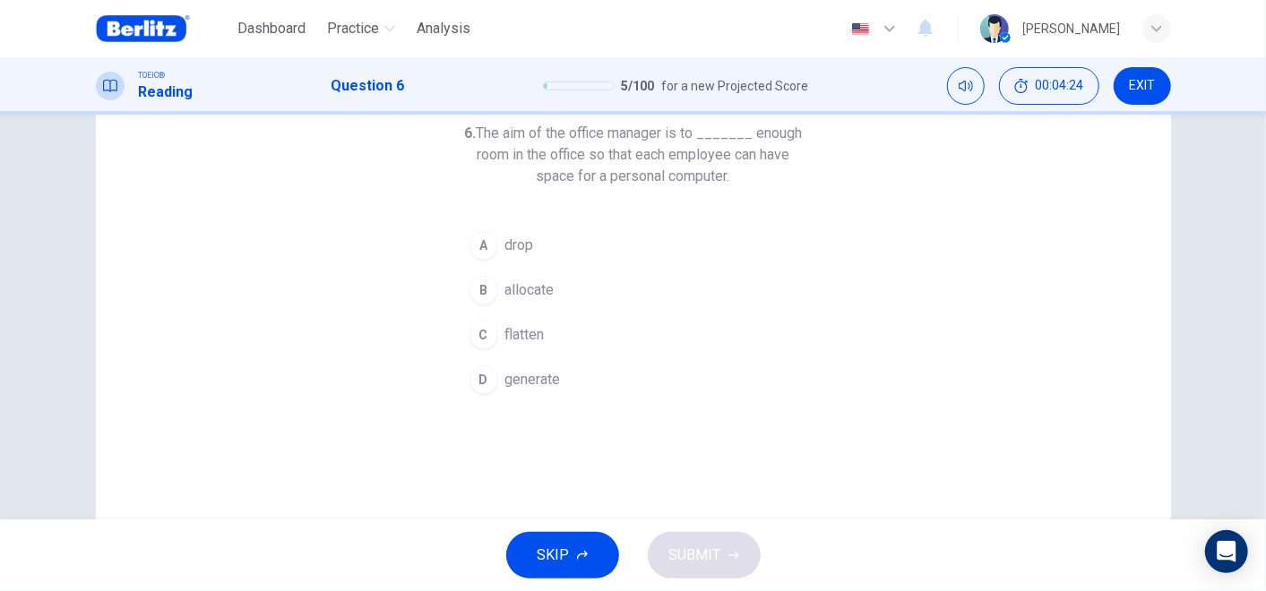
scroll to position [0, 0]
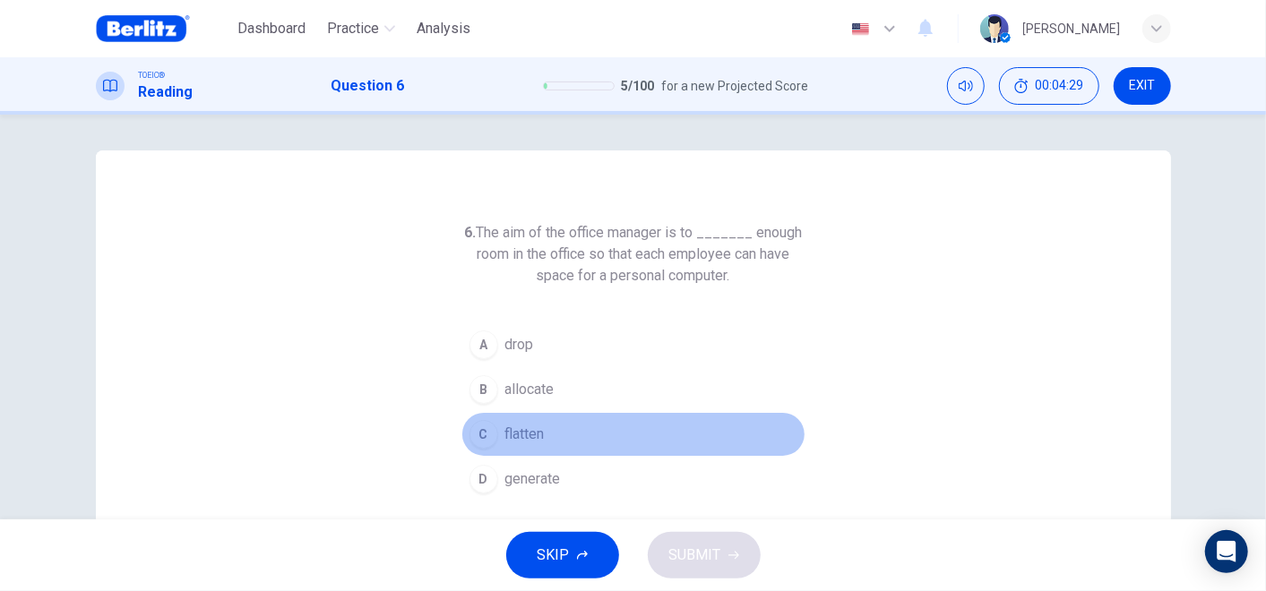
click at [520, 425] on span "flatten" at bounding box center [524, 435] width 39 height 22
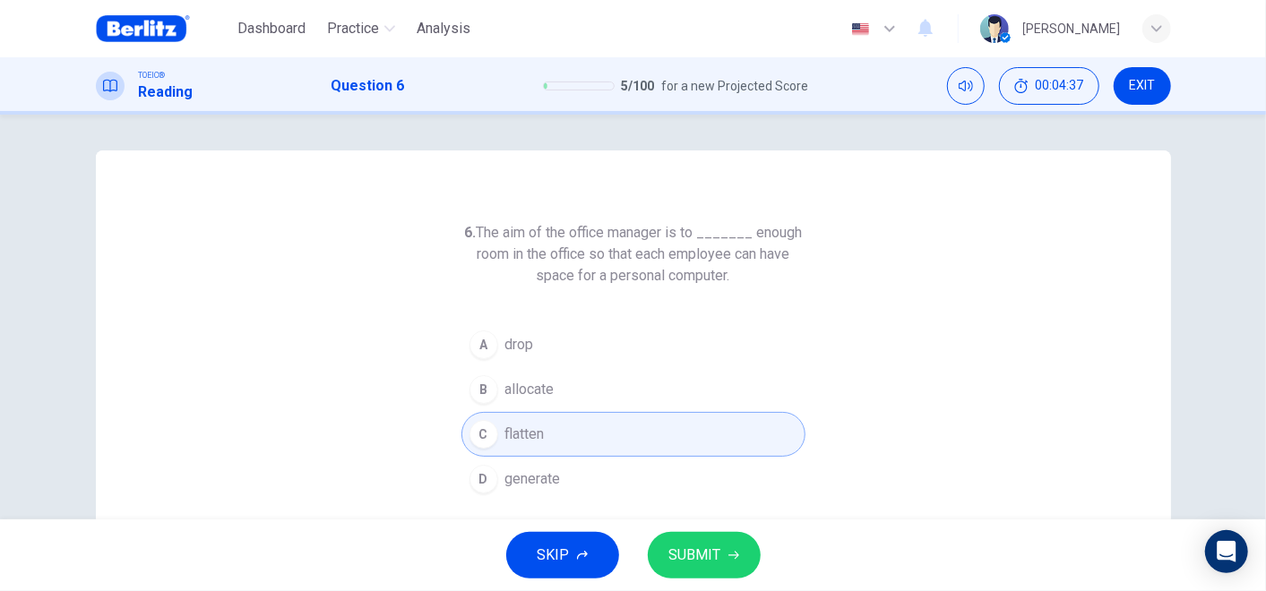
scroll to position [99, 0]
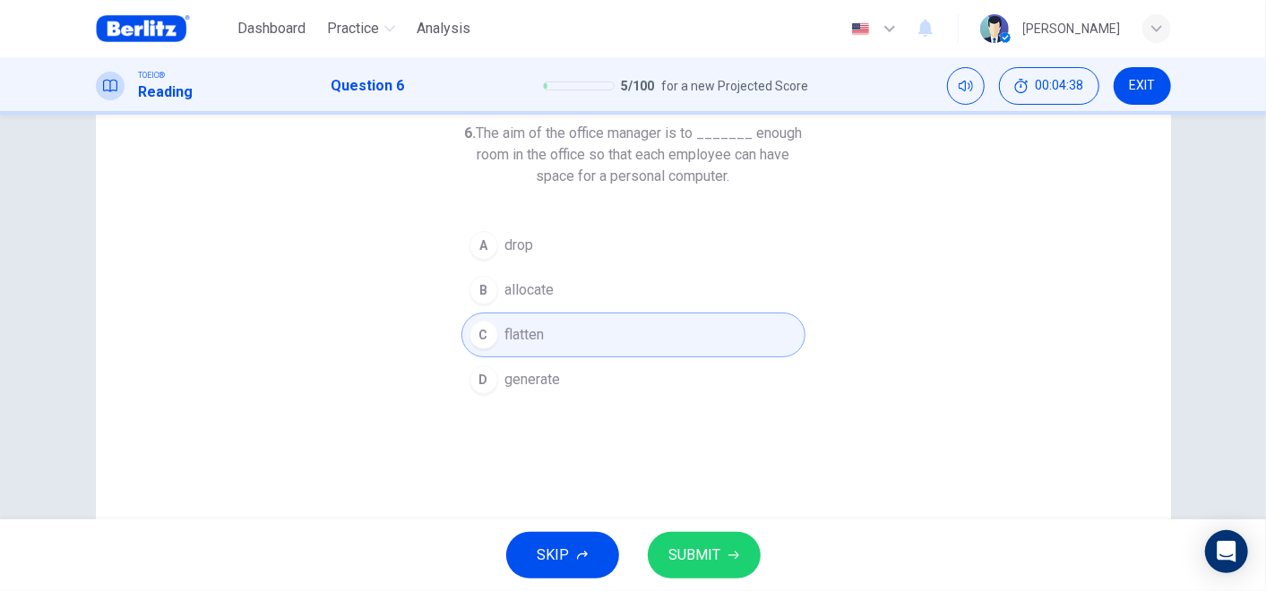
click at [542, 379] on span "generate" at bounding box center [533, 380] width 56 height 22
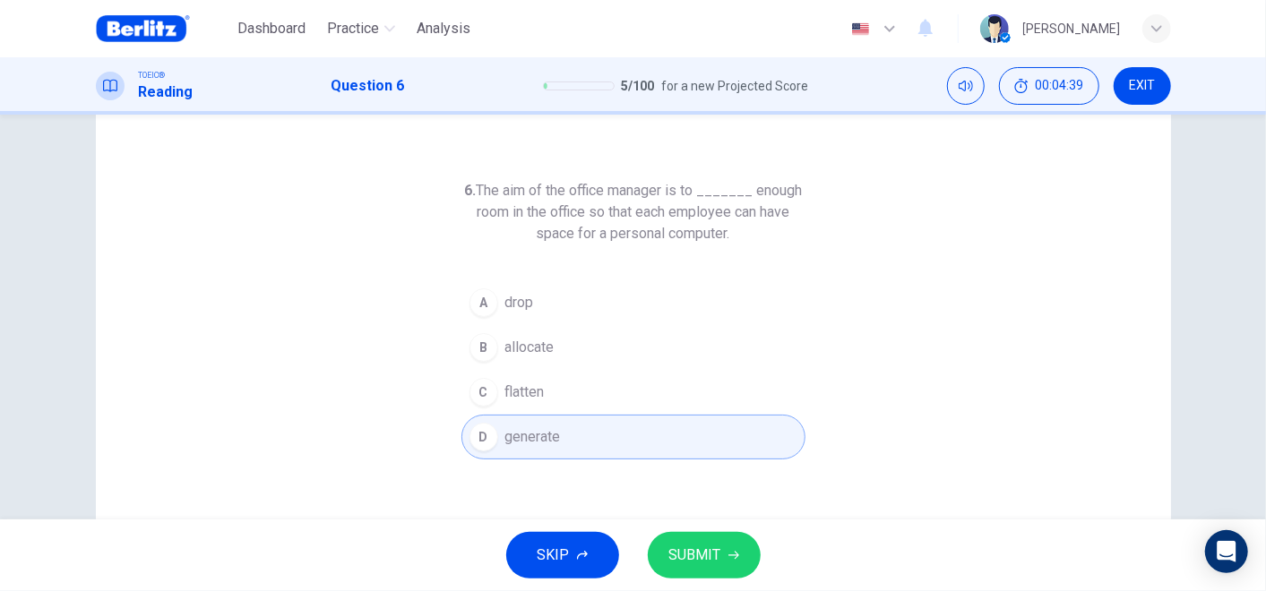
scroll to position [0, 0]
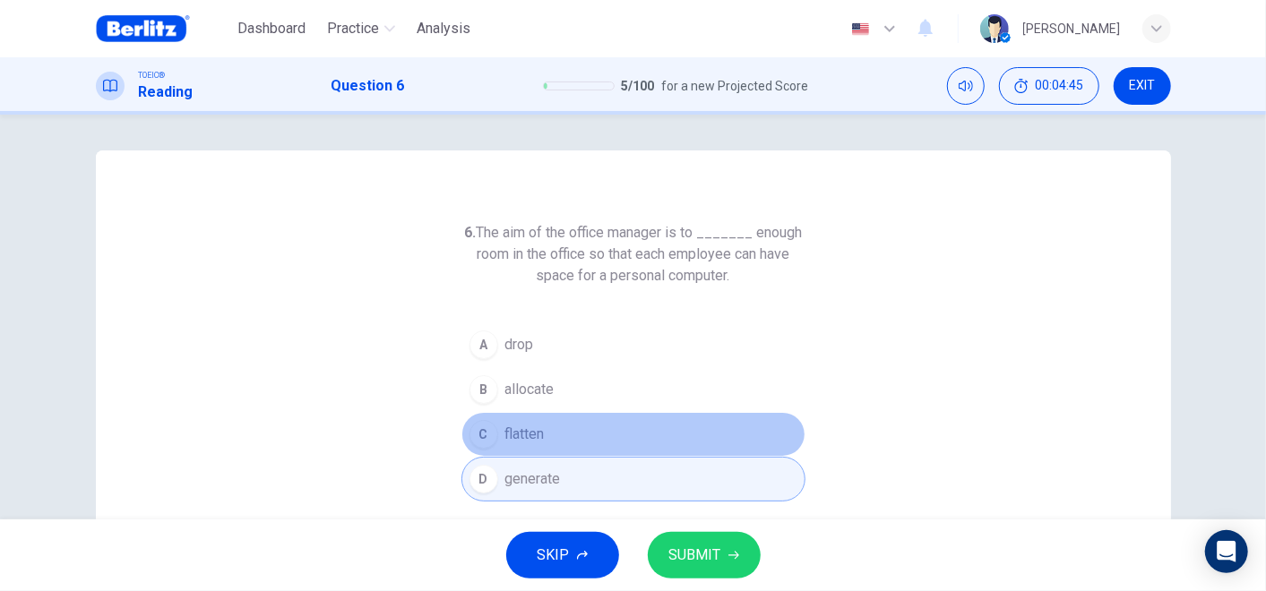
click at [544, 435] on button "C flatten" at bounding box center [633, 434] width 344 height 45
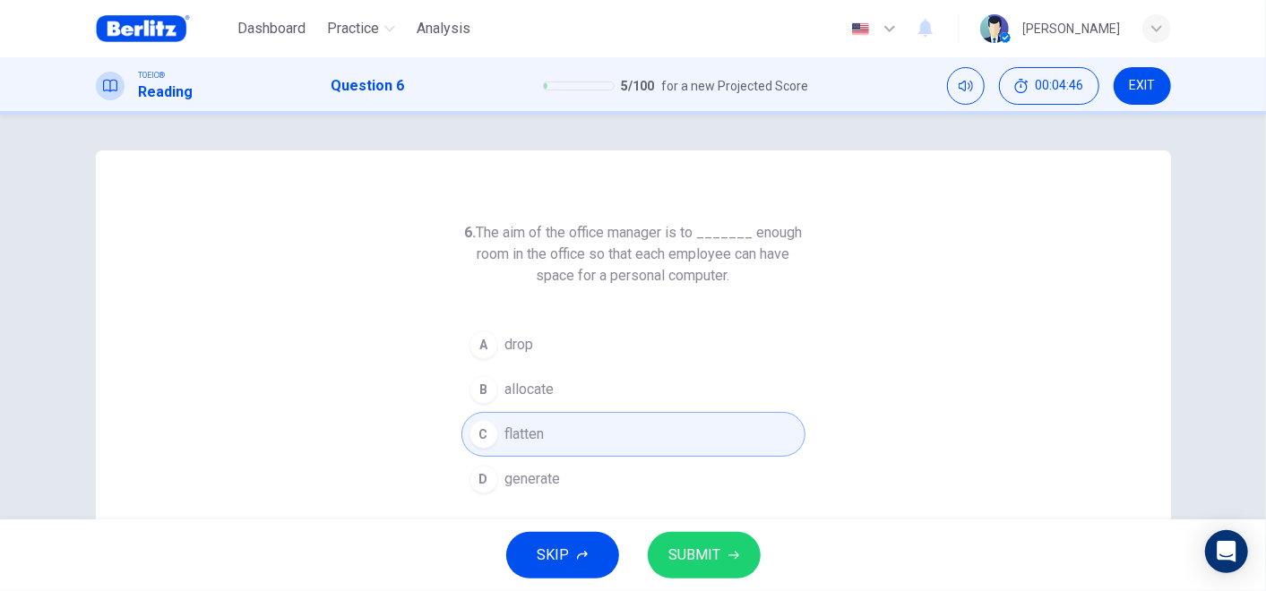
scroll to position [99, 0]
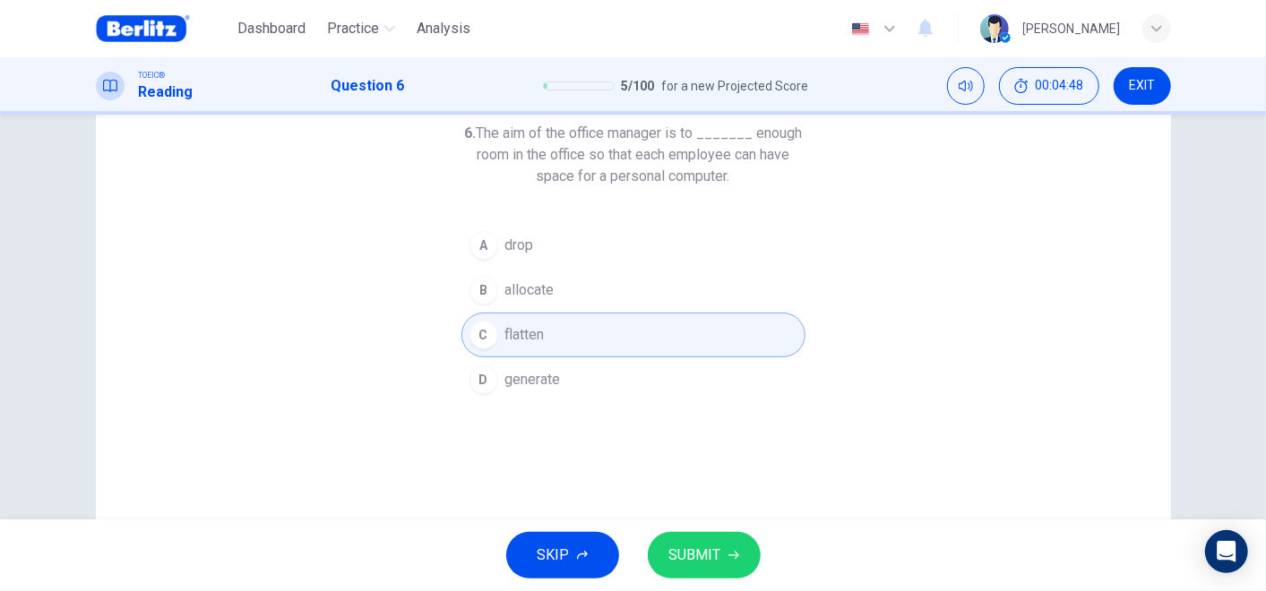
click at [558, 373] on button "D generate" at bounding box center [633, 379] width 344 height 45
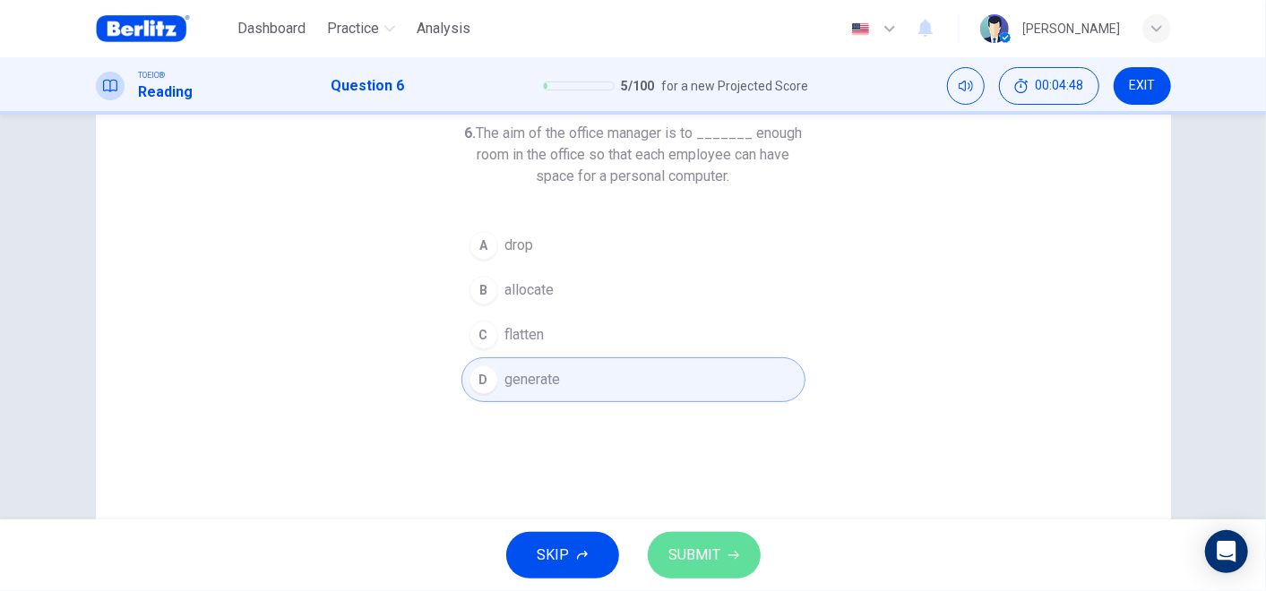
click at [676, 563] on span "SUBMIT" at bounding box center [695, 555] width 52 height 25
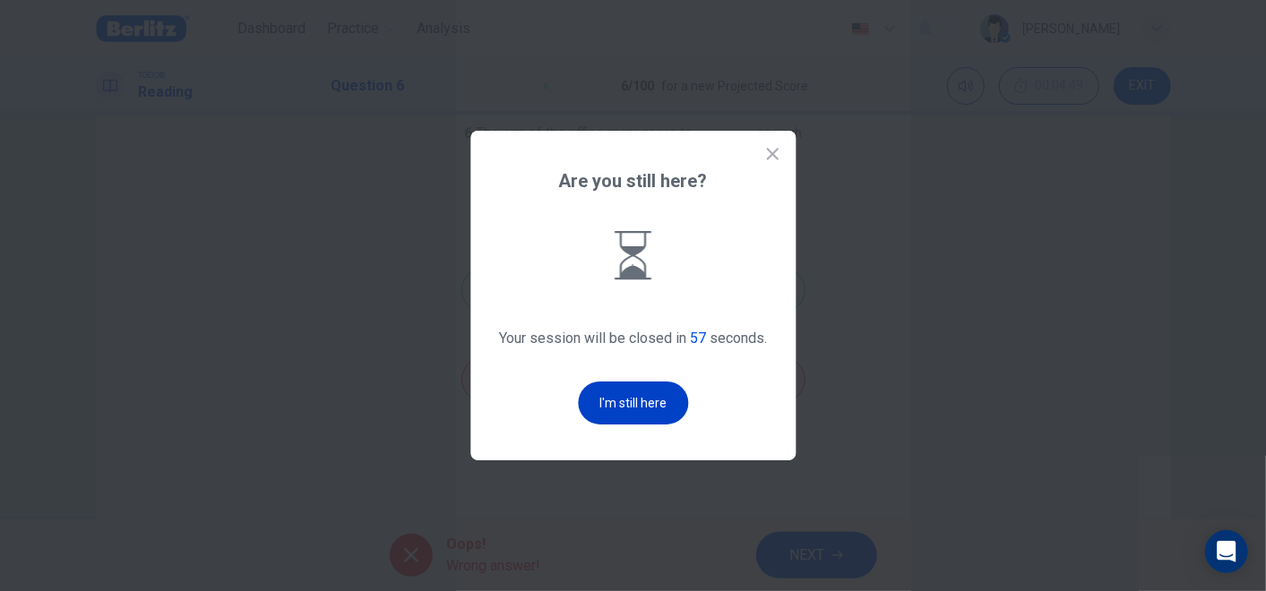
click at [645, 407] on button "I'm still here" at bounding box center [633, 403] width 110 height 43
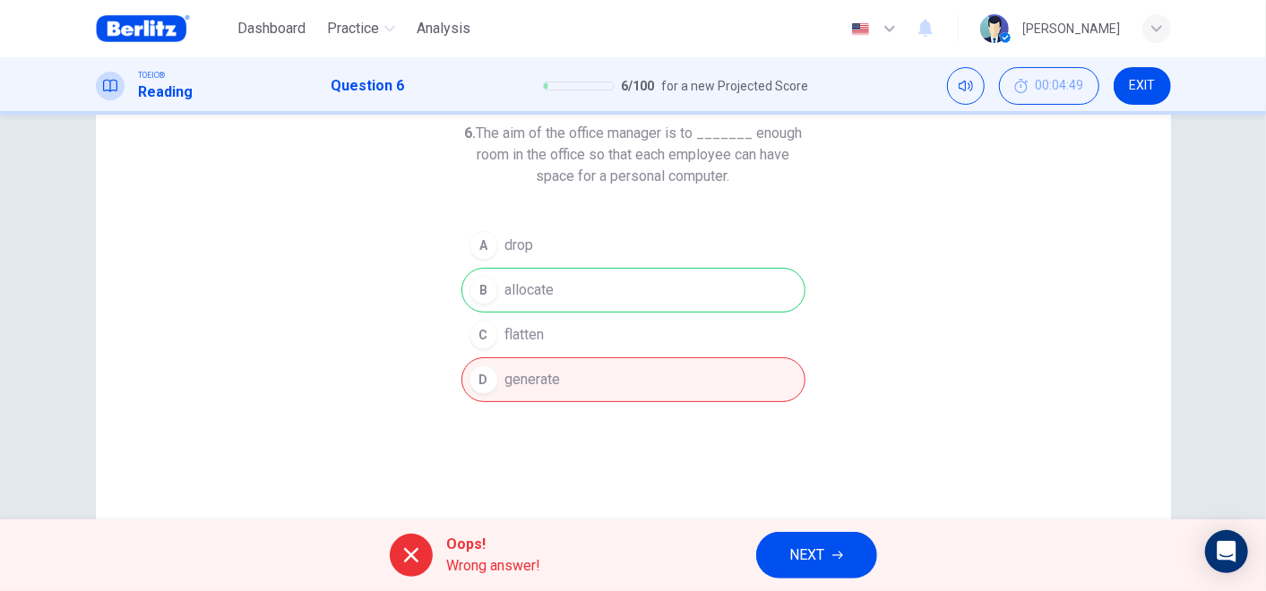
click at [831, 553] on button "NEXT" at bounding box center [816, 555] width 121 height 47
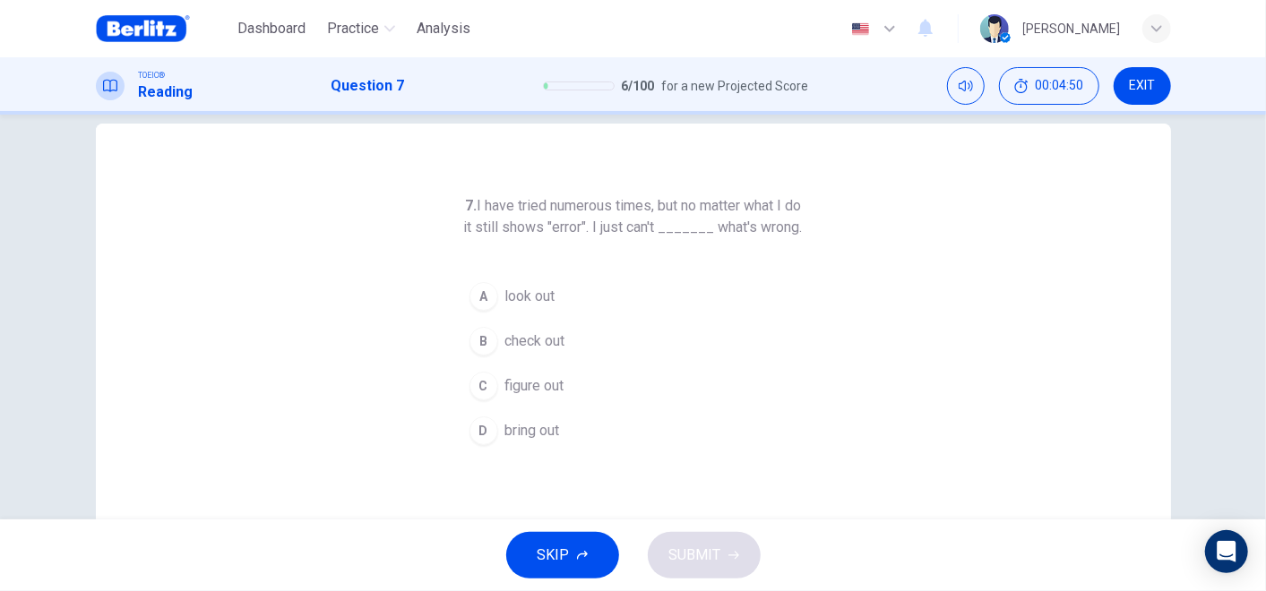
scroll to position [0, 0]
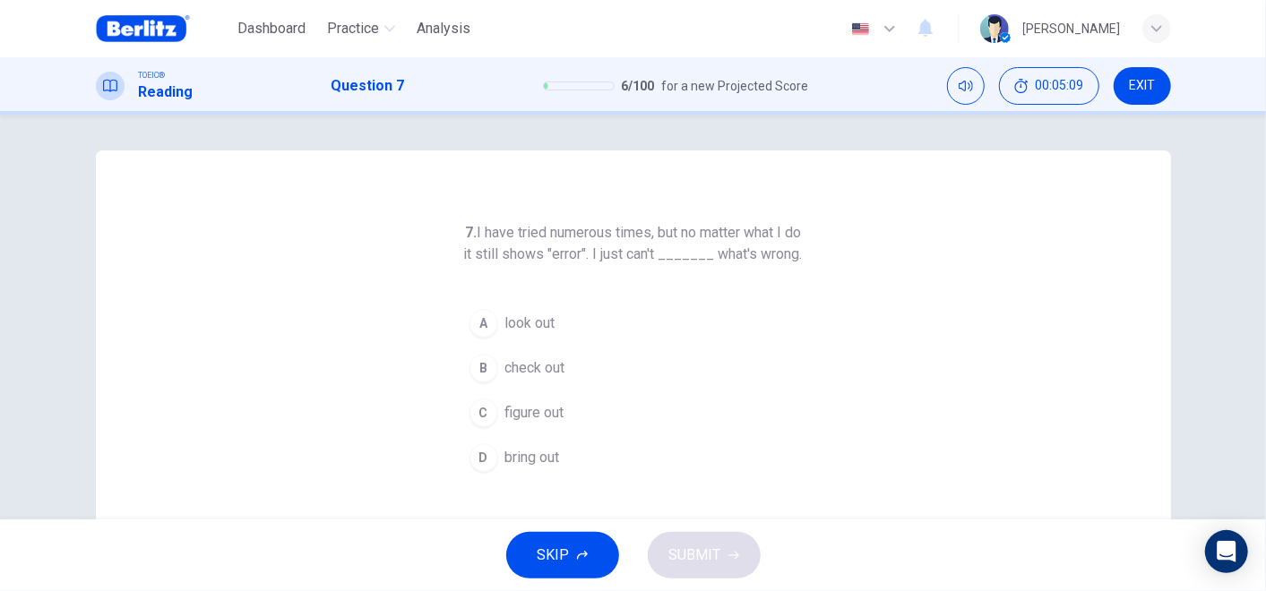
click at [576, 234] on h6 "7. I have tried numerous times, but no matter what I do it still shows "error".…" at bounding box center [633, 243] width 344 height 43
click at [728, 245] on h6 "7. I have tried numerous times, but no matter what I do it still shows "error".…" at bounding box center [633, 243] width 344 height 43
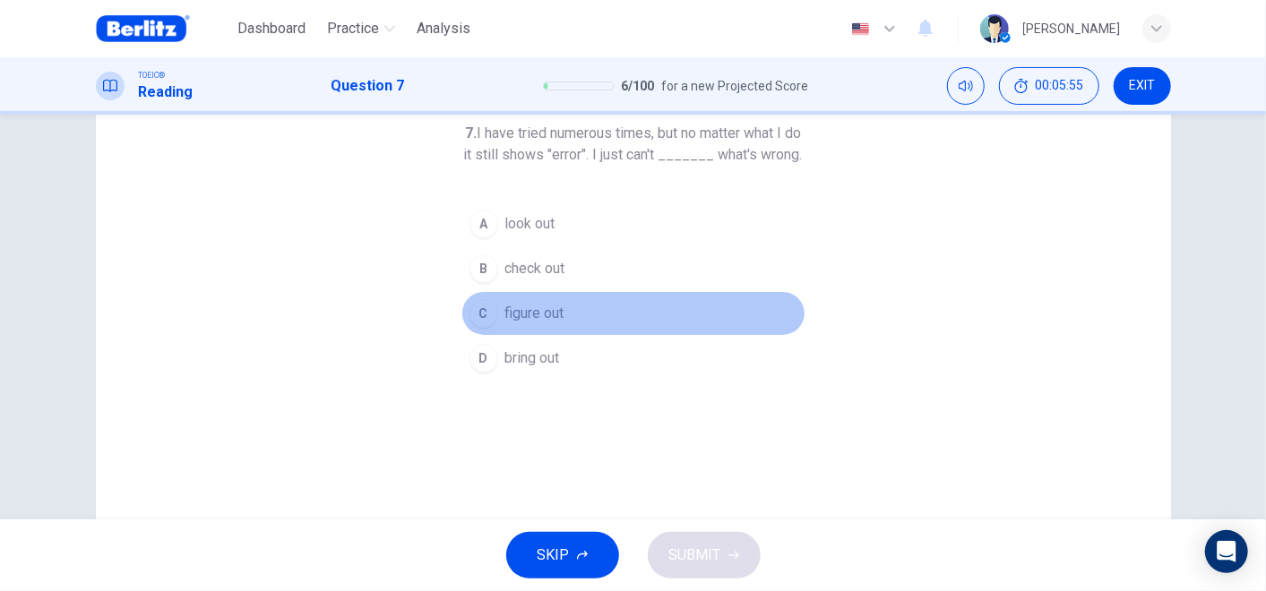
click at [531, 324] on span "figure out" at bounding box center [534, 314] width 59 height 22
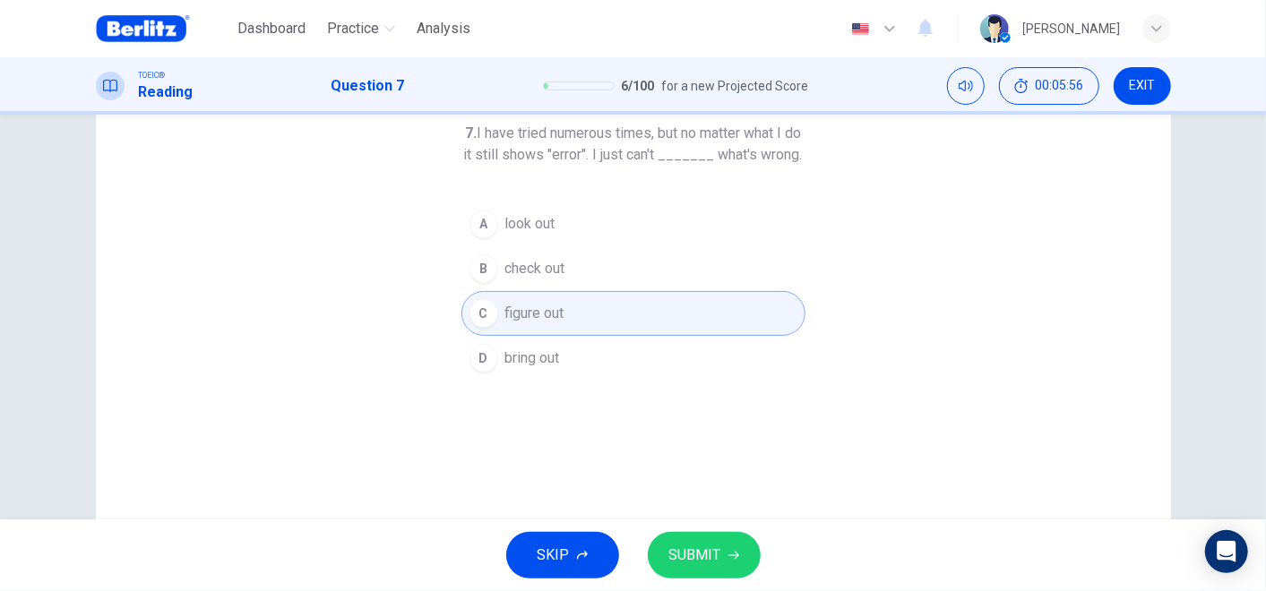
click at [723, 571] on button "SUBMIT" at bounding box center [704, 555] width 113 height 47
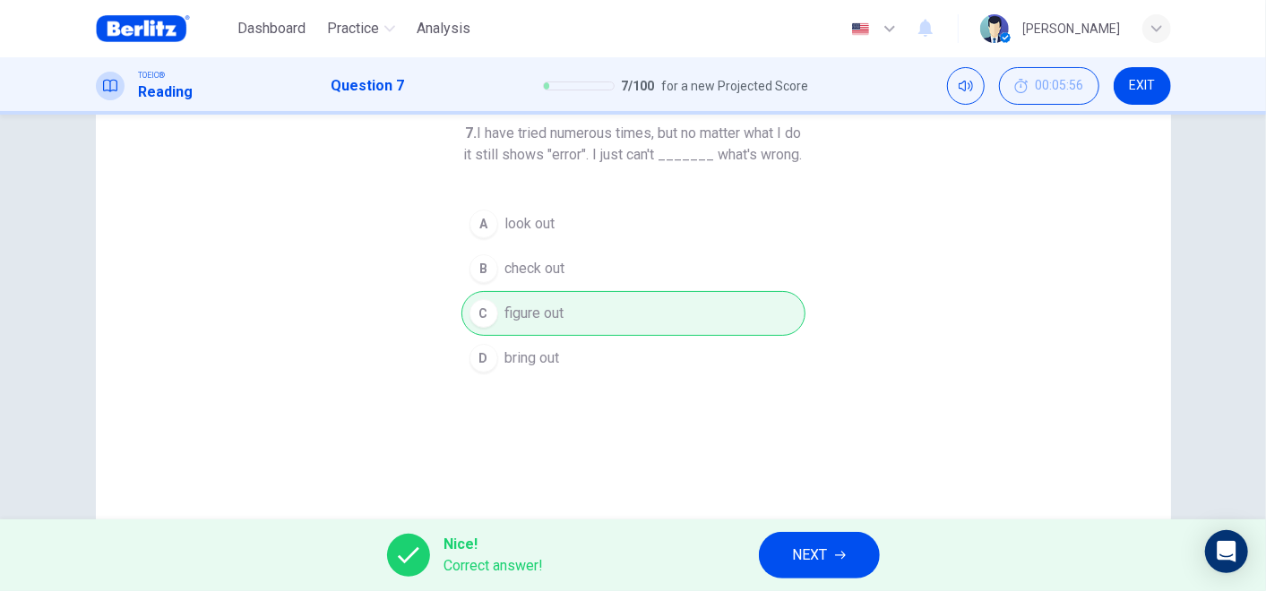
scroll to position [0, 0]
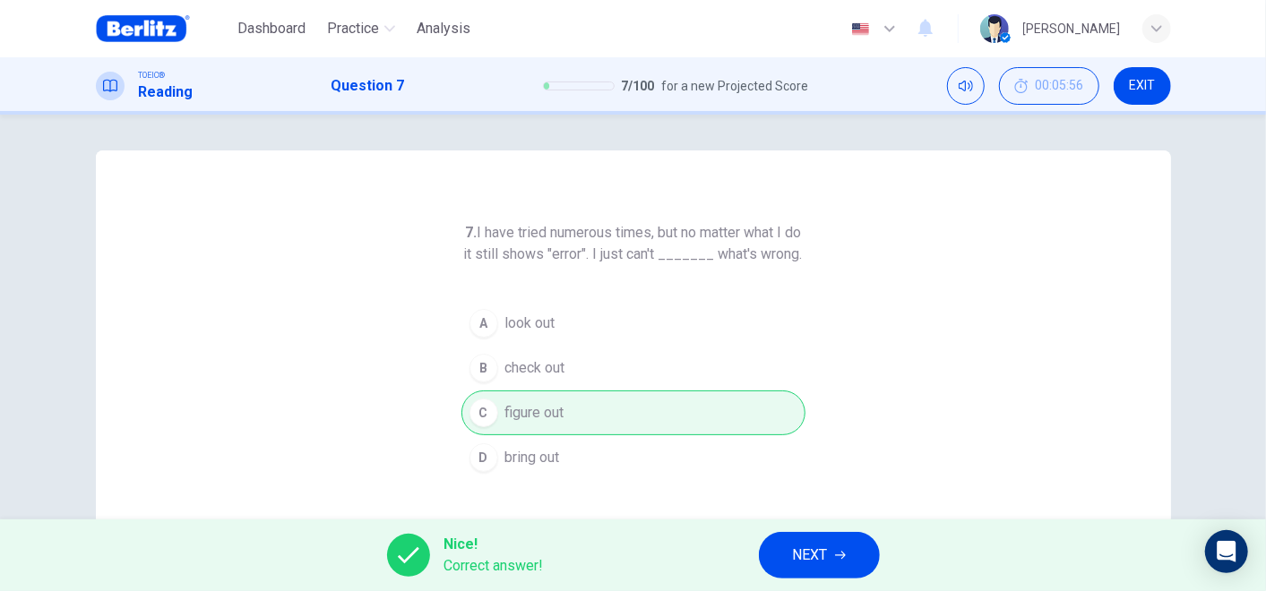
click at [805, 538] on button "NEXT" at bounding box center [819, 555] width 121 height 47
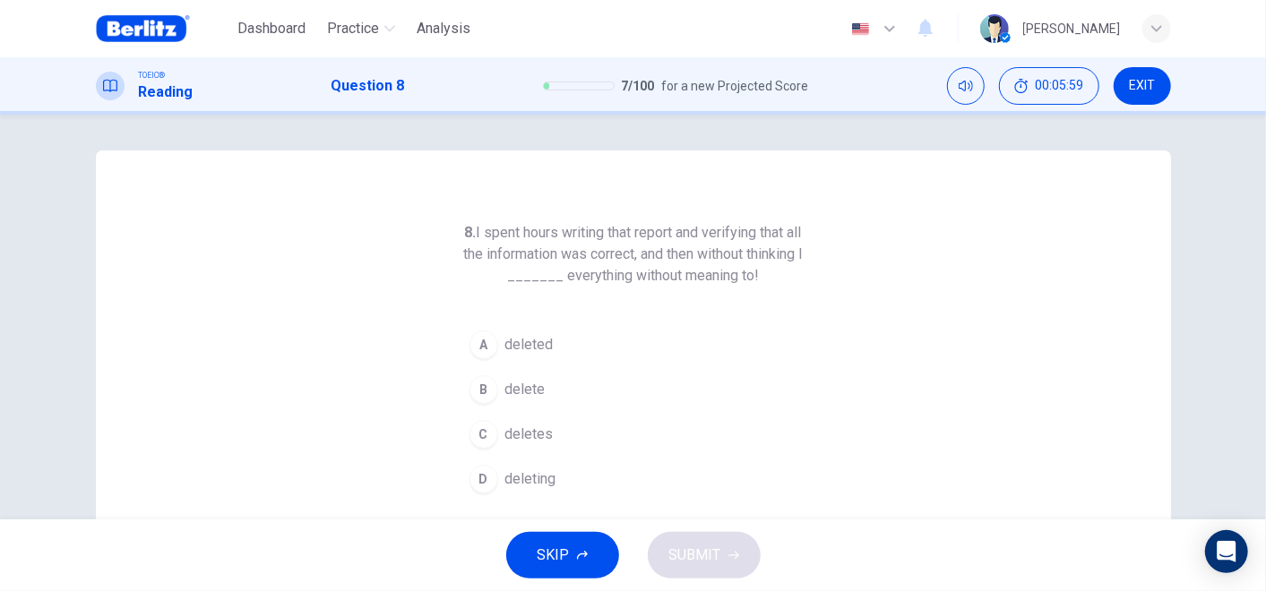
click at [510, 266] on h6 "8. I spent hours writing that report and verifying that all the information was…" at bounding box center [633, 254] width 344 height 65
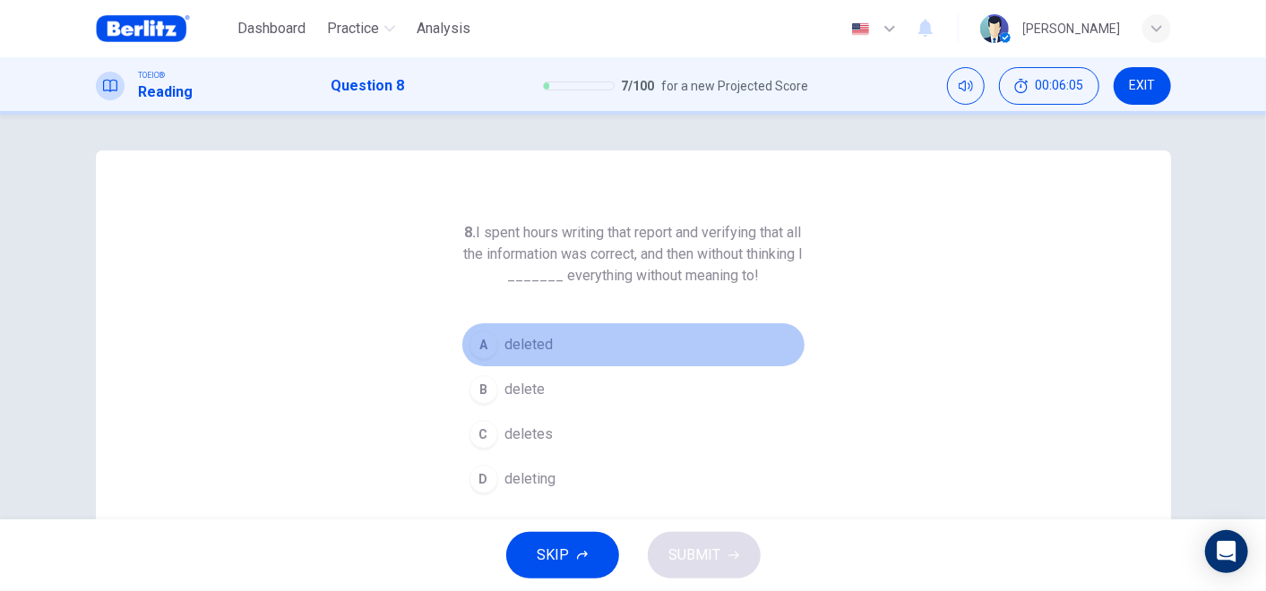
click at [535, 340] on span "deleted" at bounding box center [529, 345] width 48 height 22
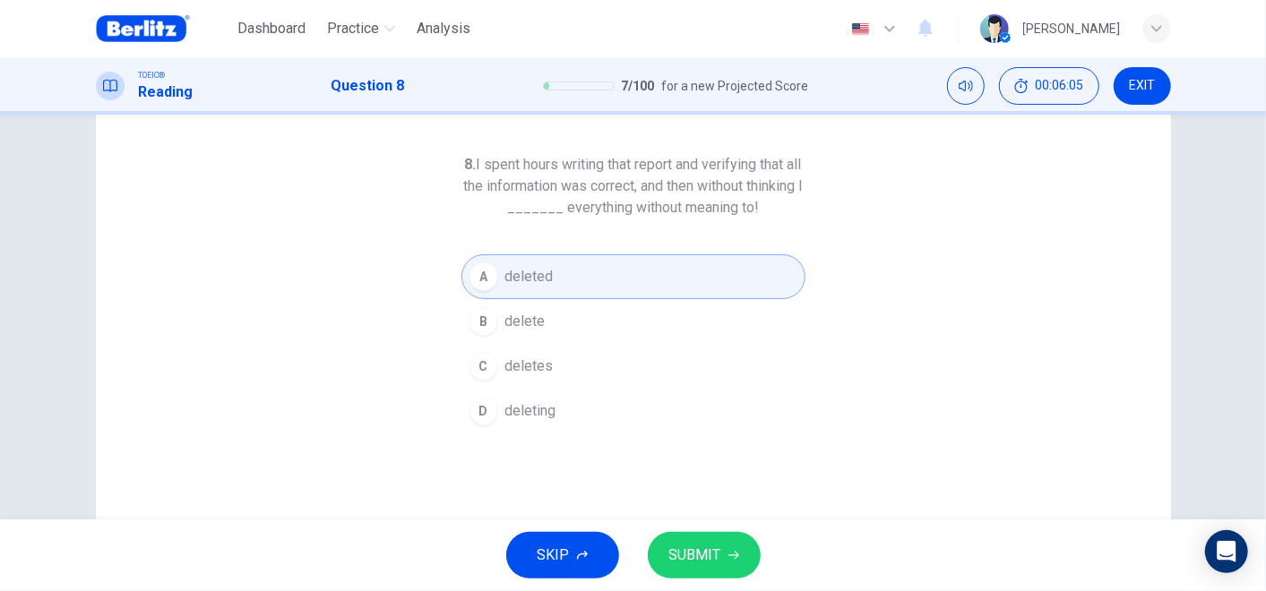
scroll to position [99, 0]
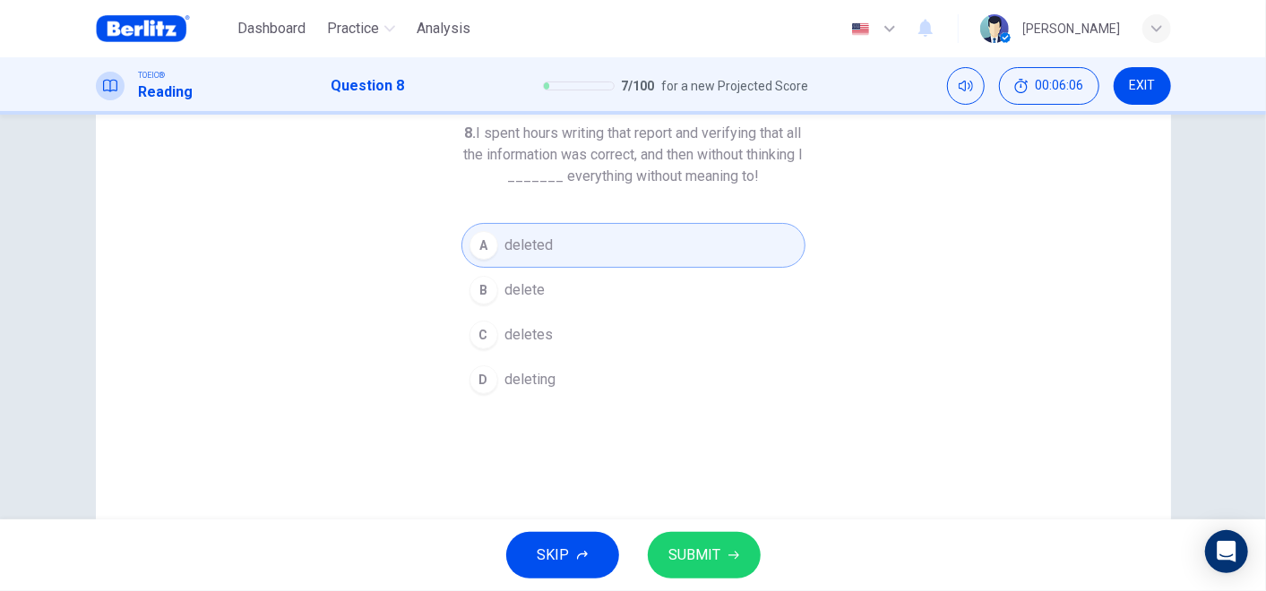
click at [706, 545] on span "SUBMIT" at bounding box center [695, 555] width 52 height 25
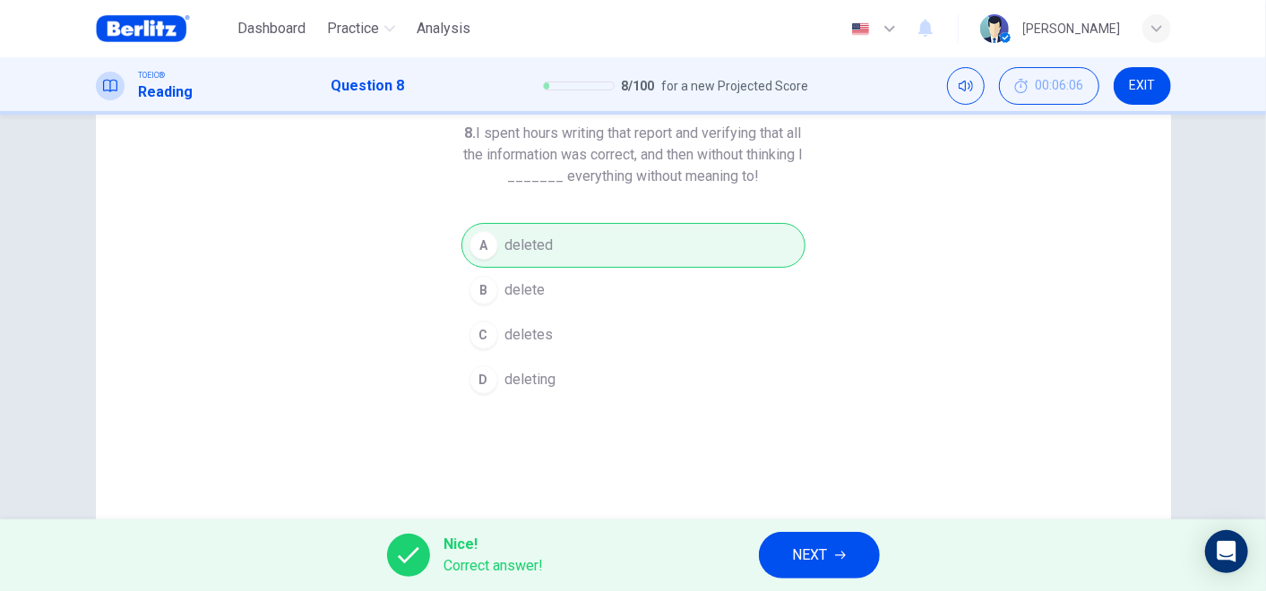
click at [802, 555] on span "NEXT" at bounding box center [810, 555] width 35 height 25
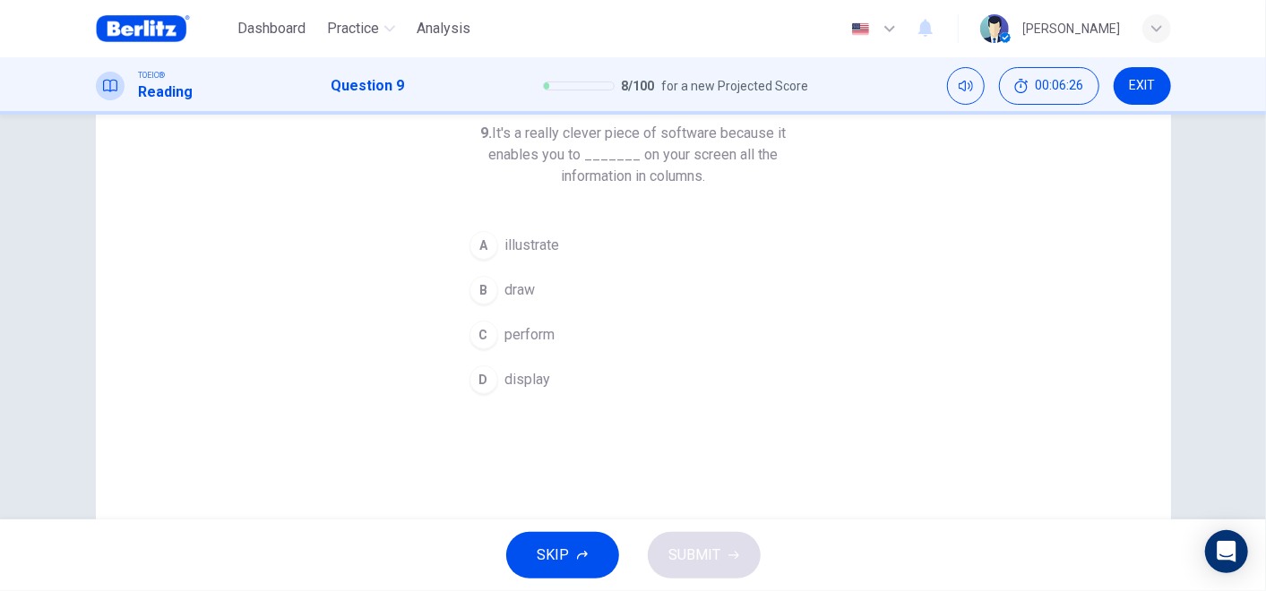
click at [523, 371] on span "display" at bounding box center [528, 380] width 46 height 22
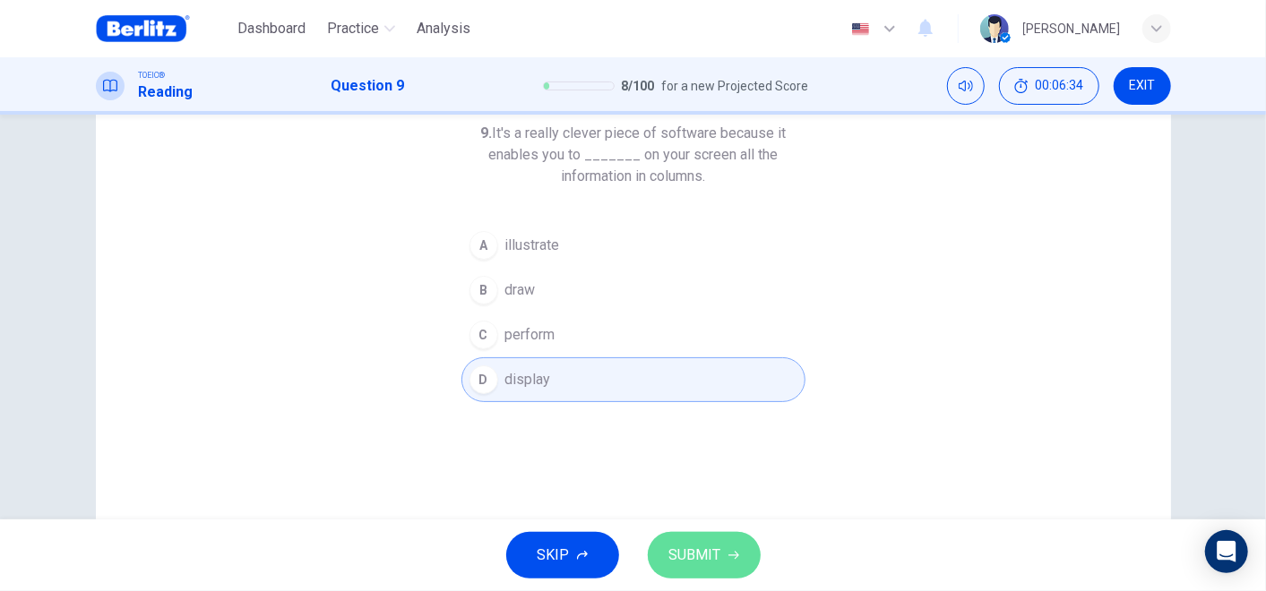
click at [693, 547] on span "SUBMIT" at bounding box center [695, 555] width 52 height 25
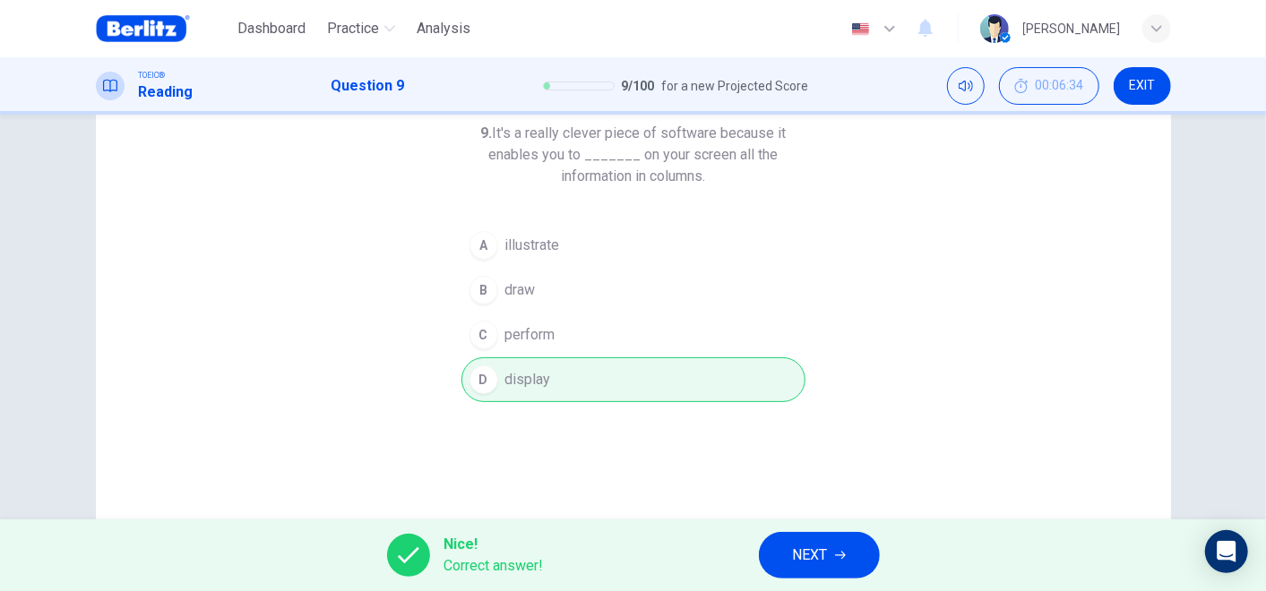
click at [801, 530] on div "Nice! Correct answer! NEXT" at bounding box center [633, 556] width 1266 height 72
click at [806, 540] on button "NEXT" at bounding box center [819, 555] width 121 height 47
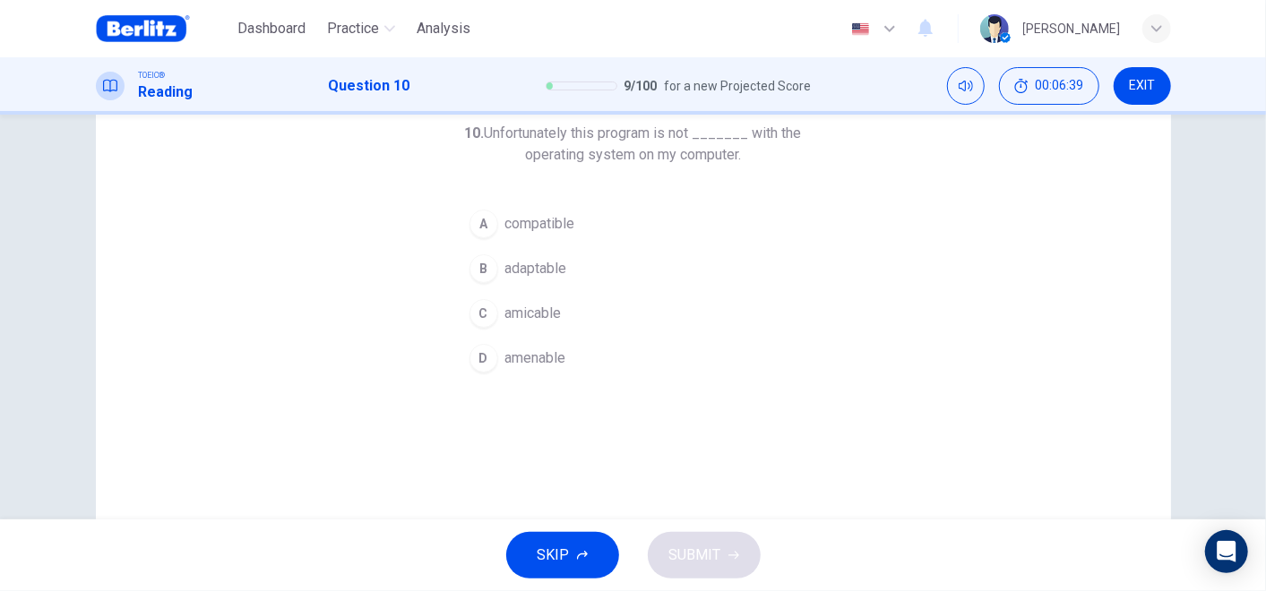
click at [544, 220] on span "compatible" at bounding box center [540, 224] width 70 height 22
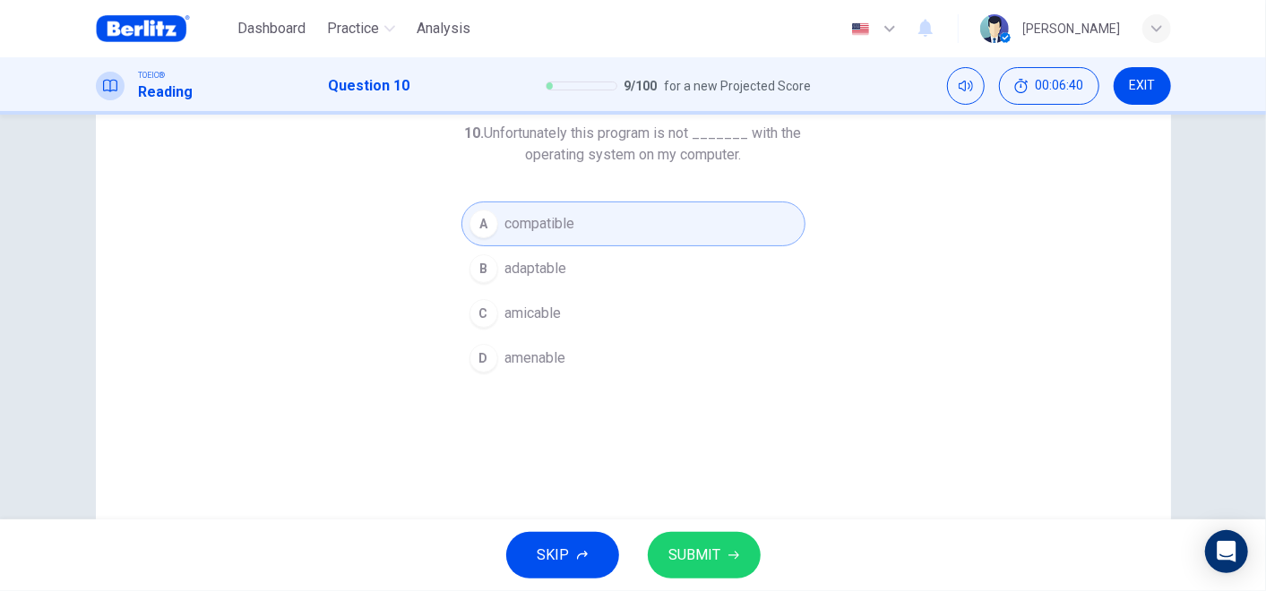
click at [712, 564] on span "SUBMIT" at bounding box center [695, 555] width 52 height 25
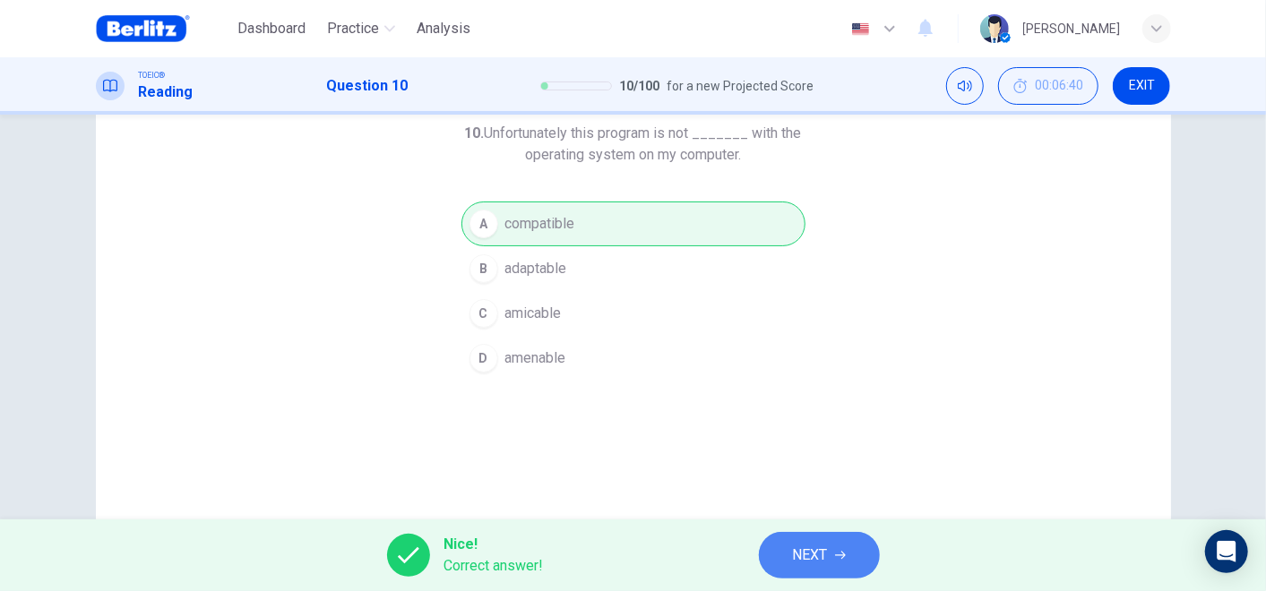
click at [797, 556] on span "NEXT" at bounding box center [810, 555] width 35 height 25
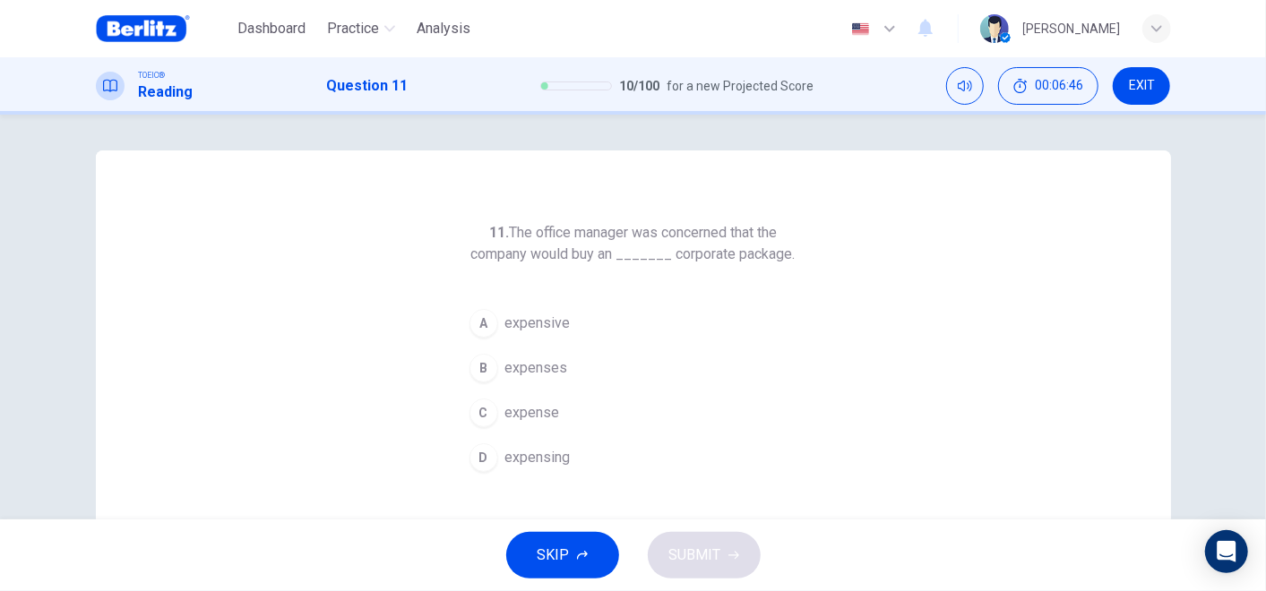
click at [538, 330] on span "expensive" at bounding box center [537, 324] width 65 height 22
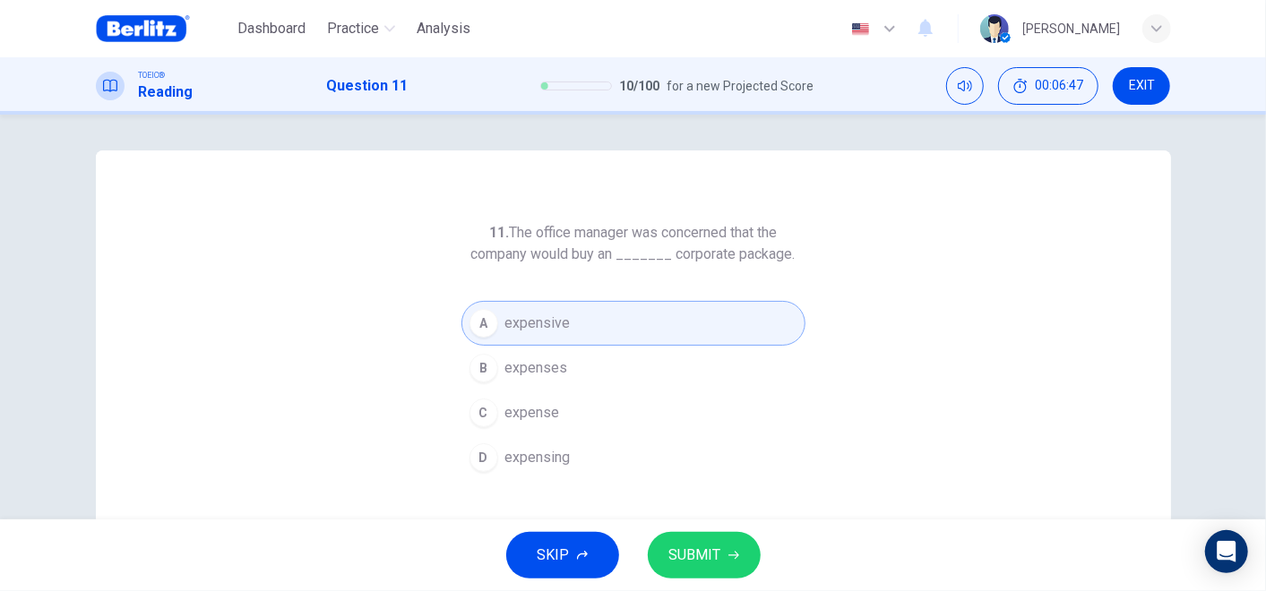
click at [715, 554] on span "SUBMIT" at bounding box center [695, 555] width 52 height 25
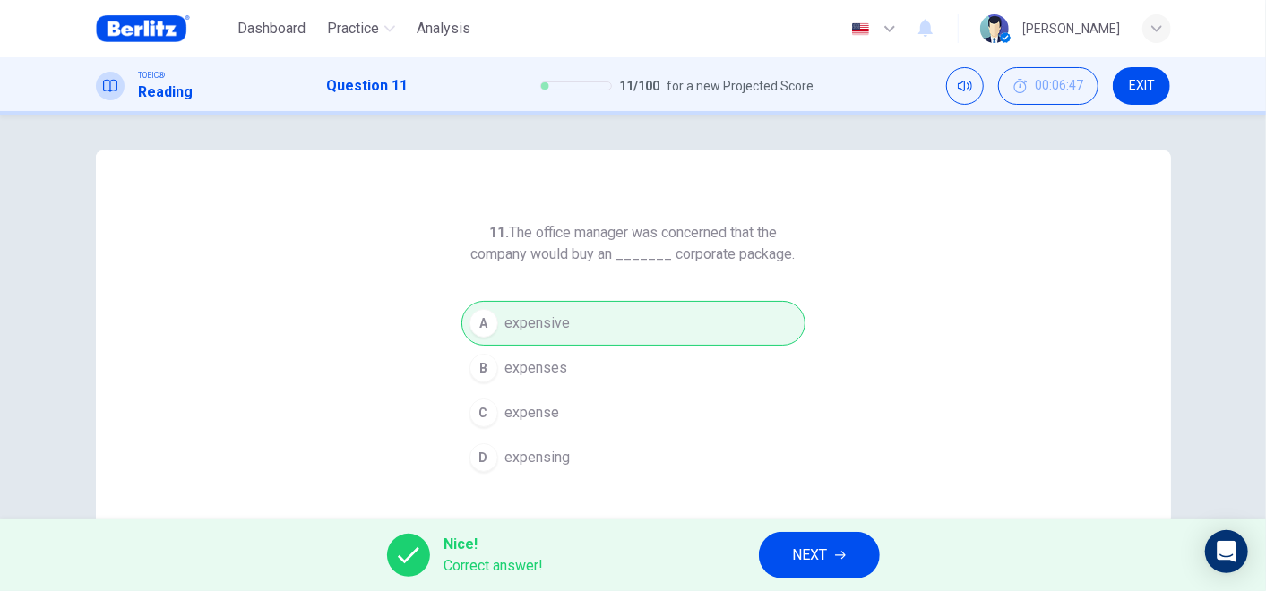
click at [801, 560] on span "NEXT" at bounding box center [810, 555] width 35 height 25
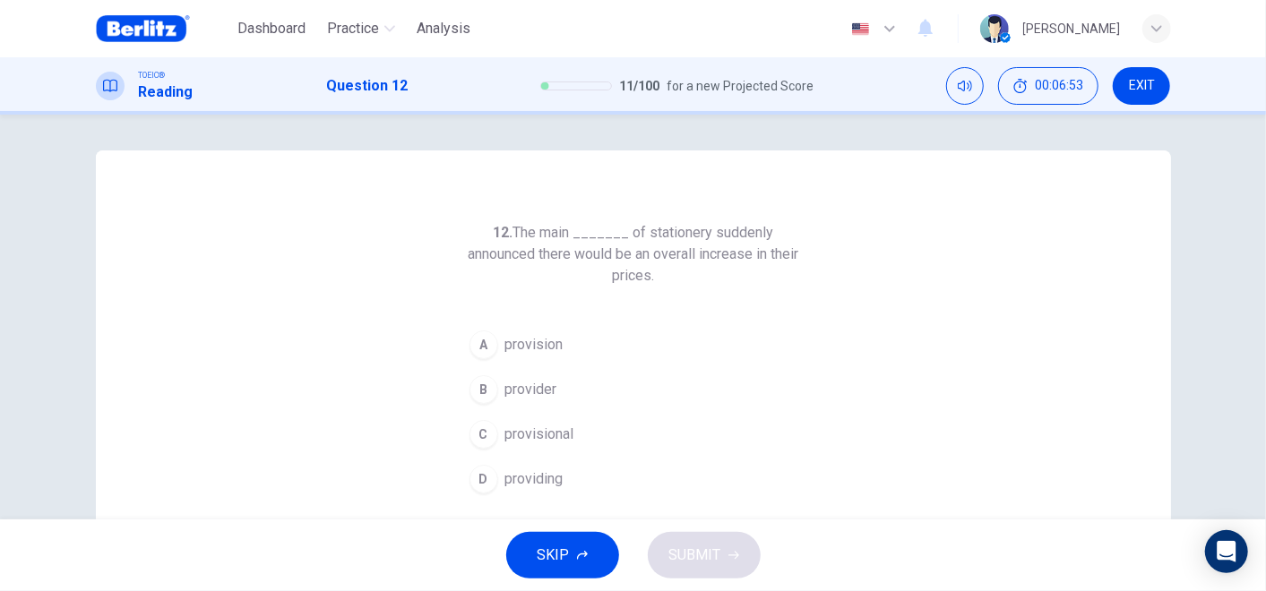
click at [532, 374] on button "B provider" at bounding box center [633, 389] width 344 height 45
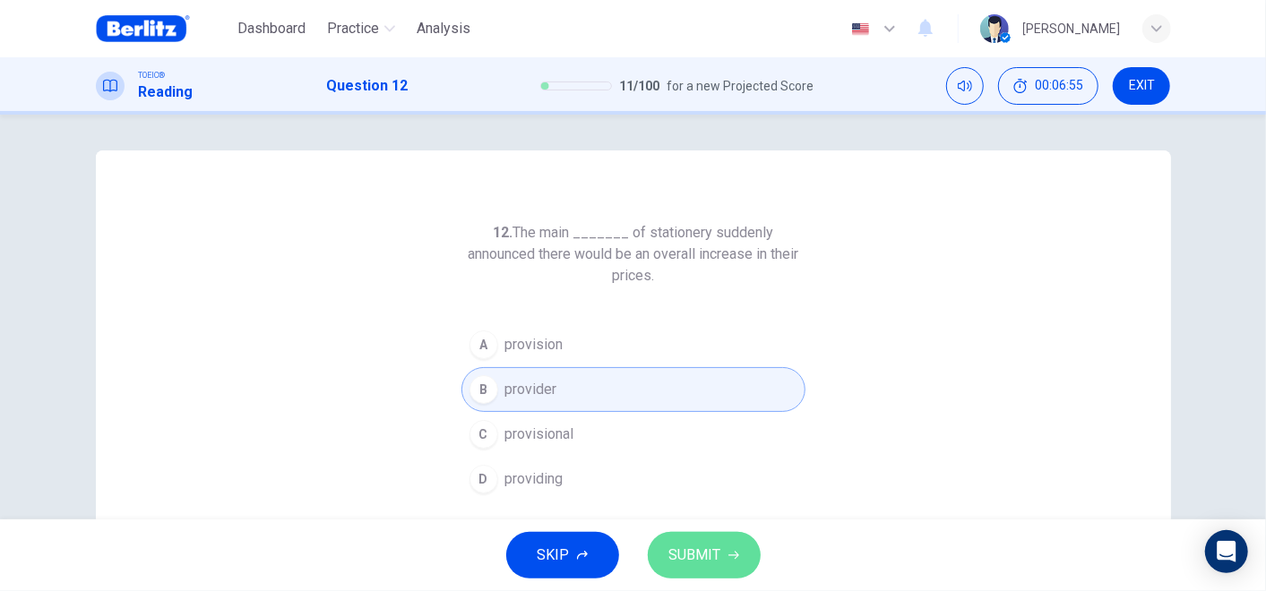
click at [727, 538] on button "SUBMIT" at bounding box center [704, 555] width 113 height 47
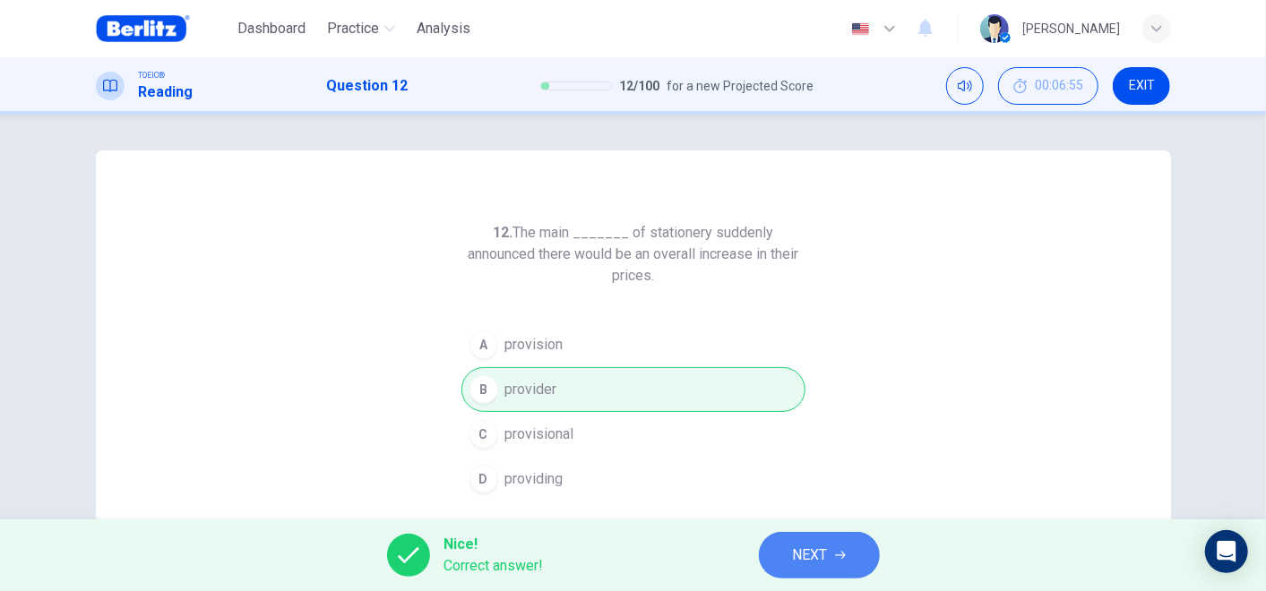
click at [816, 553] on span "NEXT" at bounding box center [810, 555] width 35 height 25
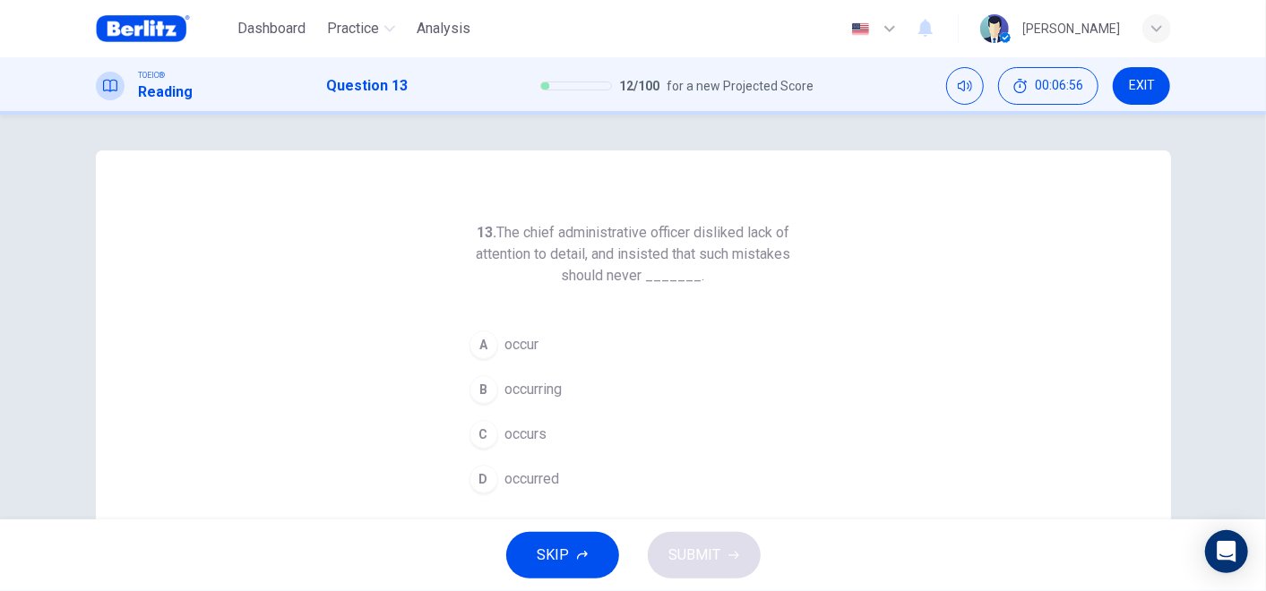
click at [601, 231] on h6 "13. The chief administrative officer disliked lack of attention to detail, and …" at bounding box center [633, 254] width 344 height 65
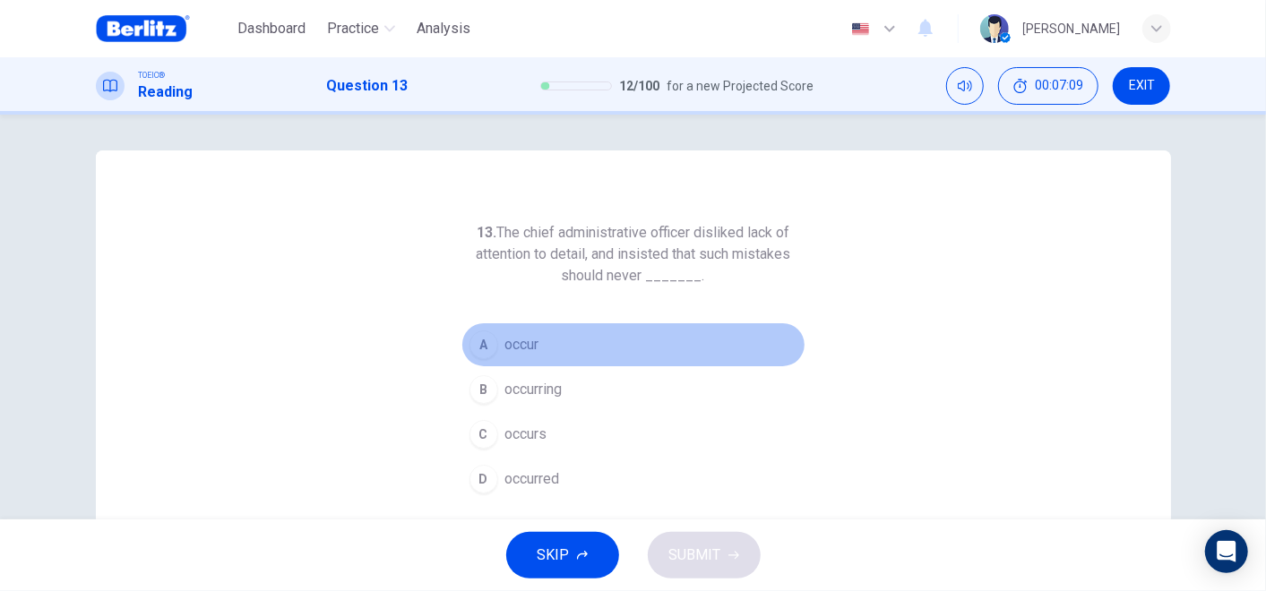
click at [538, 338] on button "A occur" at bounding box center [633, 345] width 344 height 45
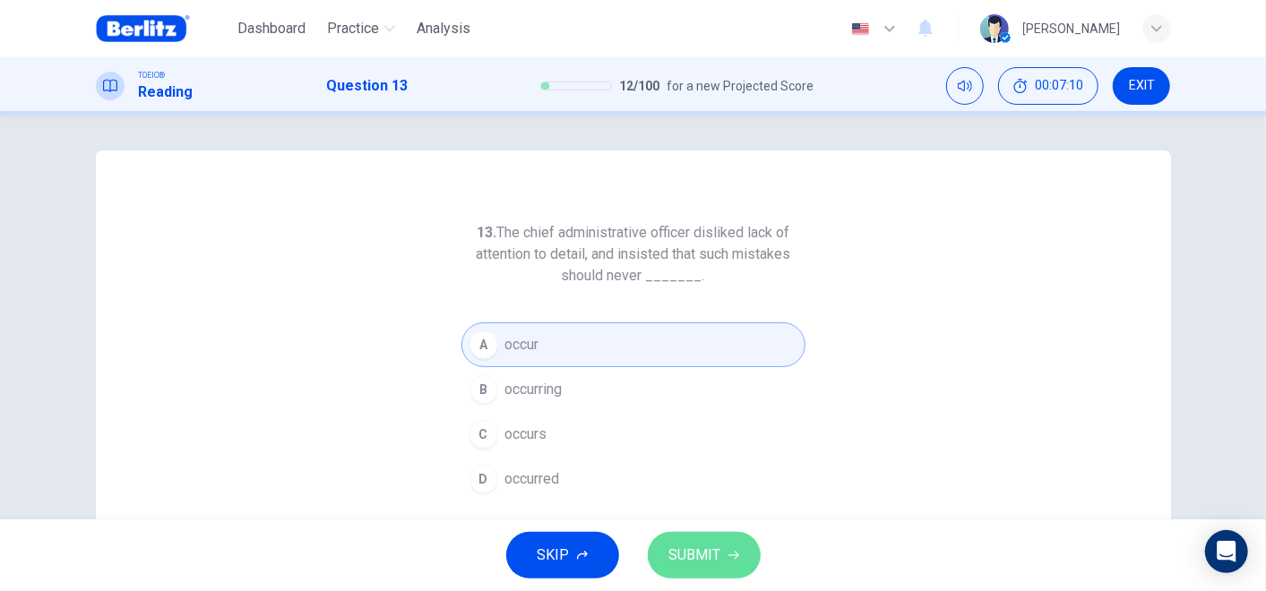
click at [711, 556] on span "SUBMIT" at bounding box center [695, 555] width 52 height 25
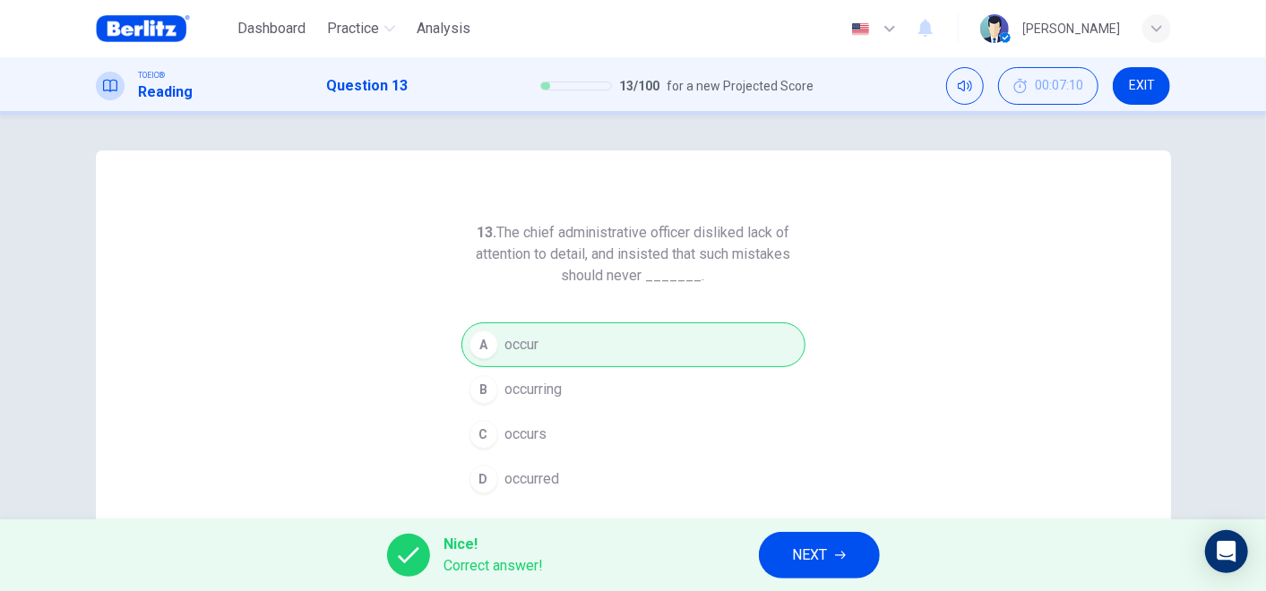
click at [840, 553] on icon "button" at bounding box center [840, 555] width 11 height 11
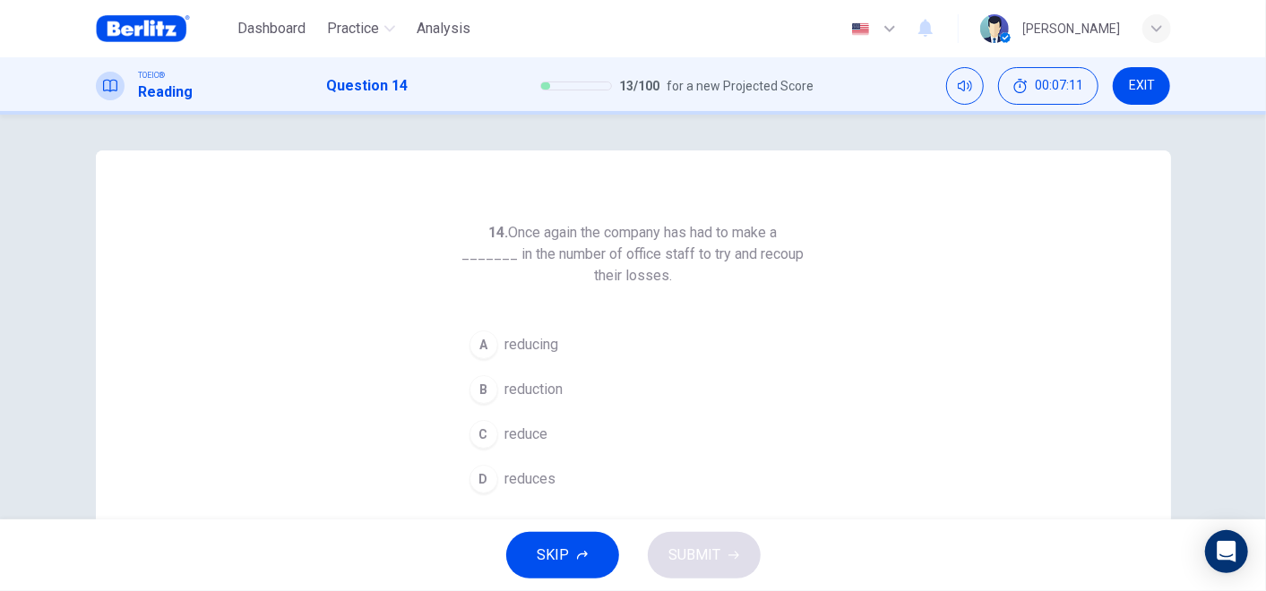
drag, startPoint x: 520, startPoint y: 231, endPoint x: 629, endPoint y: 228, distance: 109.4
click at [629, 228] on h6 "14. Once again the company has had to make a _______ in the number of office st…" at bounding box center [633, 254] width 344 height 65
click at [538, 381] on span "reduction" at bounding box center [534, 390] width 58 height 22
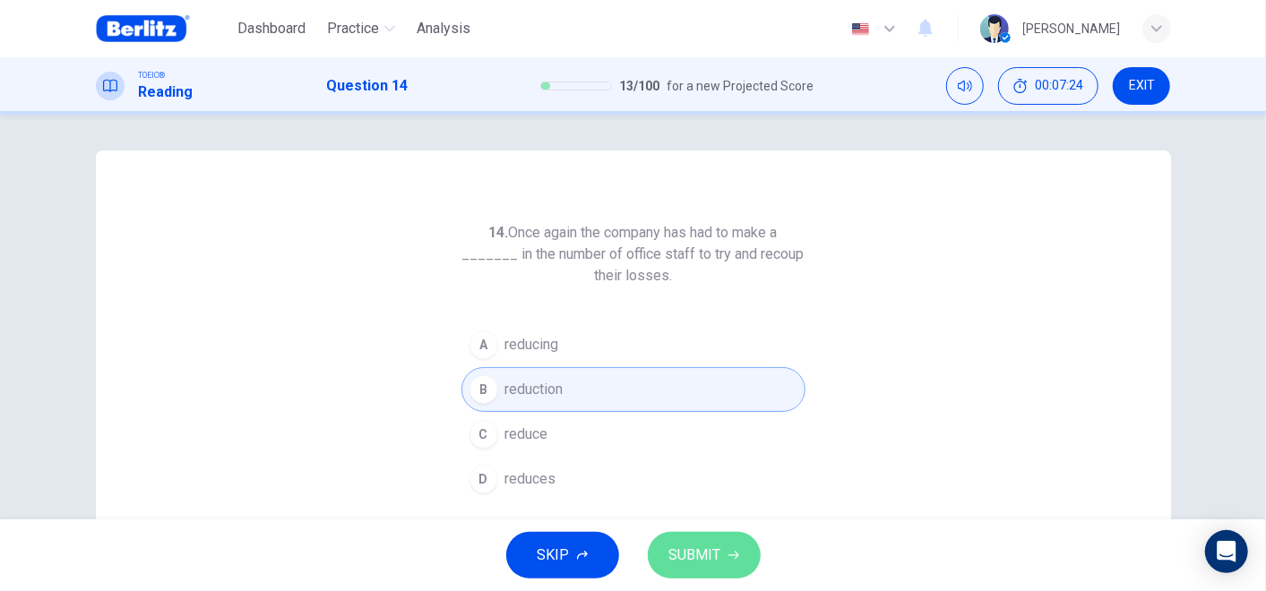
click at [737, 549] on button "SUBMIT" at bounding box center [704, 555] width 113 height 47
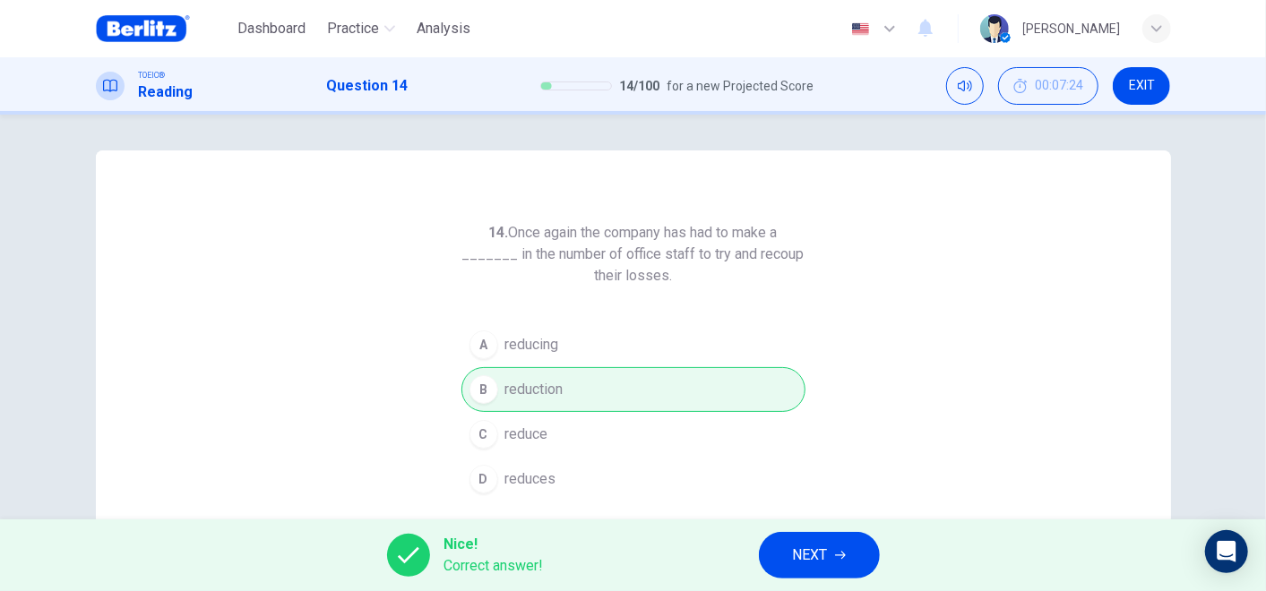
click at [828, 548] on span "NEXT" at bounding box center [810, 555] width 35 height 25
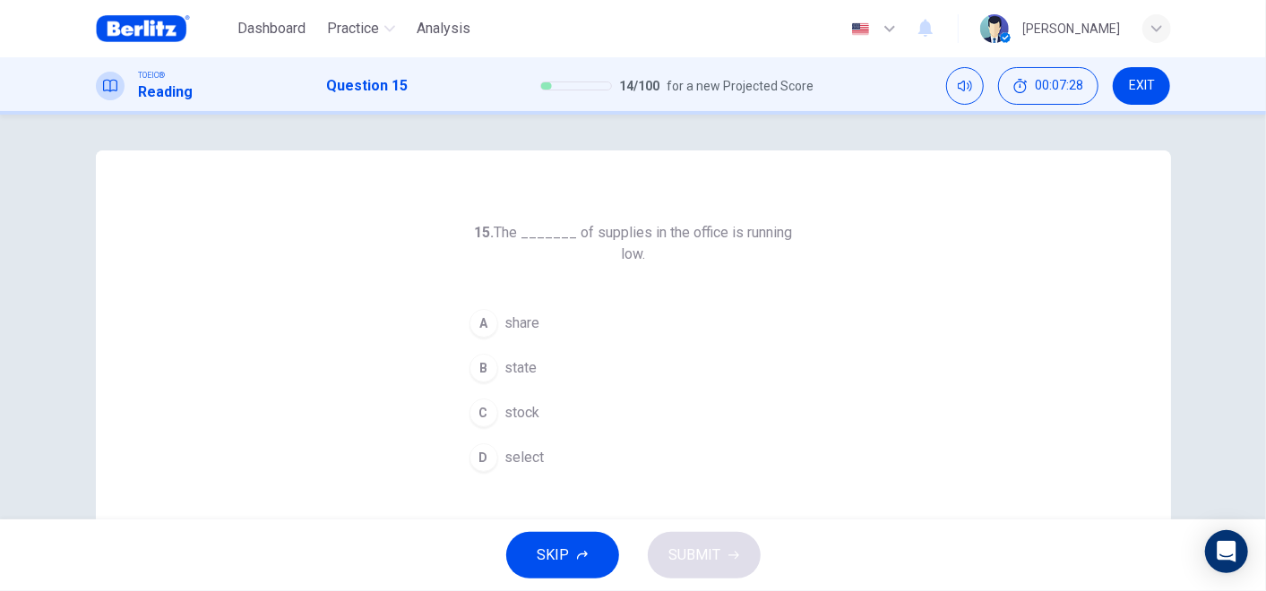
click at [514, 402] on span "stock" at bounding box center [522, 413] width 35 height 22
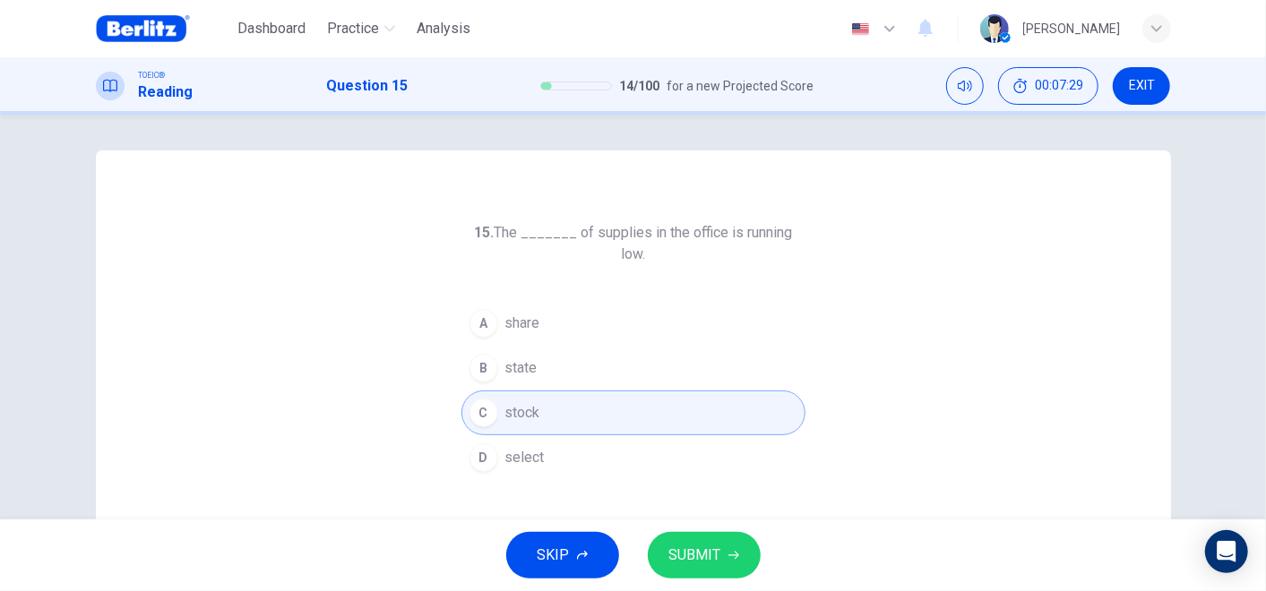
click at [709, 545] on span "SUBMIT" at bounding box center [695, 555] width 52 height 25
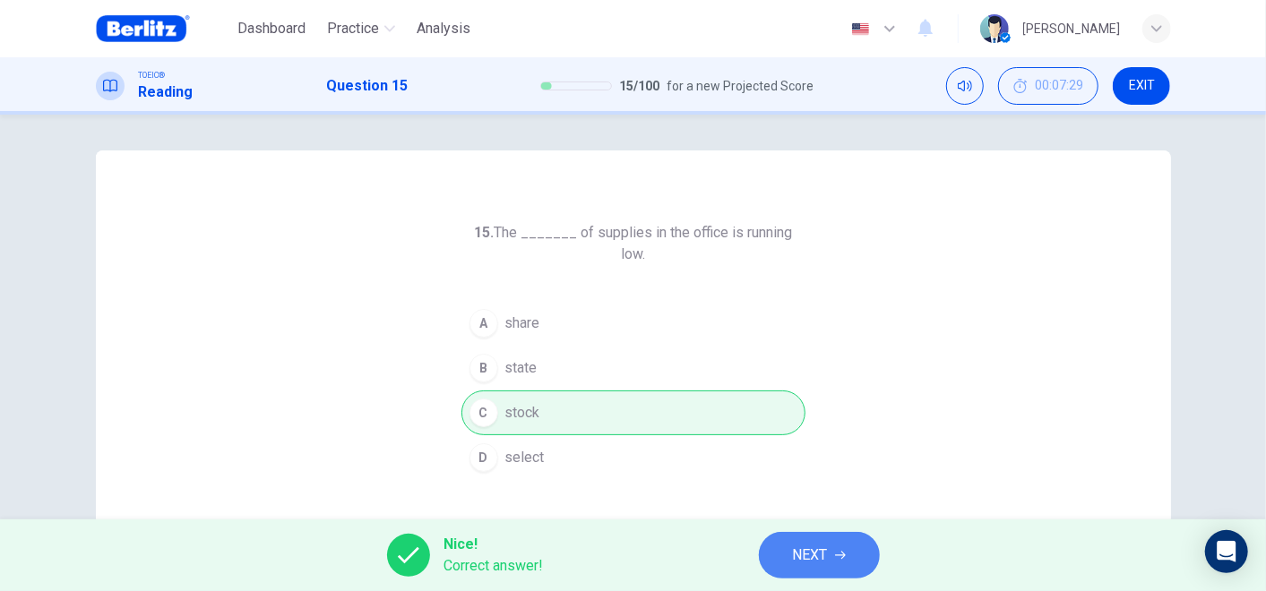
click at [825, 556] on span "NEXT" at bounding box center [810, 555] width 35 height 25
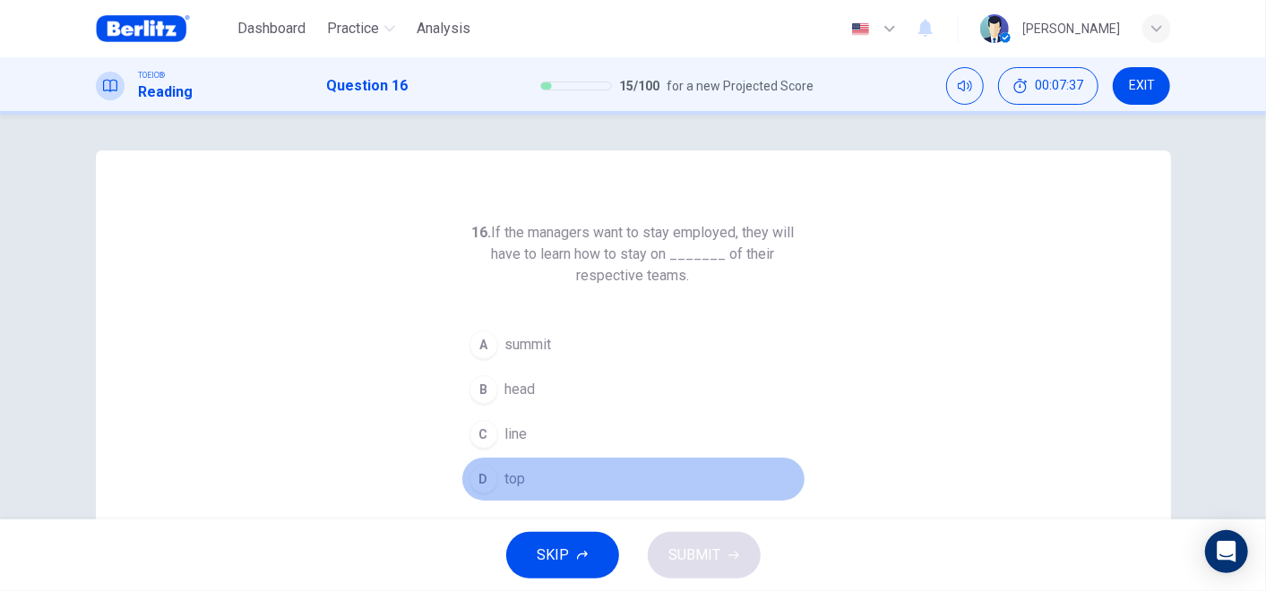
click at [520, 476] on span "top" at bounding box center [515, 480] width 21 height 22
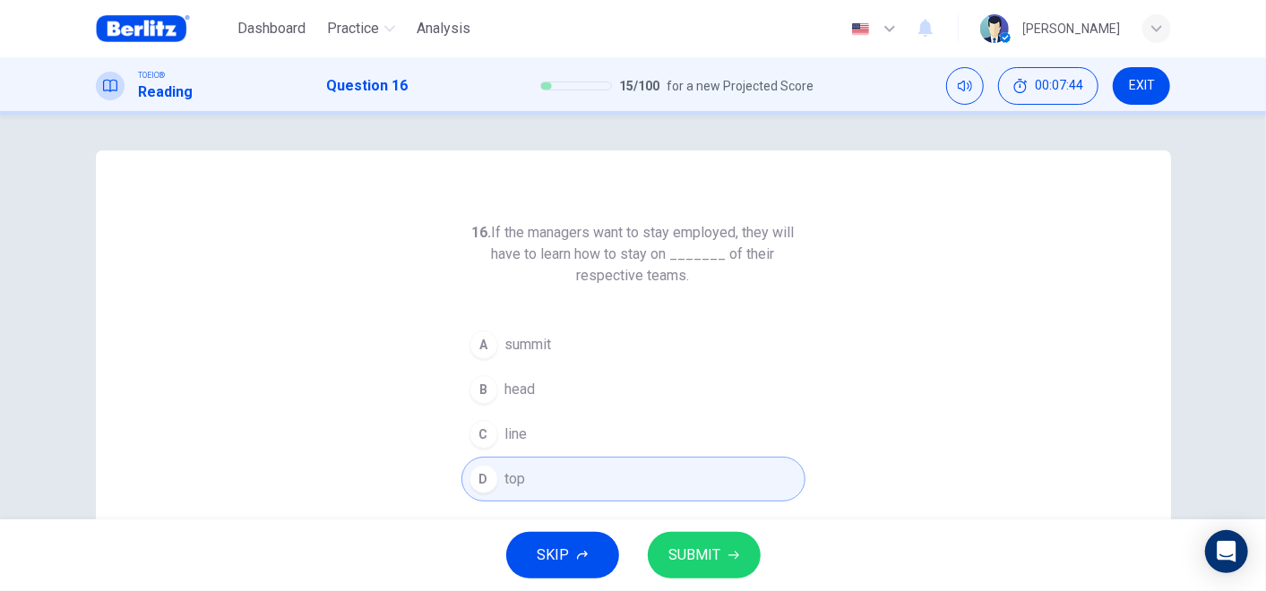
click at [718, 548] on span "SUBMIT" at bounding box center [695, 555] width 52 height 25
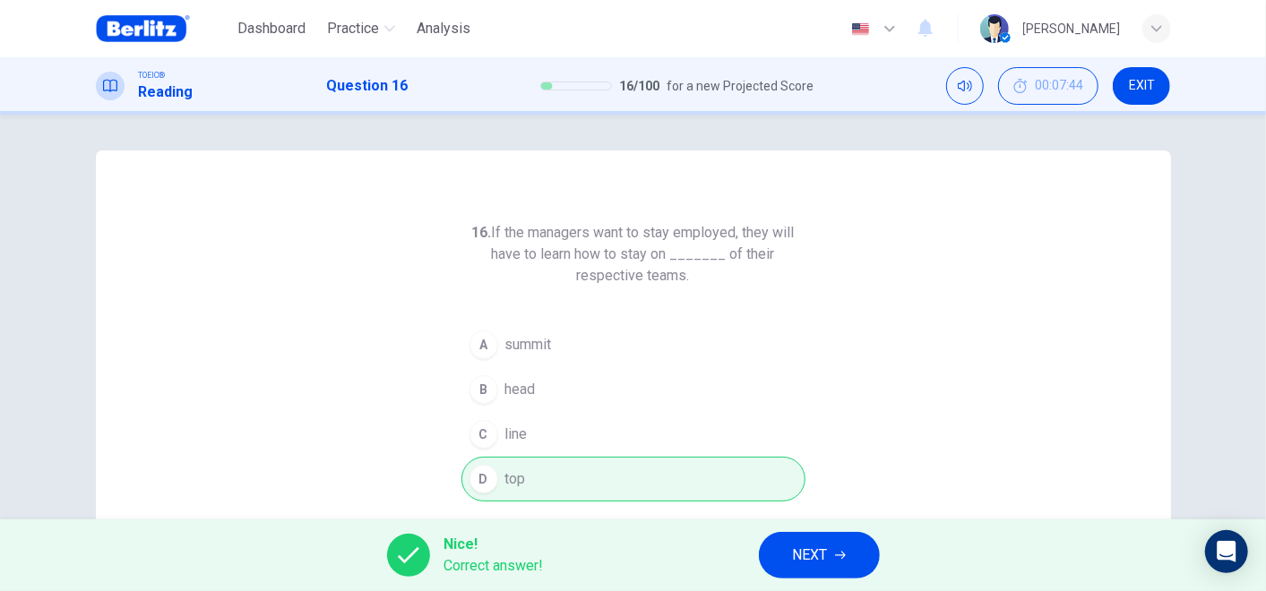
click at [804, 553] on span "NEXT" at bounding box center [810, 555] width 35 height 25
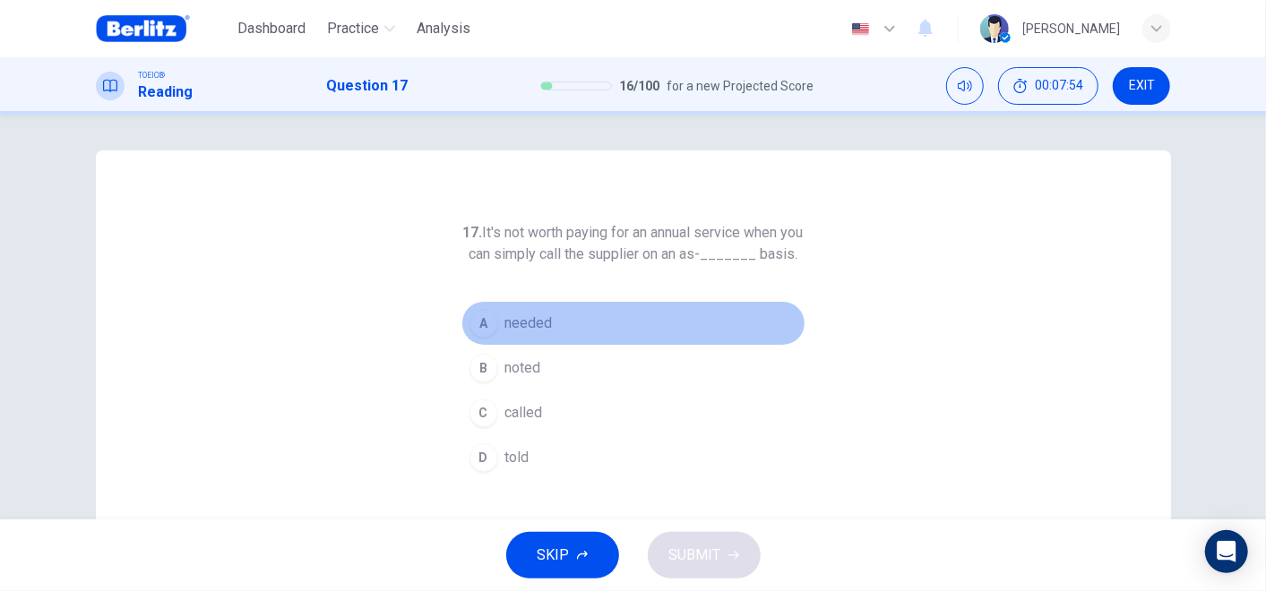
click at [531, 334] on span "needed" at bounding box center [528, 324] width 47 height 22
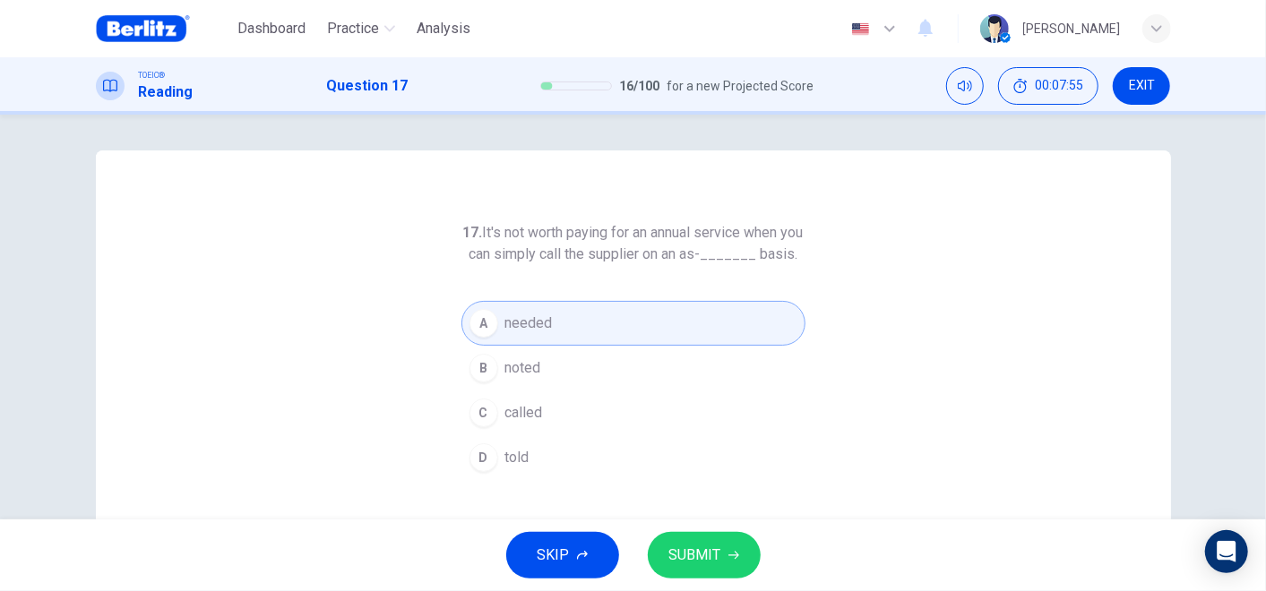
click at [719, 553] on button "SUBMIT" at bounding box center [704, 555] width 113 height 47
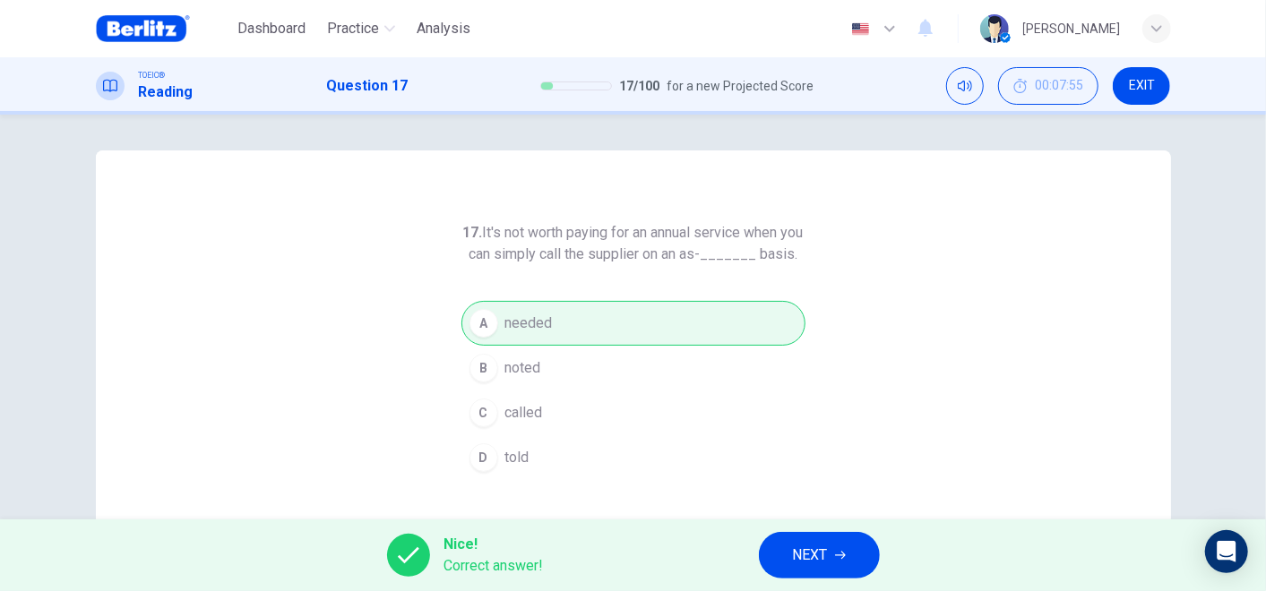
click at [841, 557] on icon "button" at bounding box center [840, 555] width 11 height 11
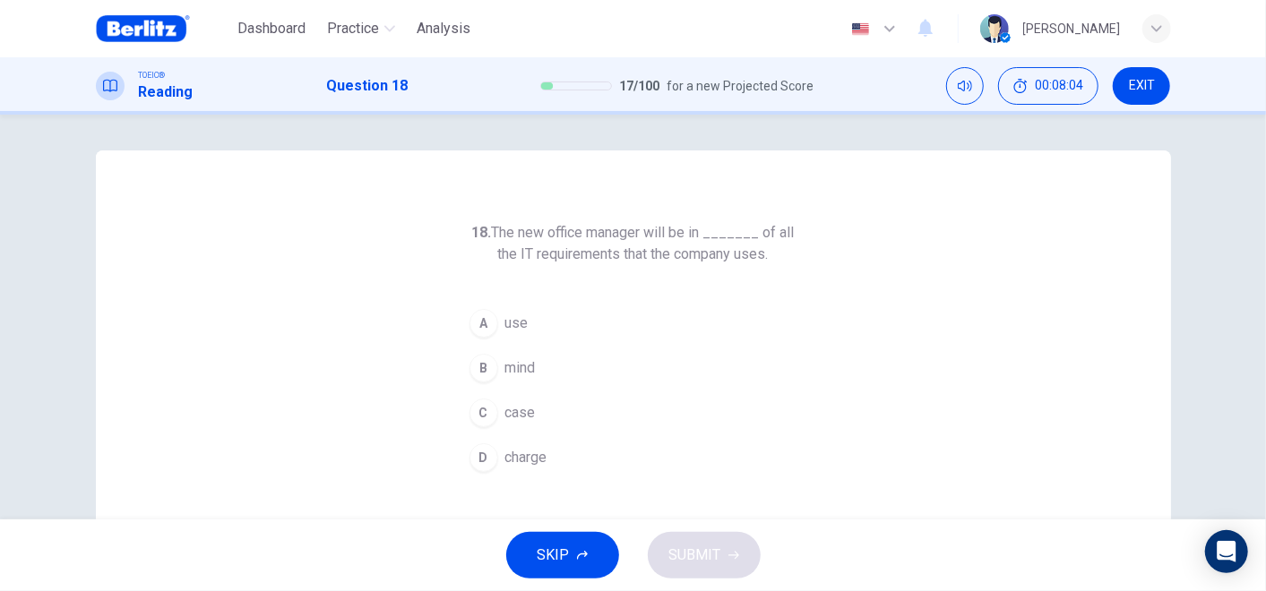
click at [533, 443] on button "D charge" at bounding box center [633, 457] width 344 height 45
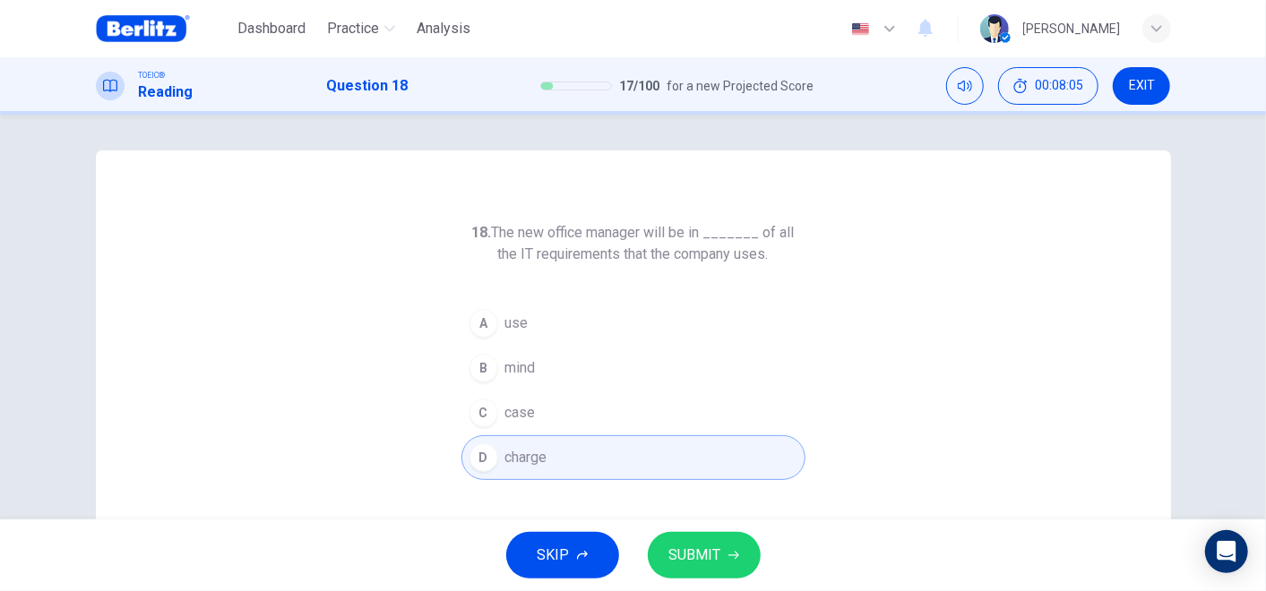
click at [737, 557] on icon "button" at bounding box center [733, 555] width 11 height 11
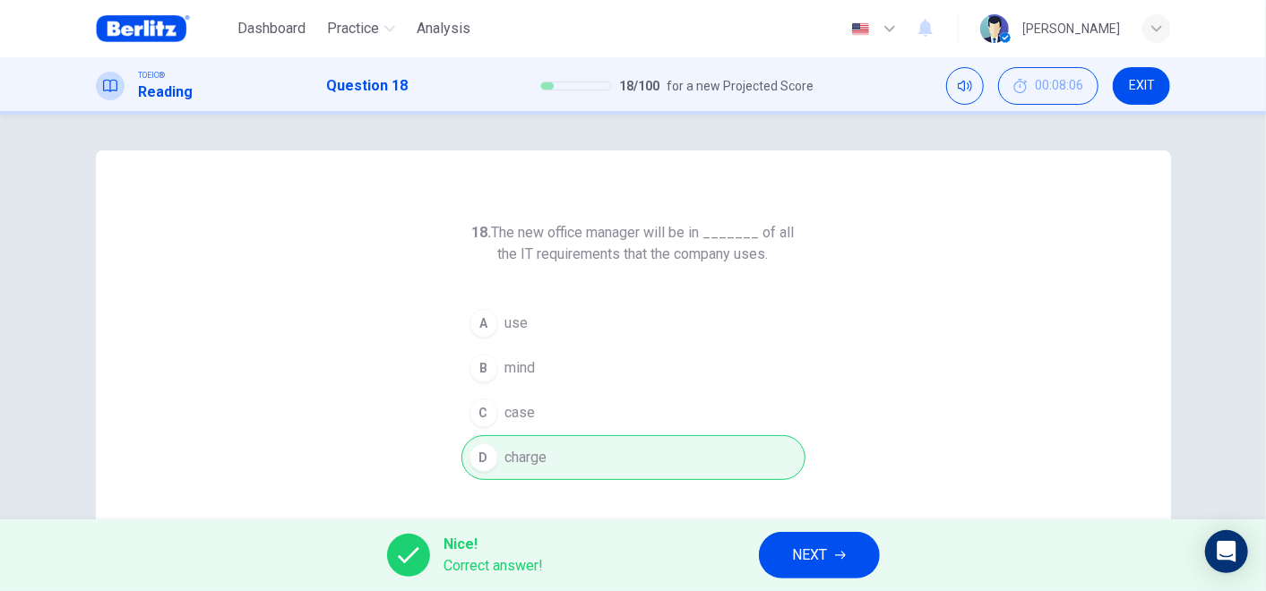
click at [805, 559] on span "NEXT" at bounding box center [810, 555] width 35 height 25
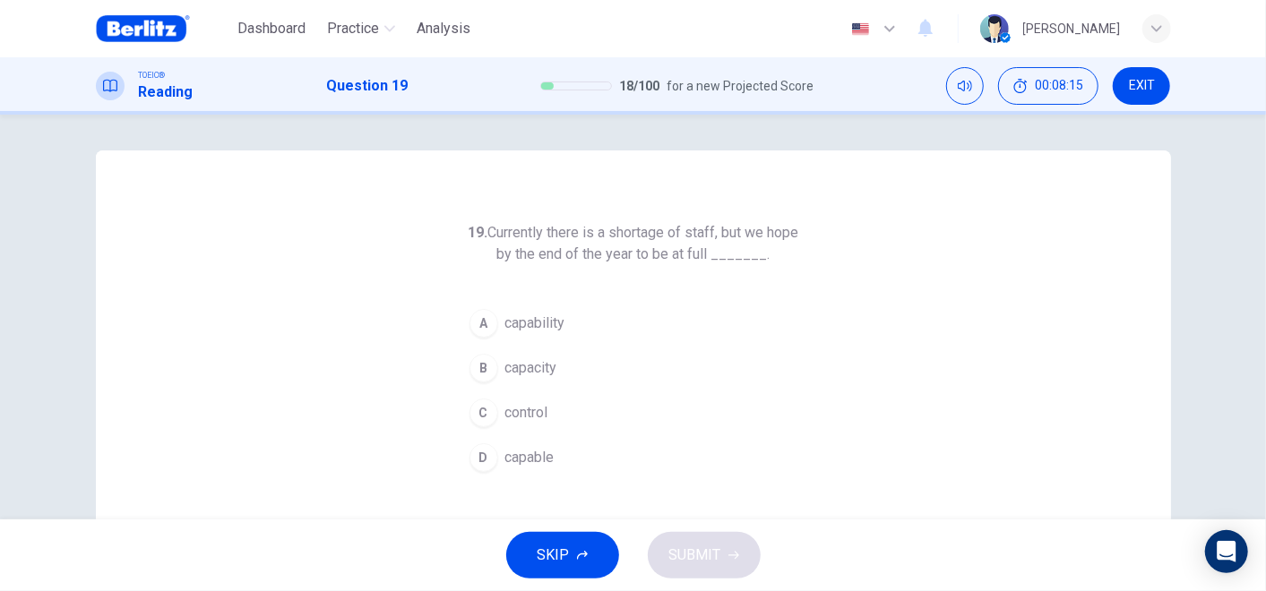
click at [548, 371] on span "capacity" at bounding box center [531, 368] width 52 height 22
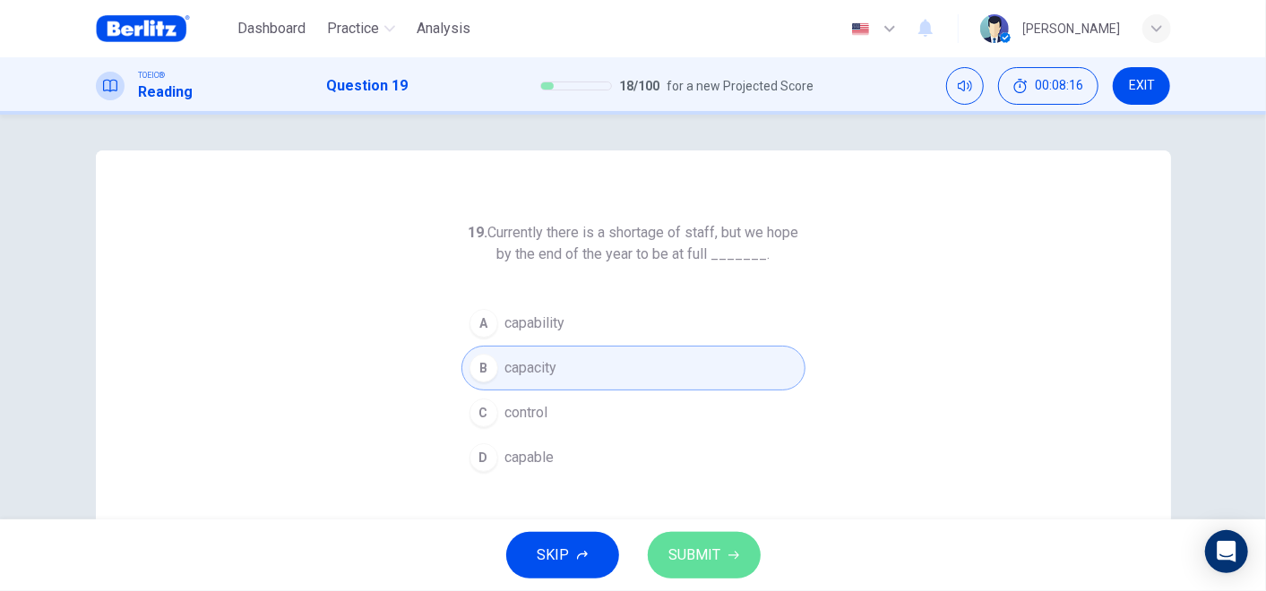
click at [709, 556] on span "SUBMIT" at bounding box center [695, 555] width 52 height 25
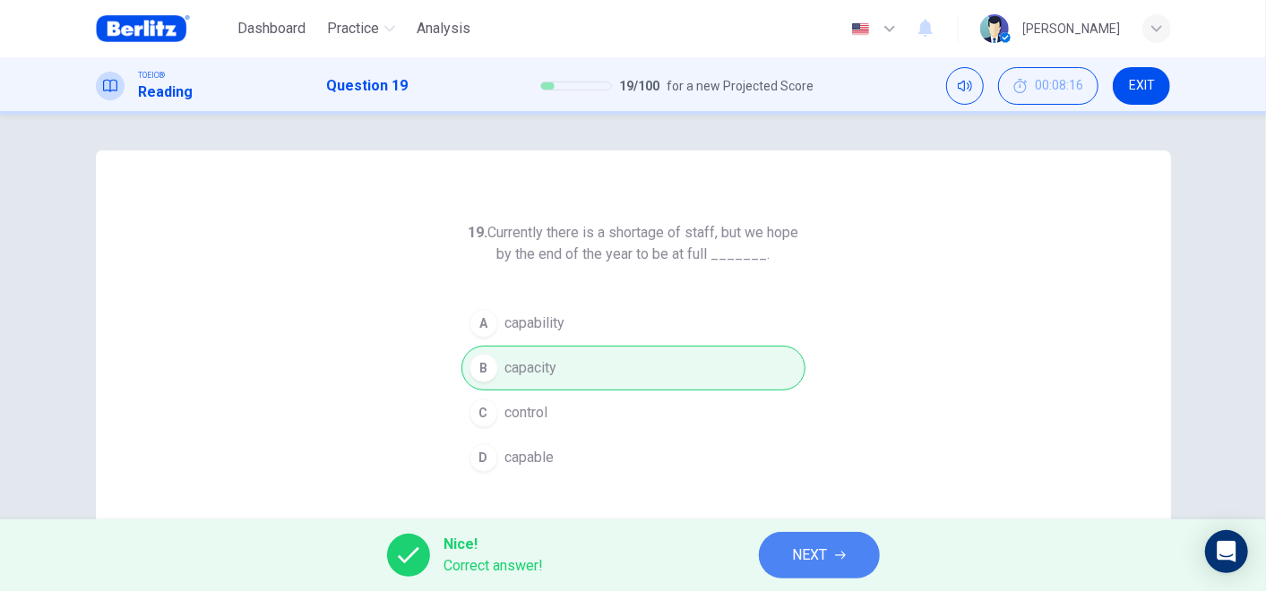
click at [808, 550] on span "NEXT" at bounding box center [810, 555] width 35 height 25
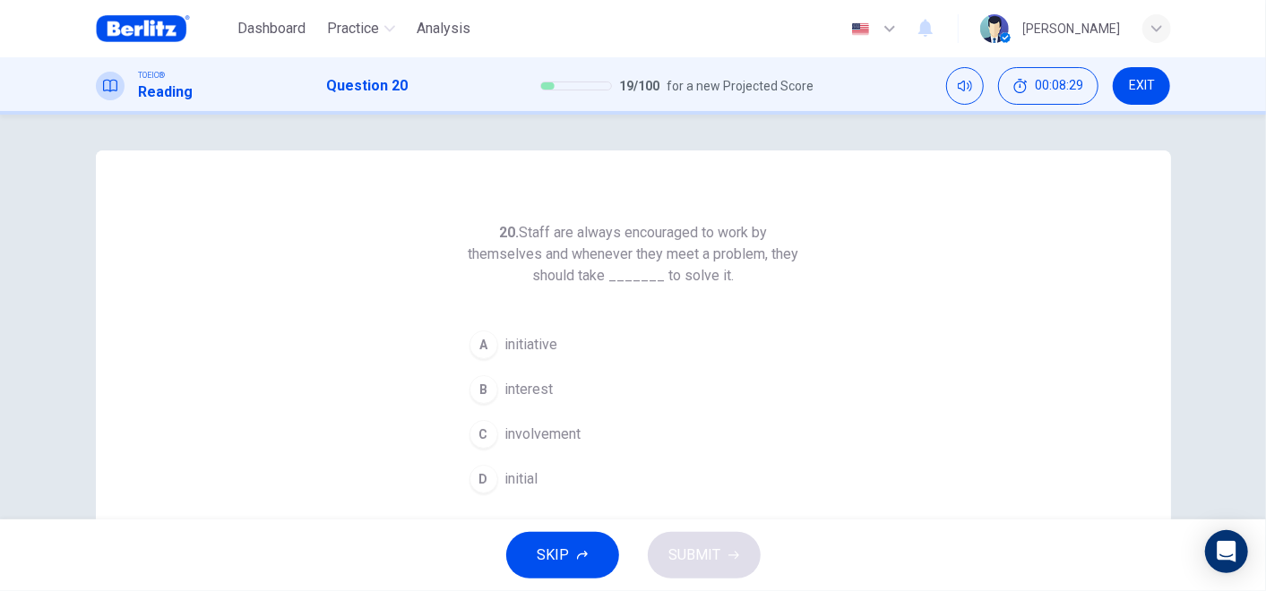
click at [529, 341] on span "initiative" at bounding box center [531, 345] width 53 height 22
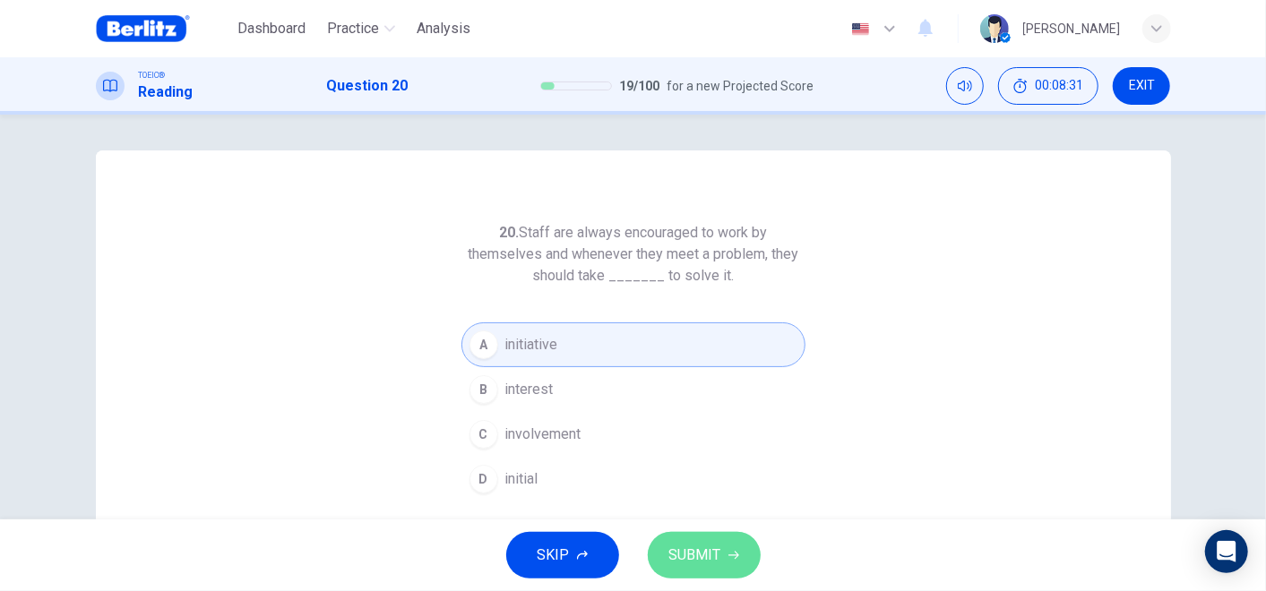
click at [721, 556] on button "SUBMIT" at bounding box center [704, 555] width 113 height 47
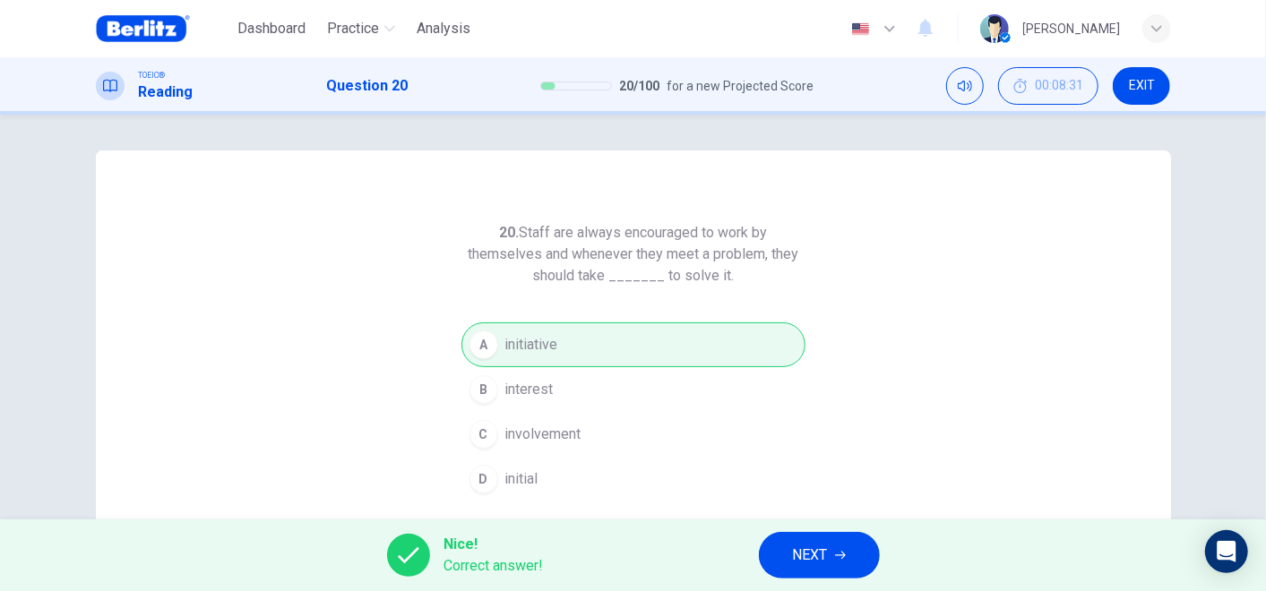
click at [796, 551] on span "NEXT" at bounding box center [810, 555] width 35 height 25
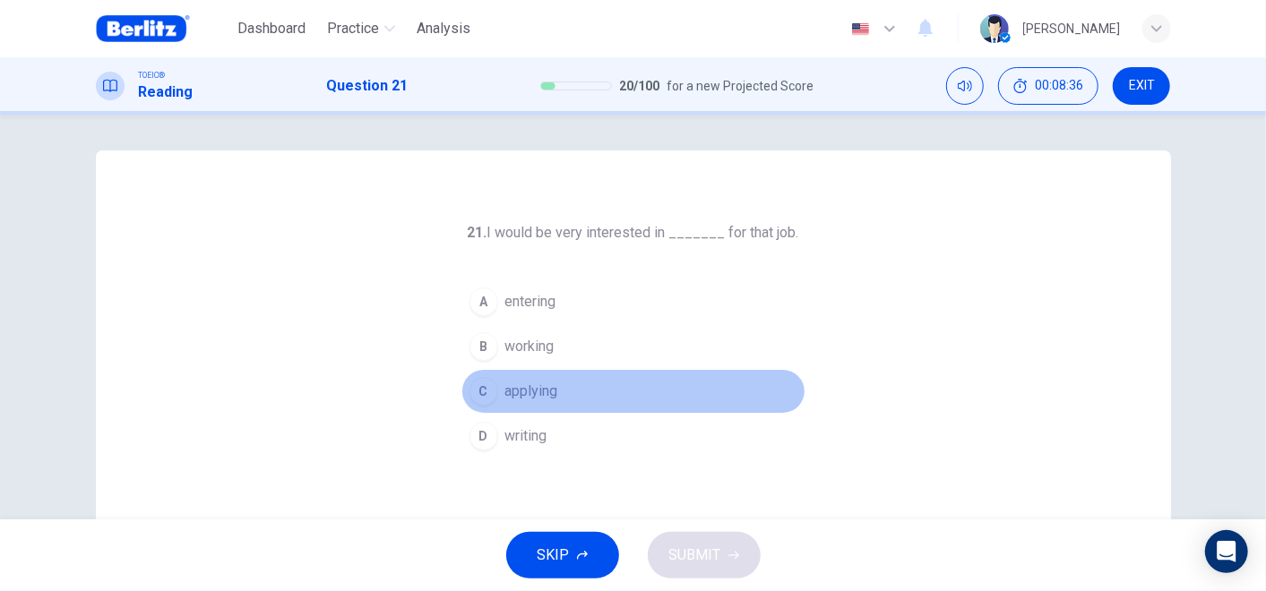
click at [555, 389] on button "C applying" at bounding box center [633, 391] width 344 height 45
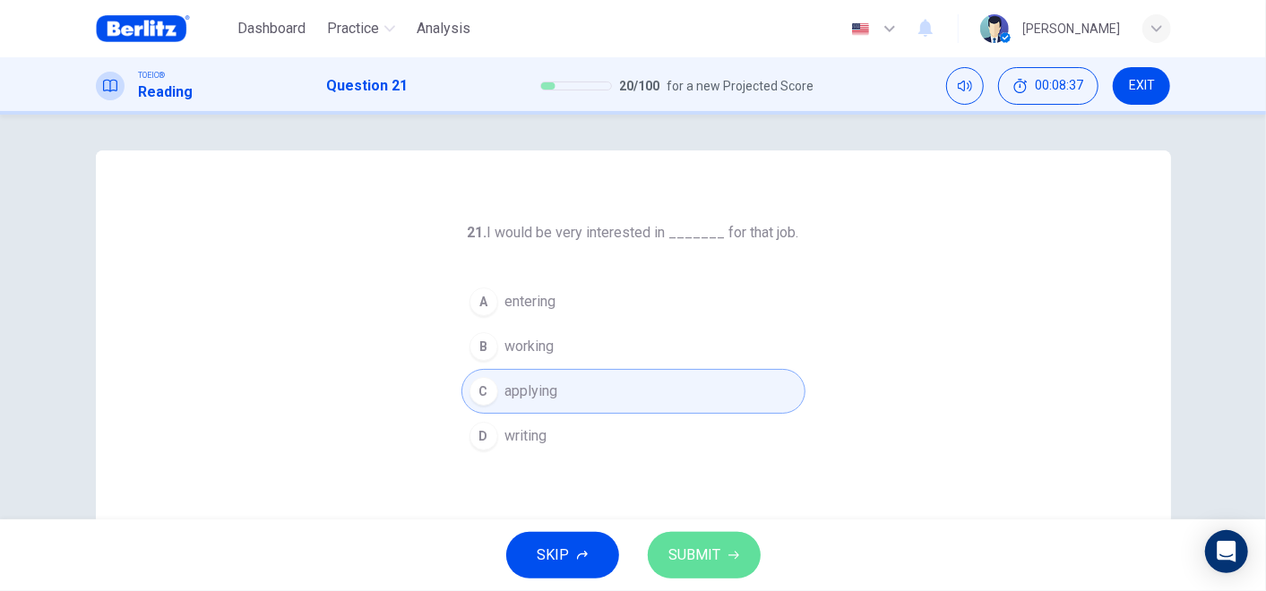
click at [699, 534] on button "SUBMIT" at bounding box center [704, 555] width 113 height 47
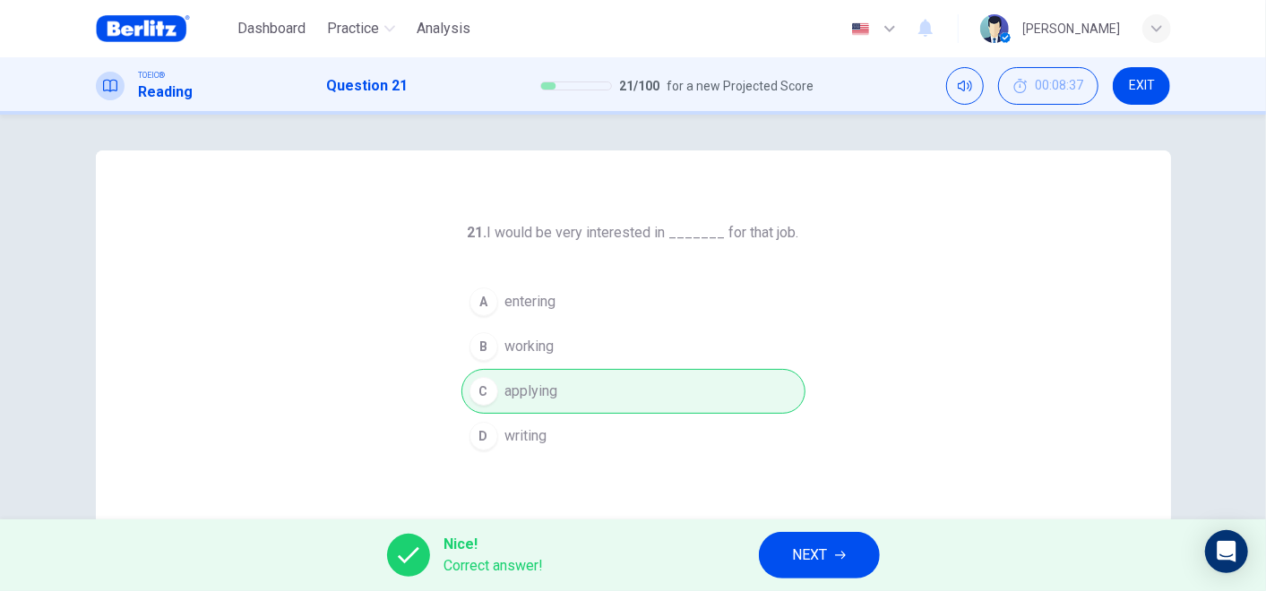
click at [831, 553] on button "NEXT" at bounding box center [819, 555] width 121 height 47
click at [831, 553] on div "Nice! Correct answer! NEXT" at bounding box center [633, 556] width 1266 height 72
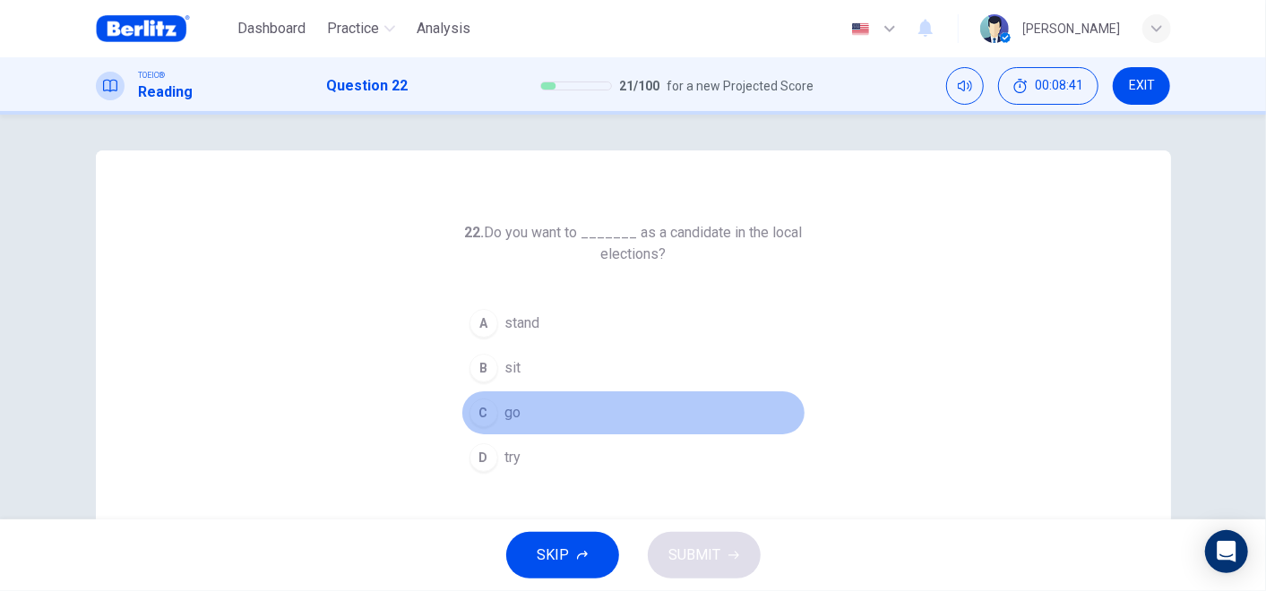
click at [508, 414] on span "go" at bounding box center [513, 413] width 16 height 22
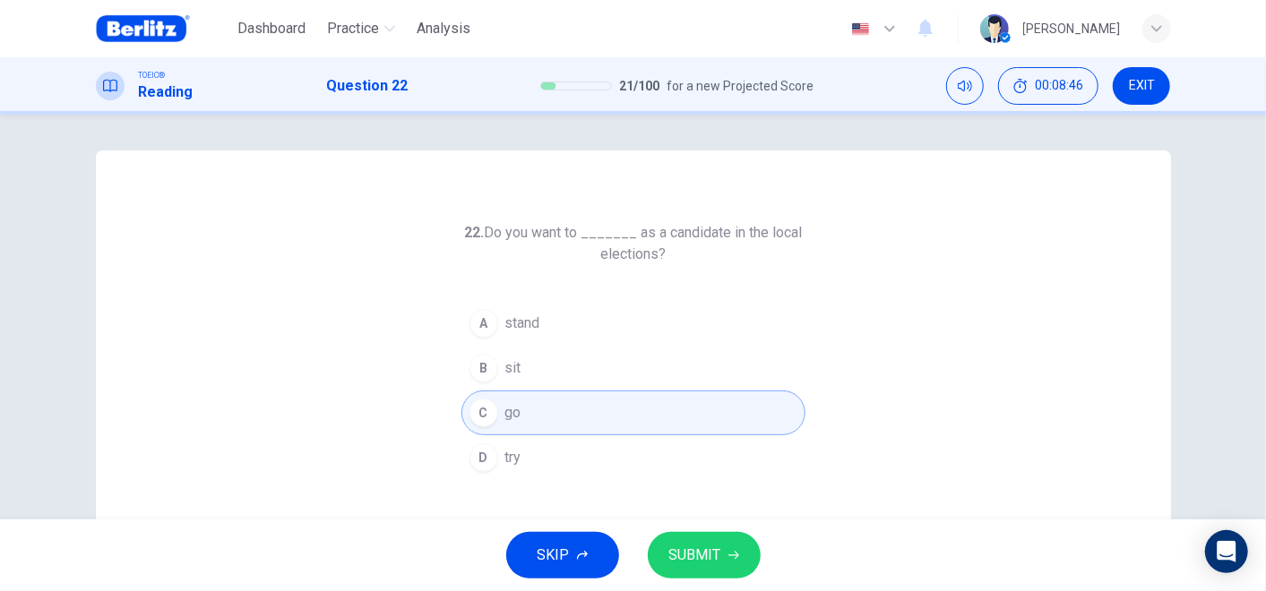
click at [524, 316] on span "stand" at bounding box center [522, 324] width 35 height 22
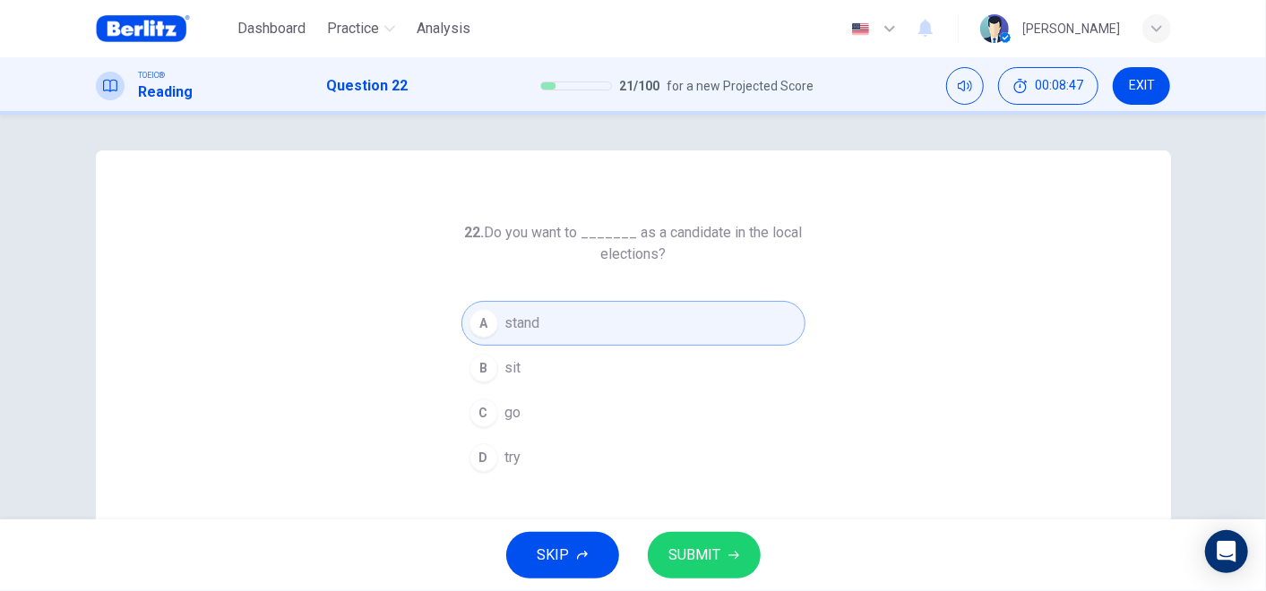
click at [557, 399] on button "C go" at bounding box center [633, 413] width 344 height 45
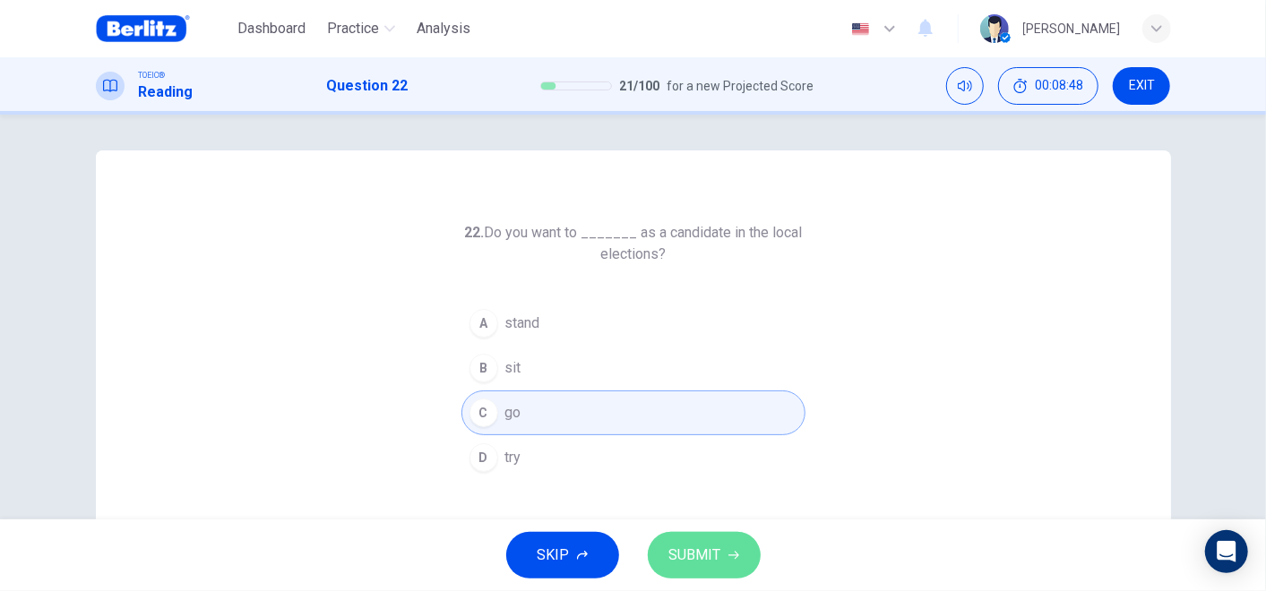
click at [700, 547] on span "SUBMIT" at bounding box center [695, 555] width 52 height 25
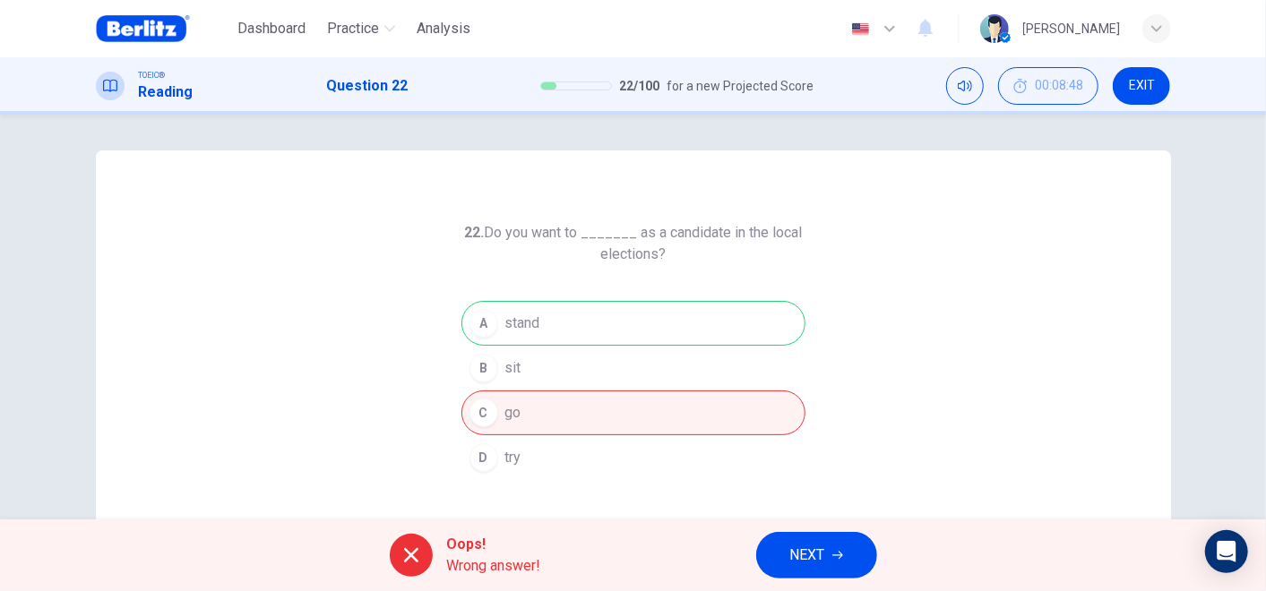
click at [611, 325] on div "A stand B sit C go D try" at bounding box center [633, 390] width 344 height 179
click at [846, 547] on button "NEXT" at bounding box center [816, 555] width 121 height 47
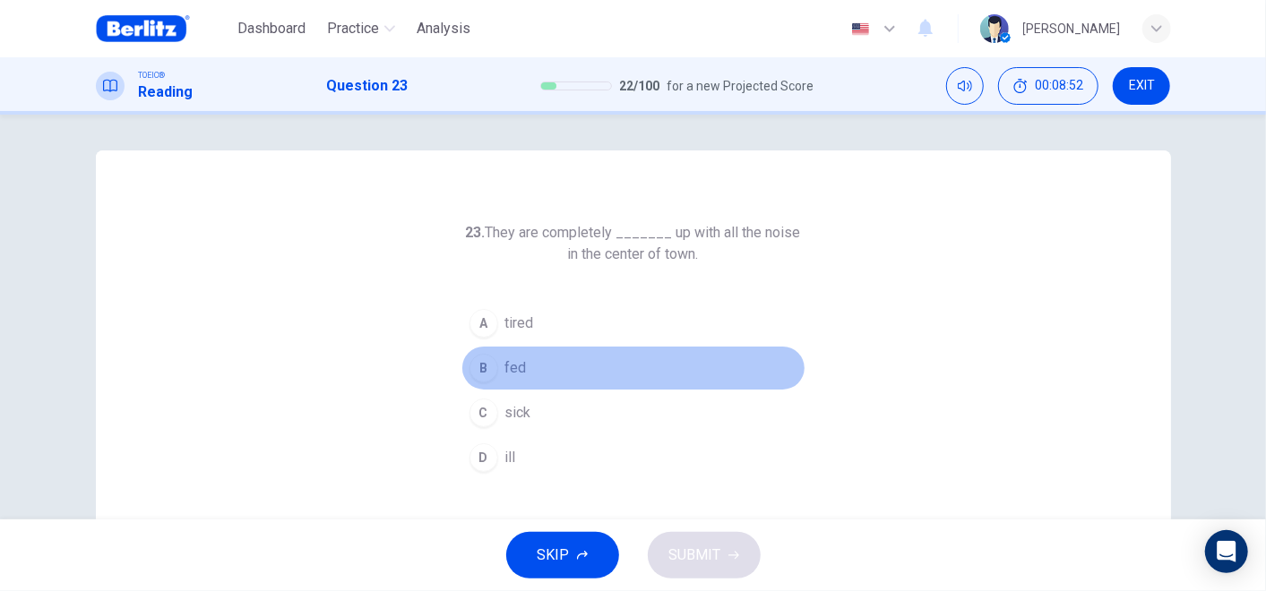
click at [493, 360] on button "B fed" at bounding box center [633, 368] width 344 height 45
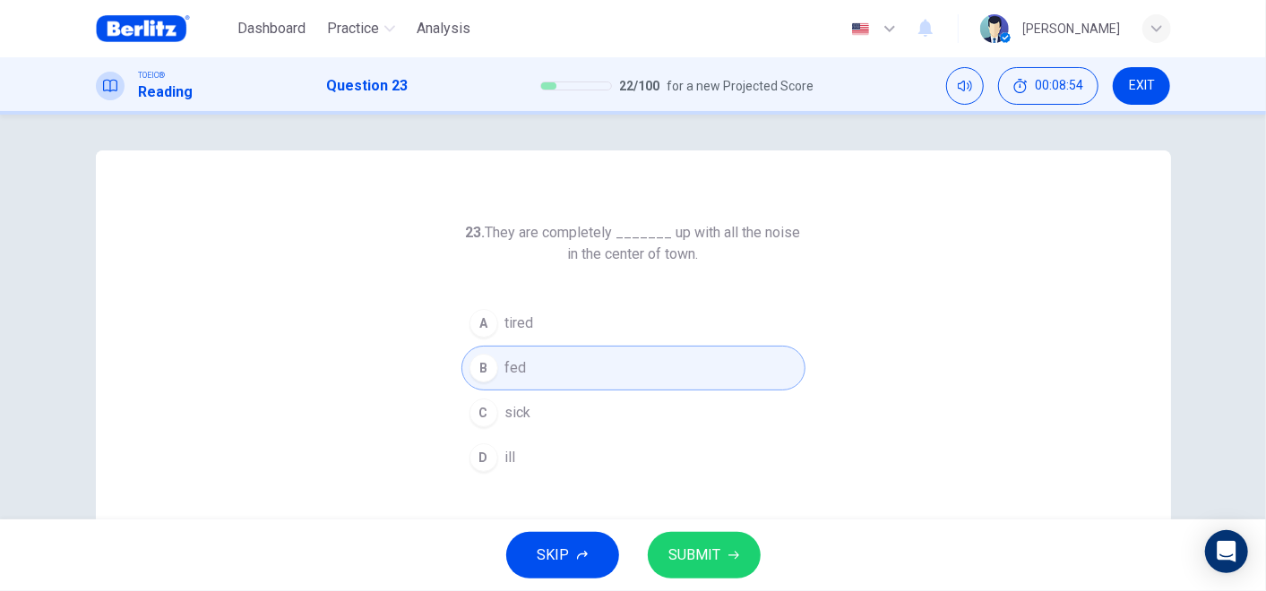
scroll to position [99, 0]
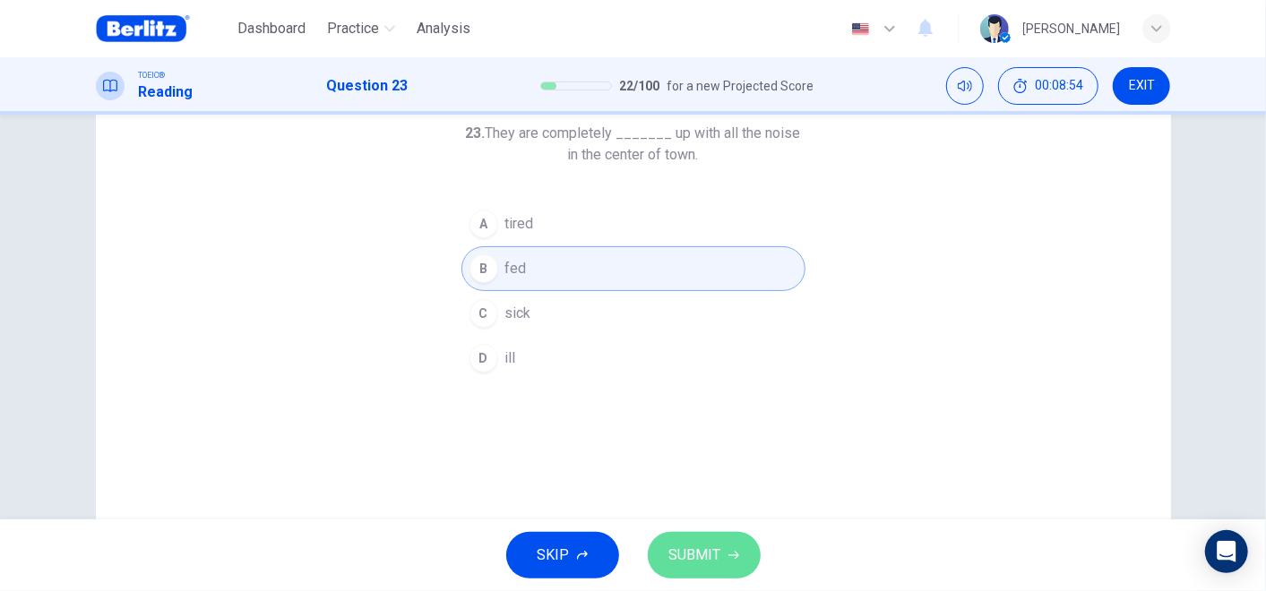
click at [718, 535] on button "SUBMIT" at bounding box center [704, 555] width 113 height 47
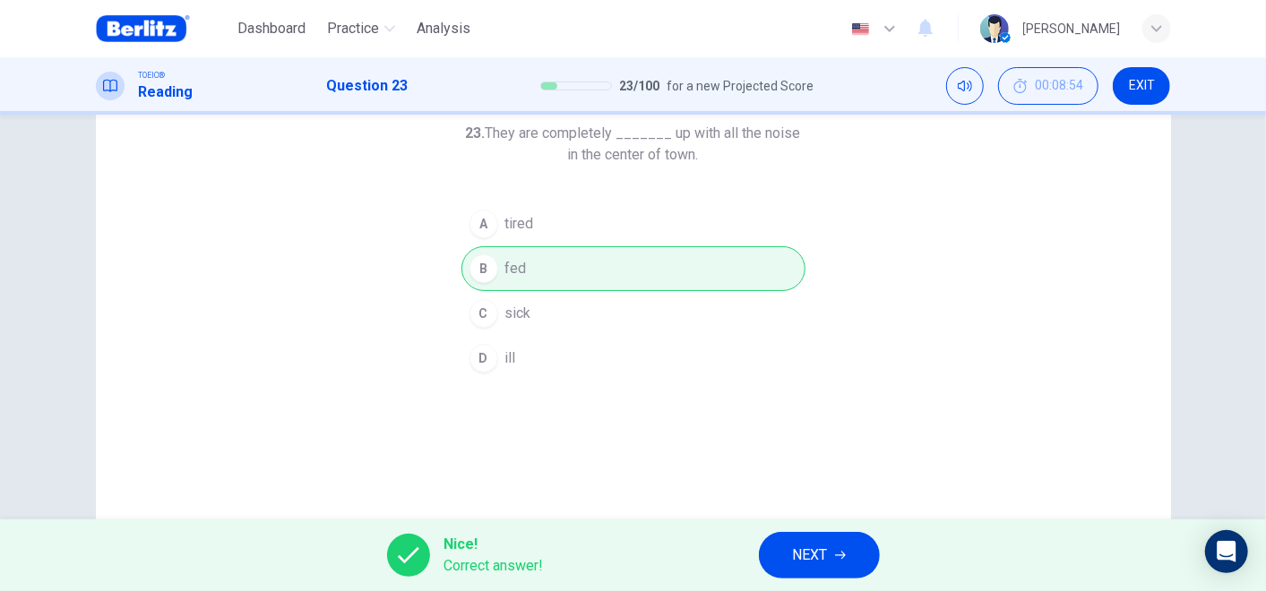
scroll to position [0, 0]
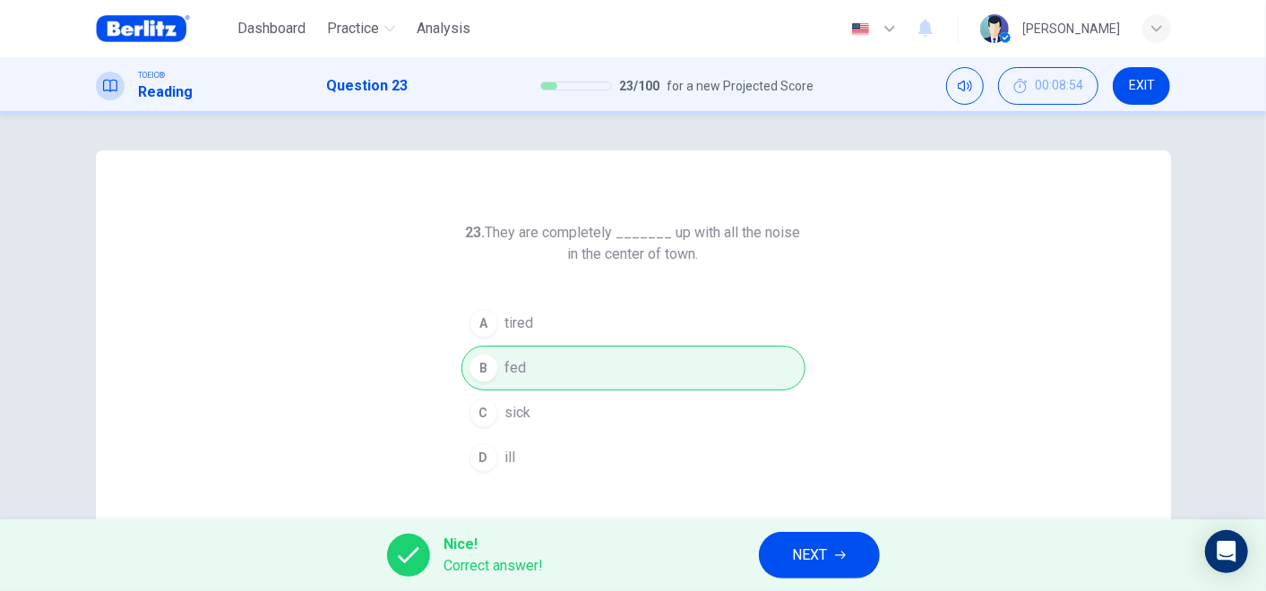
click at [825, 553] on span "NEXT" at bounding box center [810, 555] width 35 height 25
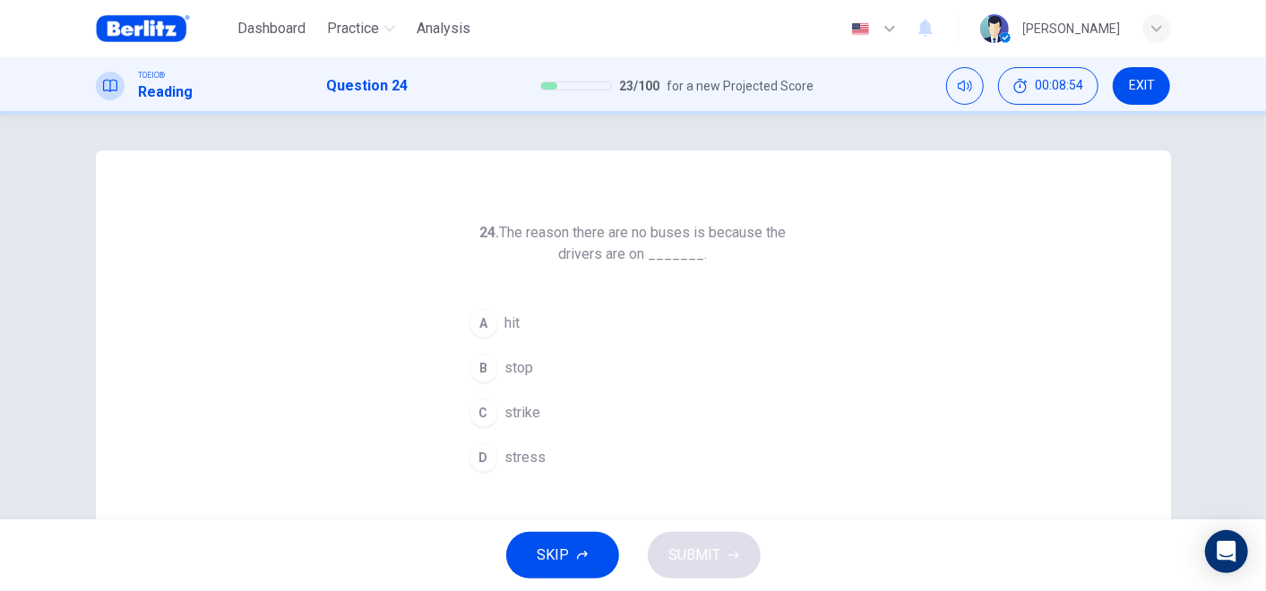
click at [557, 240] on h6 "24. The reason there are no buses is because the drivers are on _______." at bounding box center [633, 243] width 344 height 43
click at [605, 233] on h6 "24. The reason there are no buses is because the drivers are on _______." at bounding box center [633, 243] width 344 height 43
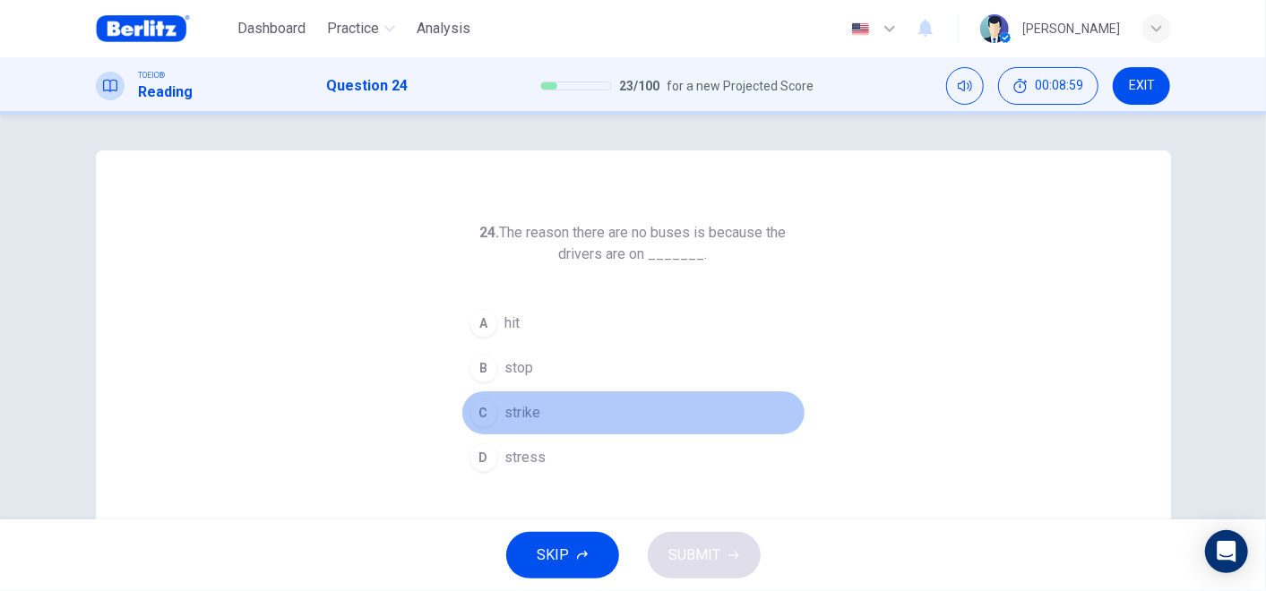
click at [547, 421] on button "C strike" at bounding box center [633, 413] width 344 height 45
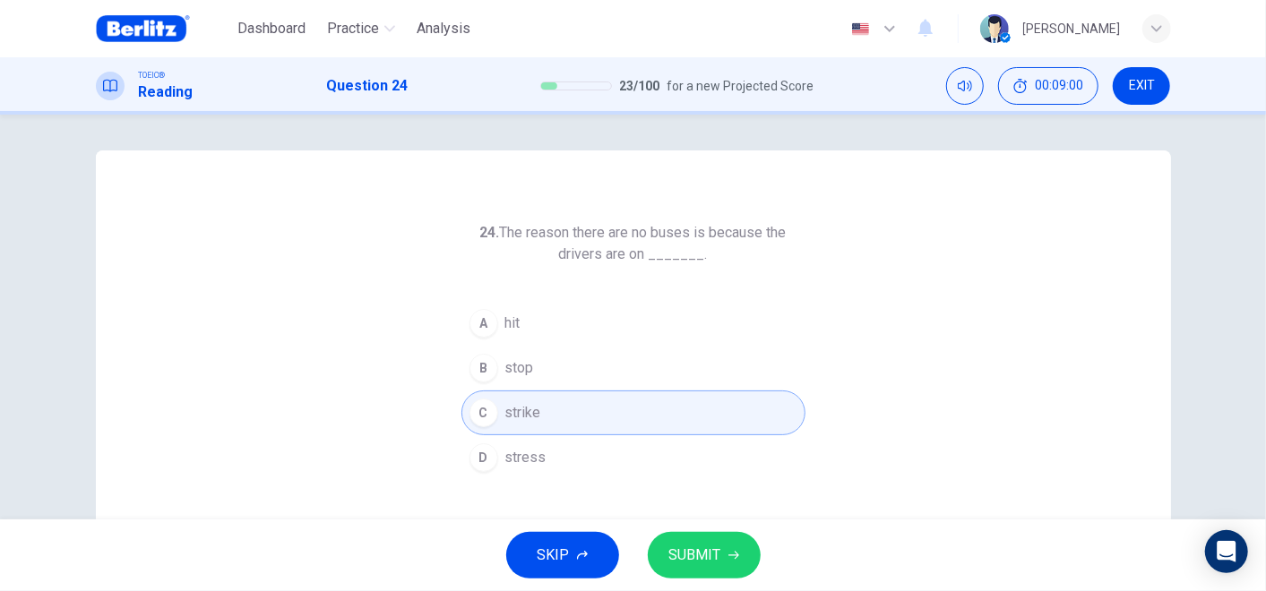
click at [720, 543] on button "SUBMIT" at bounding box center [704, 555] width 113 height 47
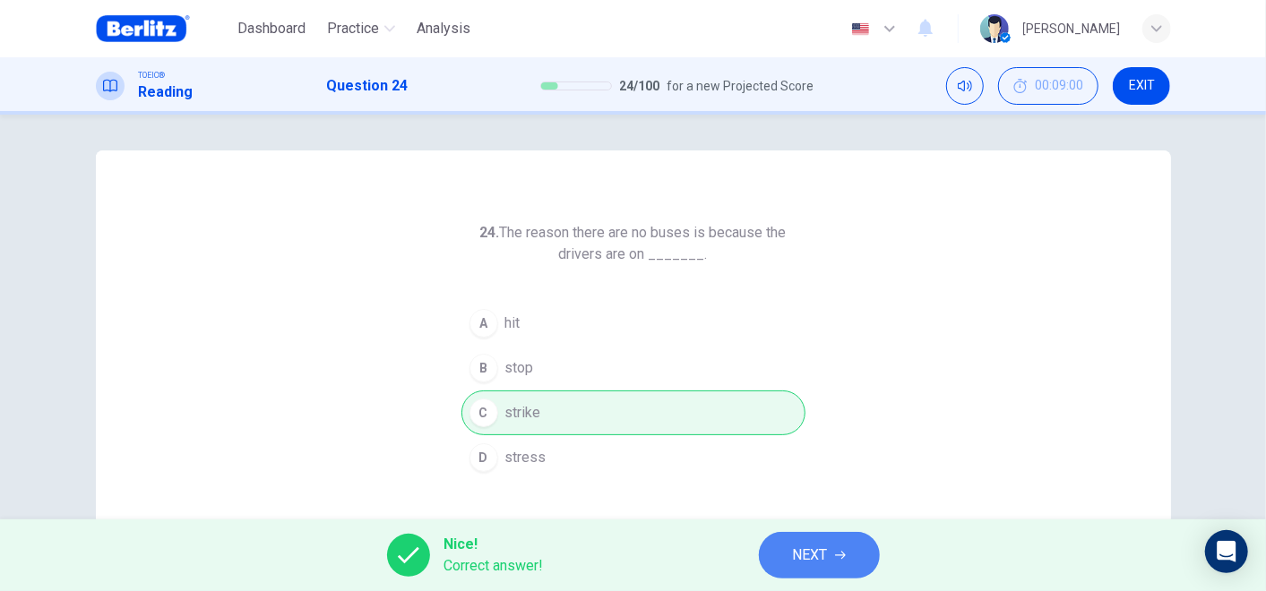
click at [833, 550] on button "NEXT" at bounding box center [819, 555] width 121 height 47
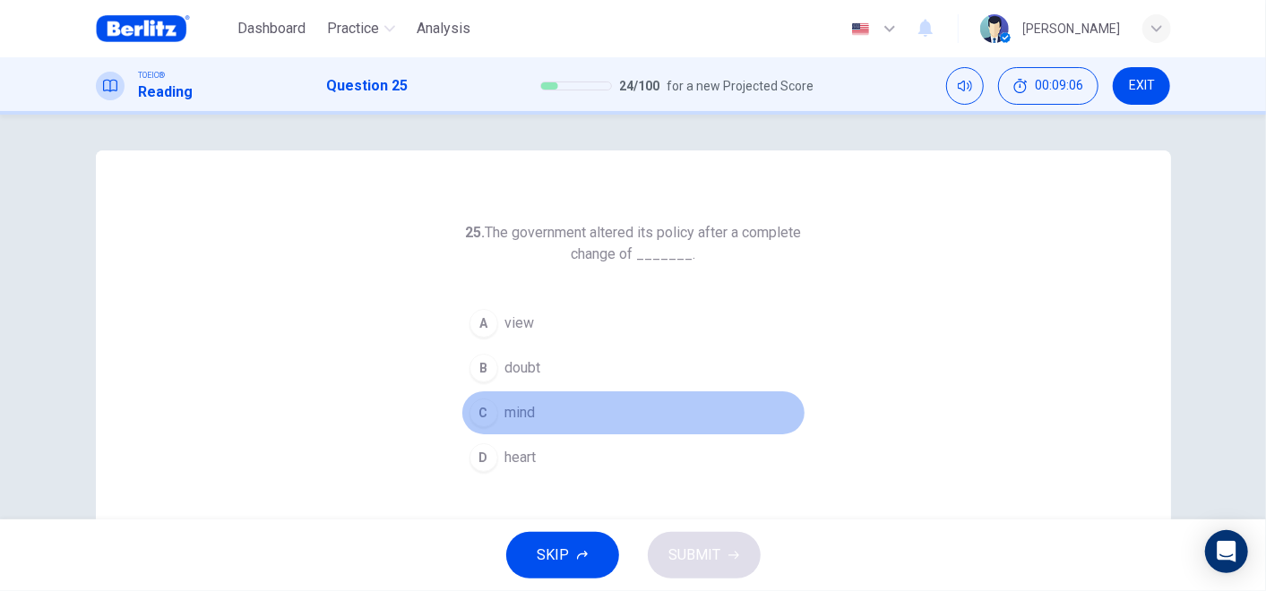
click at [529, 405] on span "mind" at bounding box center [520, 413] width 30 height 22
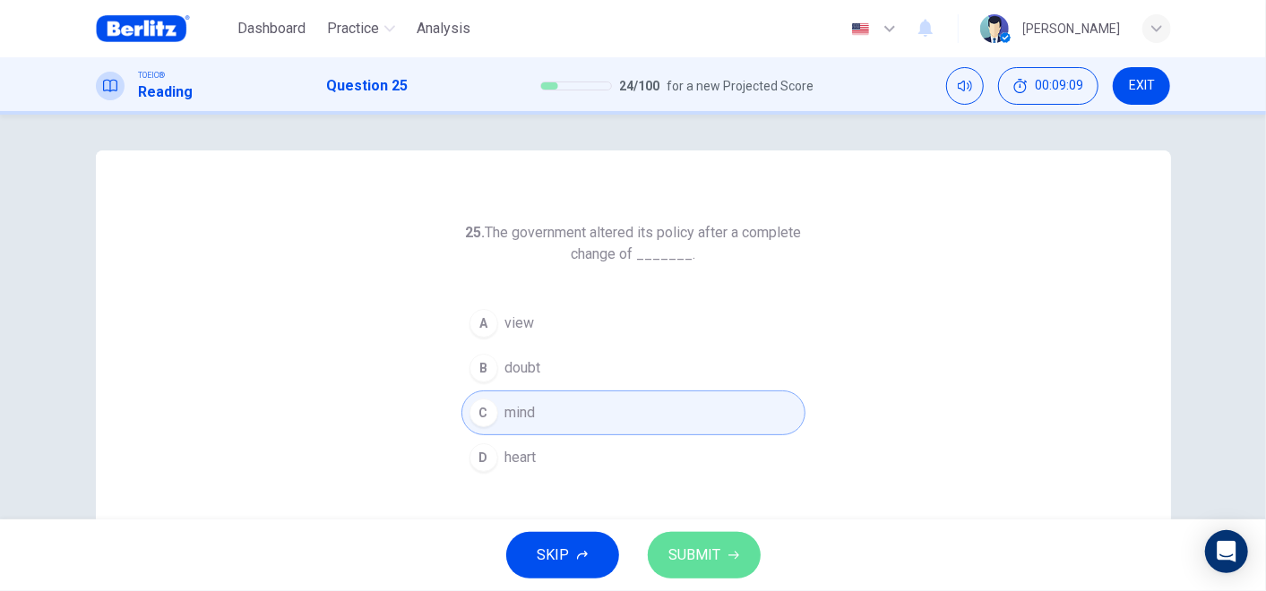
click at [719, 550] on span "SUBMIT" at bounding box center [695, 555] width 52 height 25
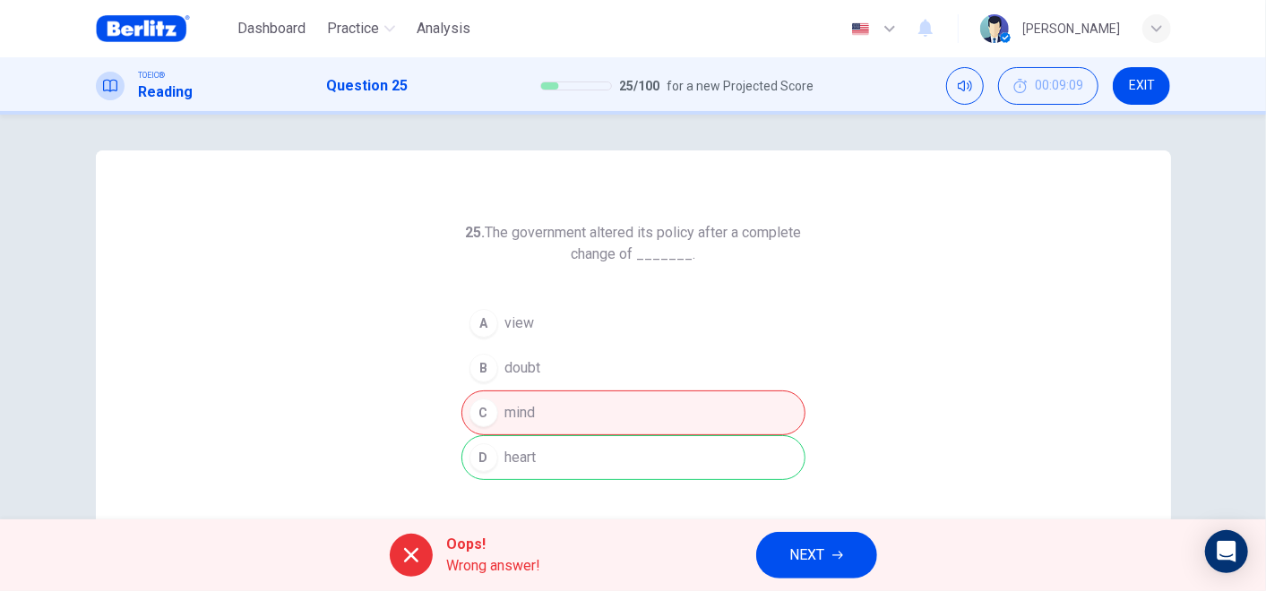
click at [558, 462] on div "A view B doubt C mind D heart" at bounding box center [633, 390] width 344 height 179
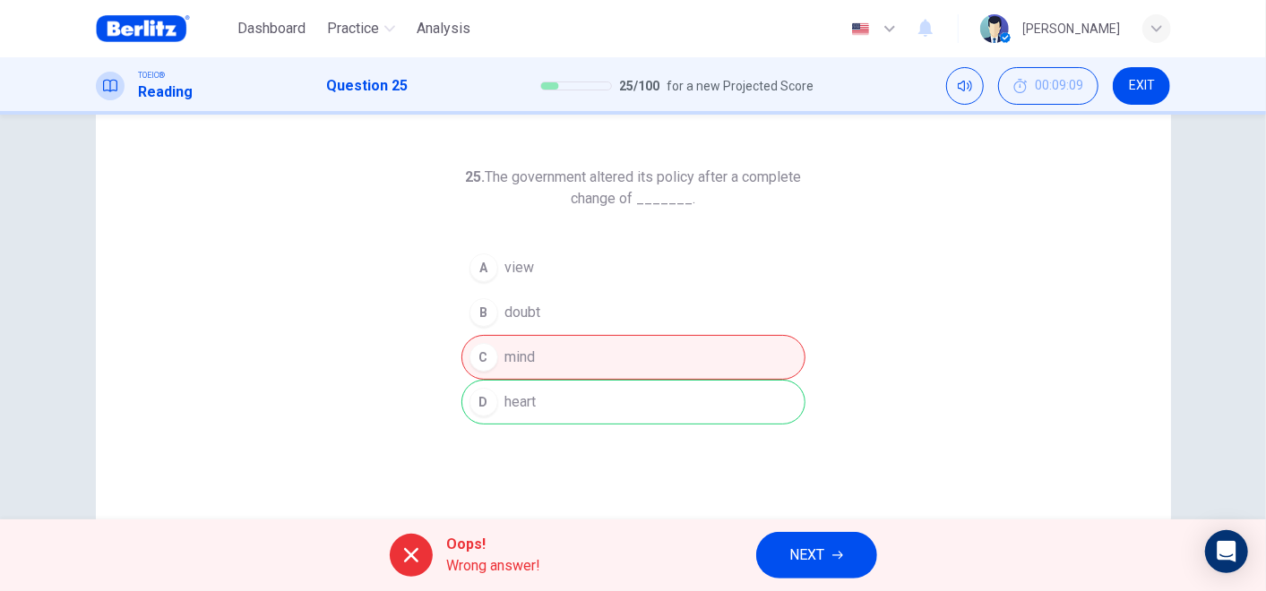
scroll to position [99, 0]
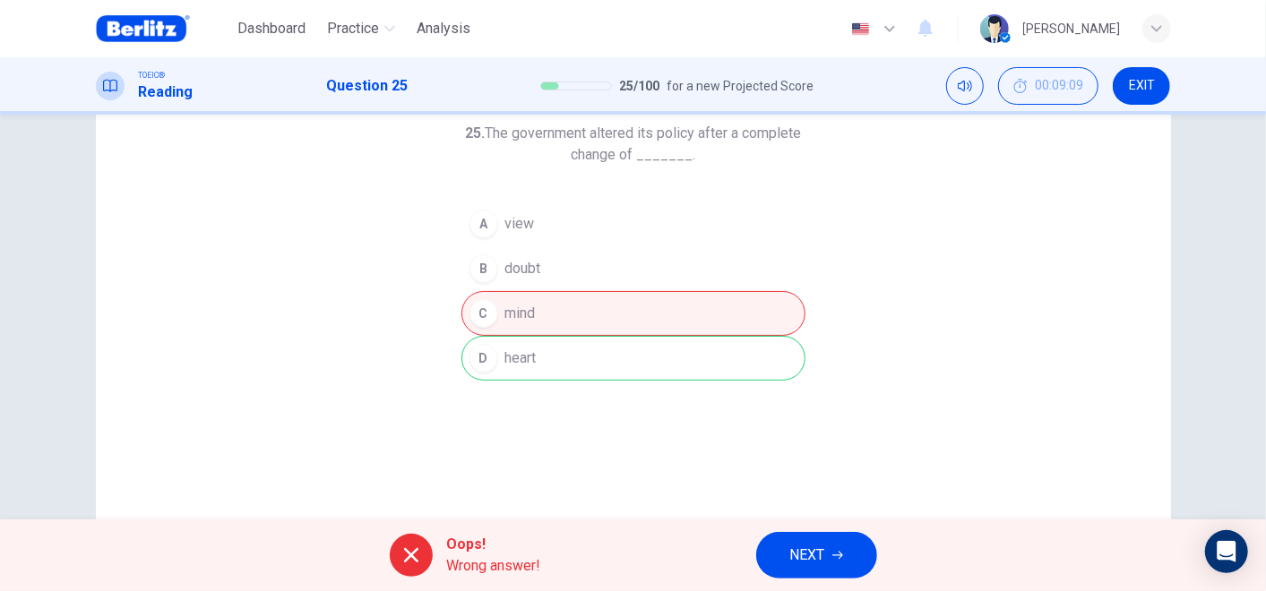
click at [833, 534] on button "NEXT" at bounding box center [816, 555] width 121 height 47
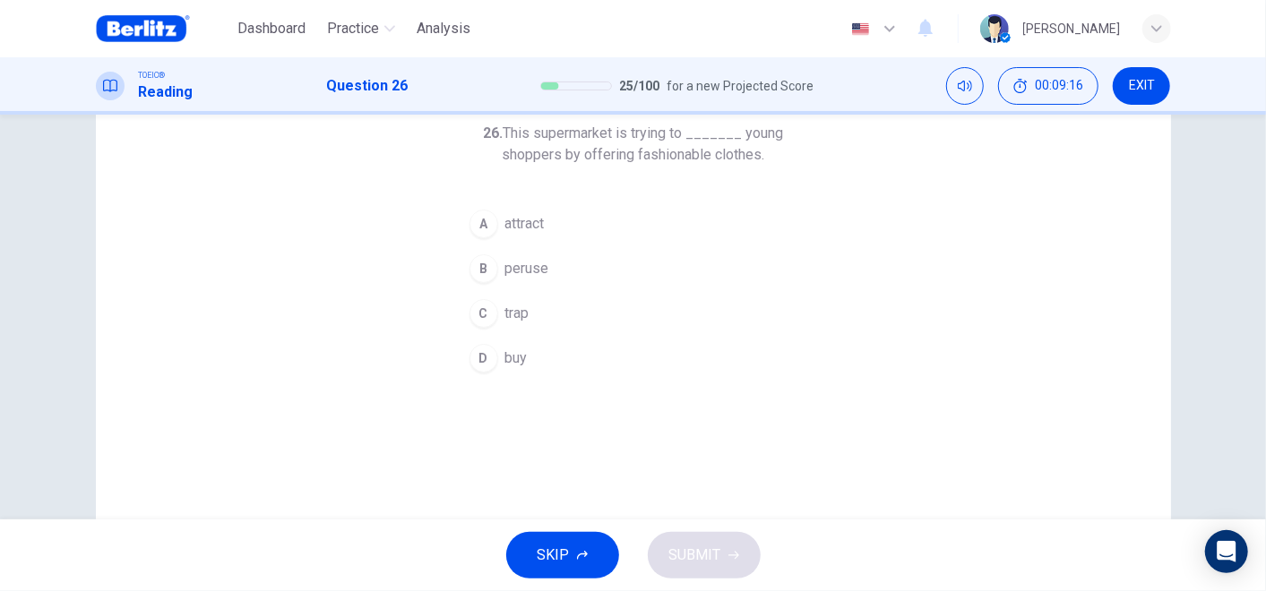
click at [515, 228] on span "attract" at bounding box center [524, 224] width 39 height 22
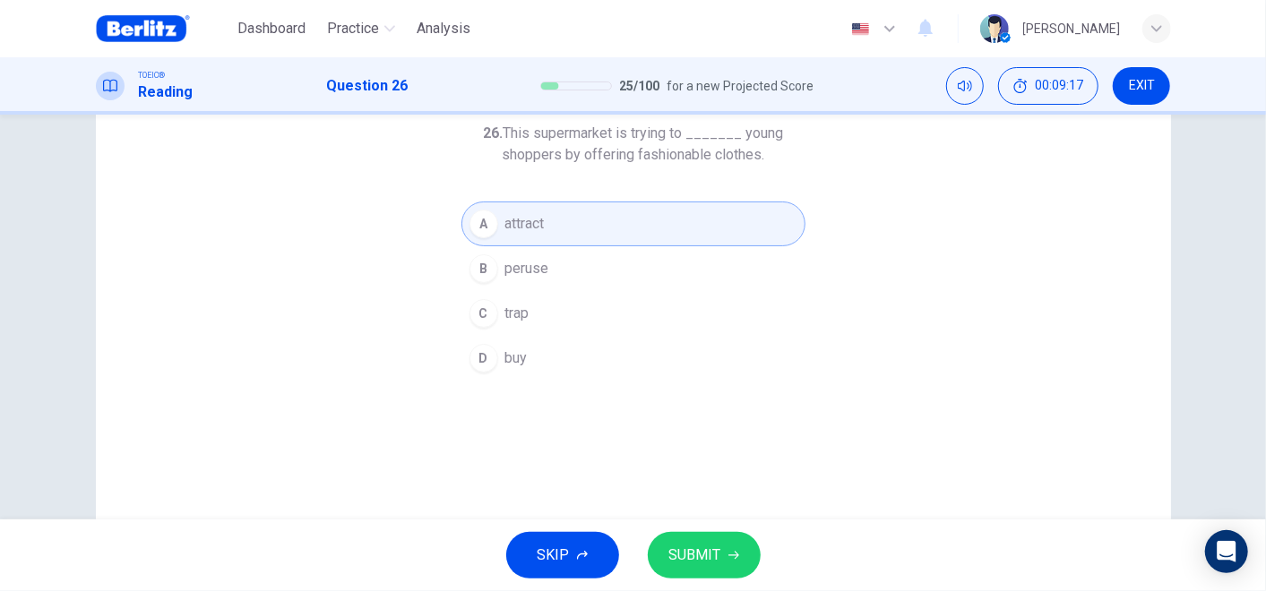
click at [700, 547] on span "SUBMIT" at bounding box center [695, 555] width 52 height 25
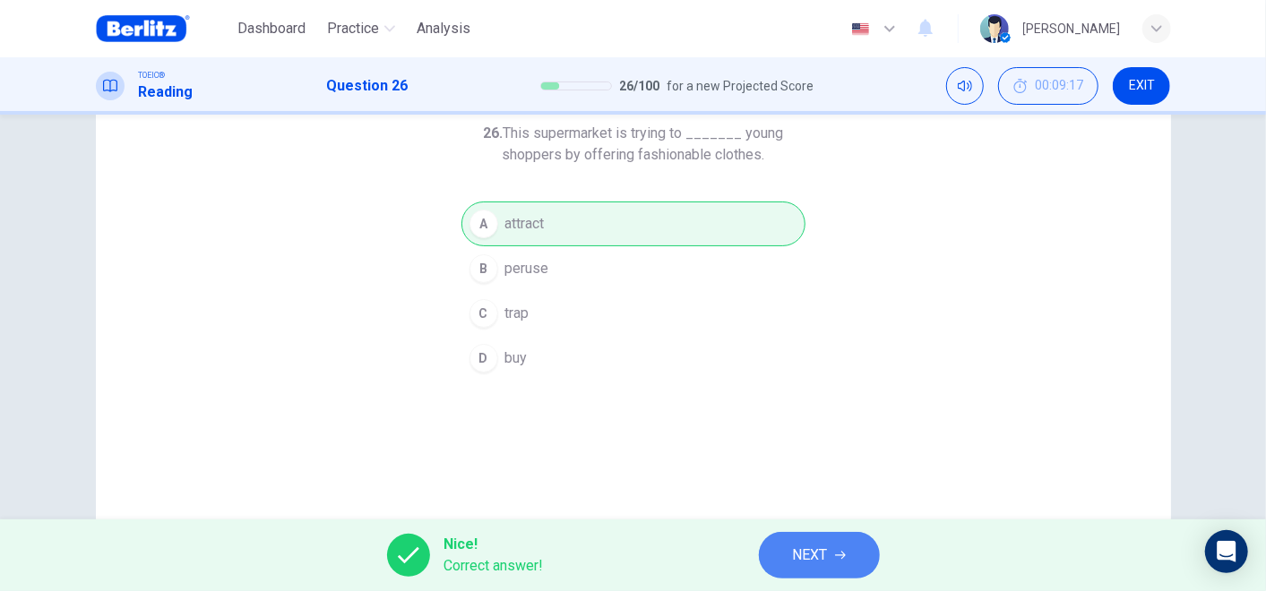
click at [793, 556] on span "NEXT" at bounding box center [810, 555] width 35 height 25
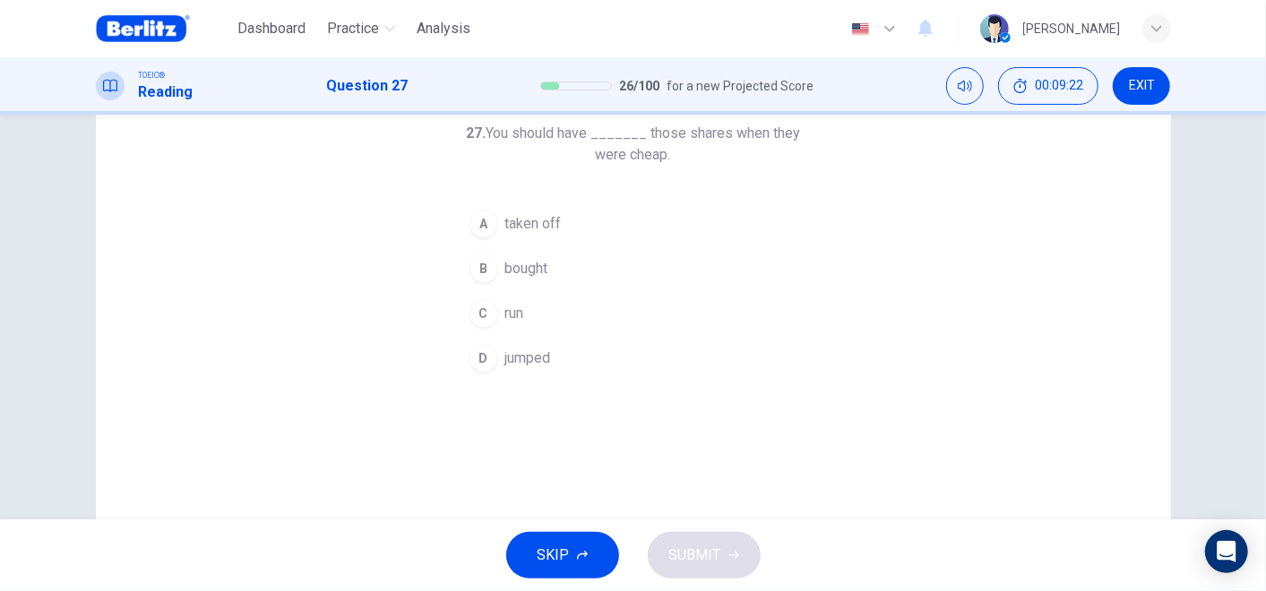
click at [530, 265] on span "bought" at bounding box center [526, 269] width 43 height 22
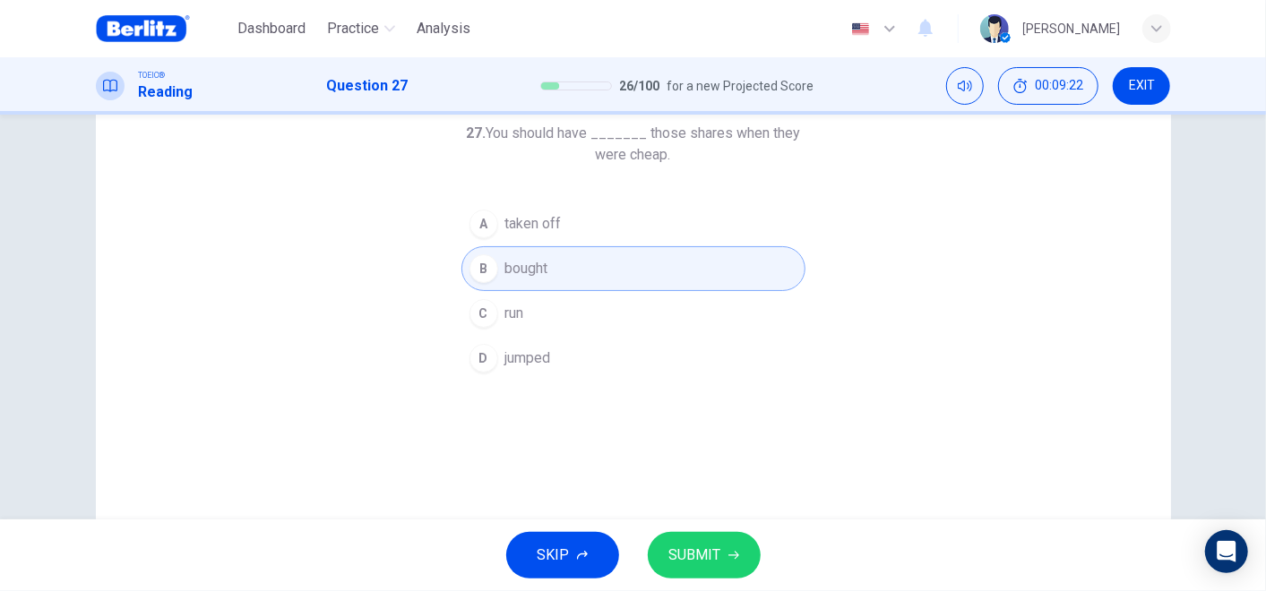
click at [691, 521] on div "SKIP SUBMIT" at bounding box center [633, 556] width 1266 height 72
click at [699, 544] on button "SUBMIT" at bounding box center [704, 555] width 113 height 47
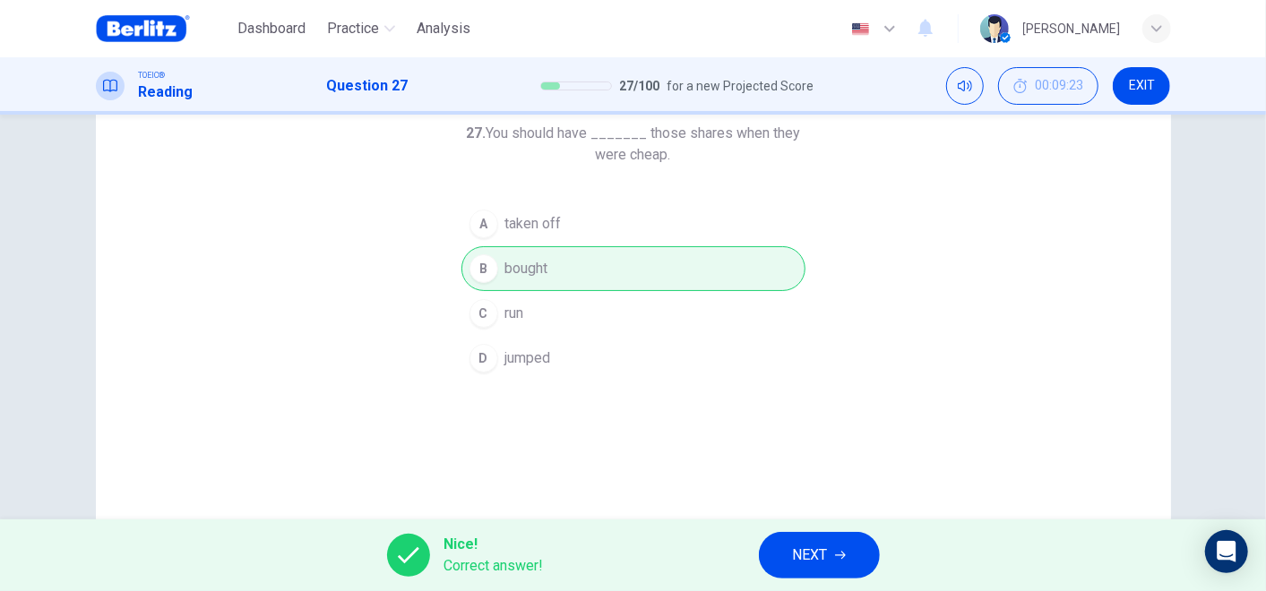
click at [823, 560] on span "NEXT" at bounding box center [810, 555] width 35 height 25
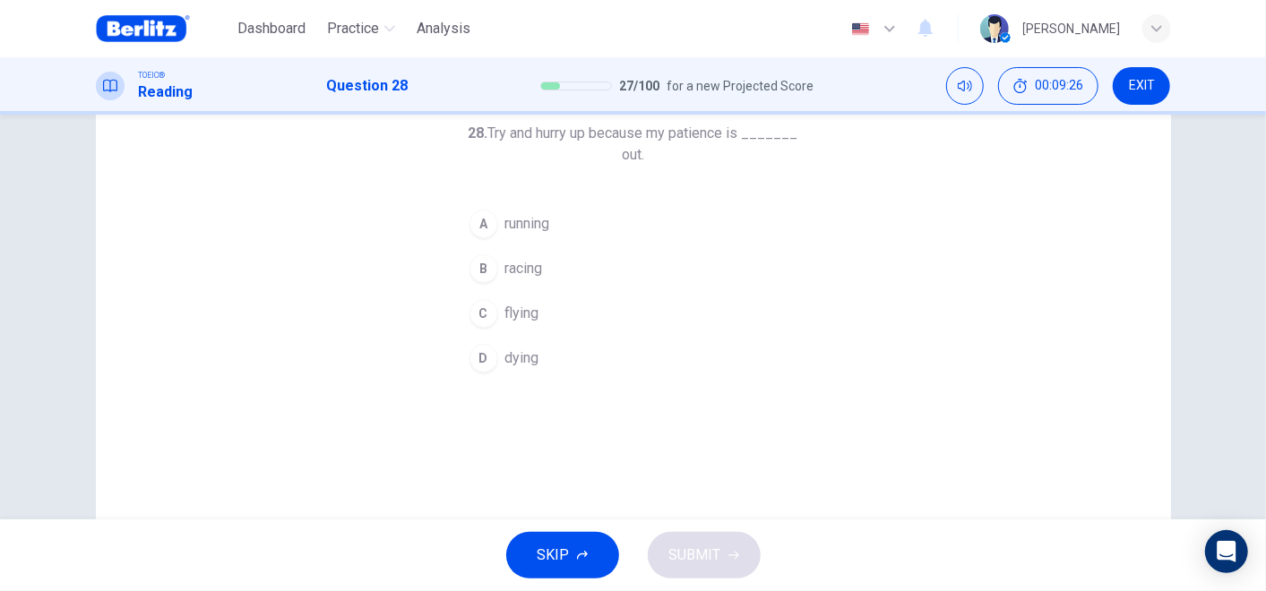
click at [529, 227] on span "running" at bounding box center [527, 224] width 45 height 22
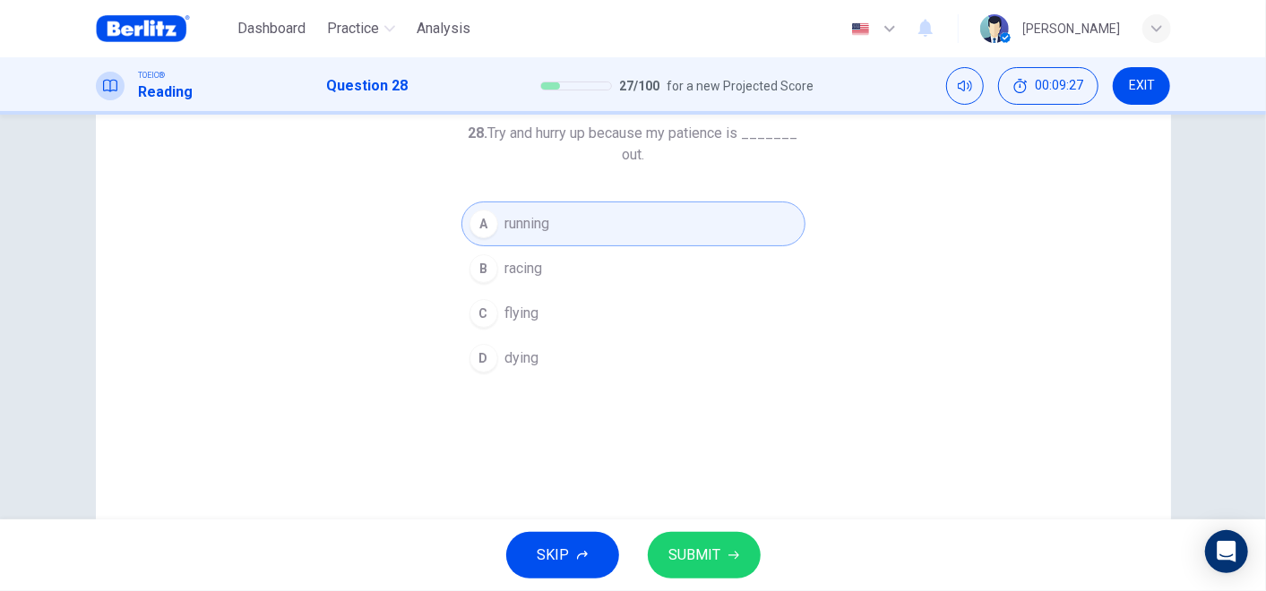
click at [729, 542] on button "SUBMIT" at bounding box center [704, 555] width 113 height 47
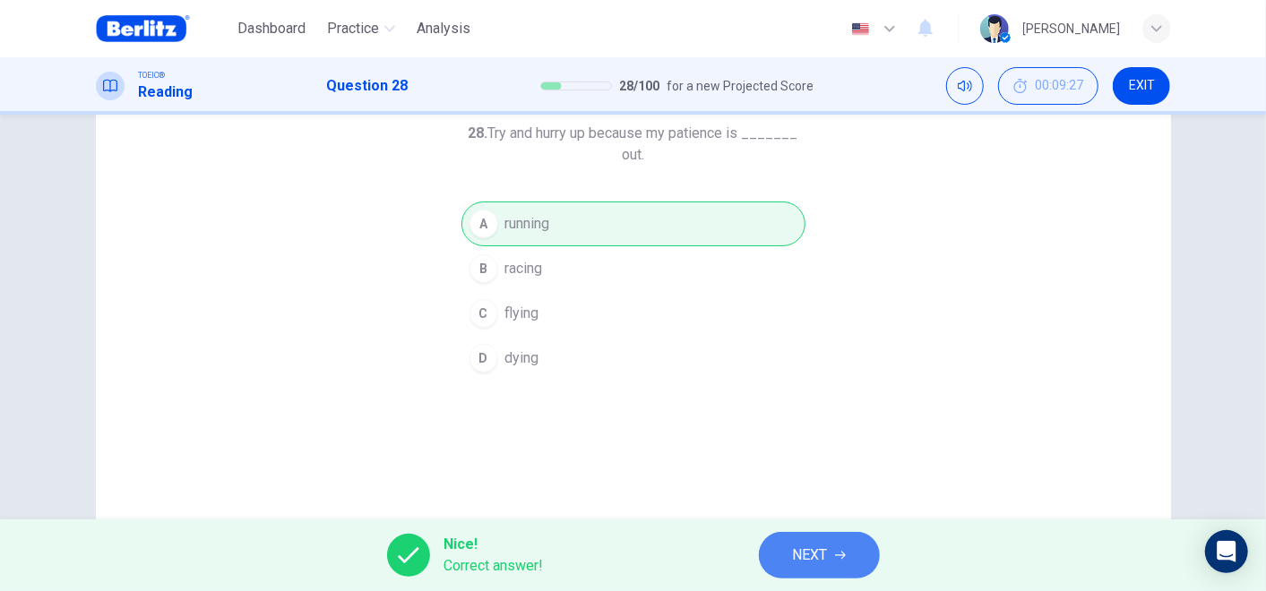
click at [796, 556] on span "NEXT" at bounding box center [810, 555] width 35 height 25
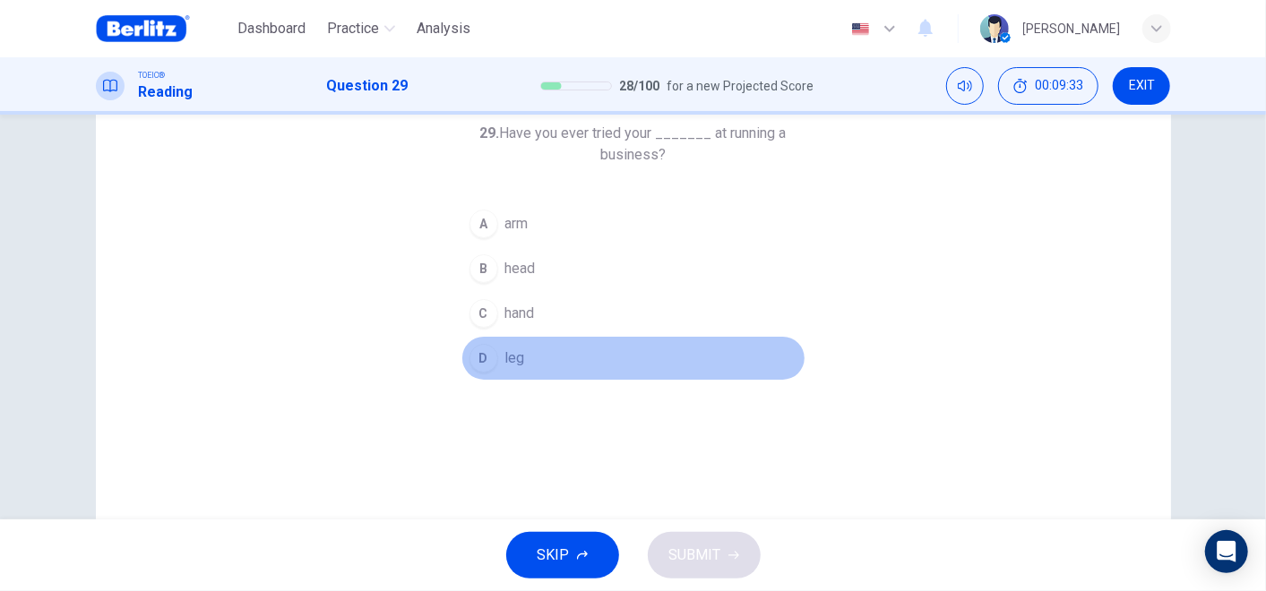
click at [521, 352] on button "D leg" at bounding box center [633, 358] width 344 height 45
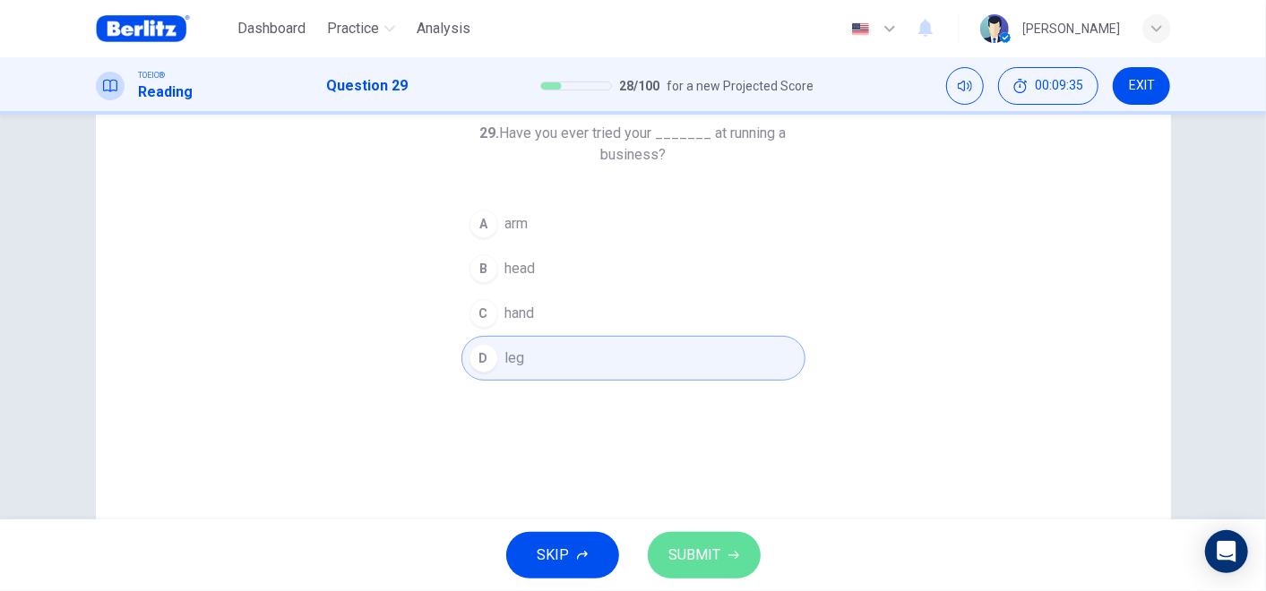
click at [720, 546] on button "SUBMIT" at bounding box center [704, 555] width 113 height 47
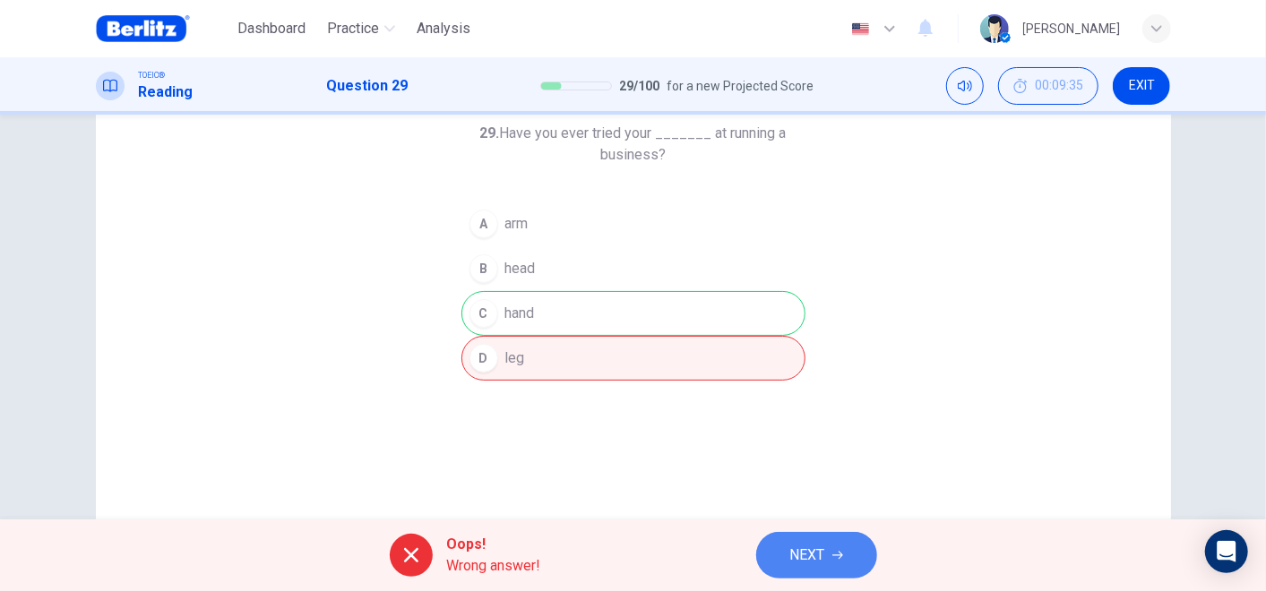
click at [815, 547] on span "NEXT" at bounding box center [807, 555] width 35 height 25
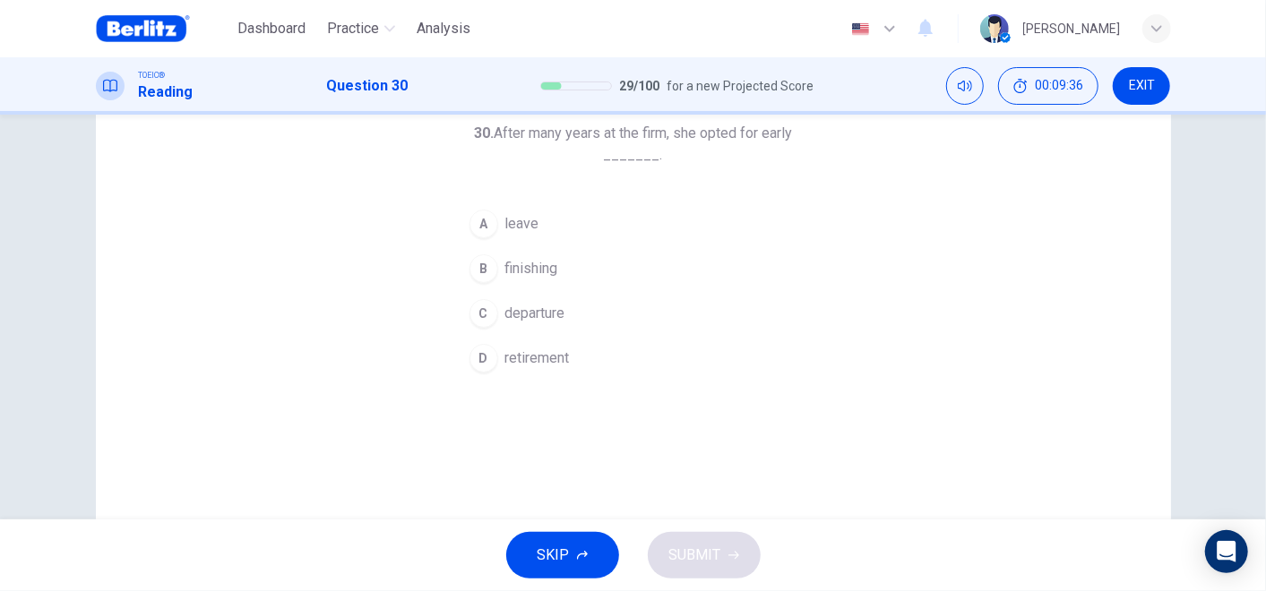
drag, startPoint x: 519, startPoint y: 129, endPoint x: 642, endPoint y: 134, distance: 122.8
click at [642, 134] on h6 "30. After many years at the firm, she opted for early _______." at bounding box center [633, 144] width 344 height 43
click at [550, 355] on span "retirement" at bounding box center [537, 359] width 65 height 22
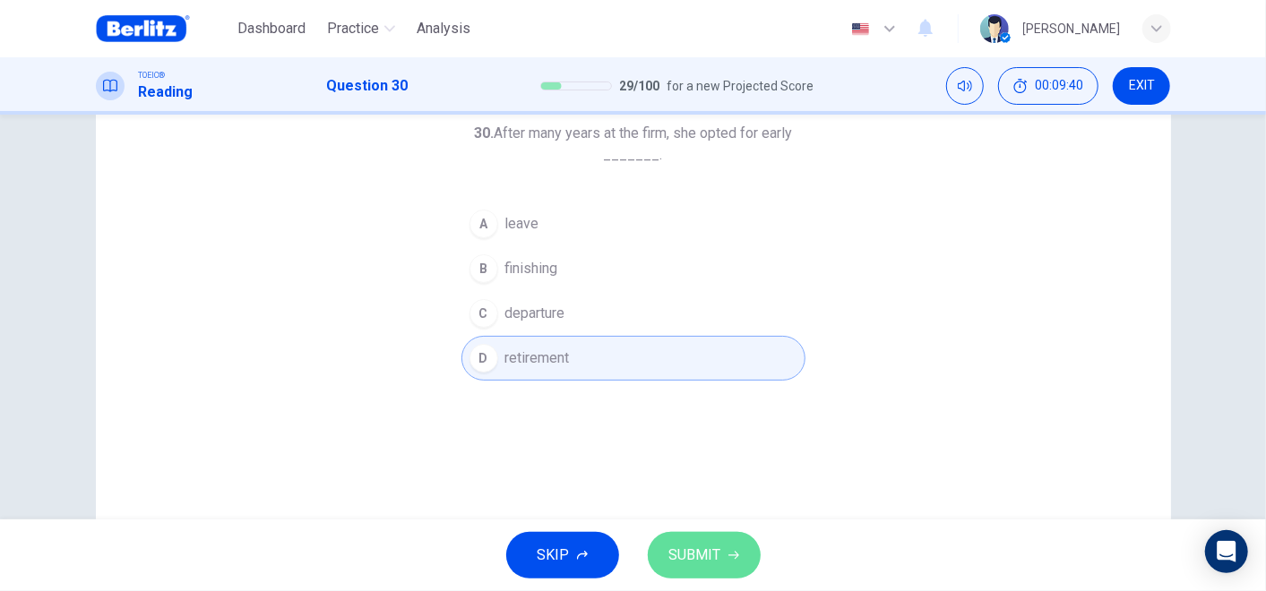
click at [702, 543] on span "SUBMIT" at bounding box center [695, 555] width 52 height 25
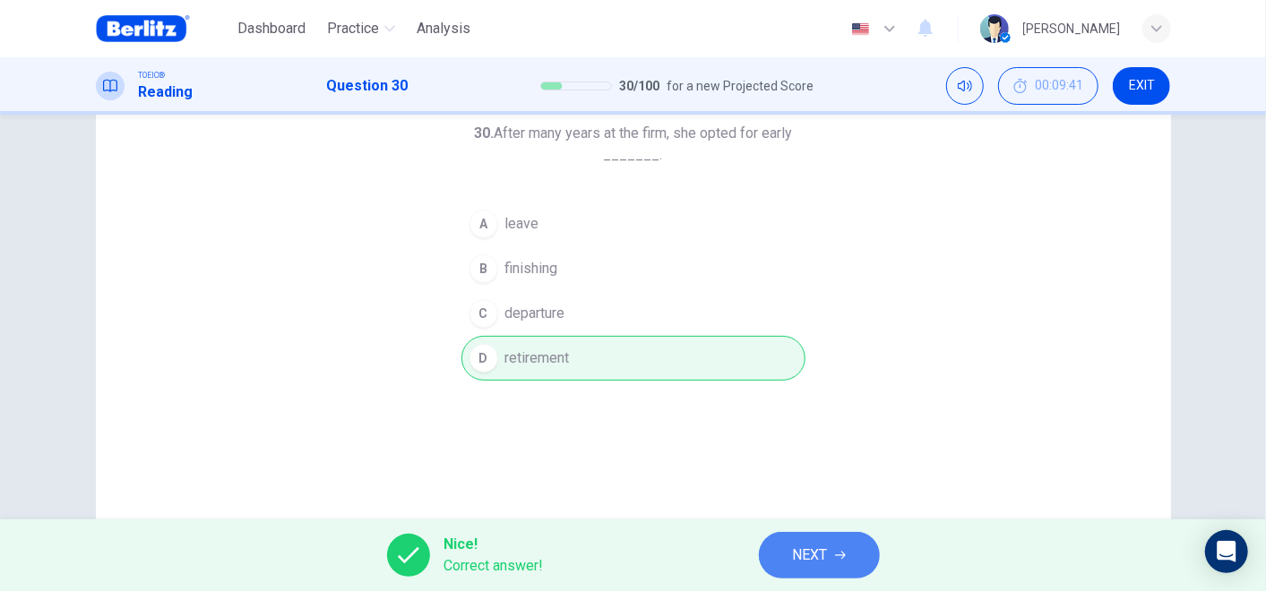
click at [818, 563] on span "NEXT" at bounding box center [810, 555] width 35 height 25
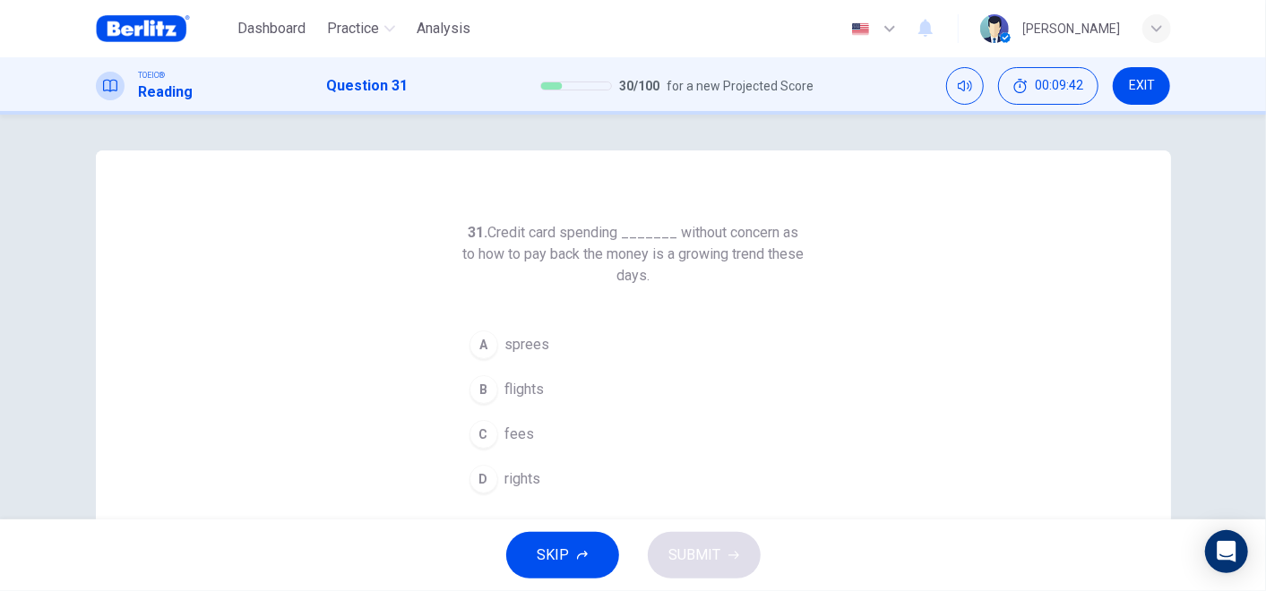
click at [507, 434] on span "fees" at bounding box center [520, 435] width 30 height 22
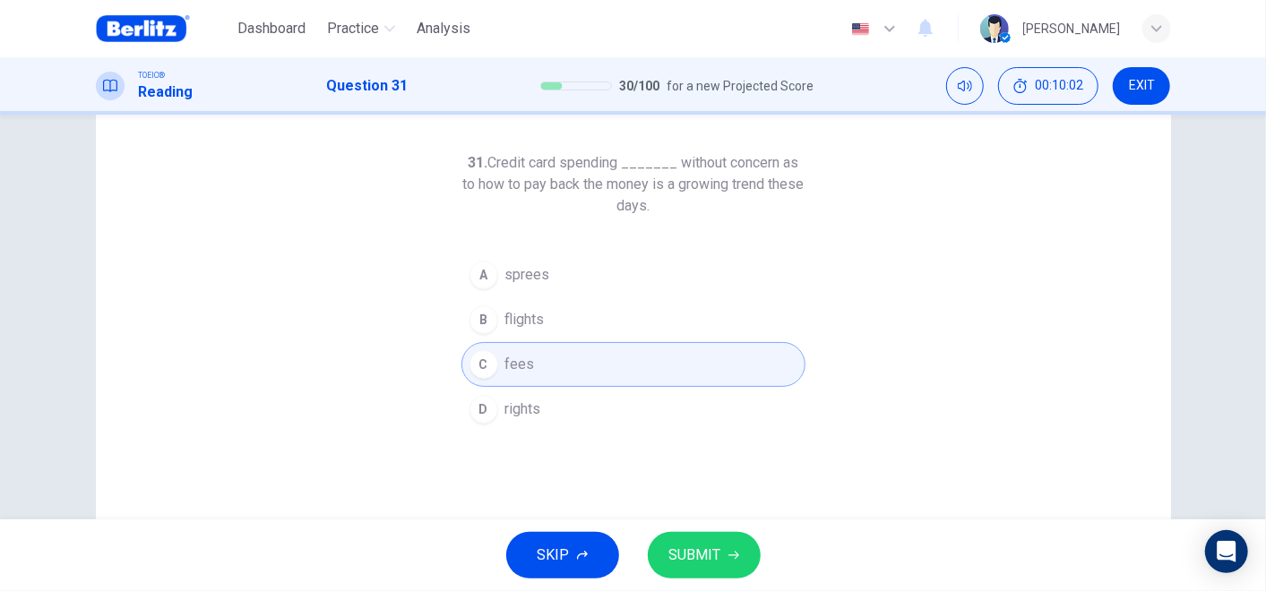
scroll to position [99, 0]
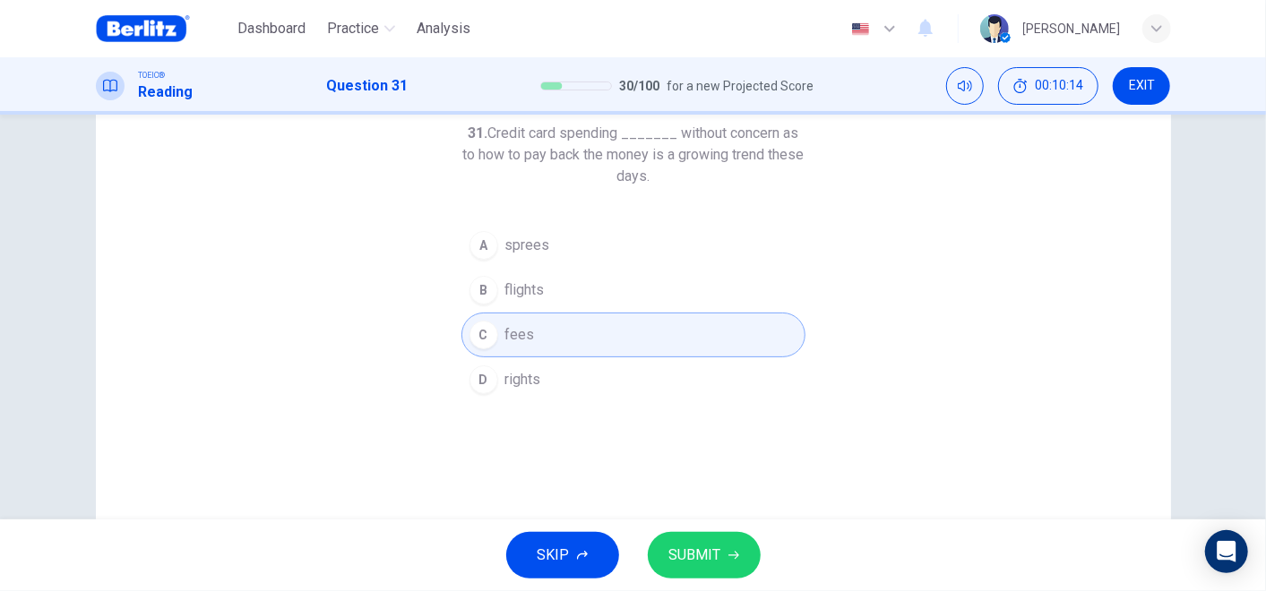
click at [521, 289] on span "flights" at bounding box center [524, 291] width 39 height 22
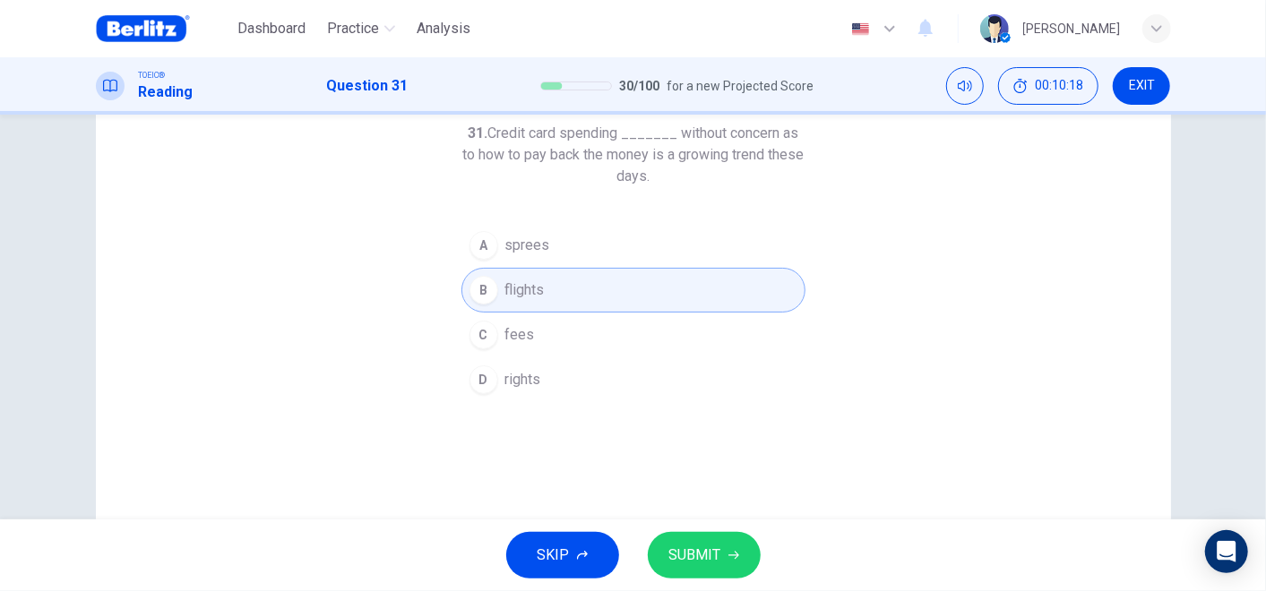
click at [506, 237] on span "sprees" at bounding box center [527, 246] width 45 height 22
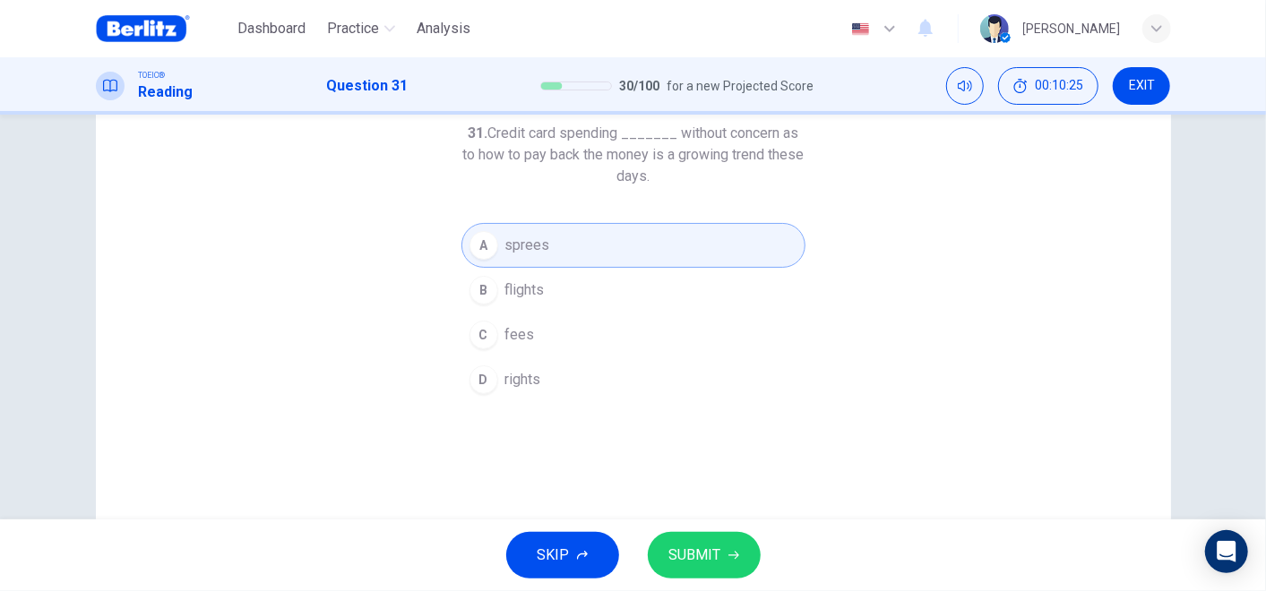
click at [721, 562] on button "SUBMIT" at bounding box center [704, 555] width 113 height 47
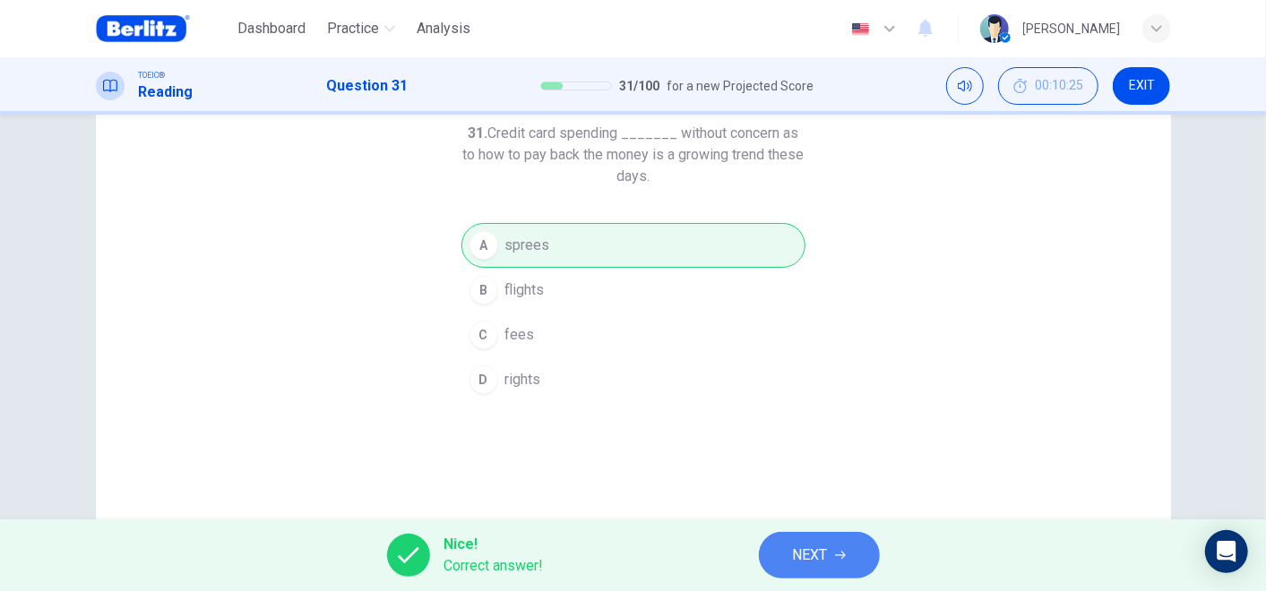
click at [802, 539] on button "NEXT" at bounding box center [819, 555] width 121 height 47
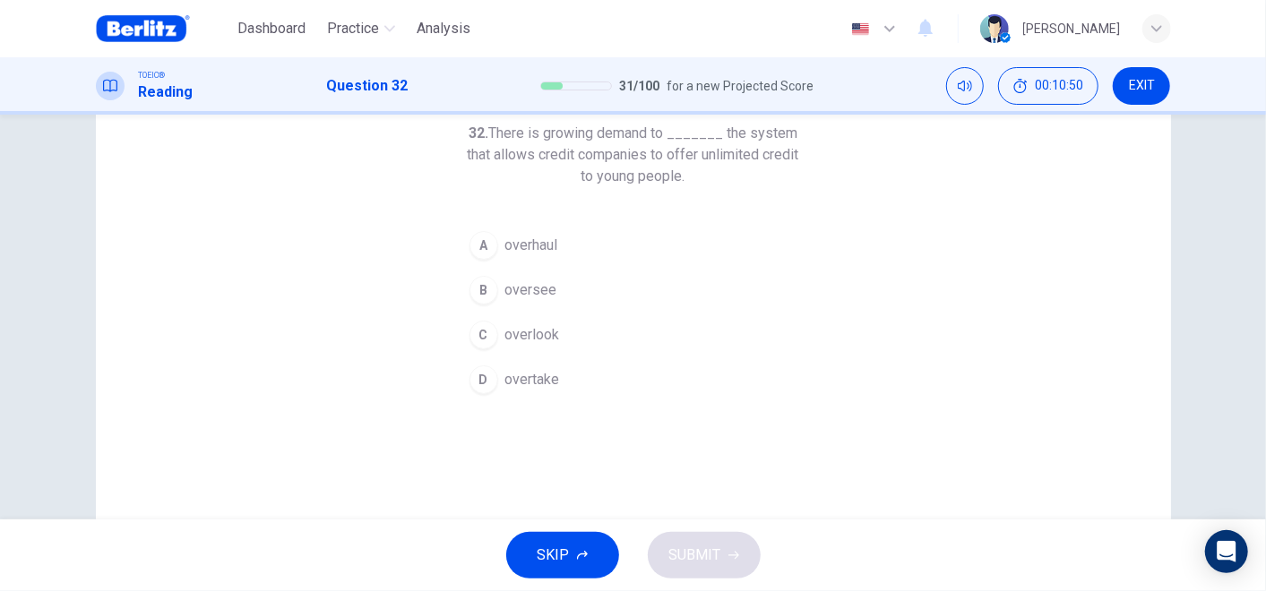
click at [521, 249] on span "overhaul" at bounding box center [531, 246] width 53 height 22
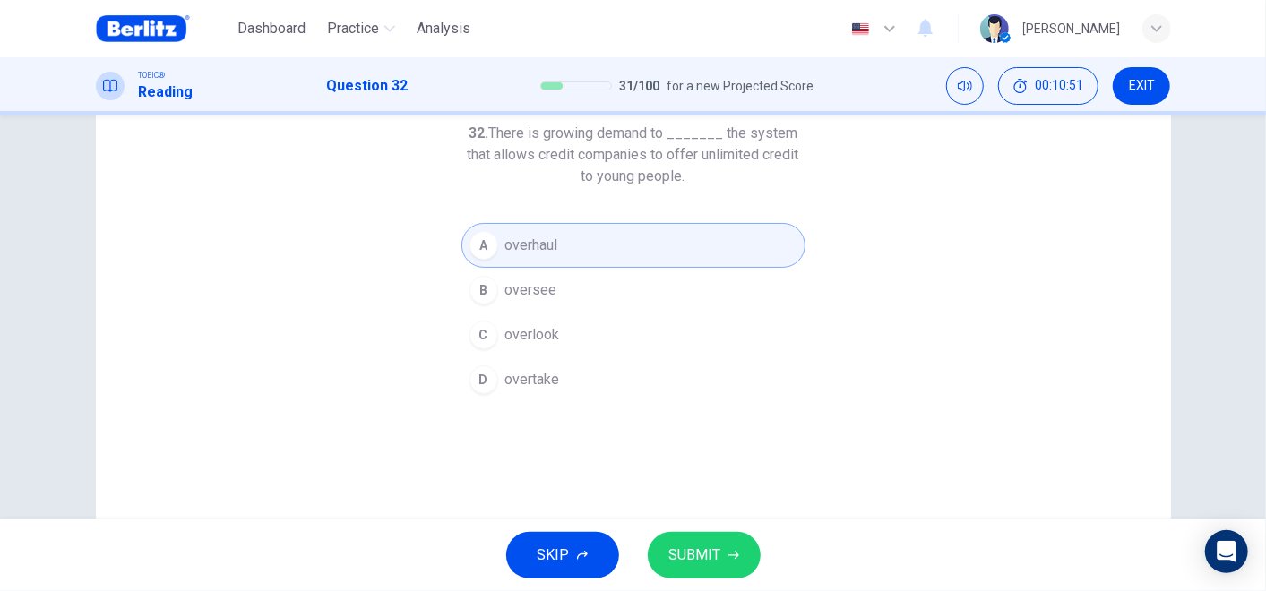
click at [667, 549] on button "SUBMIT" at bounding box center [704, 555] width 113 height 47
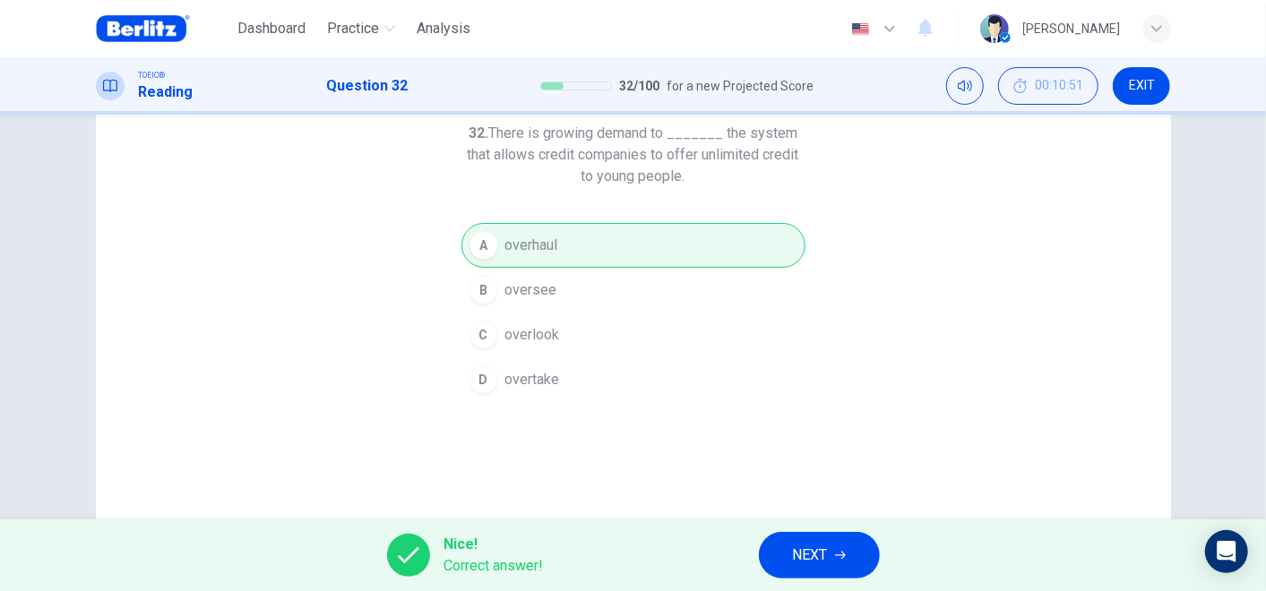
click at [817, 555] on span "NEXT" at bounding box center [810, 555] width 35 height 25
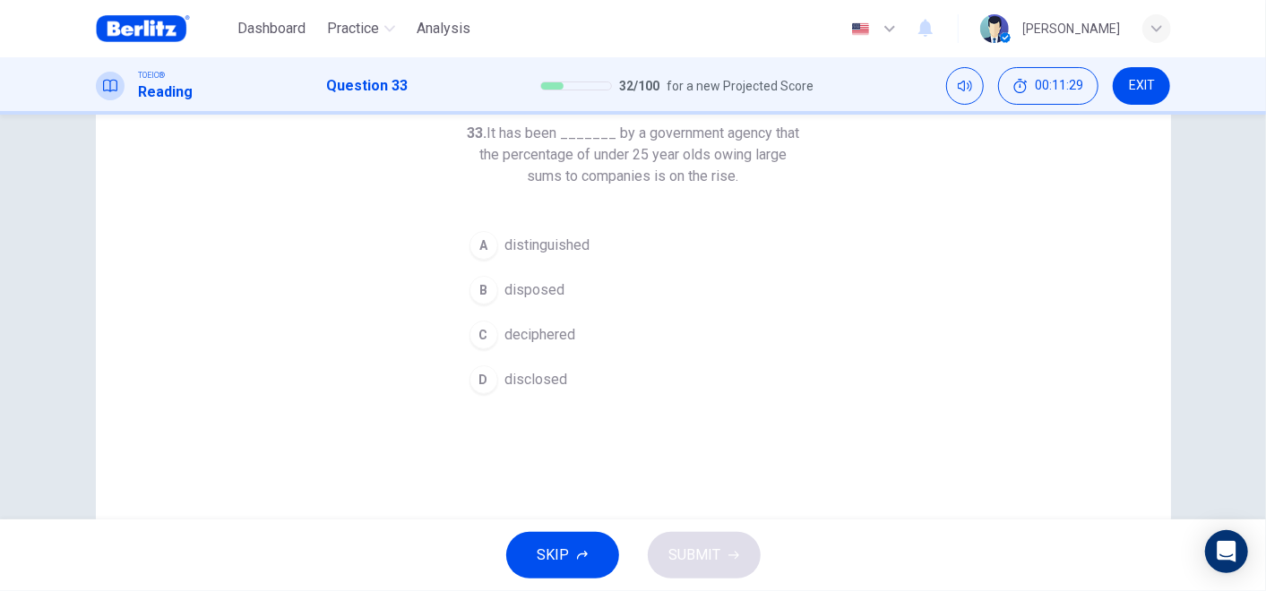
click at [549, 284] on span "disposed" at bounding box center [535, 291] width 60 height 22
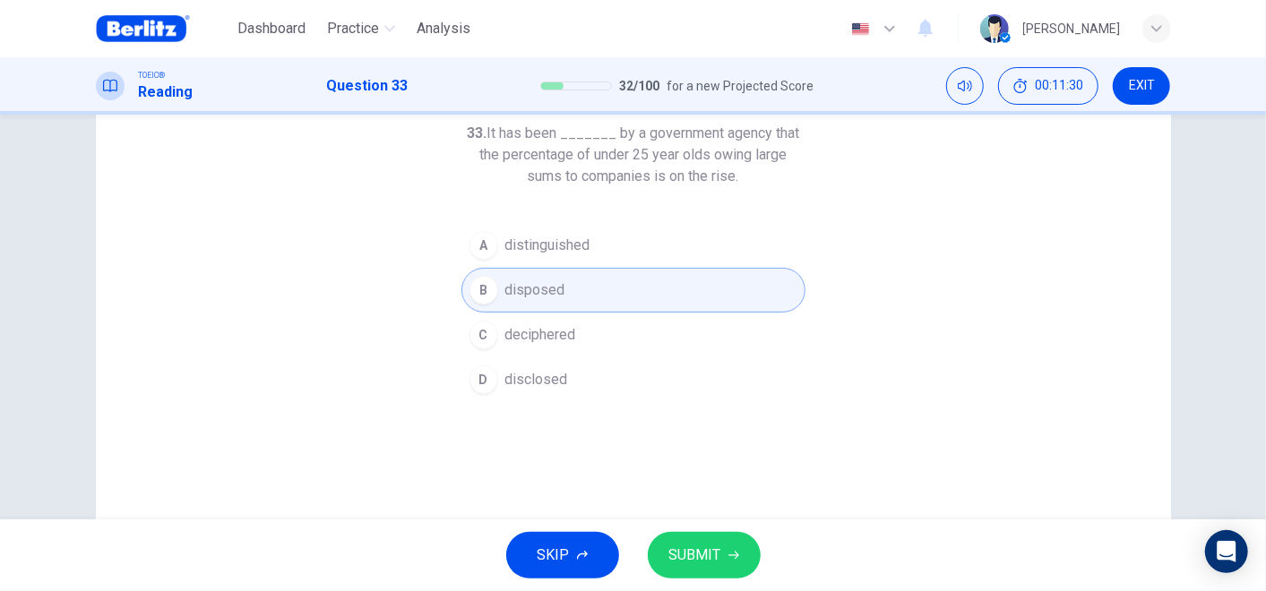
click at [710, 553] on span "SUBMIT" at bounding box center [695, 555] width 52 height 25
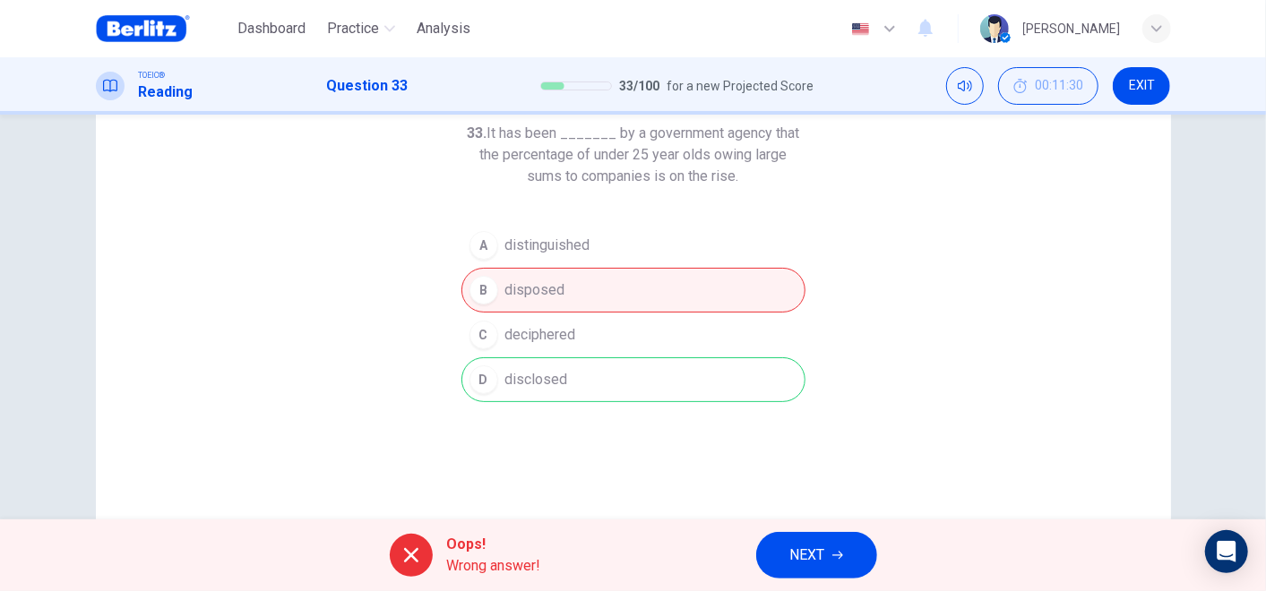
click at [823, 551] on span "NEXT" at bounding box center [807, 555] width 35 height 25
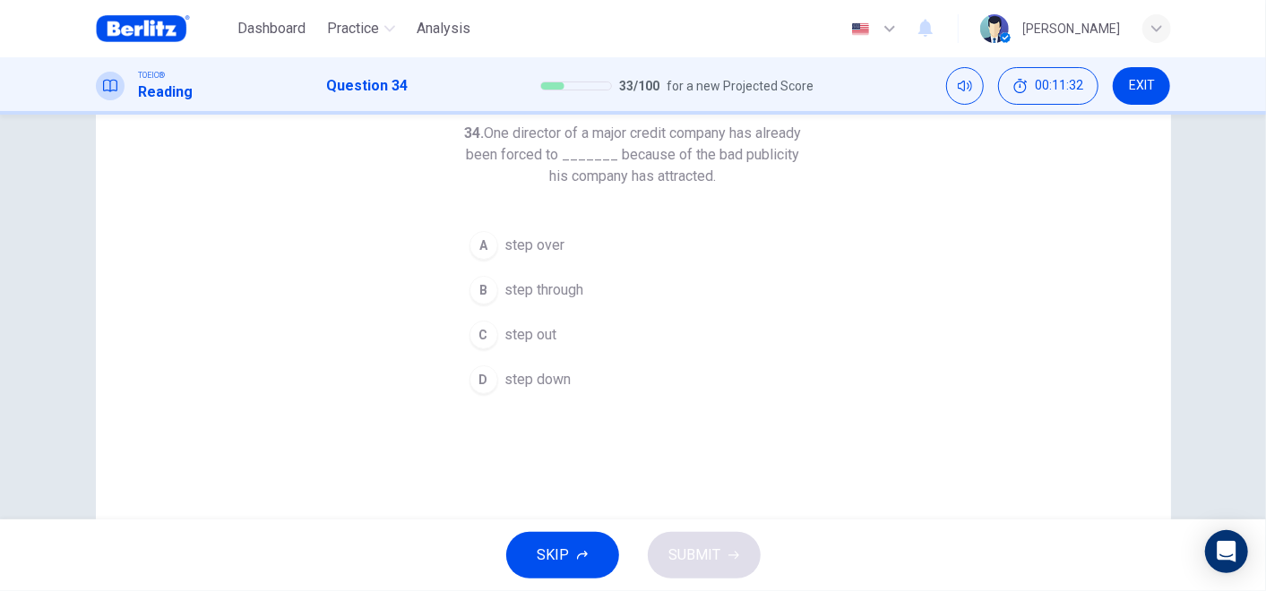
drag, startPoint x: 547, startPoint y: 136, endPoint x: 645, endPoint y: 135, distance: 97.7
click at [645, 135] on h6 "34. One director of a major credit company has already been forced to _______ b…" at bounding box center [633, 155] width 344 height 65
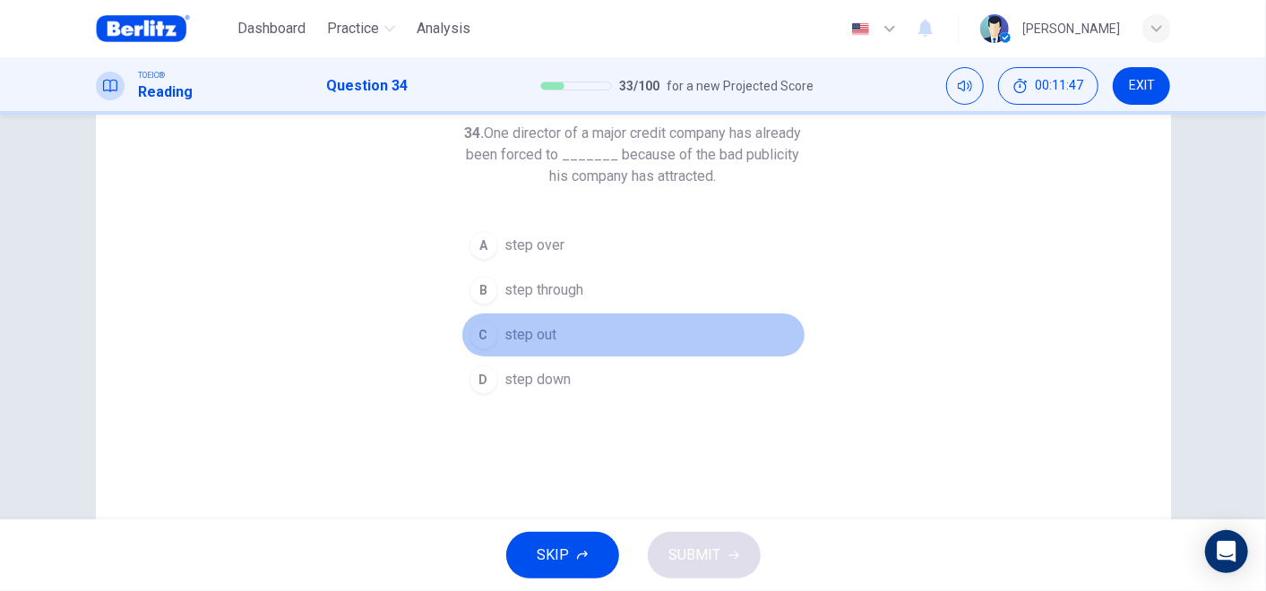
click at [520, 338] on span "step out" at bounding box center [531, 335] width 52 height 22
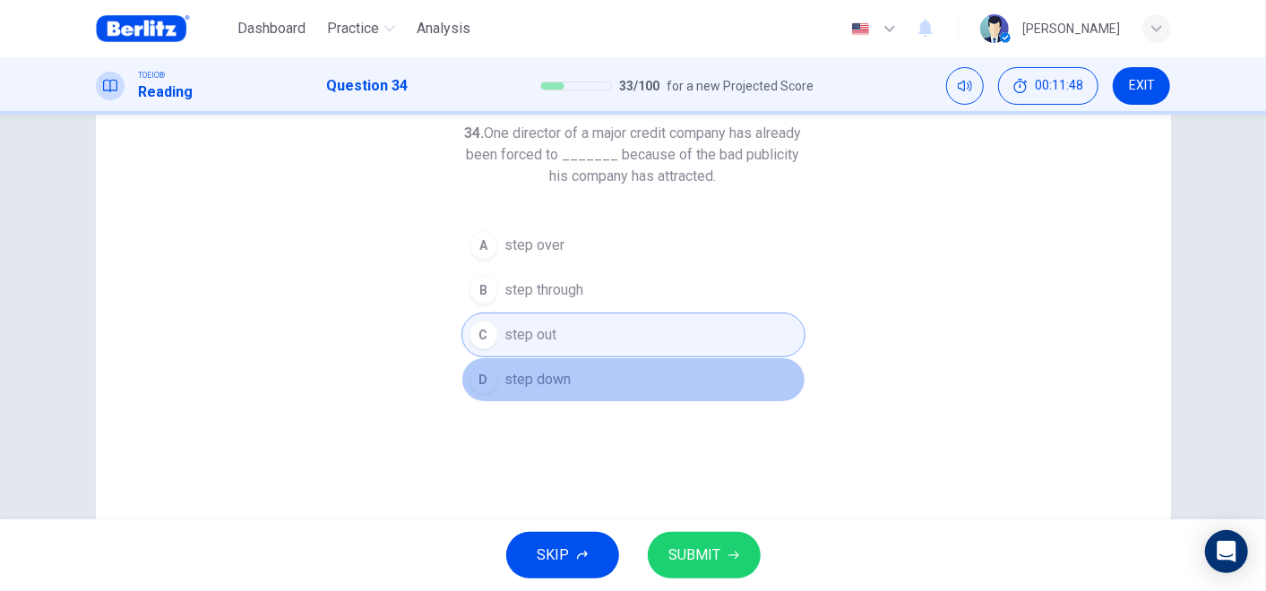
click at [557, 378] on span "step down" at bounding box center [538, 380] width 66 height 22
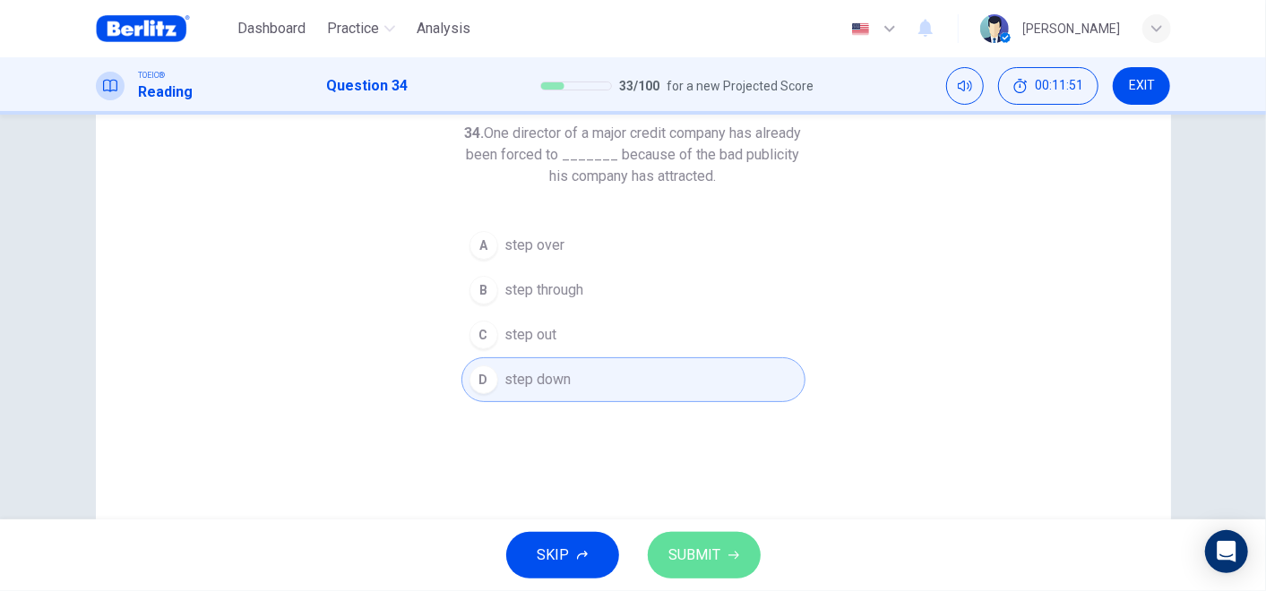
click at [724, 538] on button "SUBMIT" at bounding box center [704, 555] width 113 height 47
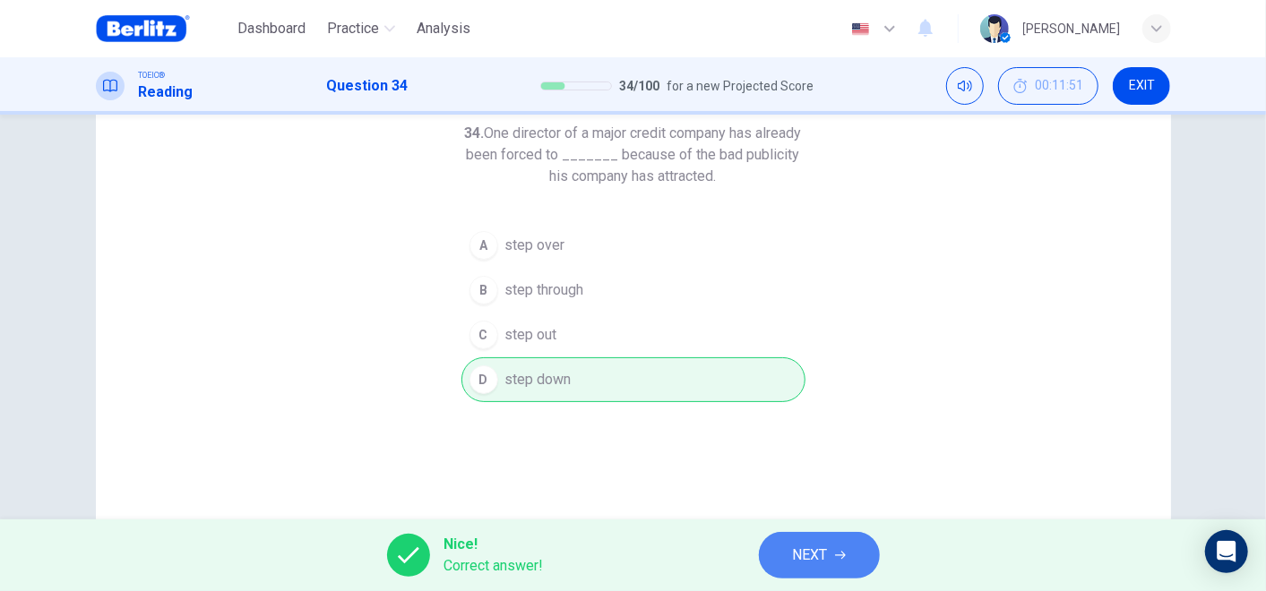
click at [826, 556] on span "NEXT" at bounding box center [810, 555] width 35 height 25
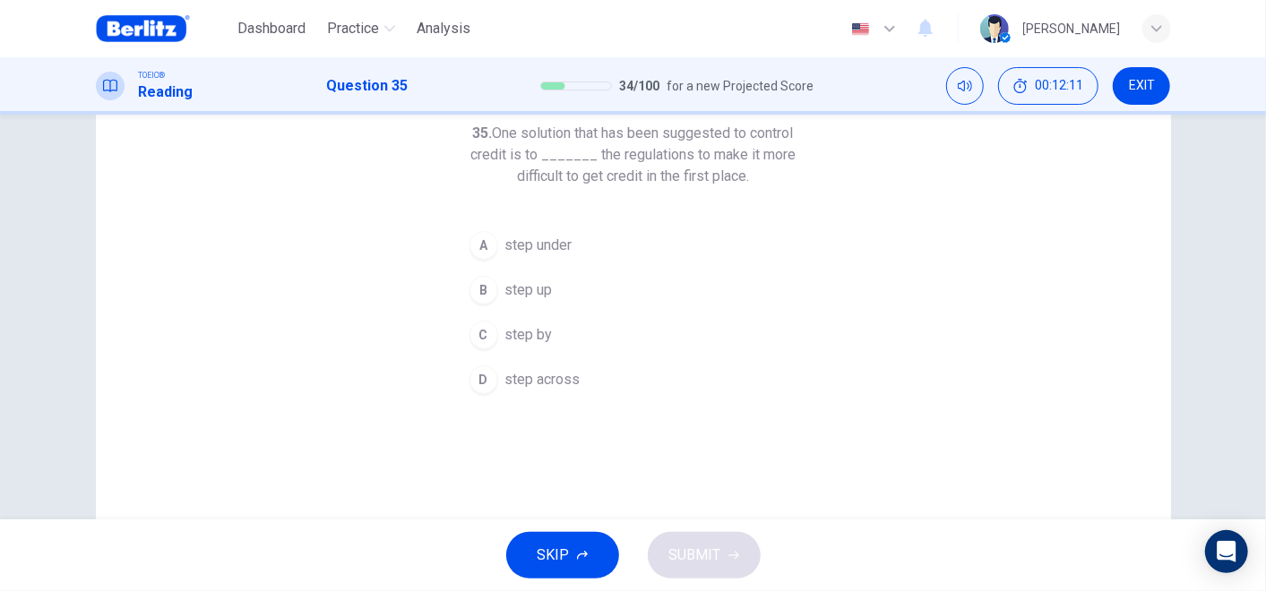
click at [548, 291] on button "B step up" at bounding box center [633, 290] width 344 height 45
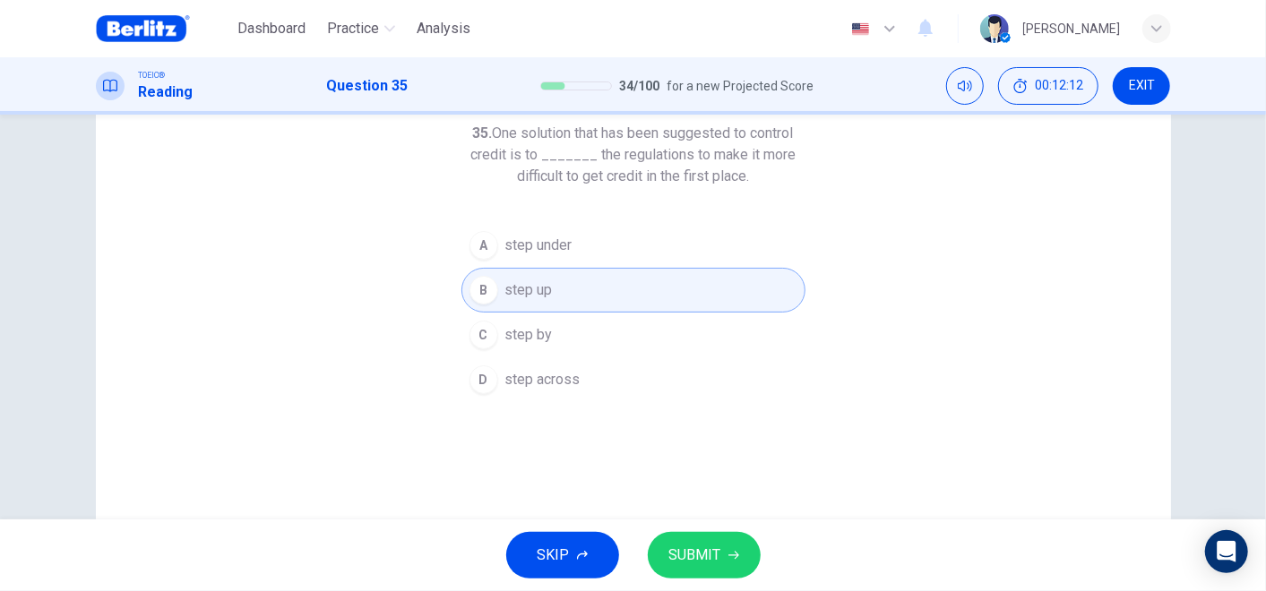
click at [728, 557] on icon "button" at bounding box center [733, 555] width 11 height 11
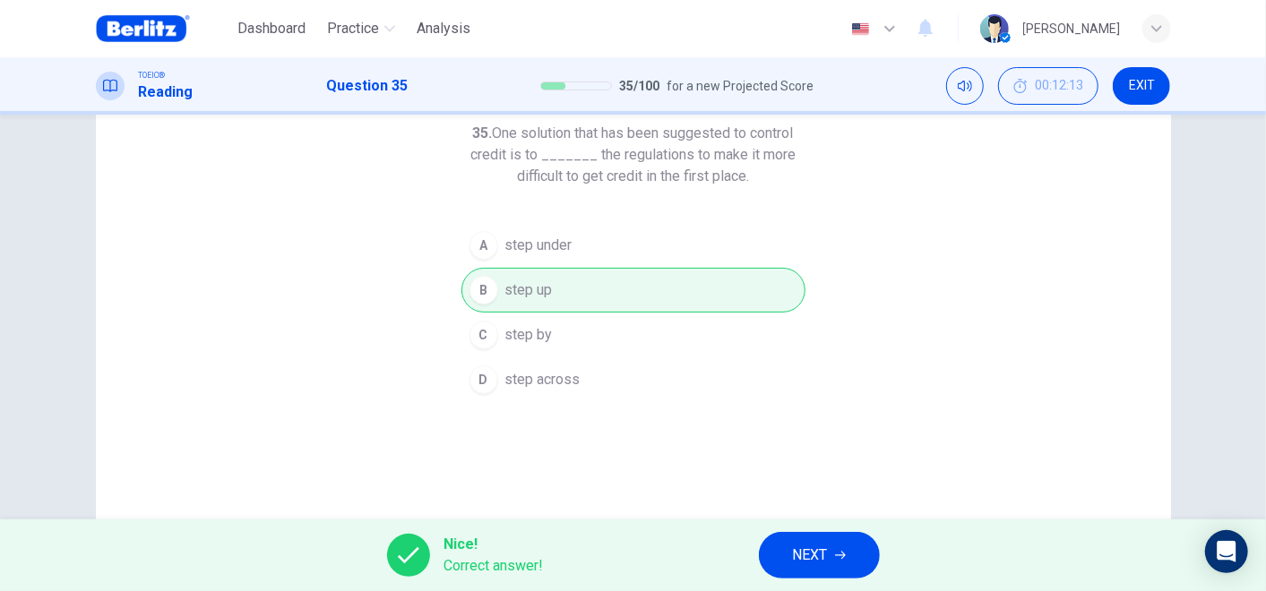
click at [840, 559] on icon "button" at bounding box center [840, 555] width 11 height 11
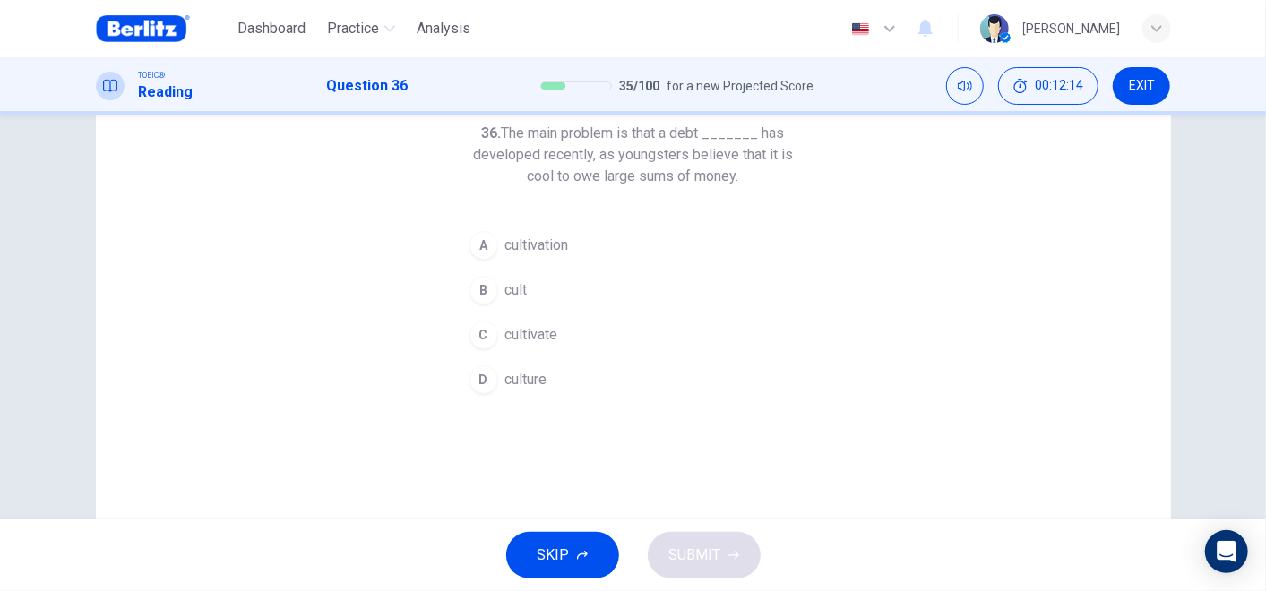
click at [566, 132] on h6 "36. The main problem is that a debt _______ has developed recently, as youngste…" at bounding box center [633, 155] width 344 height 65
click at [619, 133] on h6 "36. The main problem is that a debt _______ has developed recently, as youngste…" at bounding box center [633, 155] width 344 height 65
click at [535, 132] on h6 "36. The main problem is that a debt _______ has developed recently, as youngste…" at bounding box center [633, 155] width 344 height 65
click at [662, 126] on h6 "36. The main problem is that a debt _______ has developed recently, as youngste…" at bounding box center [633, 155] width 344 height 65
click at [530, 376] on span "culture" at bounding box center [526, 380] width 42 height 22
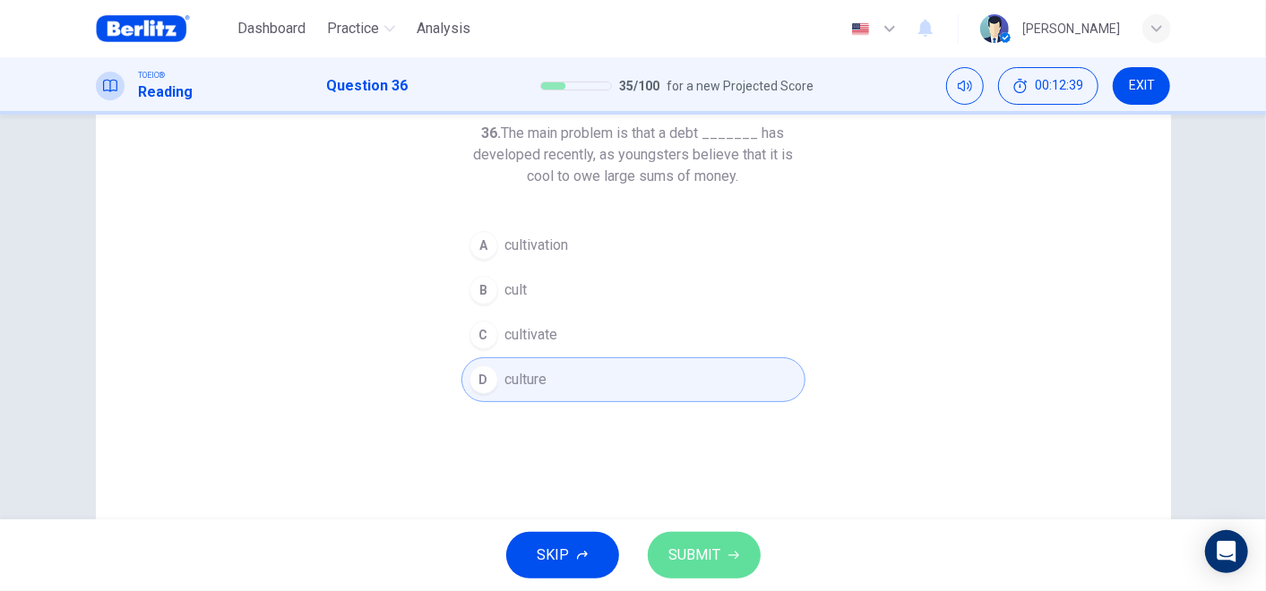
click at [726, 545] on button "SUBMIT" at bounding box center [704, 555] width 113 height 47
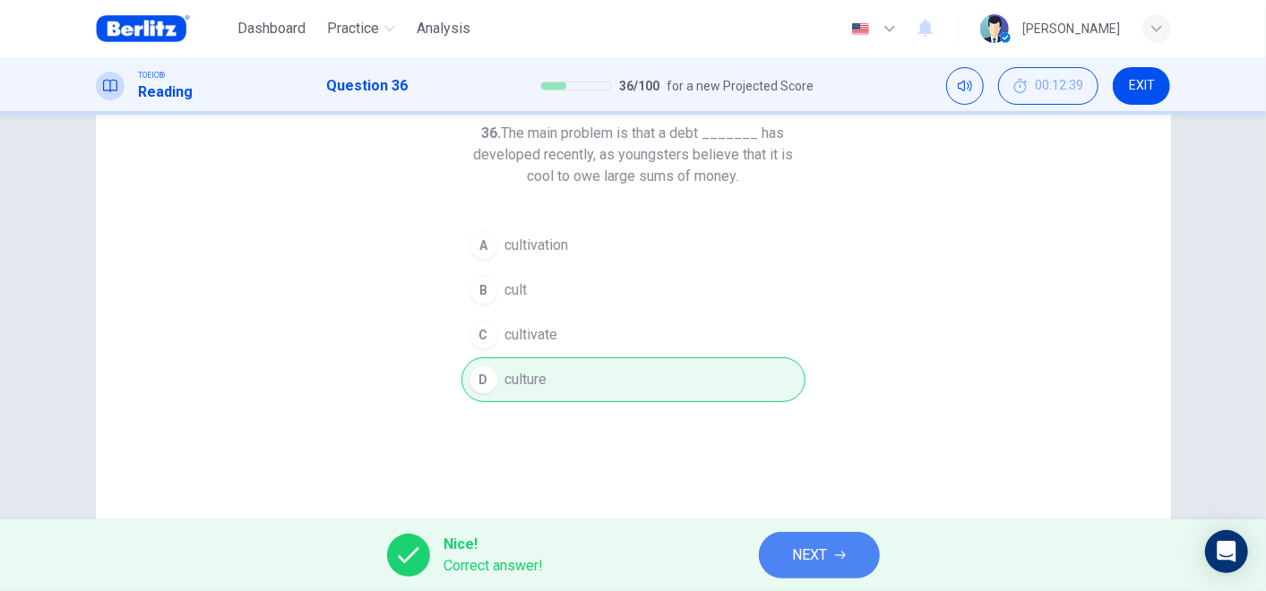
click at [863, 554] on button "NEXT" at bounding box center [819, 555] width 121 height 47
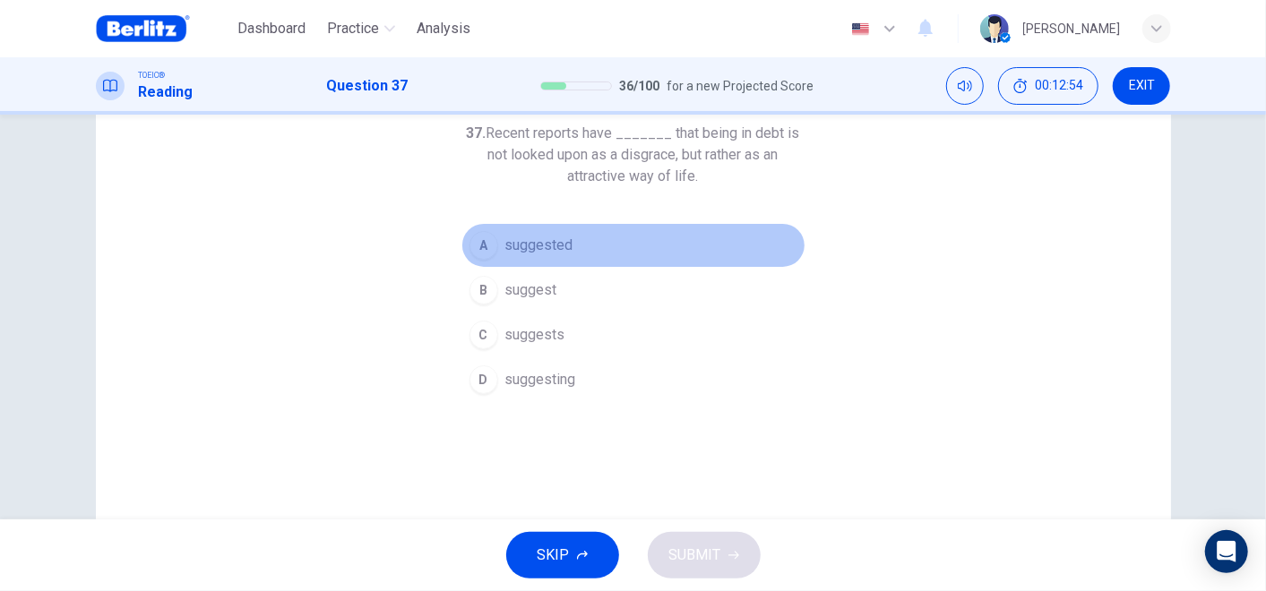
click at [564, 248] on span "suggested" at bounding box center [539, 246] width 68 height 22
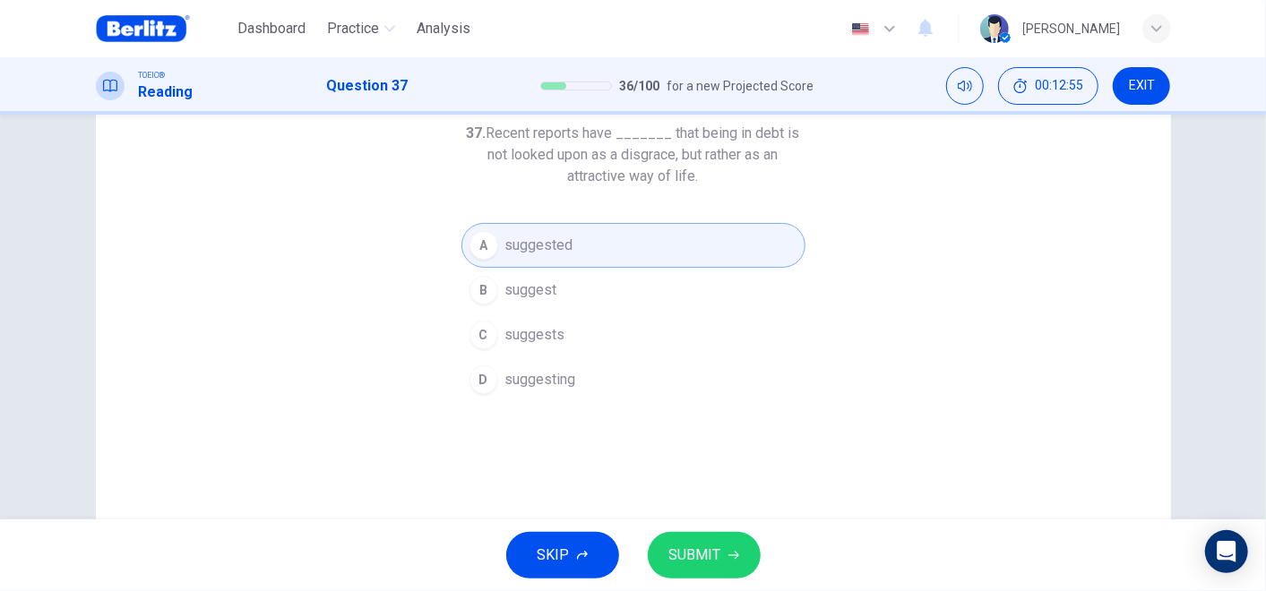
click at [676, 547] on span "SUBMIT" at bounding box center [695, 555] width 52 height 25
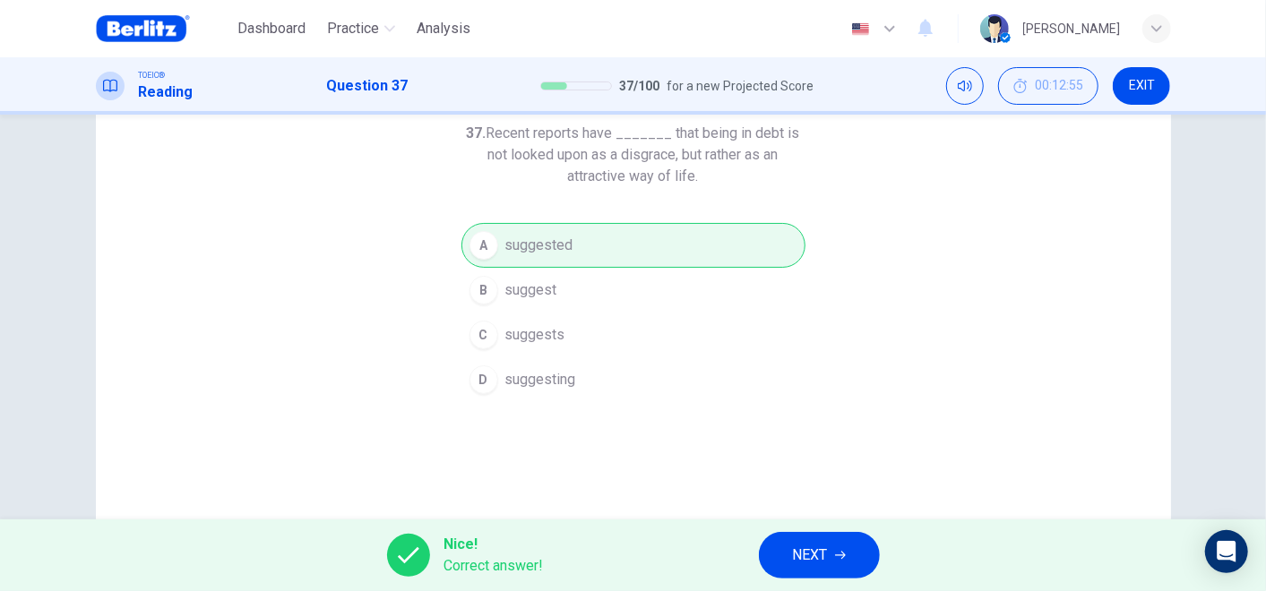
click at [836, 554] on icon "button" at bounding box center [840, 555] width 11 height 11
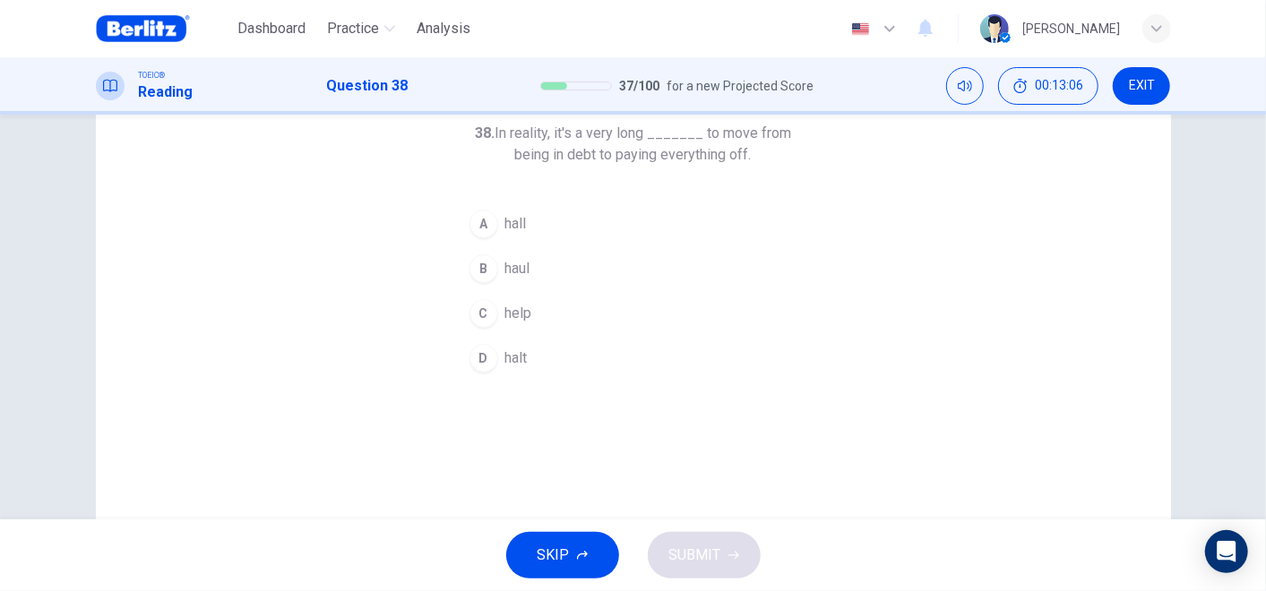
drag, startPoint x: 503, startPoint y: 153, endPoint x: 642, endPoint y: 155, distance: 138.9
click at [630, 153] on h6 "38. In reality, it's a very long _______ to move from being in debt to paying e…" at bounding box center [633, 144] width 344 height 43
click at [511, 359] on span "halt" at bounding box center [516, 359] width 22 height 22
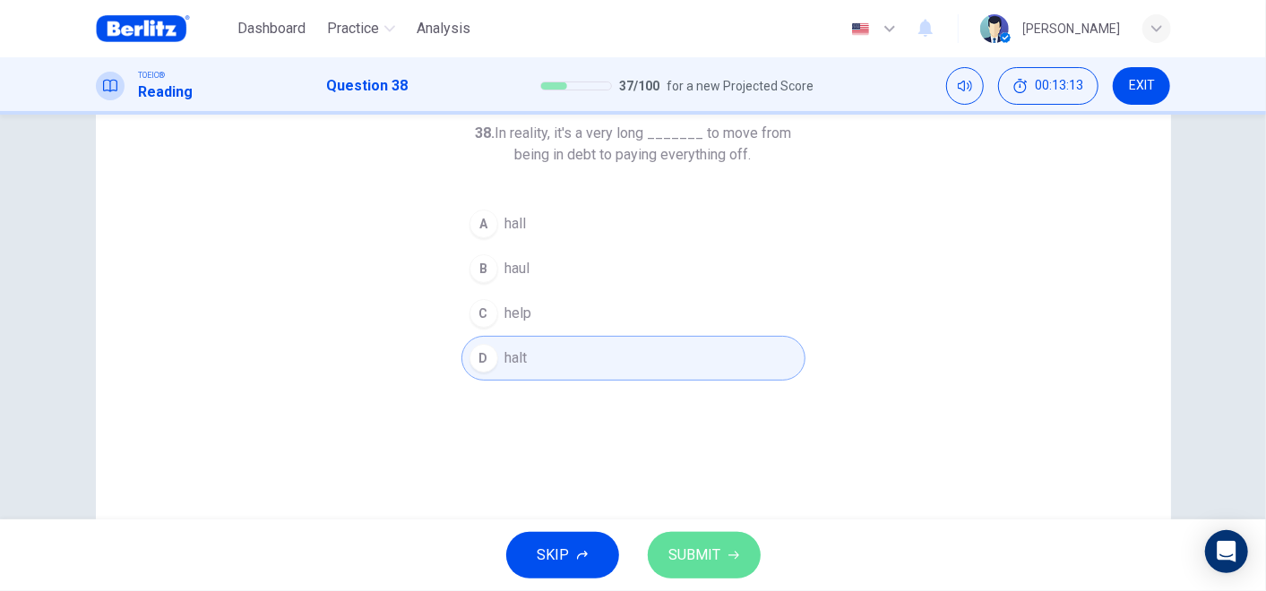
click at [685, 543] on span "SUBMIT" at bounding box center [695, 555] width 52 height 25
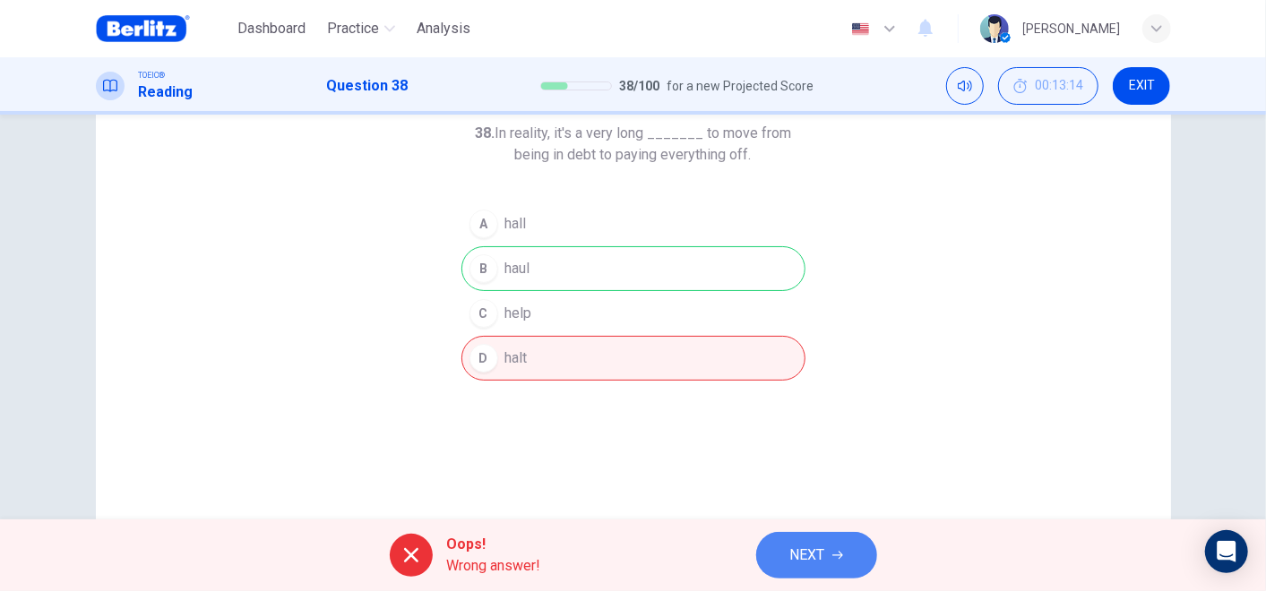
click at [814, 544] on span "NEXT" at bounding box center [807, 555] width 35 height 25
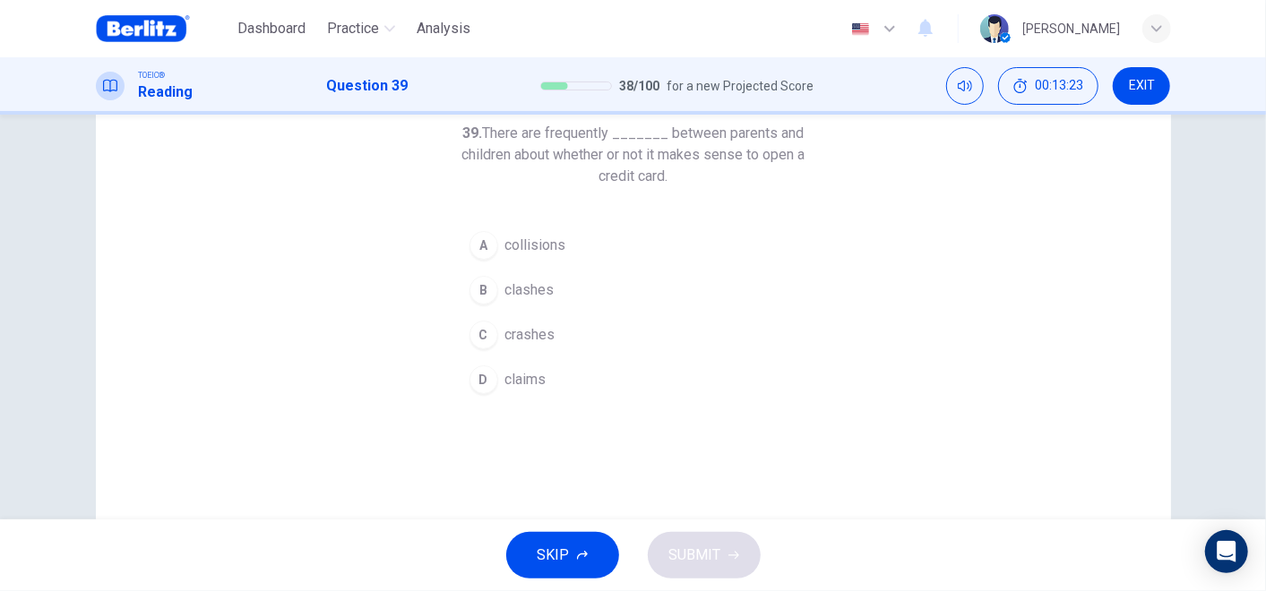
click at [528, 237] on span "collisions" at bounding box center [535, 246] width 61 height 22
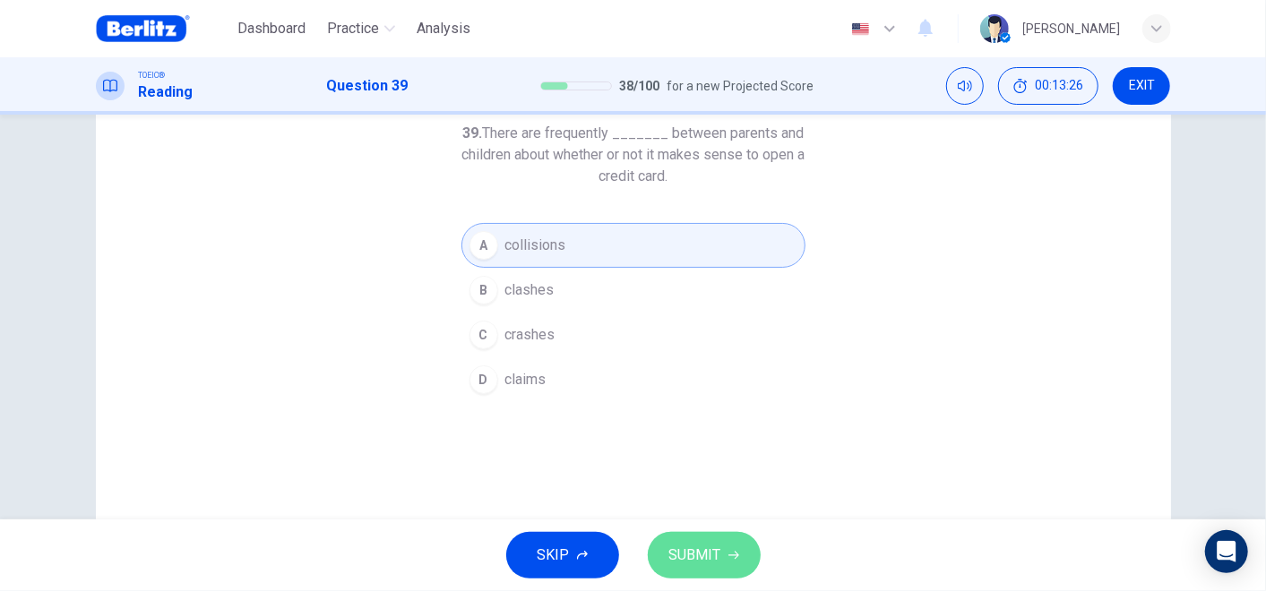
click at [708, 556] on span "SUBMIT" at bounding box center [695, 555] width 52 height 25
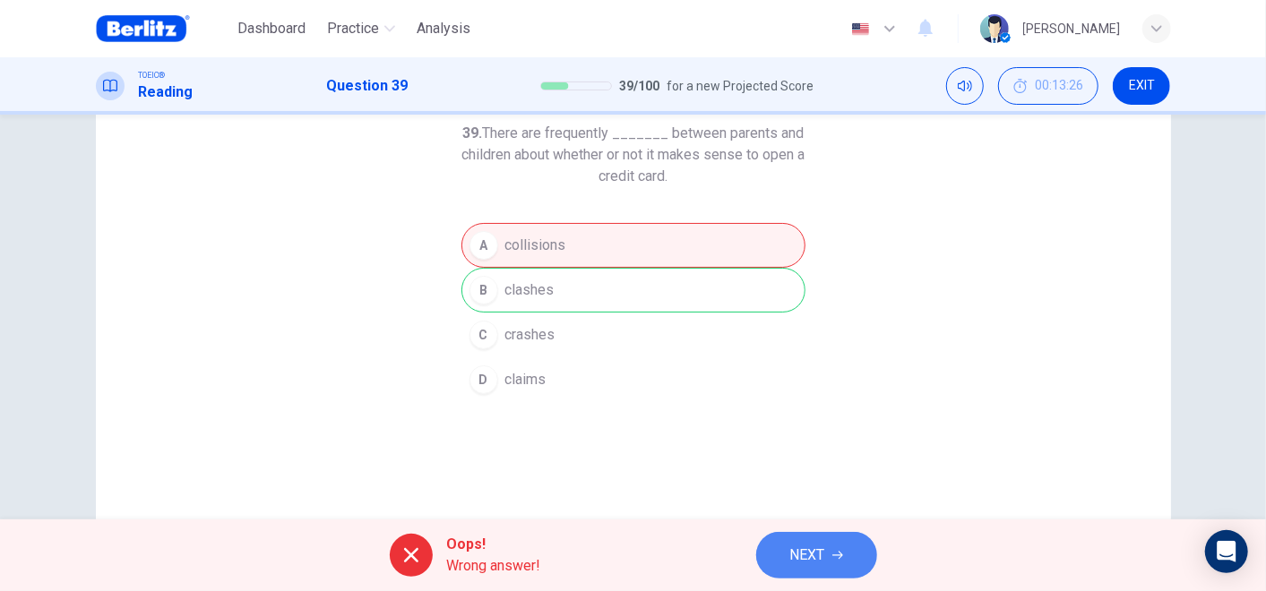
click at [811, 556] on span "NEXT" at bounding box center [807, 555] width 35 height 25
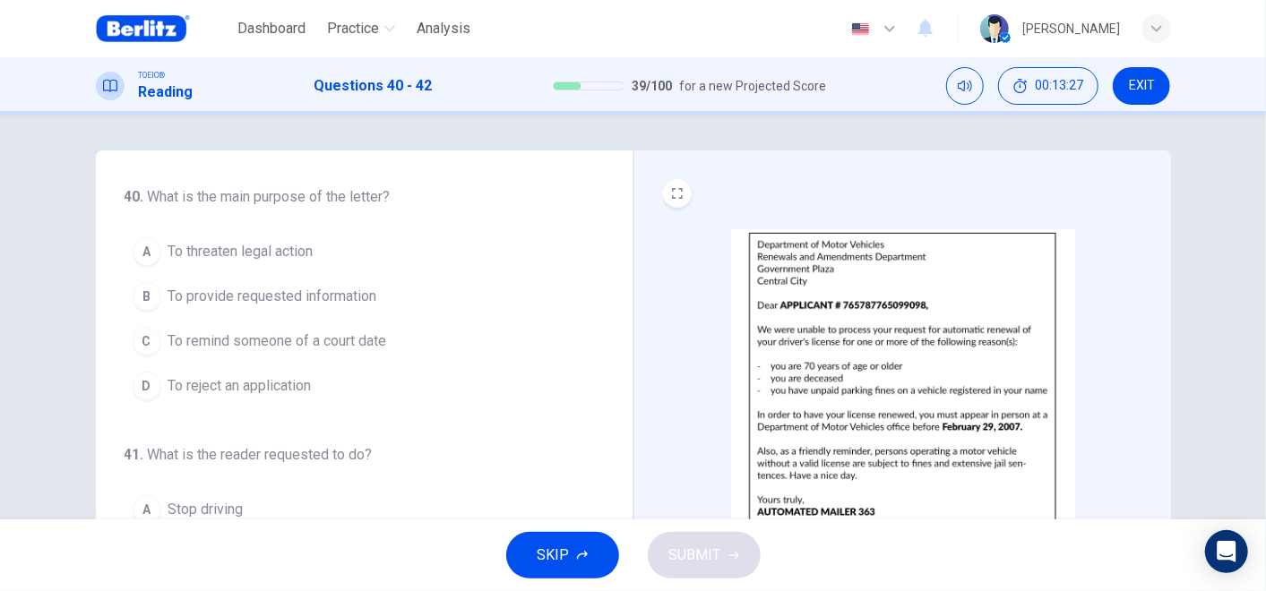
drag, startPoint x: 209, startPoint y: 194, endPoint x: 379, endPoint y: 200, distance: 170.3
click at [379, 200] on span "What is the main purpose of the letter?" at bounding box center [269, 196] width 243 height 17
click at [255, 375] on span "To reject an application" at bounding box center [239, 386] width 143 height 22
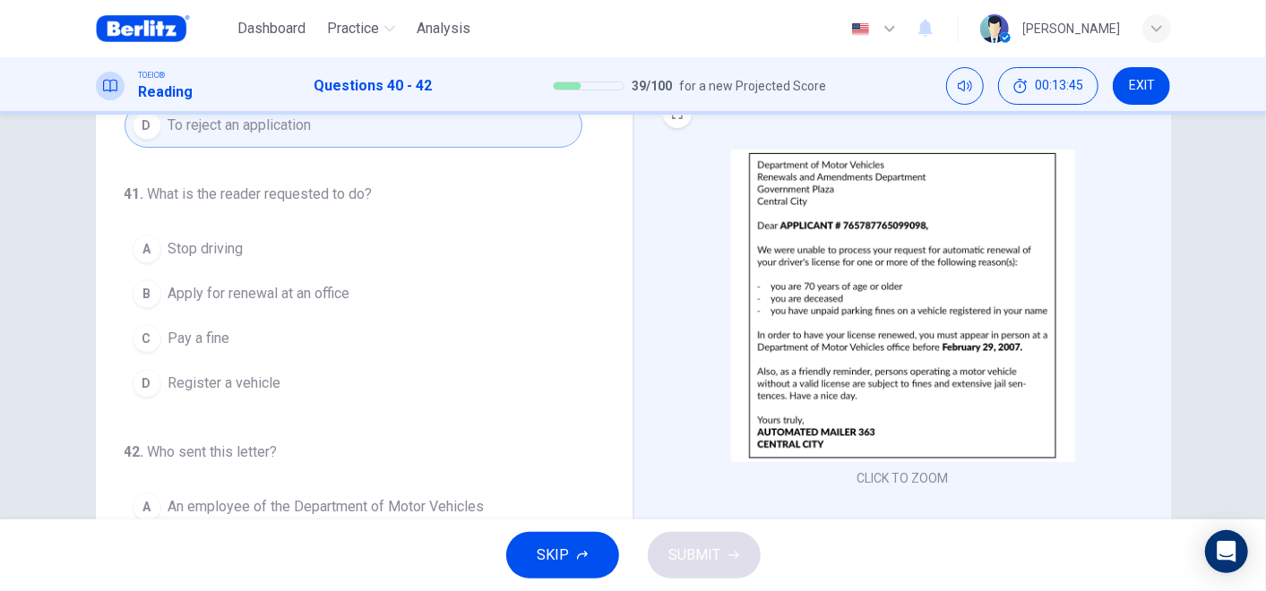
scroll to position [99, 0]
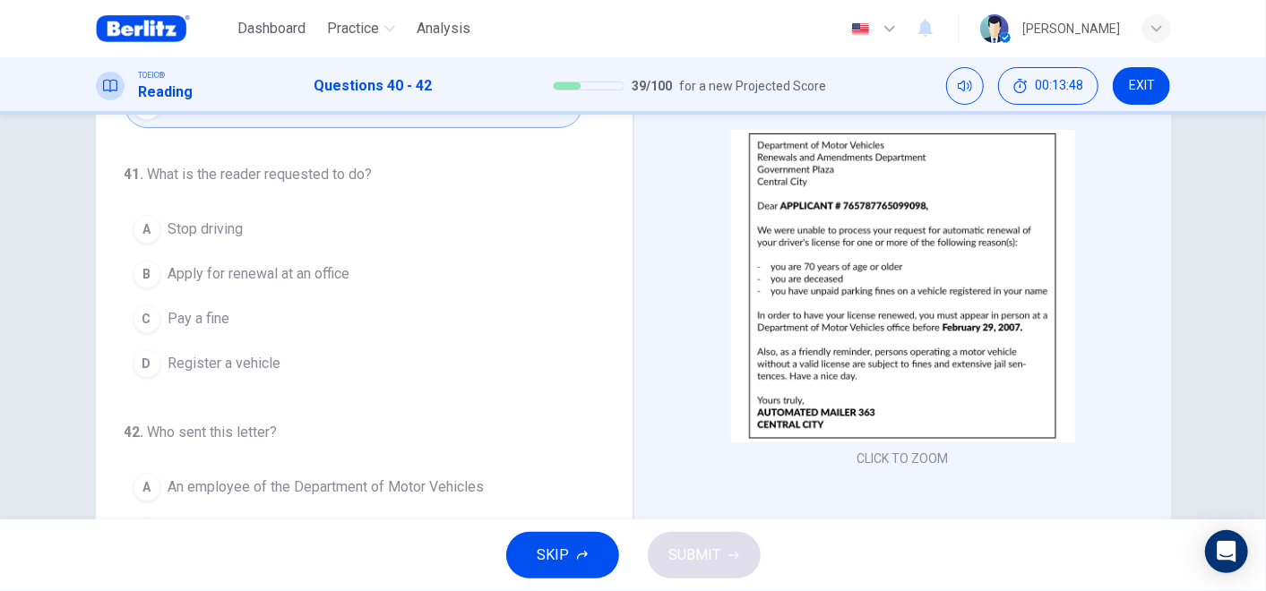
click at [275, 258] on button "B Apply for renewal at an office" at bounding box center [354, 274] width 458 height 45
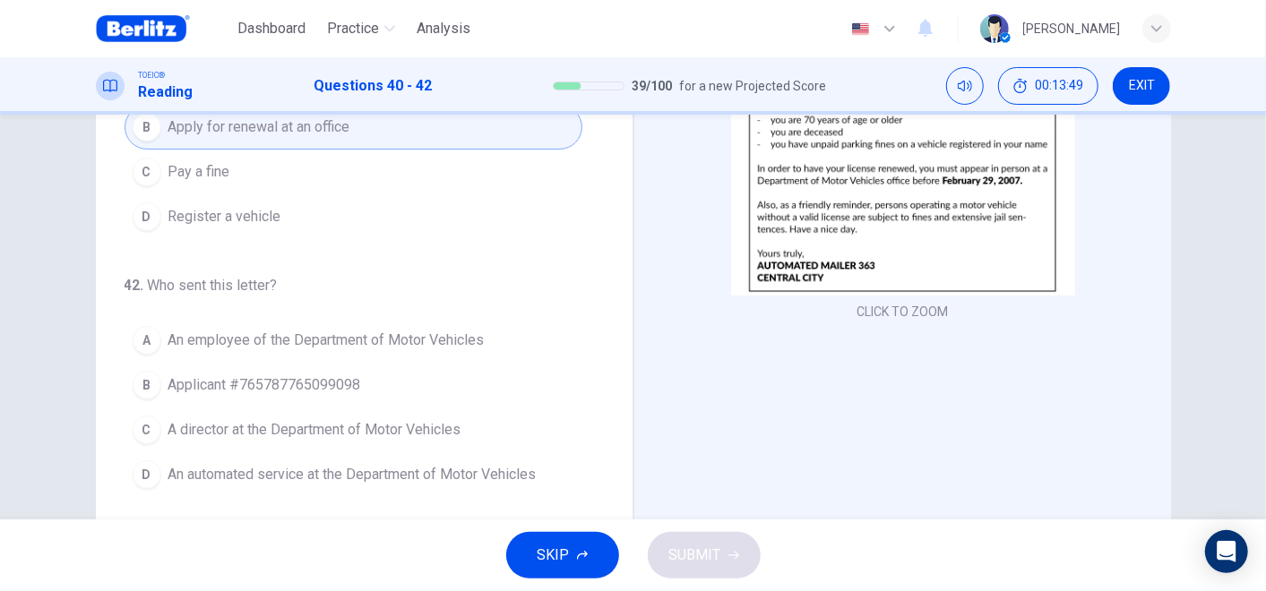
scroll to position [289, 0]
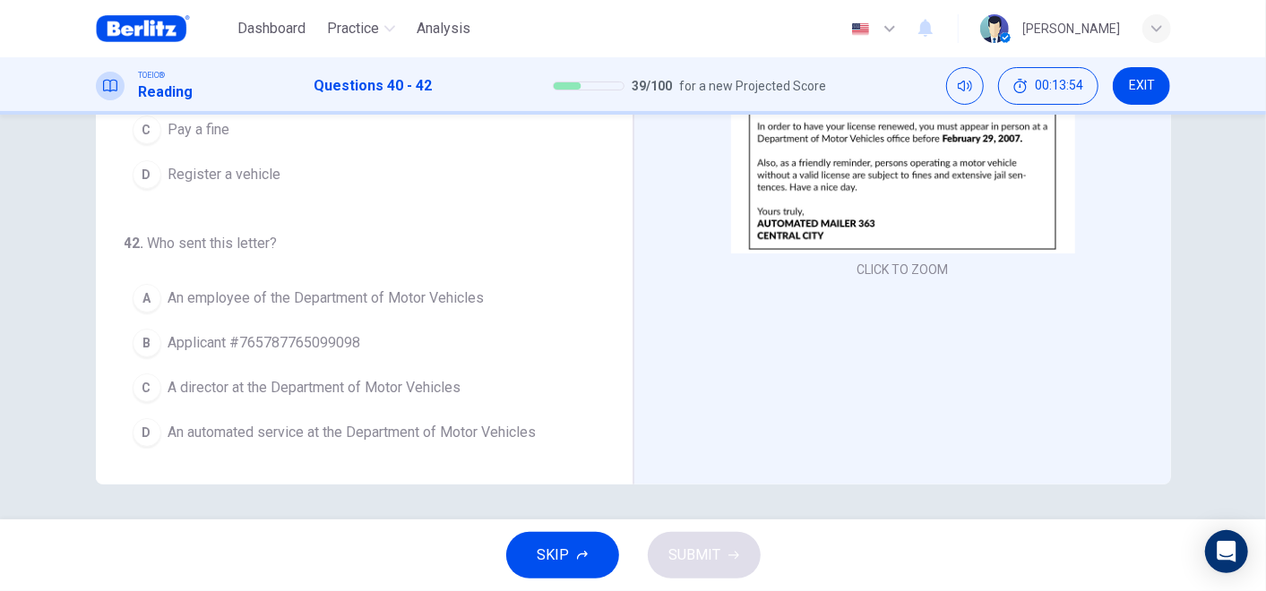
click at [303, 427] on span "An automated service at the Department of Motor Vehicles" at bounding box center [352, 433] width 368 height 22
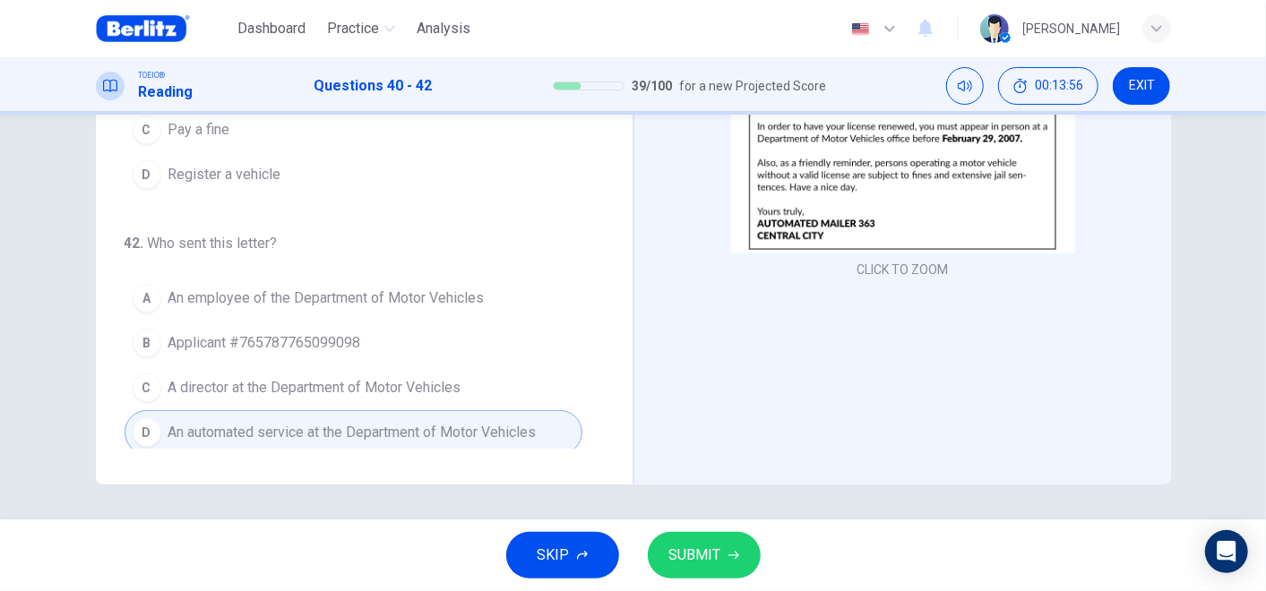
click at [699, 566] on span "SUBMIT" at bounding box center [695, 555] width 52 height 25
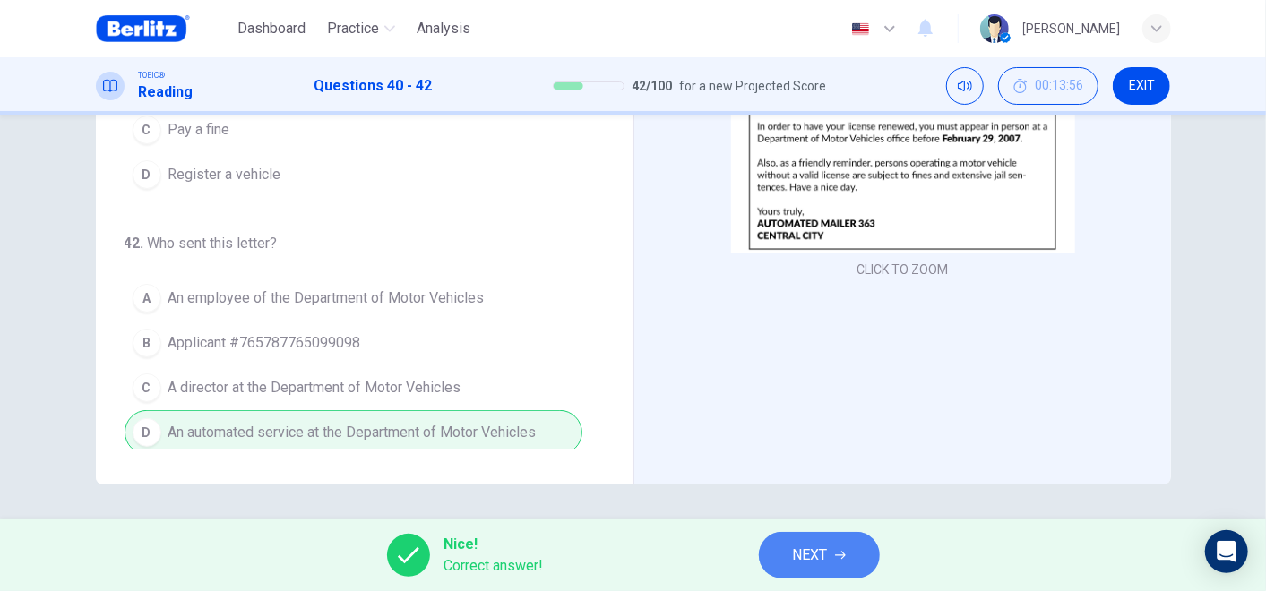
click at [805, 555] on span "NEXT" at bounding box center [810, 555] width 35 height 25
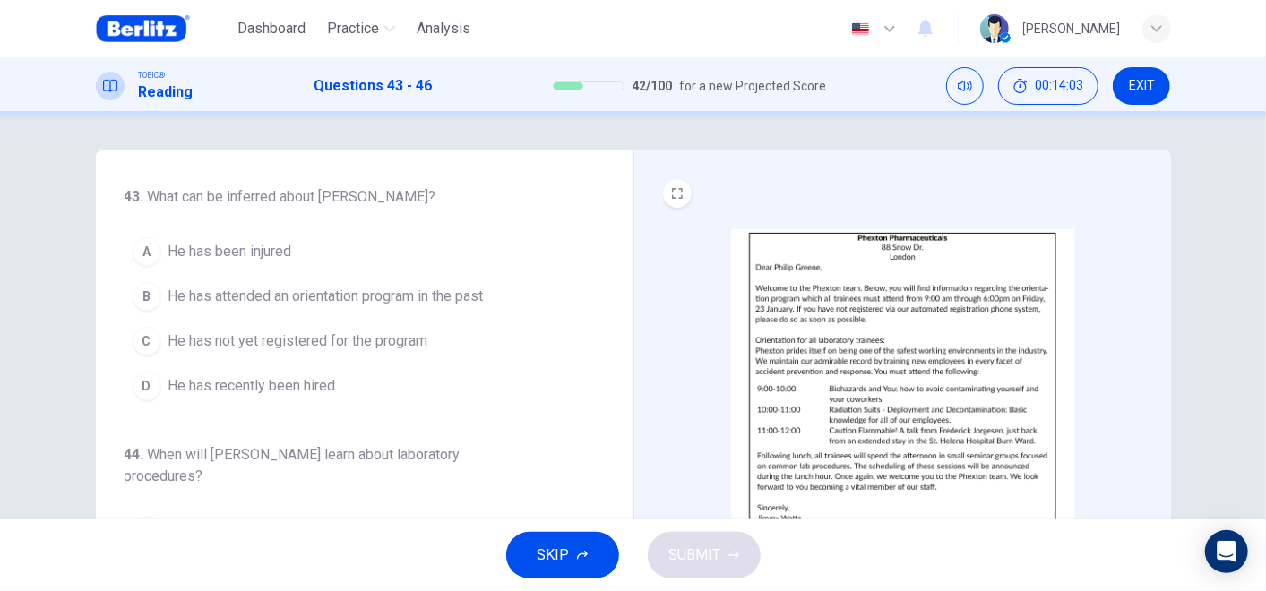
click at [293, 381] on span "He has recently been hired" at bounding box center [252, 386] width 168 height 22
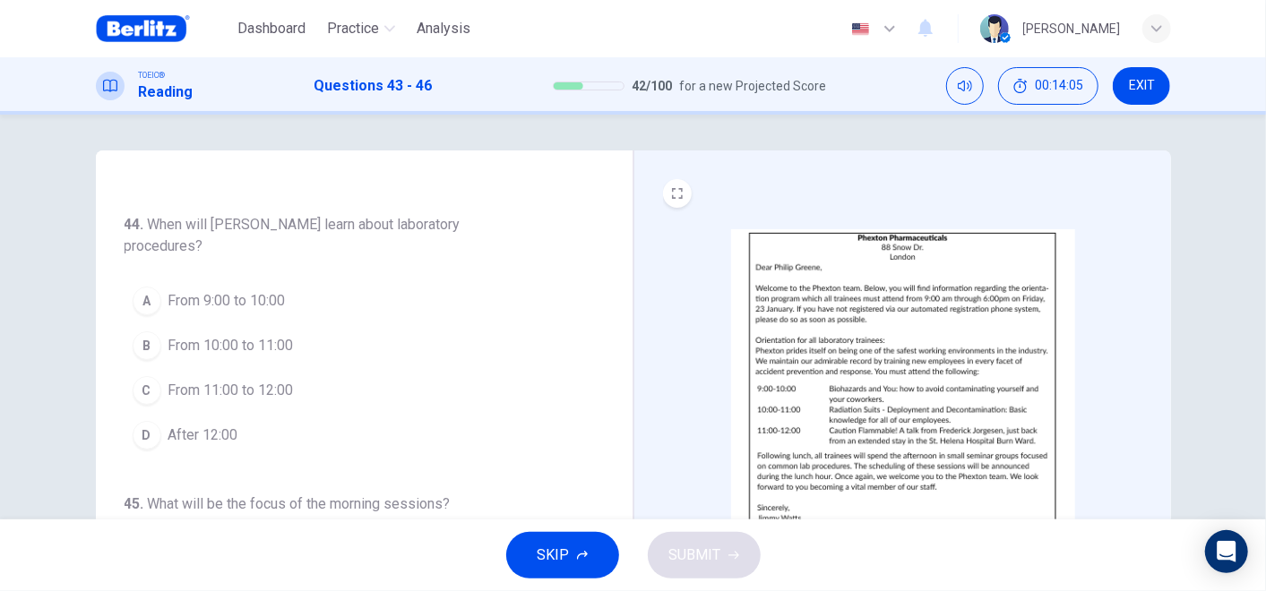
scroll to position [199, 0]
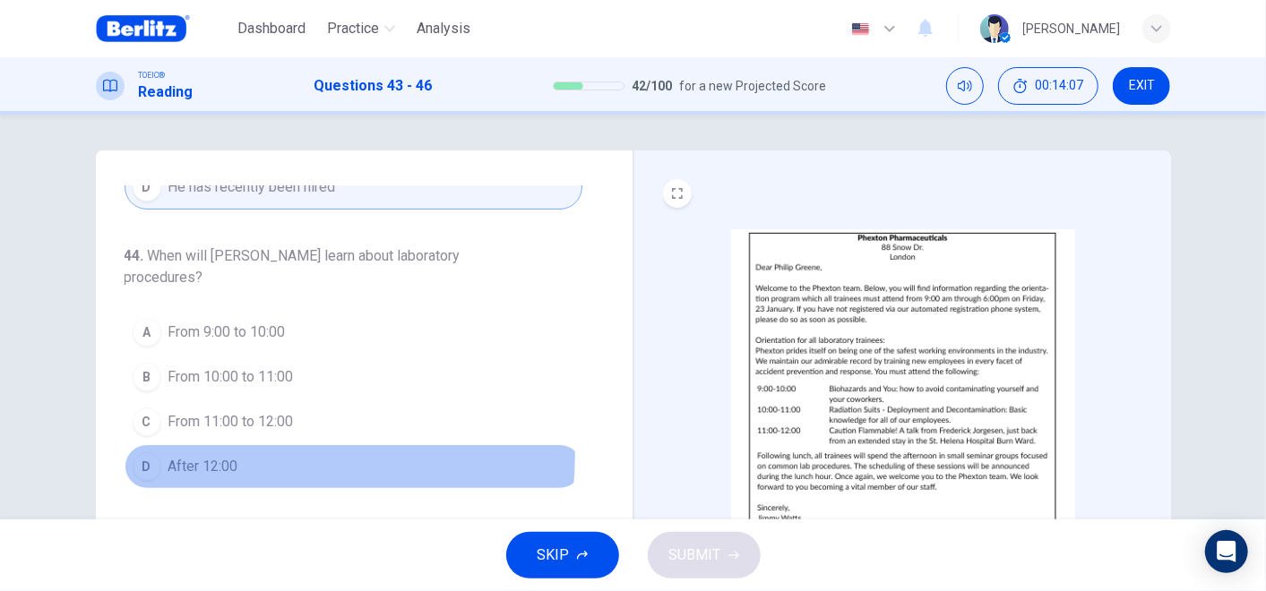
click at [200, 449] on button "D After 12:00" at bounding box center [354, 466] width 458 height 45
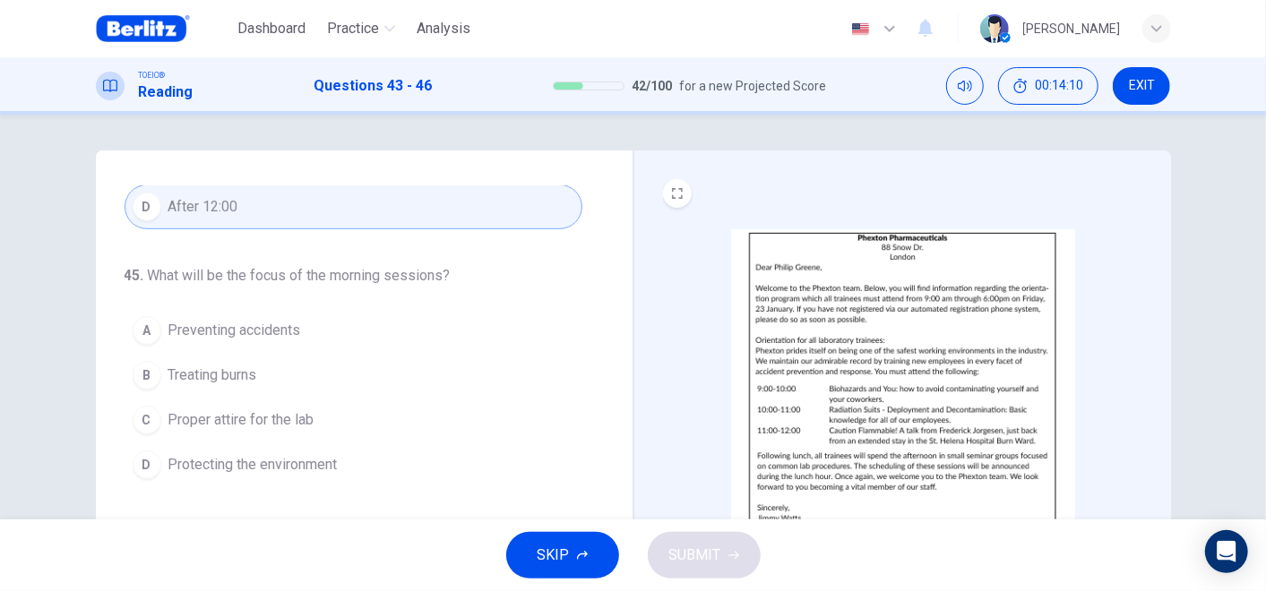
scroll to position [99, 0]
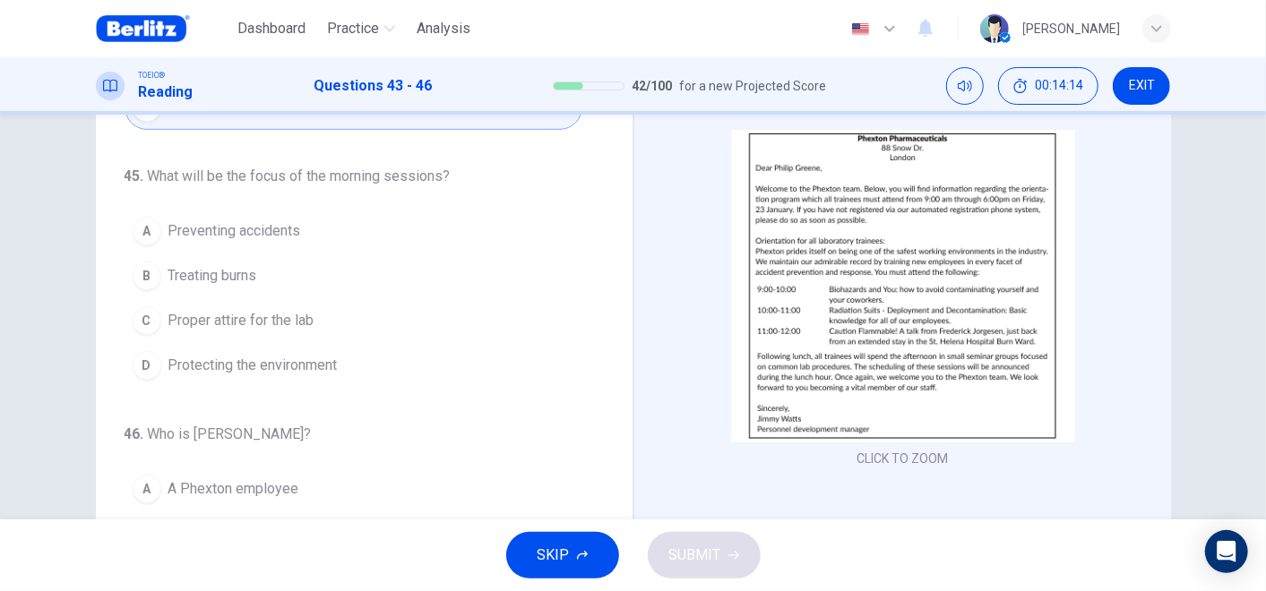
click at [284, 223] on span "Preventing accidents" at bounding box center [234, 231] width 133 height 22
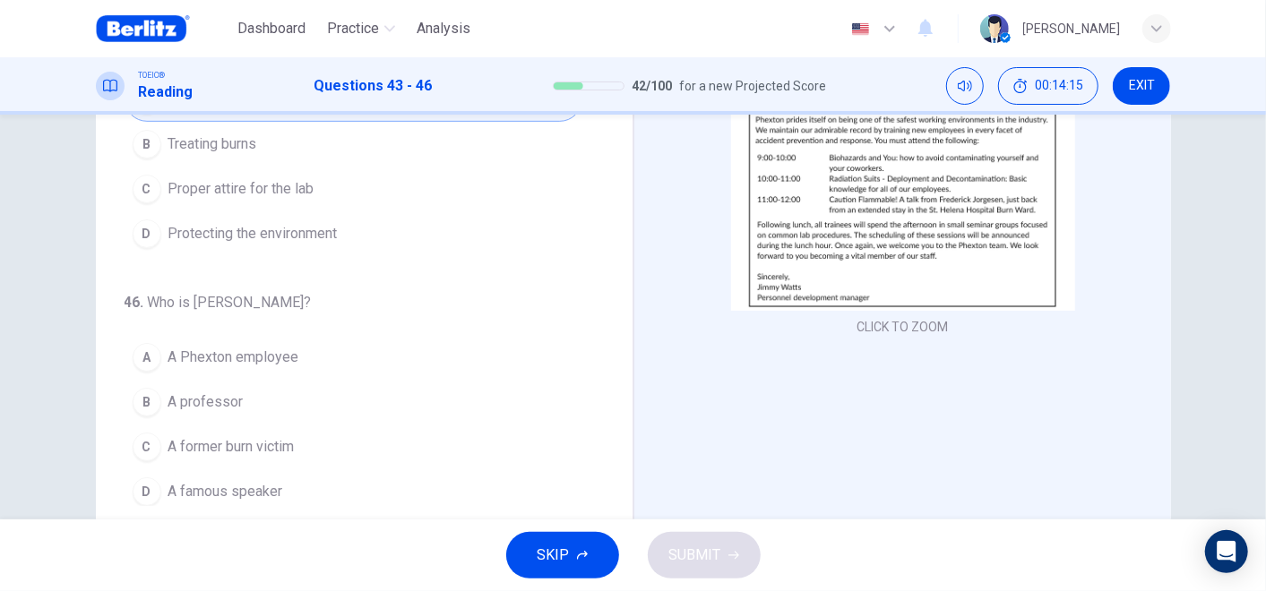
scroll to position [289, 0]
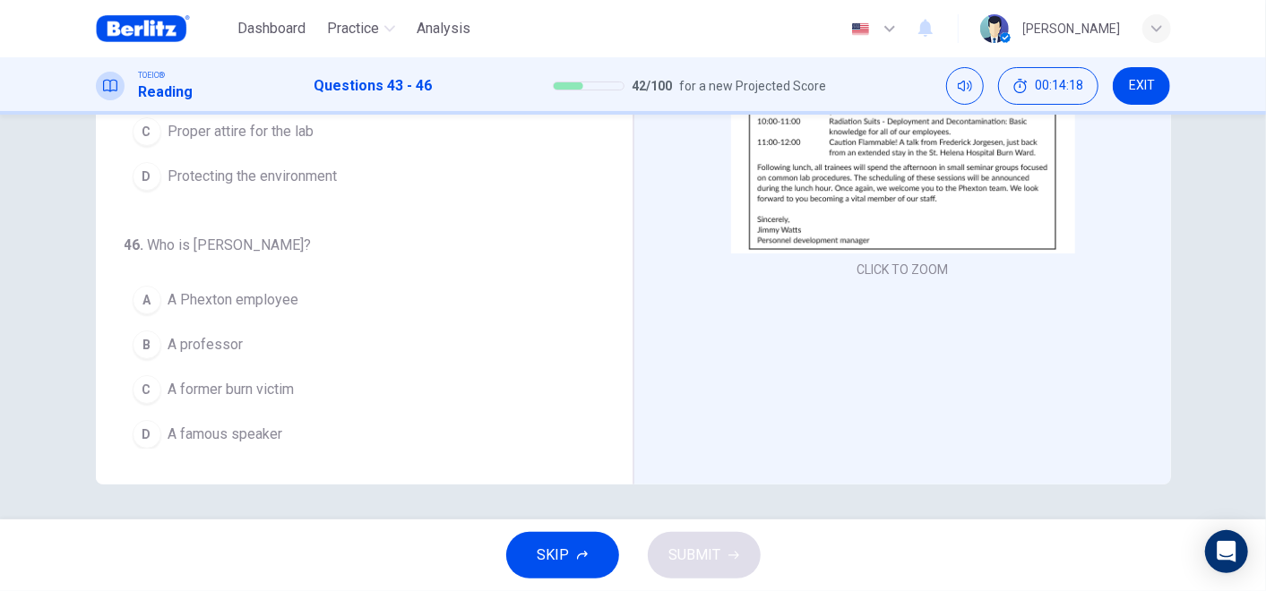
click at [243, 379] on span "A former burn victim" at bounding box center [231, 390] width 126 height 22
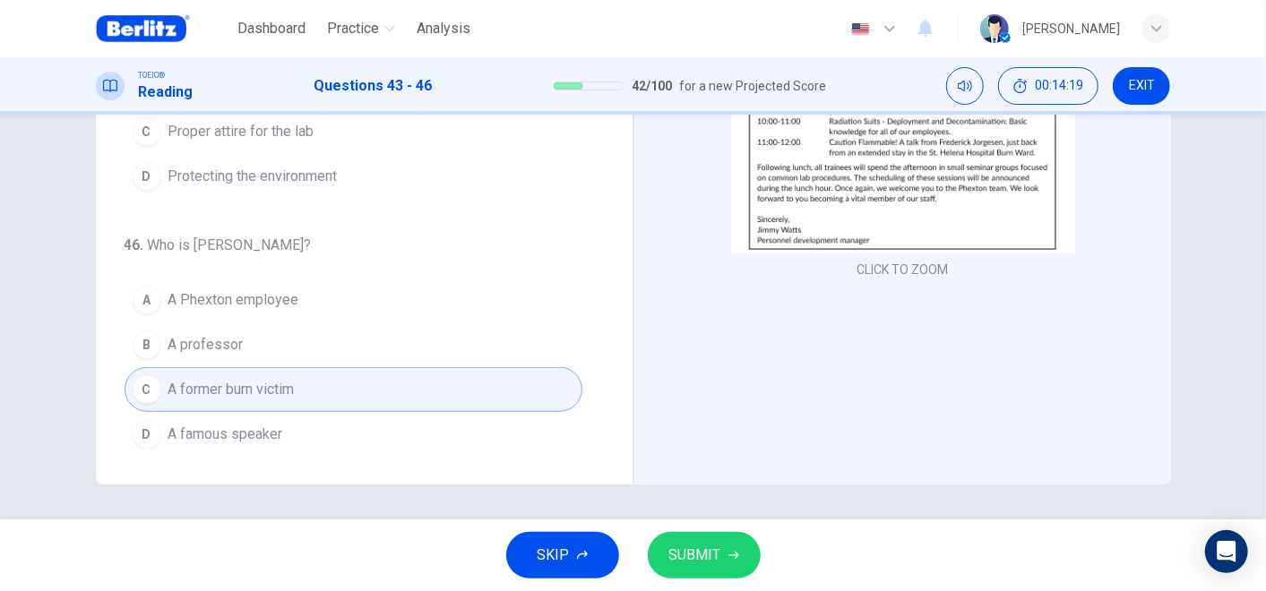
click at [719, 557] on span "SUBMIT" at bounding box center [695, 555] width 52 height 25
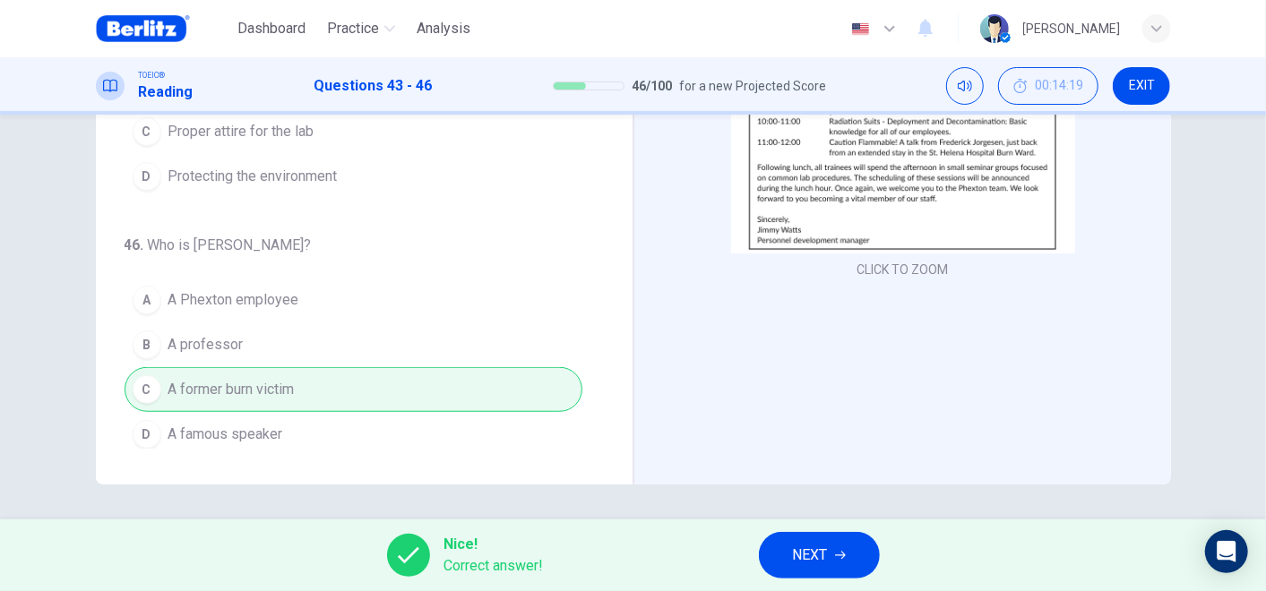
click at [849, 547] on button "NEXT" at bounding box center [819, 555] width 121 height 47
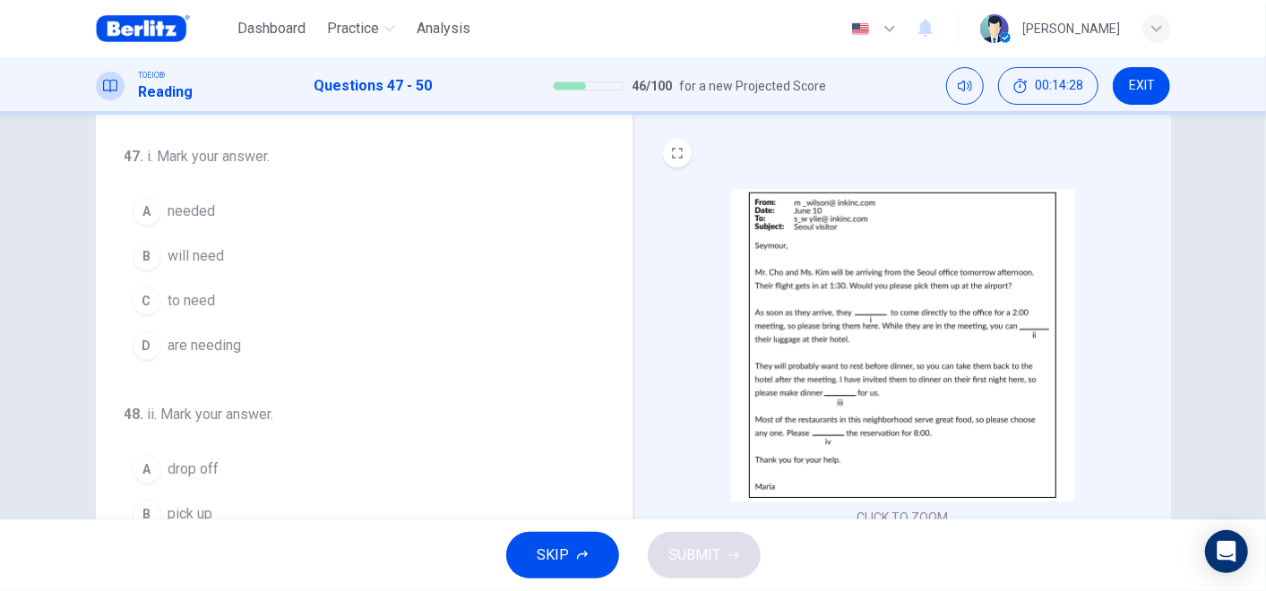
scroll to position [0, 0]
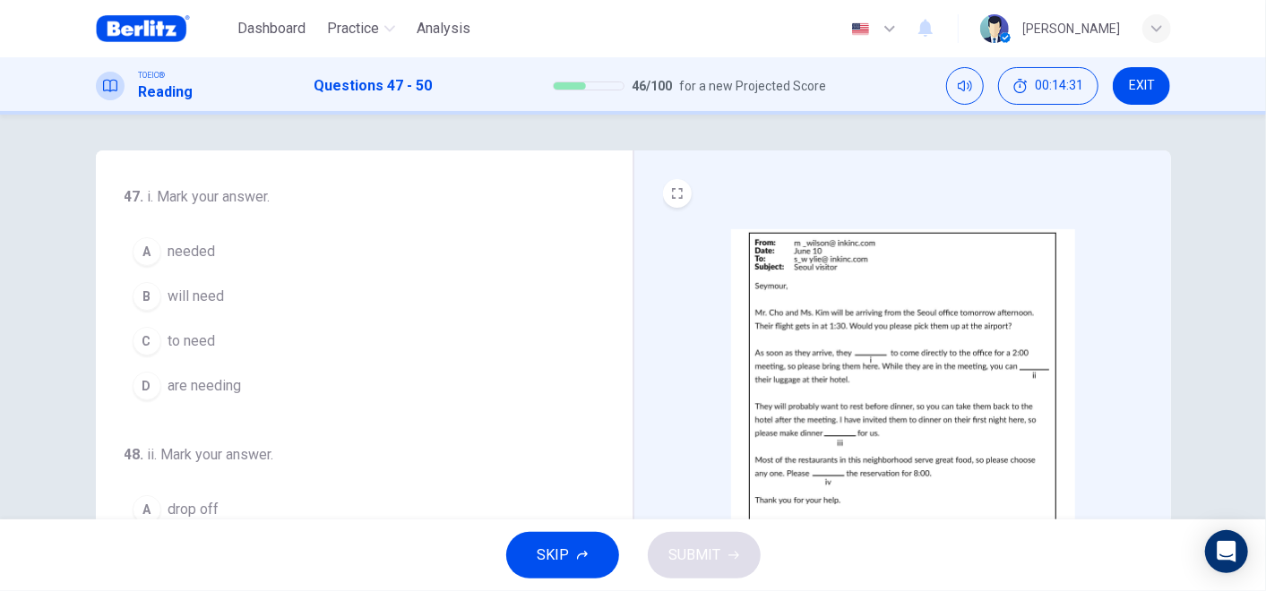
click at [201, 296] on span "will need" at bounding box center [196, 297] width 56 height 22
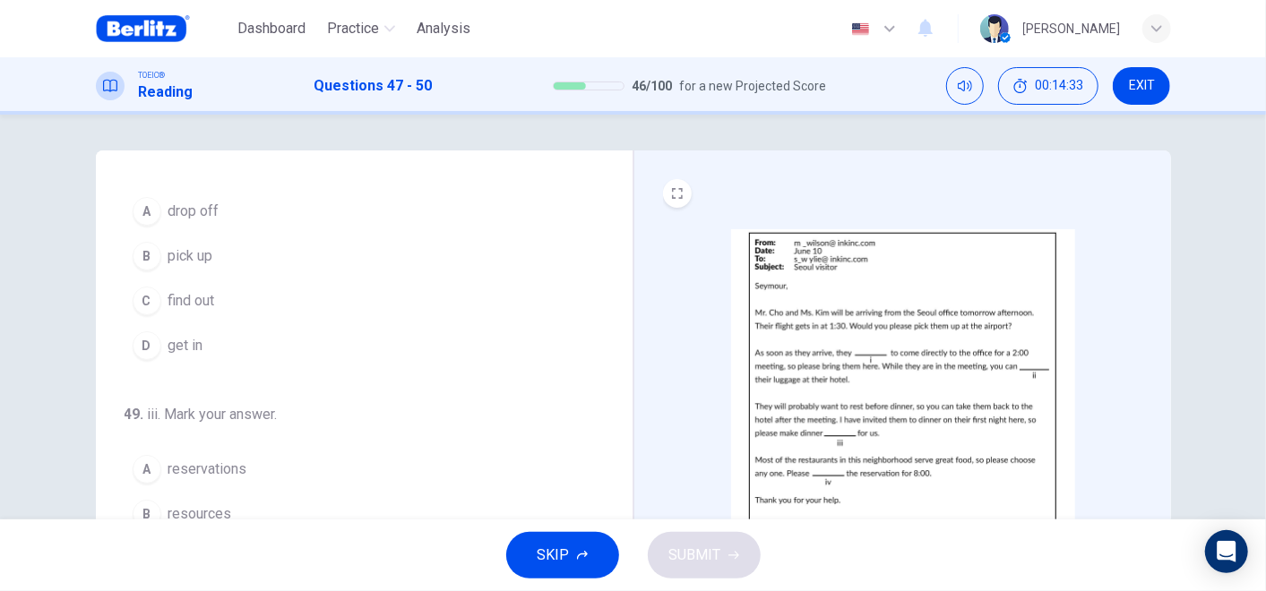
scroll to position [199, 0]
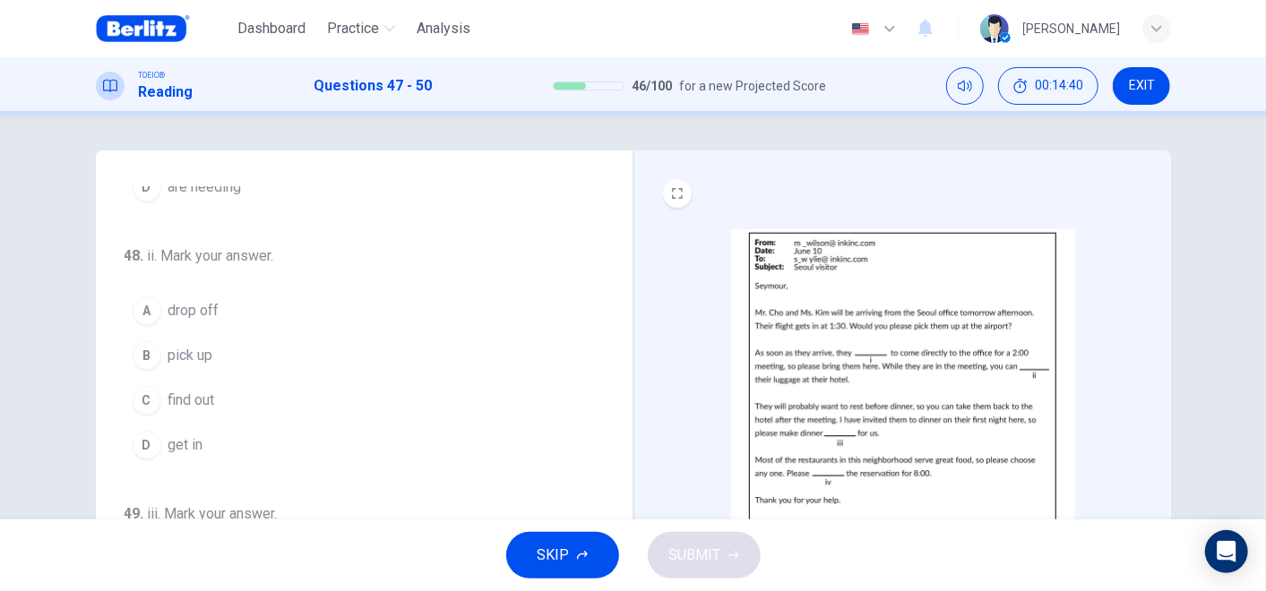
click at [194, 306] on span "drop off" at bounding box center [193, 311] width 51 height 22
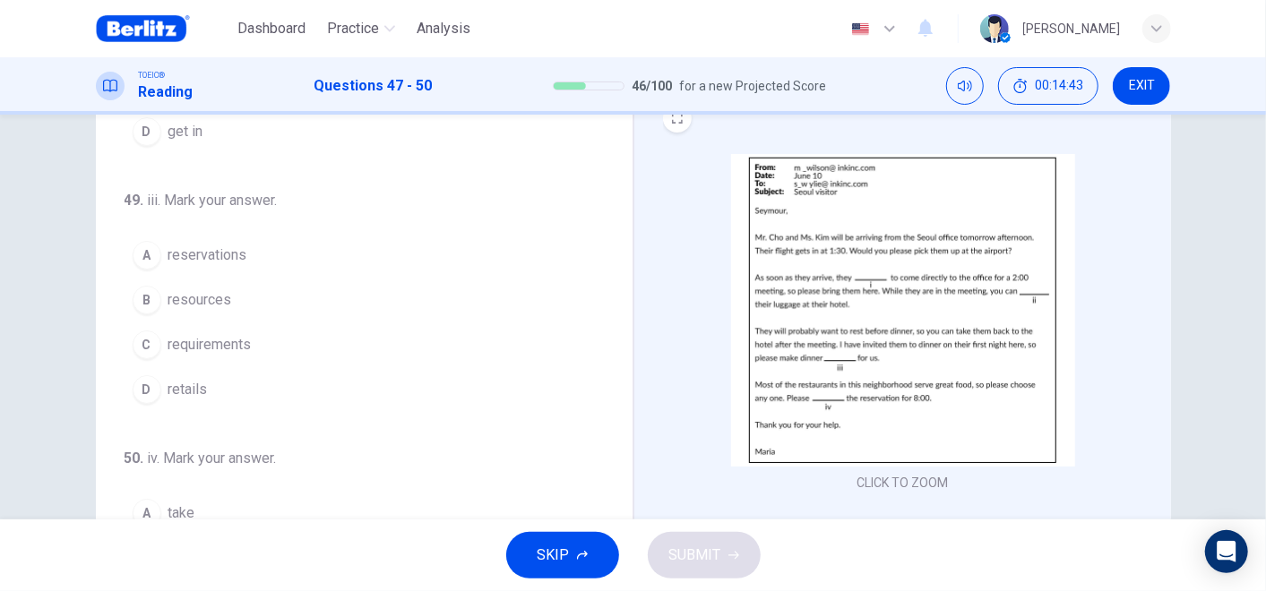
scroll to position [99, 0]
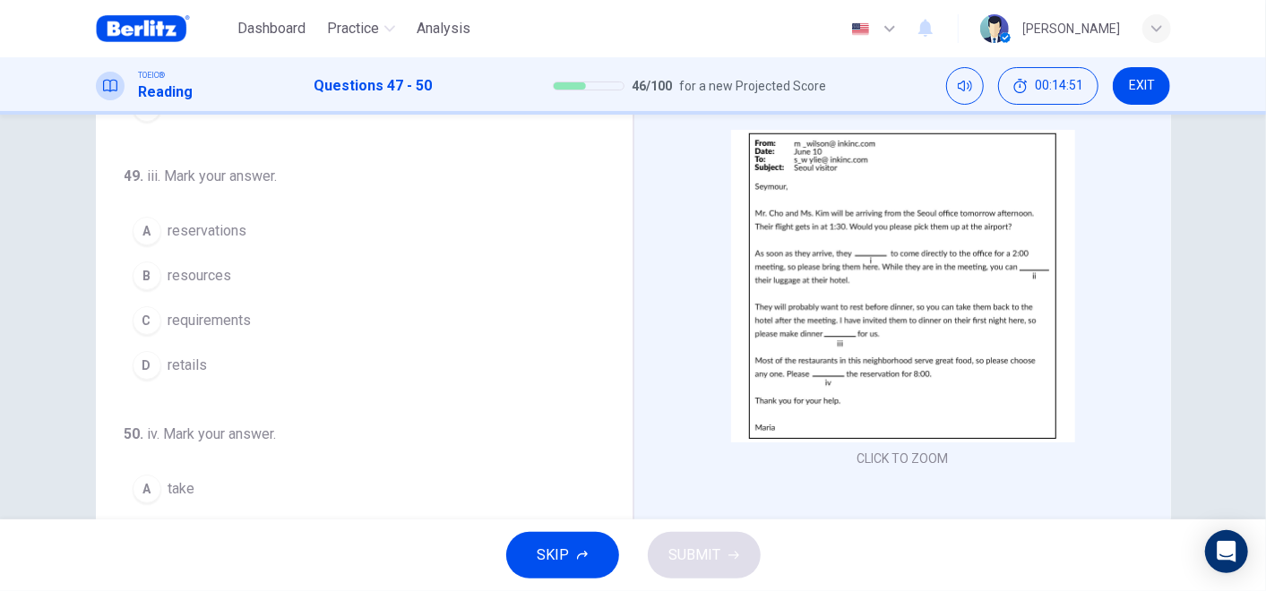
click at [228, 226] on span "reservations" at bounding box center [207, 231] width 79 height 22
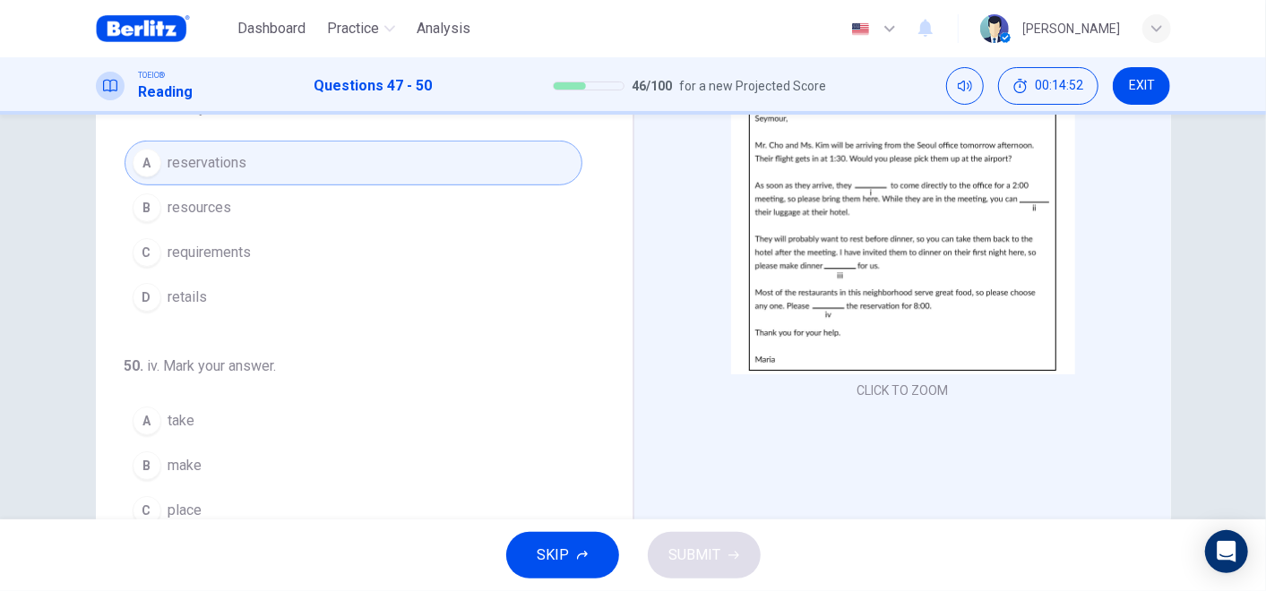
scroll to position [199, 0]
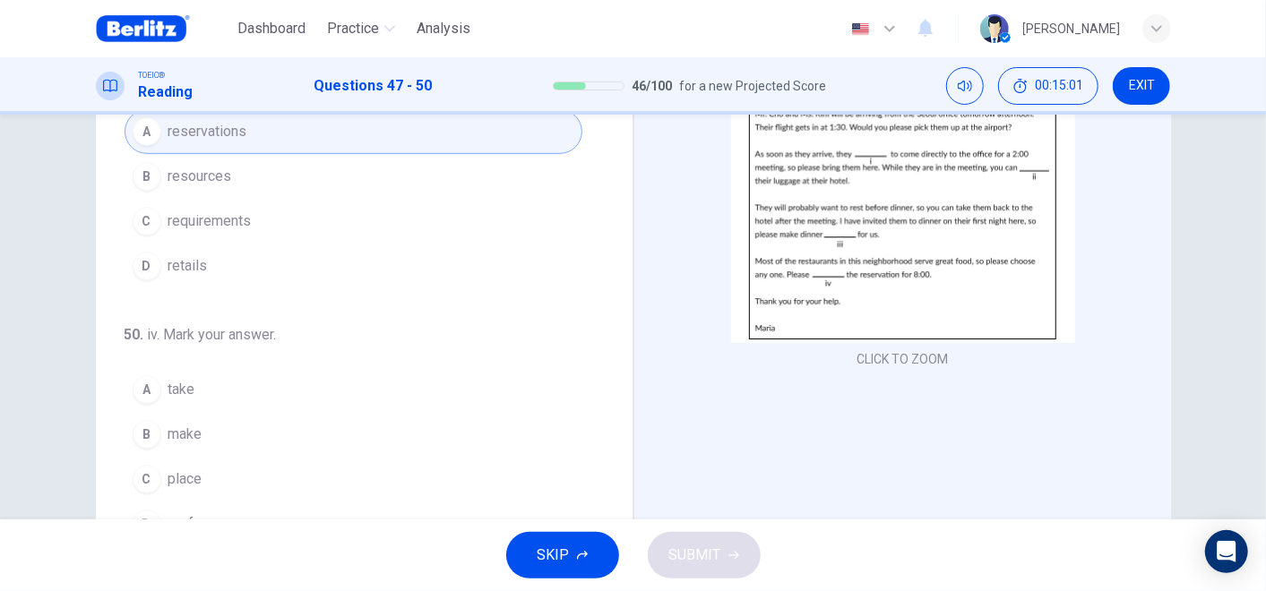
click at [199, 420] on button "B make" at bounding box center [354, 434] width 458 height 45
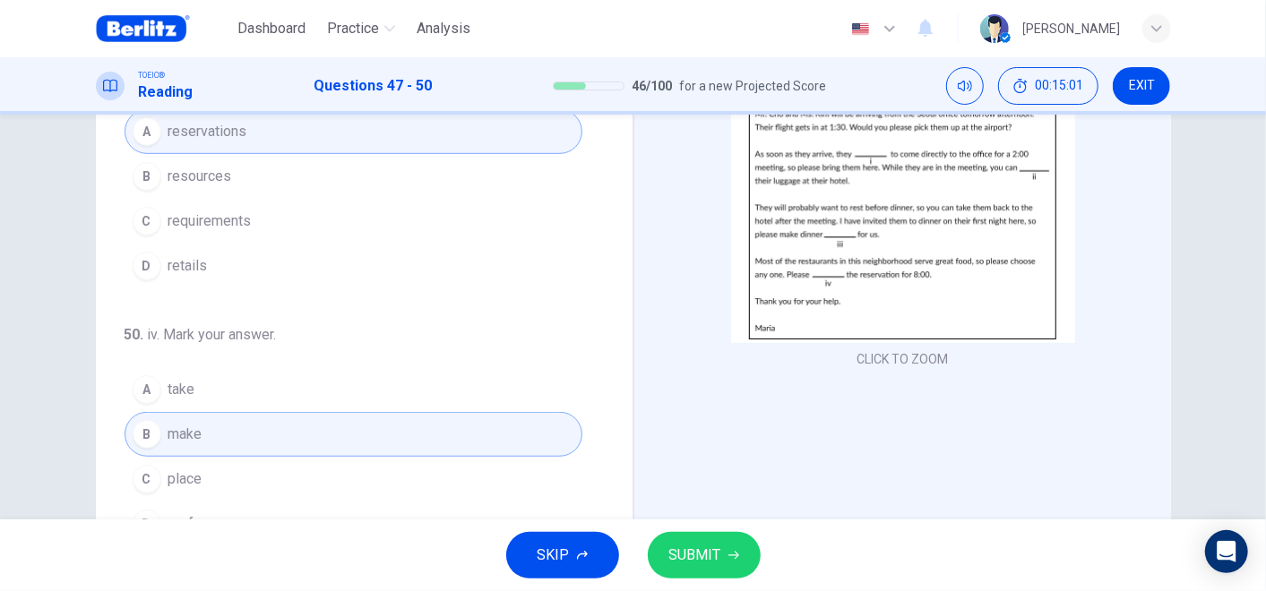
scroll to position [289, 0]
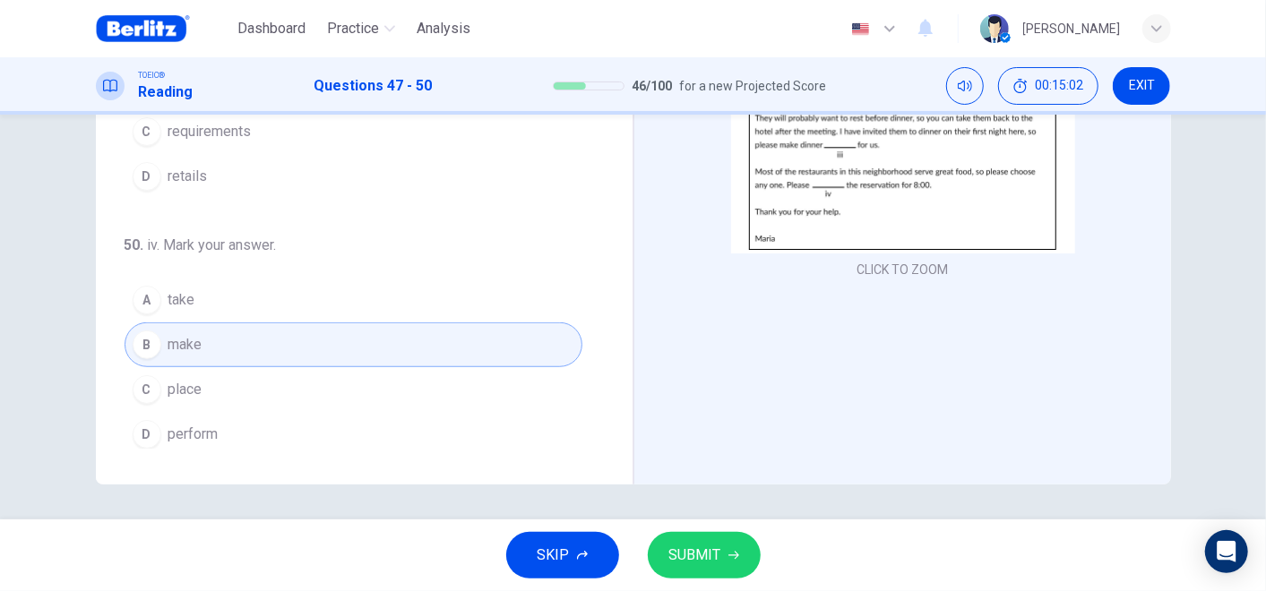
click at [669, 551] on span "SUBMIT" at bounding box center [695, 555] width 52 height 25
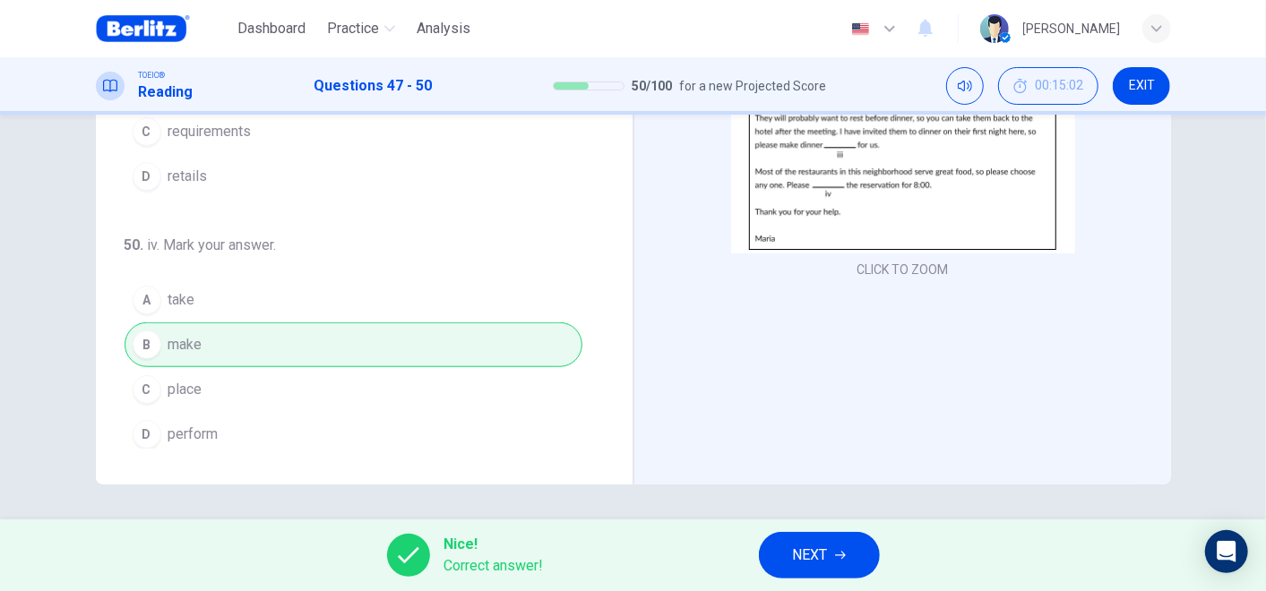
click at [805, 554] on span "NEXT" at bounding box center [810, 555] width 35 height 25
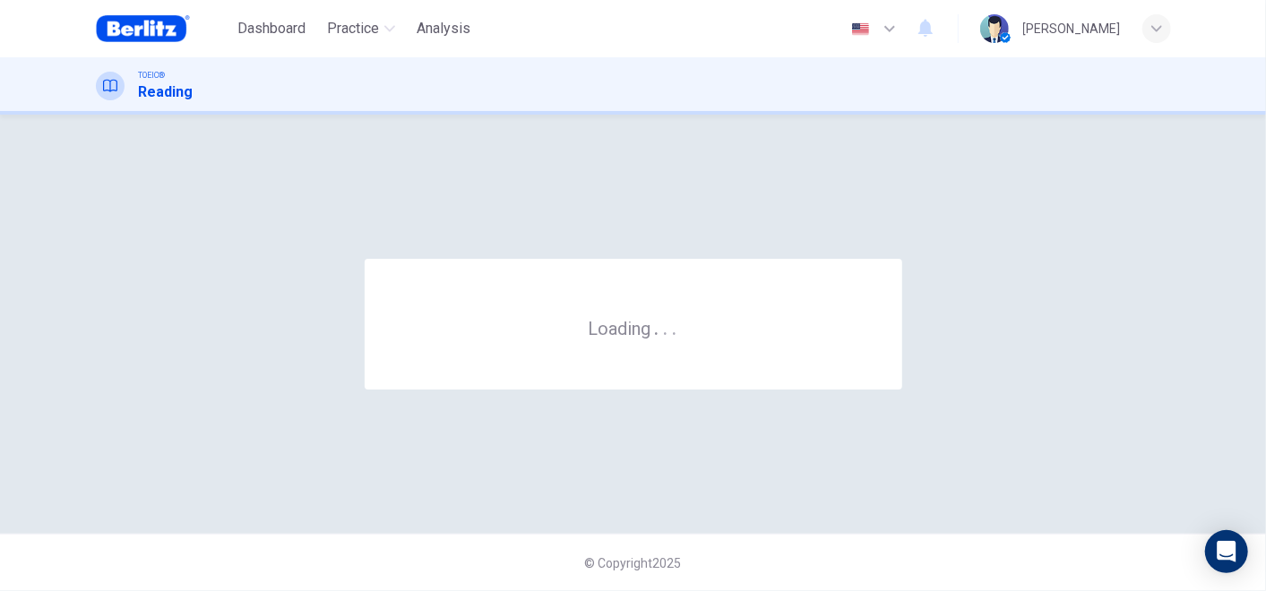
scroll to position [0, 0]
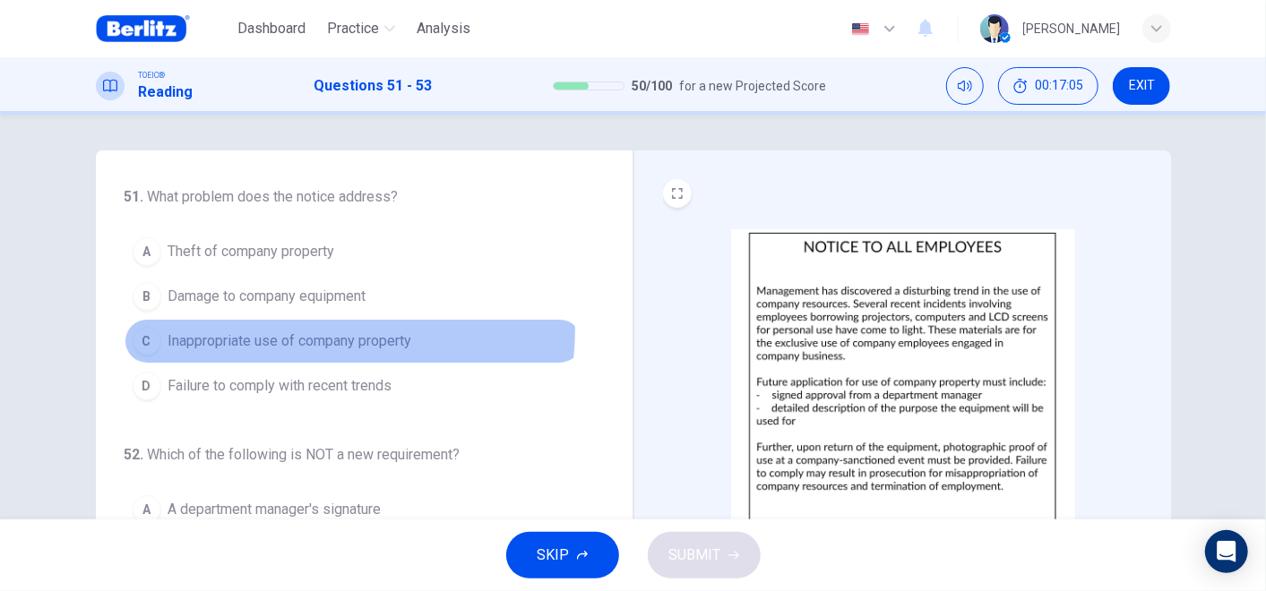
click at [303, 331] on span "Inappropriate use of company property" at bounding box center [290, 342] width 244 height 22
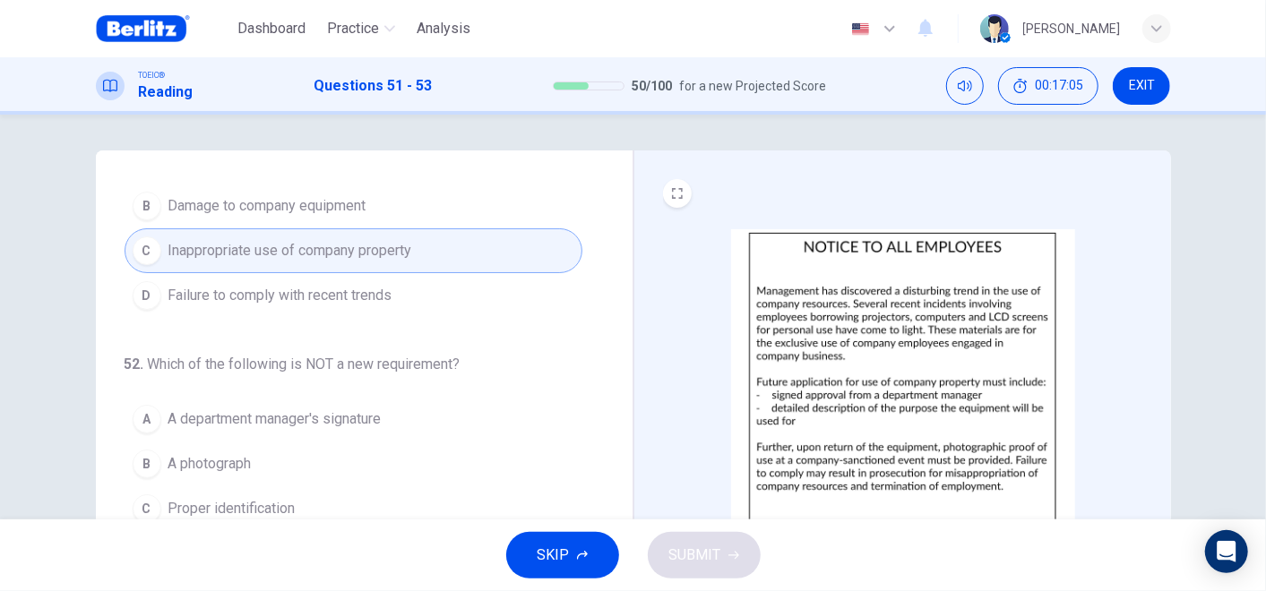
scroll to position [195, 0]
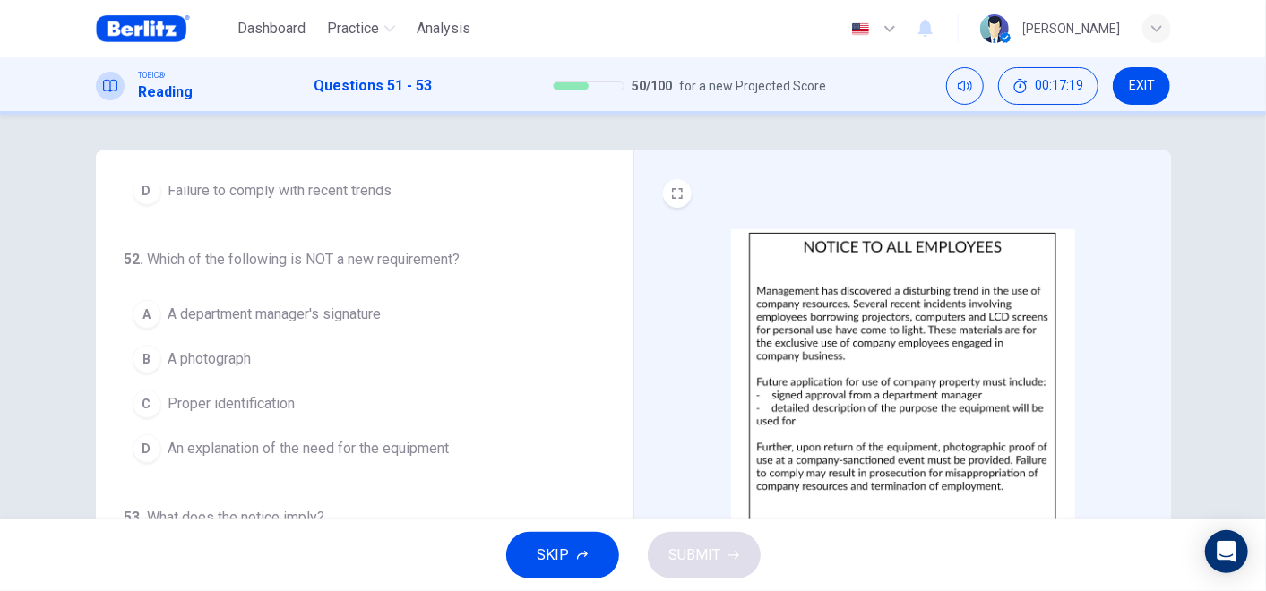
click at [235, 401] on span "Proper identification" at bounding box center [231, 404] width 127 height 22
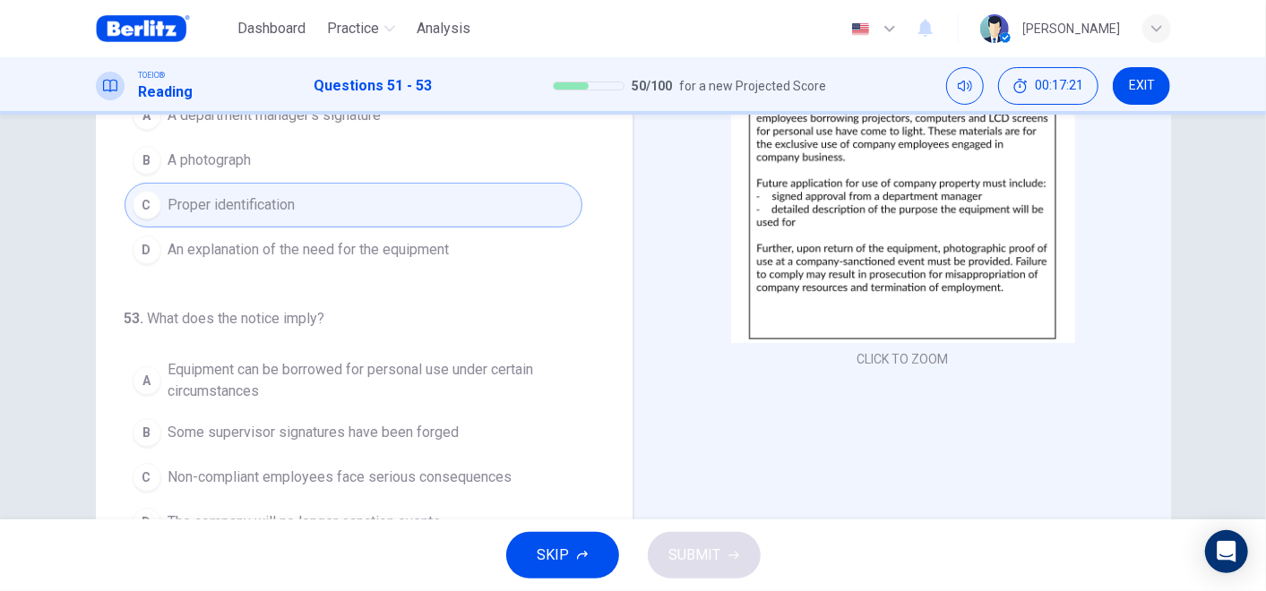
scroll to position [289, 0]
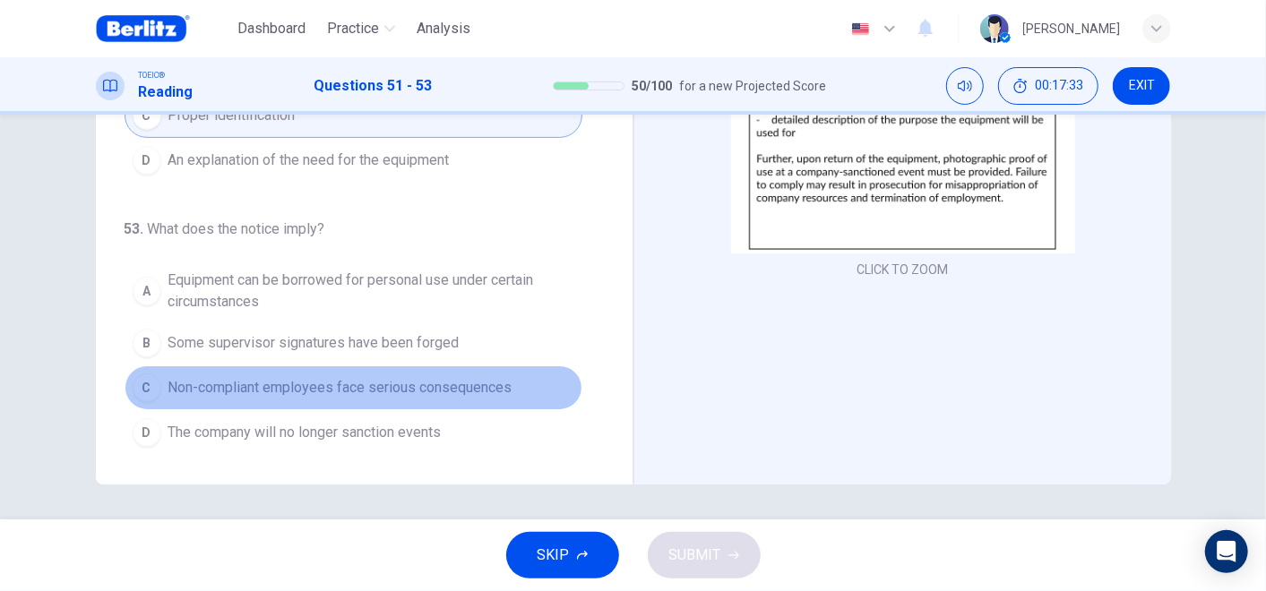
click at [432, 383] on span "Non-compliant employees face serious consequences" at bounding box center [340, 388] width 344 height 22
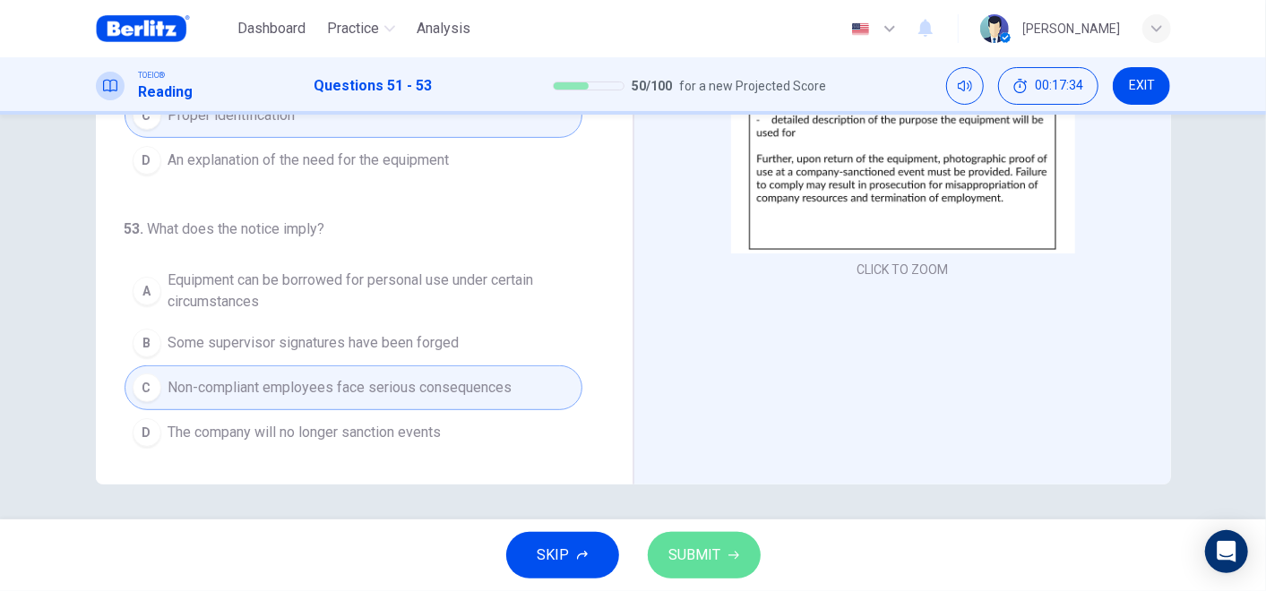
click at [676, 560] on span "SUBMIT" at bounding box center [695, 555] width 52 height 25
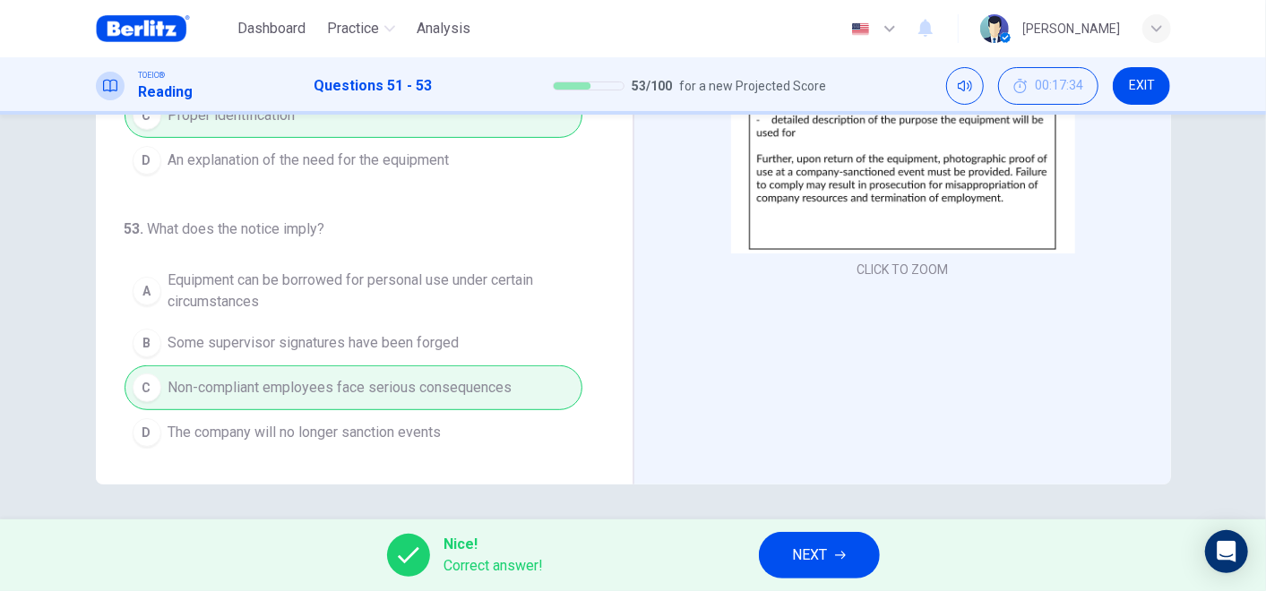
click at [869, 561] on button "NEXT" at bounding box center [819, 555] width 121 height 47
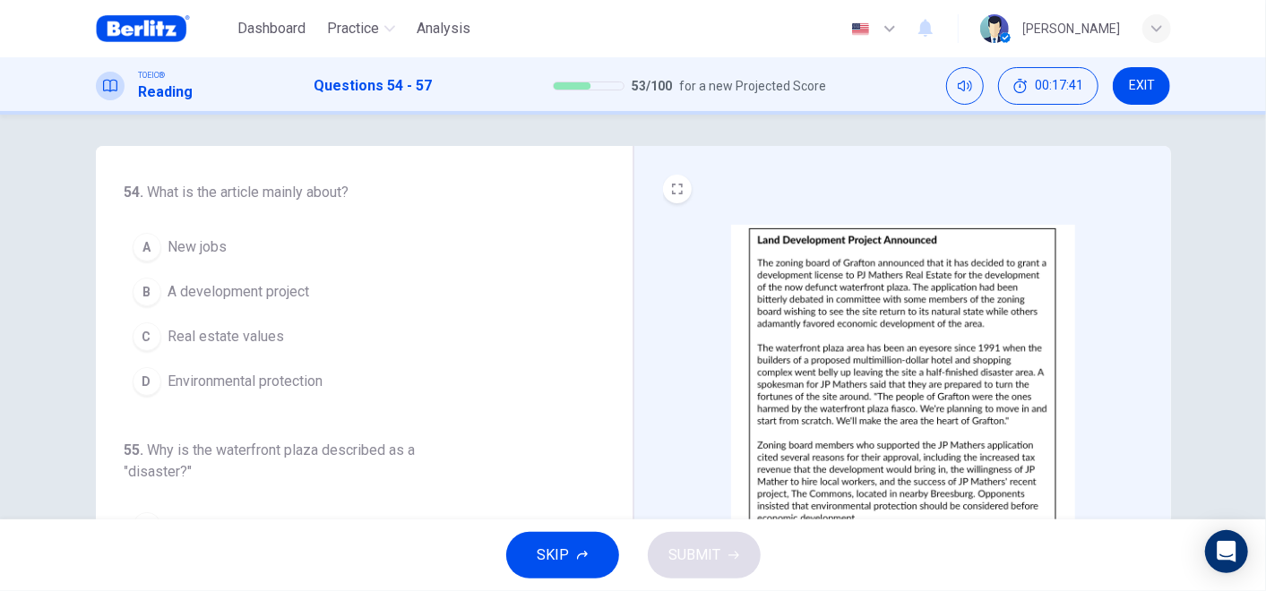
scroll to position [0, 0]
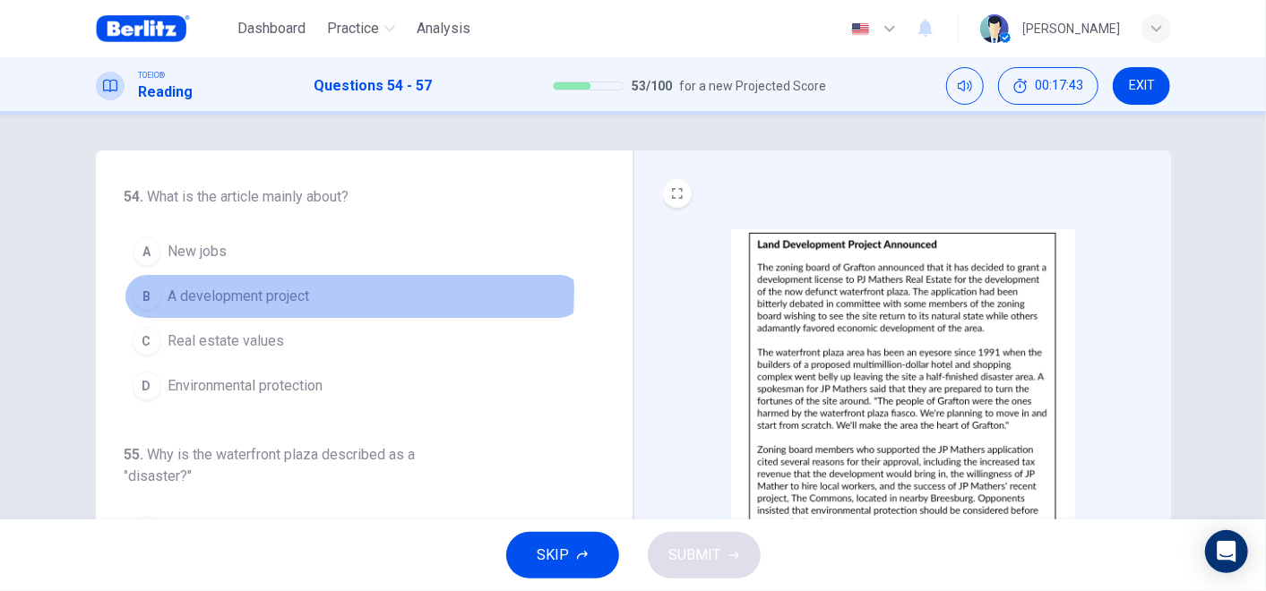
click at [271, 291] on span "A development project" at bounding box center [239, 297] width 142 height 22
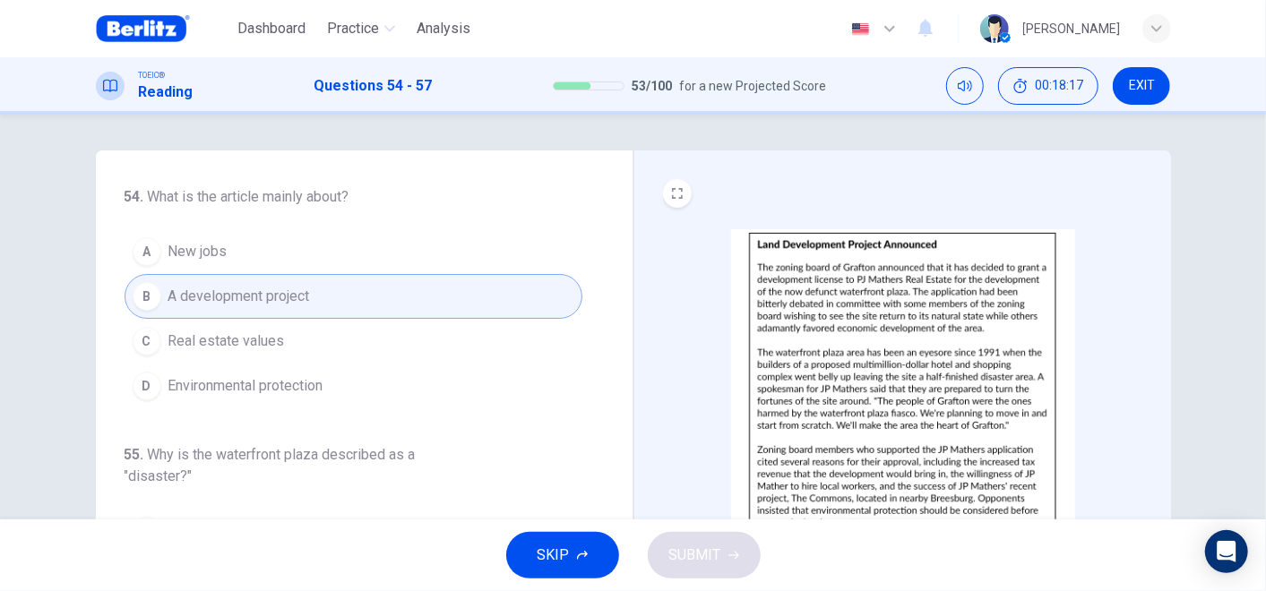
click at [581, 539] on button "SKIP" at bounding box center [562, 555] width 113 height 47
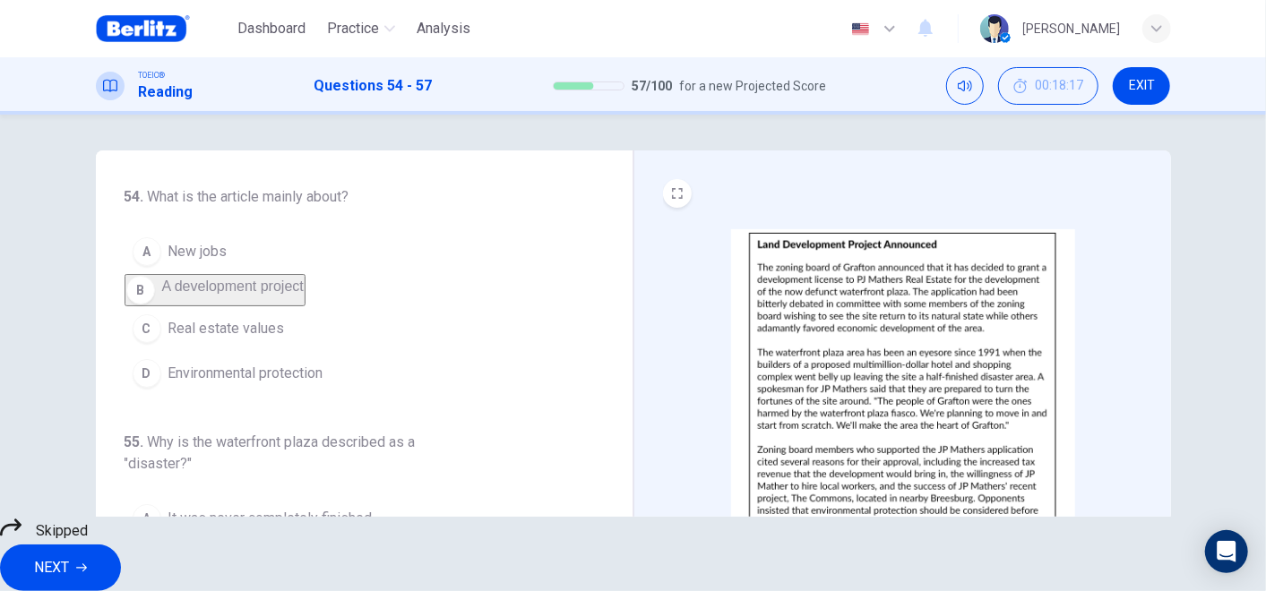
click at [69, 556] on span "NEXT" at bounding box center [51, 568] width 35 height 25
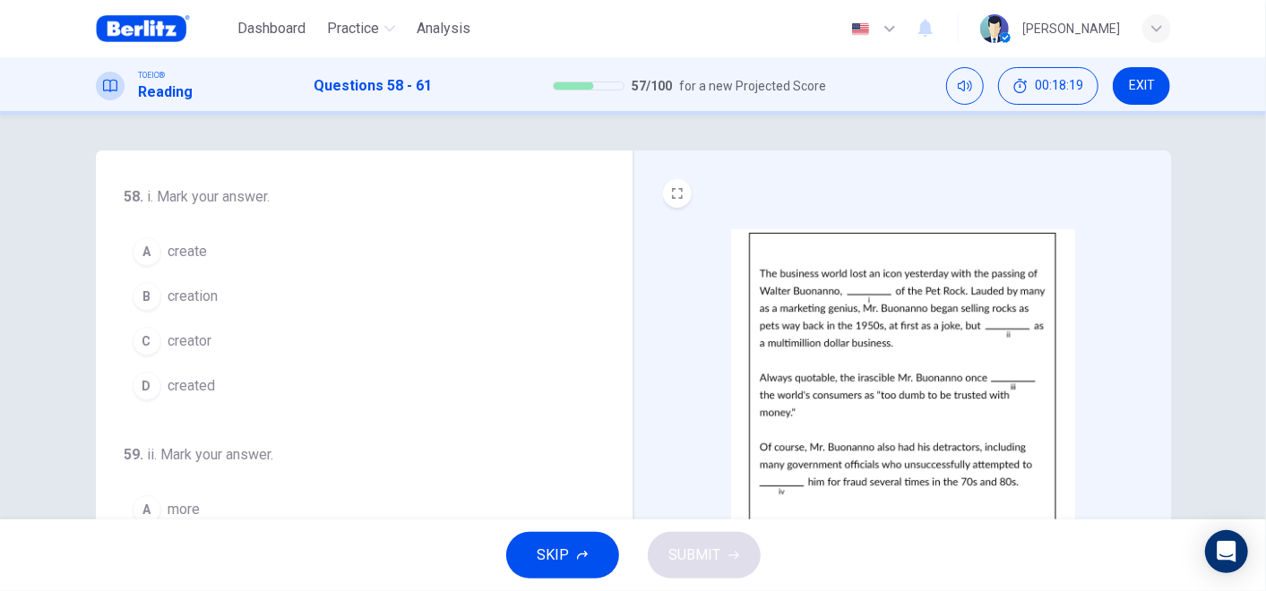
drag, startPoint x: 1127, startPoint y: 89, endPoint x: 714, endPoint y: 111, distance: 413.7
click at [1128, 89] on button "EXIT" at bounding box center [1141, 86] width 57 height 38
